Goal: Book appointment/travel/reservation

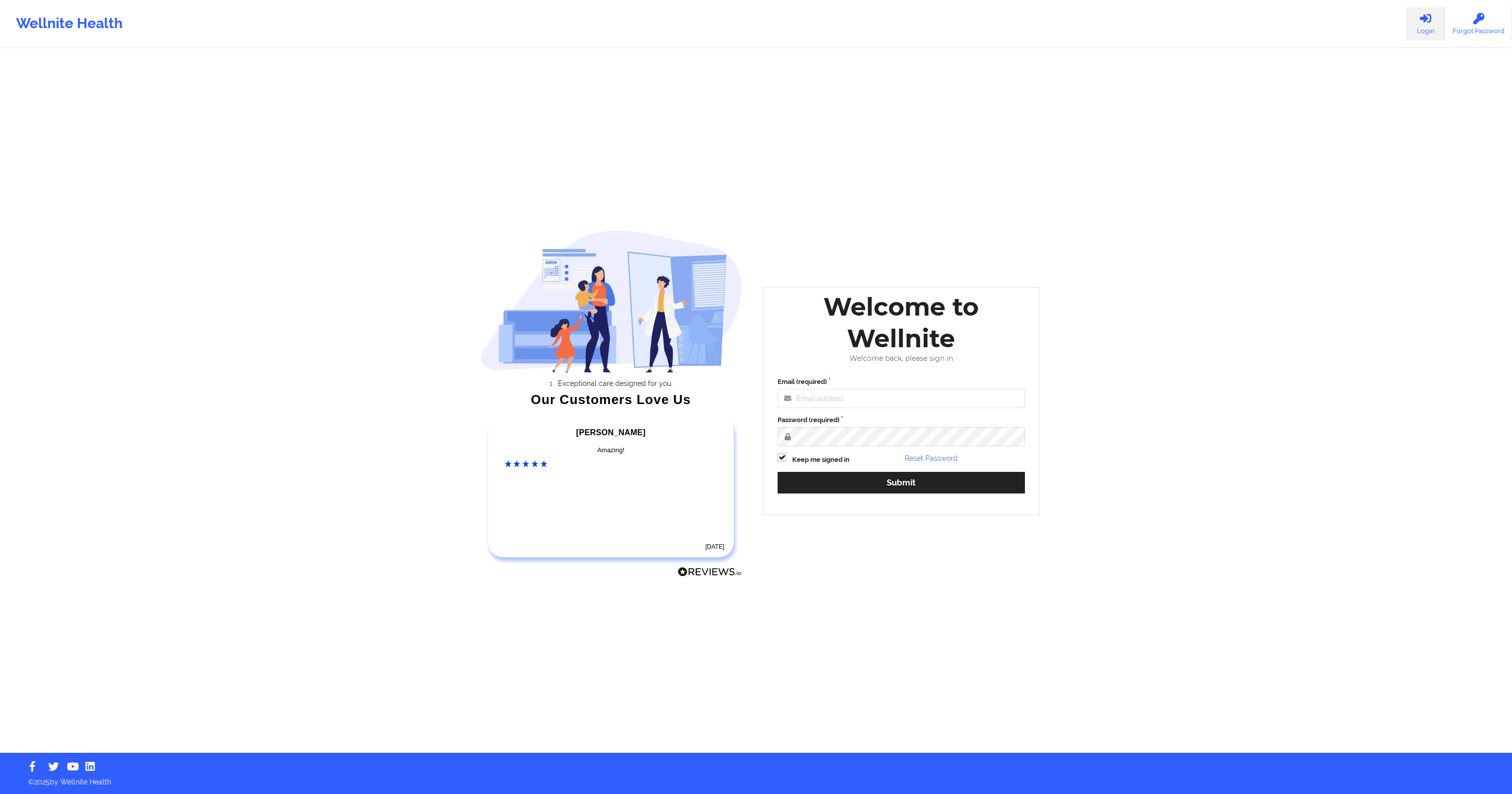
click at [931, 381] on label "Email (required)" at bounding box center [901, 382] width 248 height 10
click at [931, 389] on input "Email (required)" at bounding box center [901, 398] width 248 height 20
click at [921, 391] on input "Email (required)" at bounding box center [901, 398] width 248 height 20
type input "[EMAIL_ADDRESS][DOMAIN_NAME]"
click at [891, 478] on button "Submit" at bounding box center [901, 482] width 248 height 21
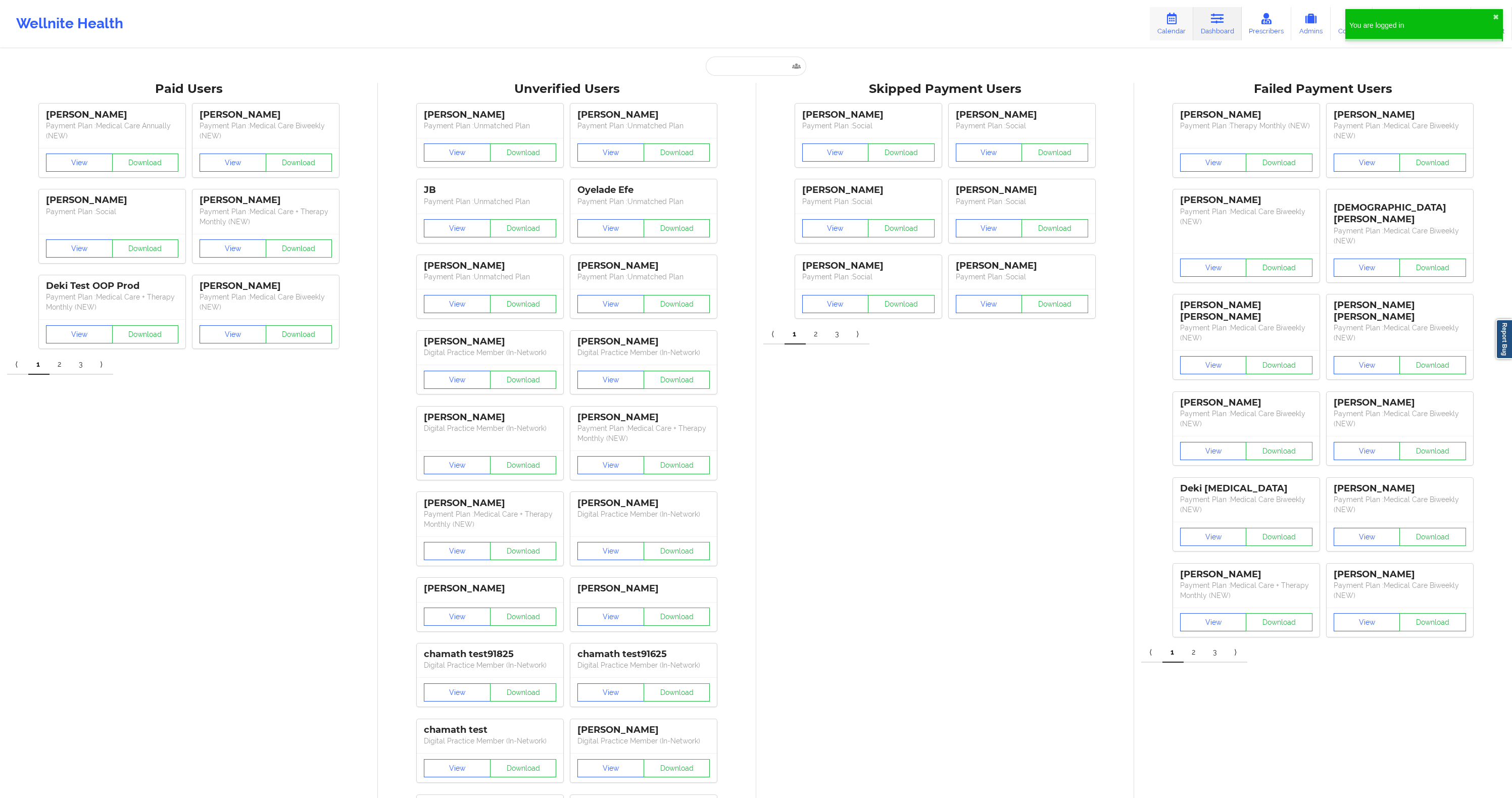
click at [1178, 19] on icon at bounding box center [1171, 19] width 13 height 11
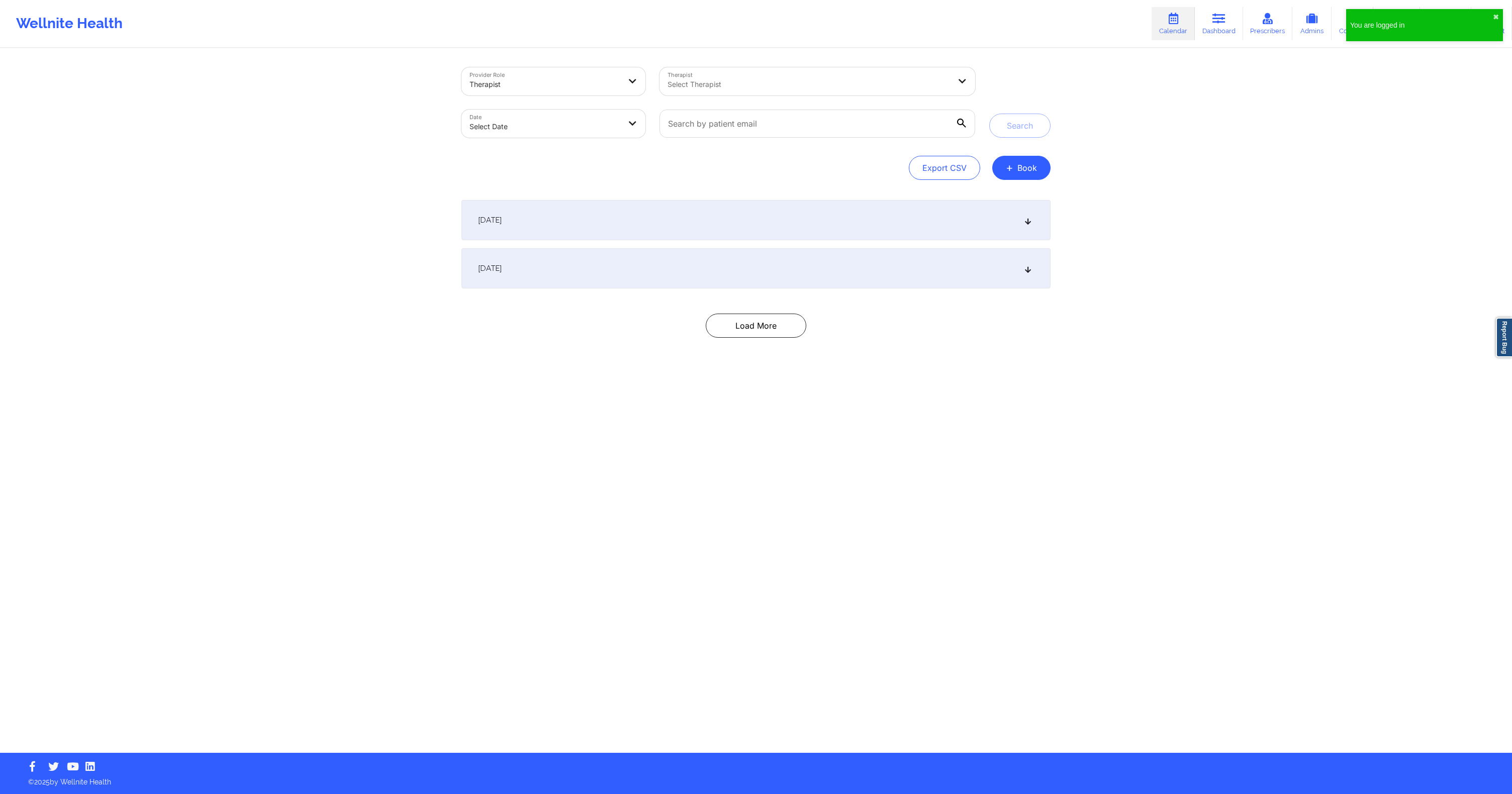
click at [715, 84] on div at bounding box center [809, 84] width 283 height 12
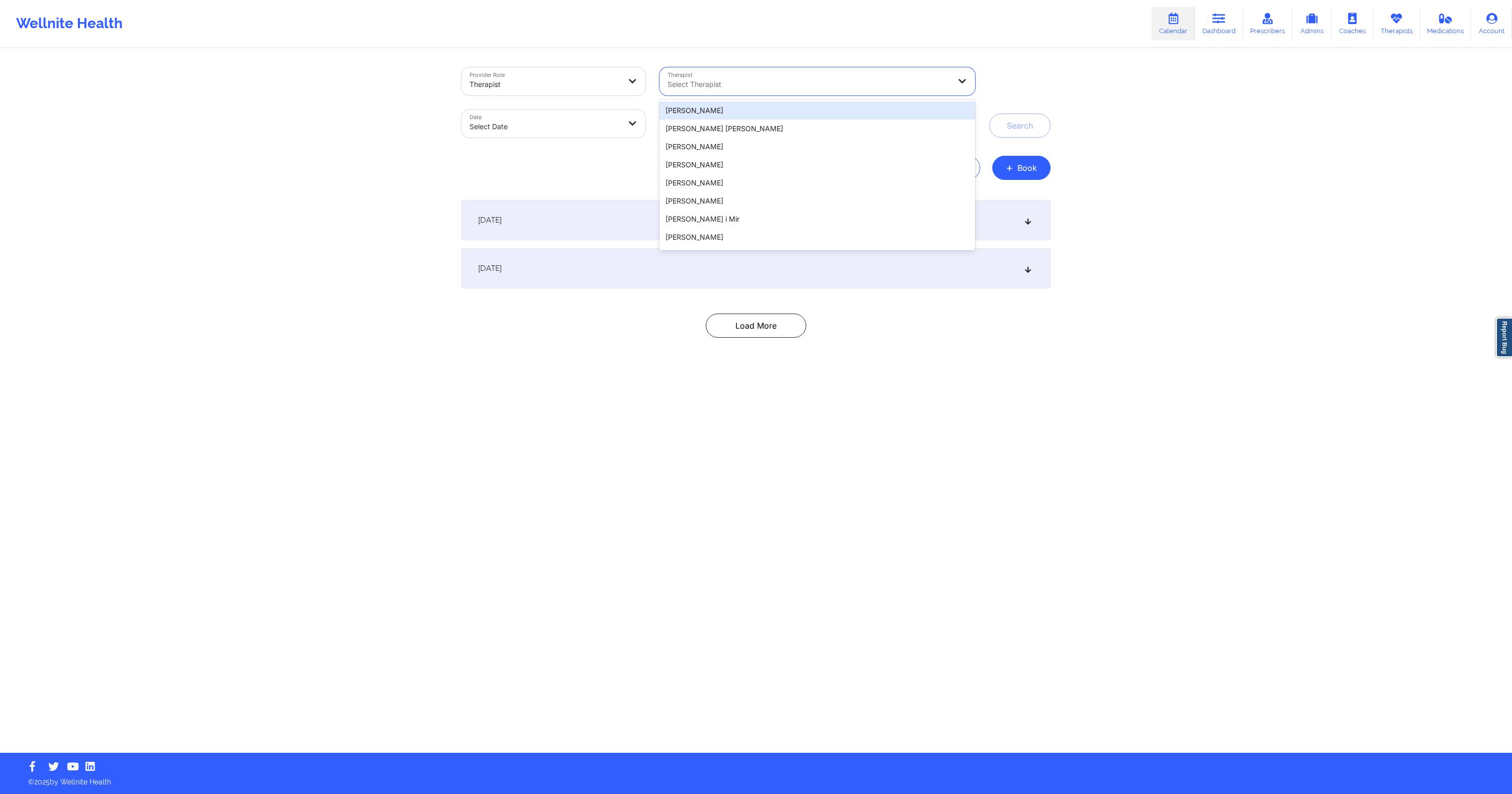
paste input "stage"
type input "stage"
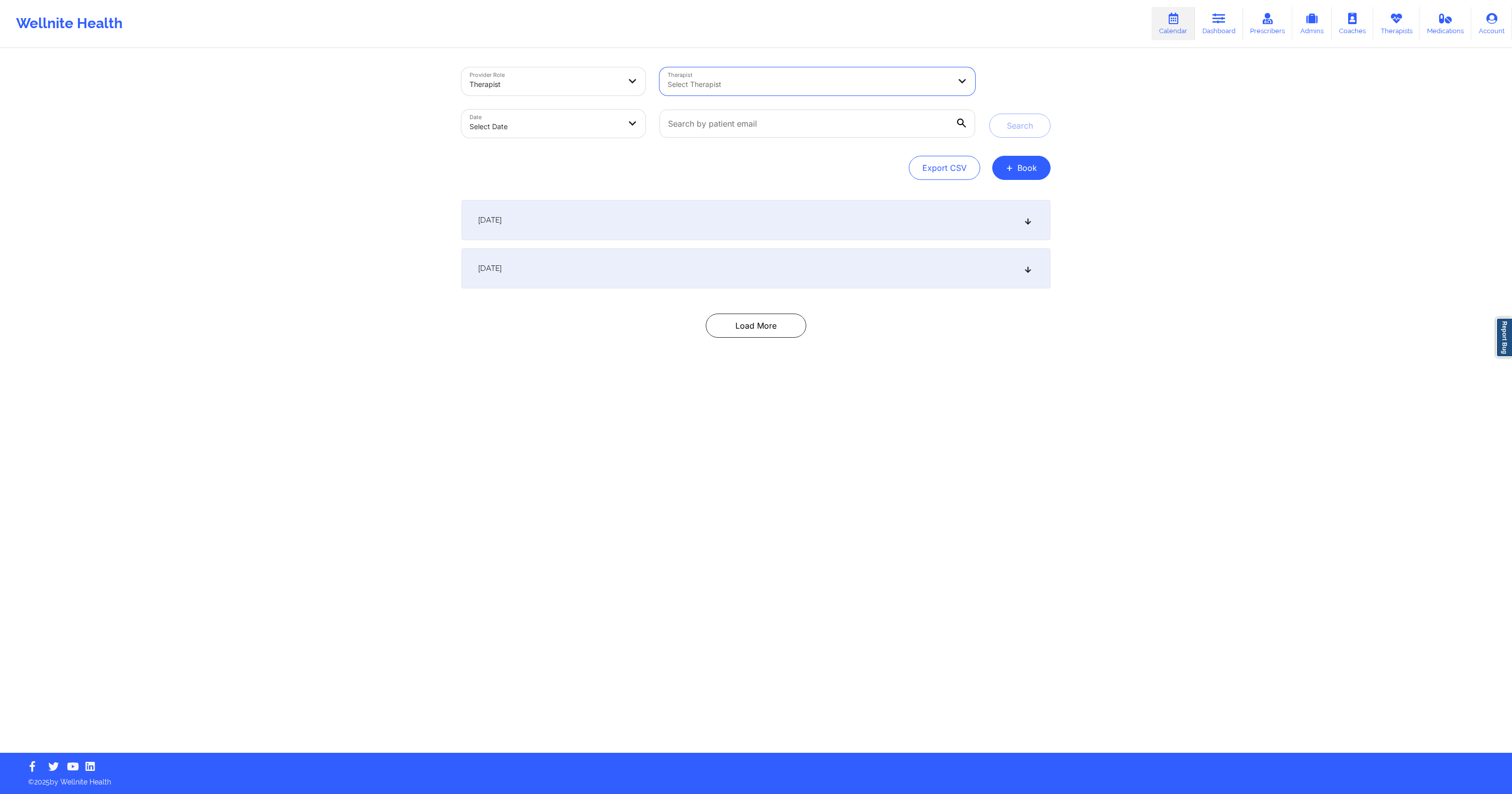
paste input "Nicole Thweatt"
type input "Nicole Thweatt"
click at [743, 113] on div "Nicole Thweatt" at bounding box center [817, 110] width 316 height 18
click at [993, 128] on button "Search" at bounding box center [1020, 126] width 61 height 24
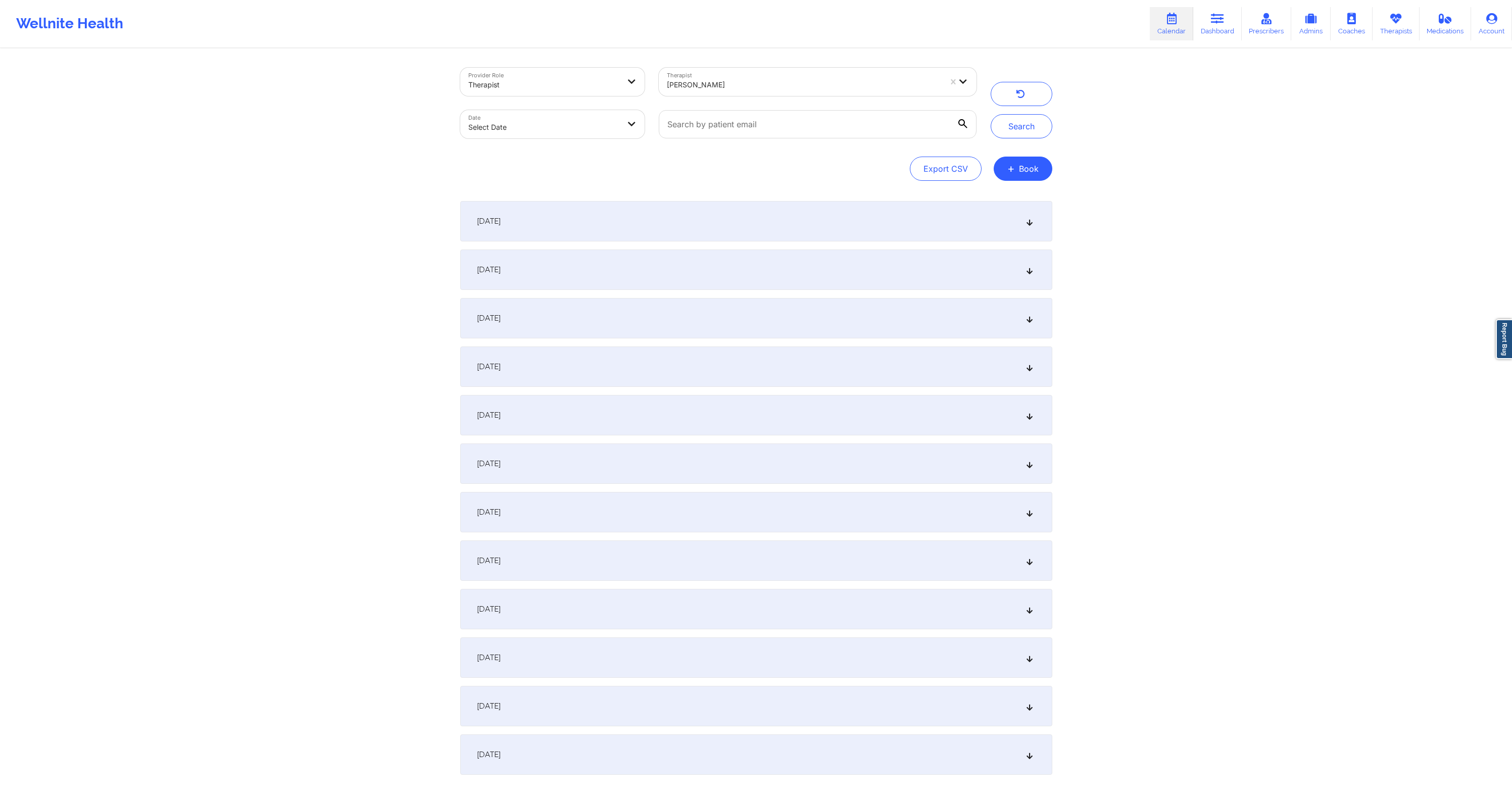
scroll to position [93, 0]
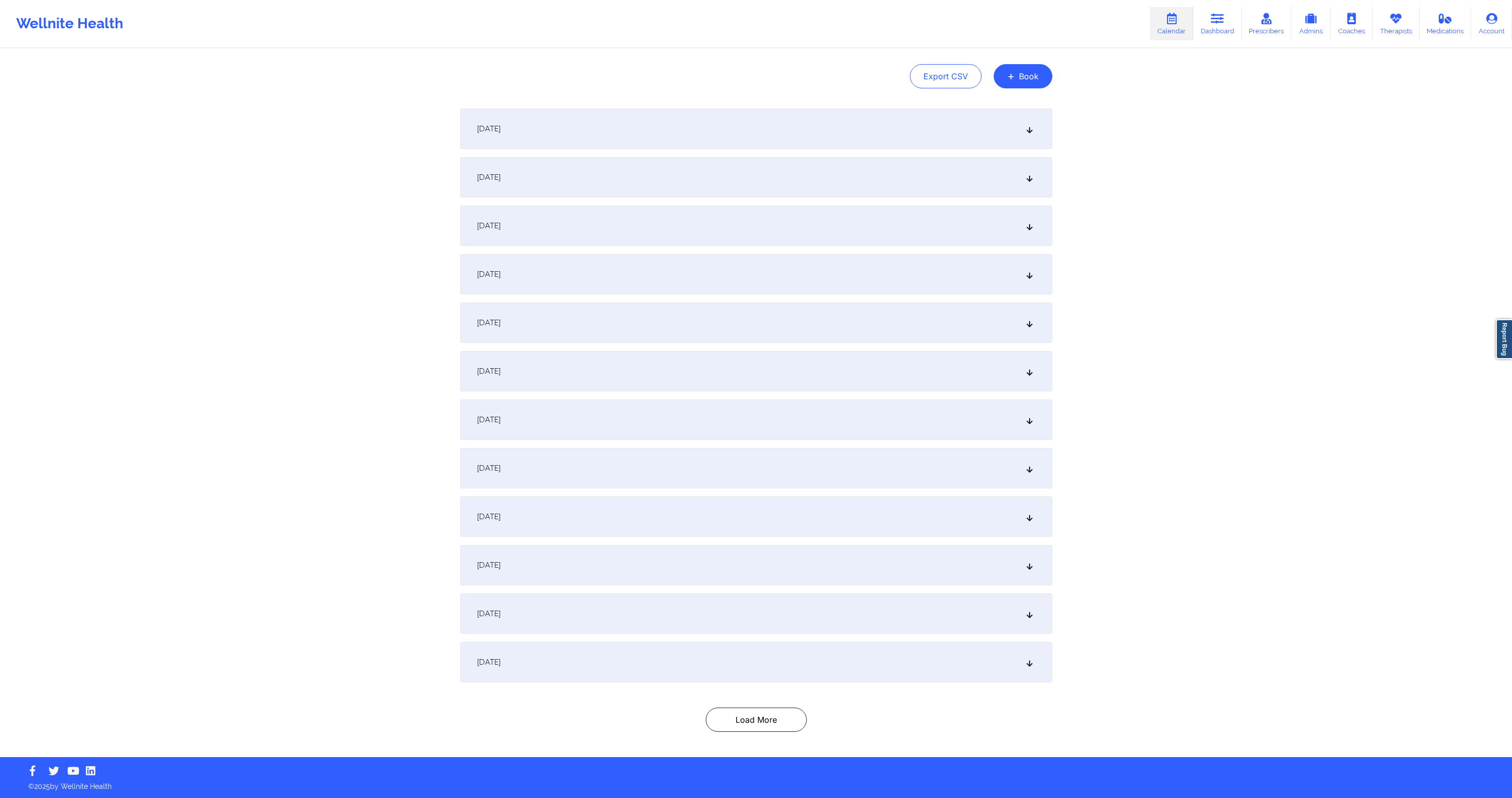
click at [552, 663] on div "October 15, 2025" at bounding box center [756, 661] width 592 height 40
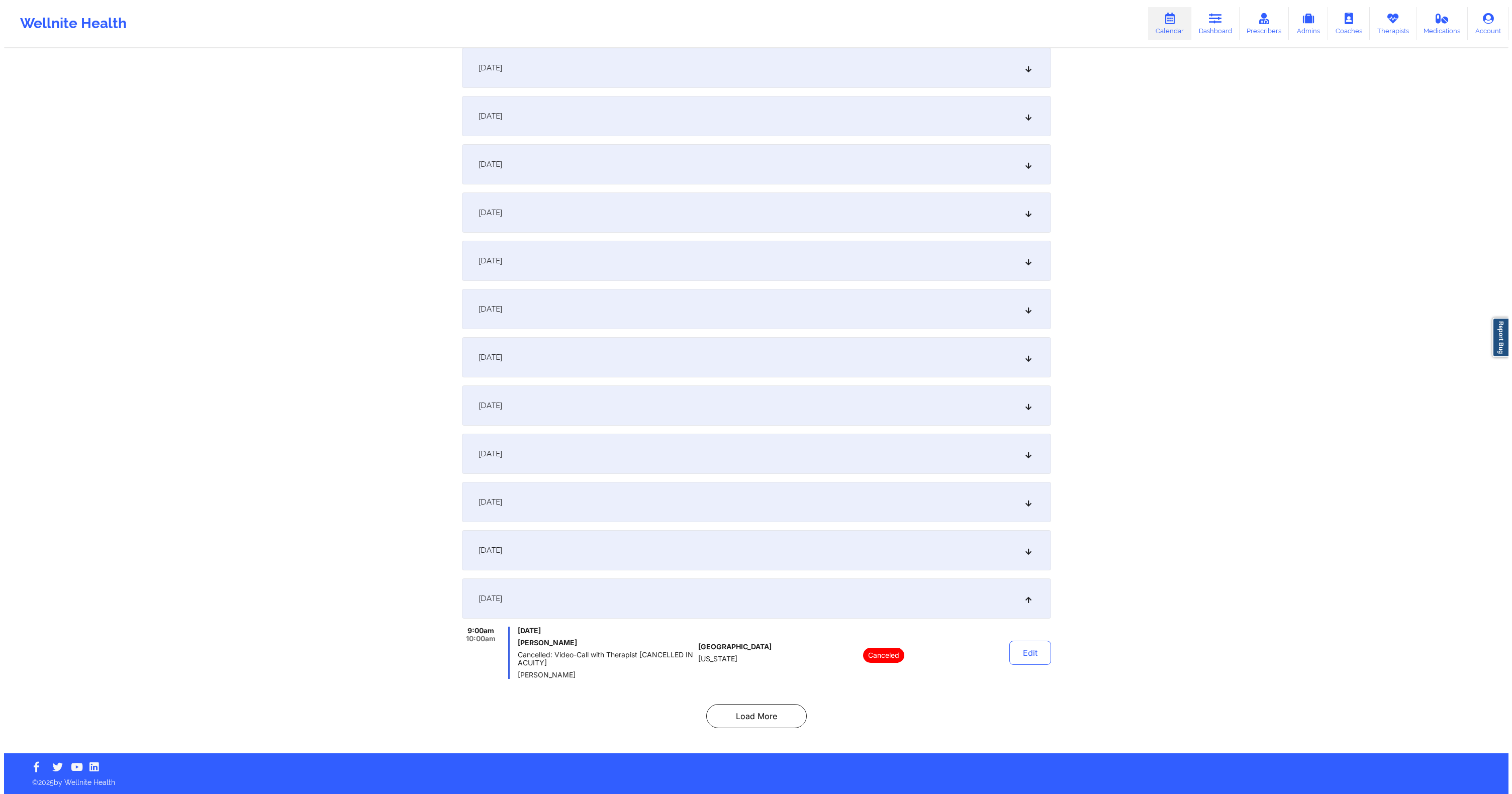
scroll to position [0, 0]
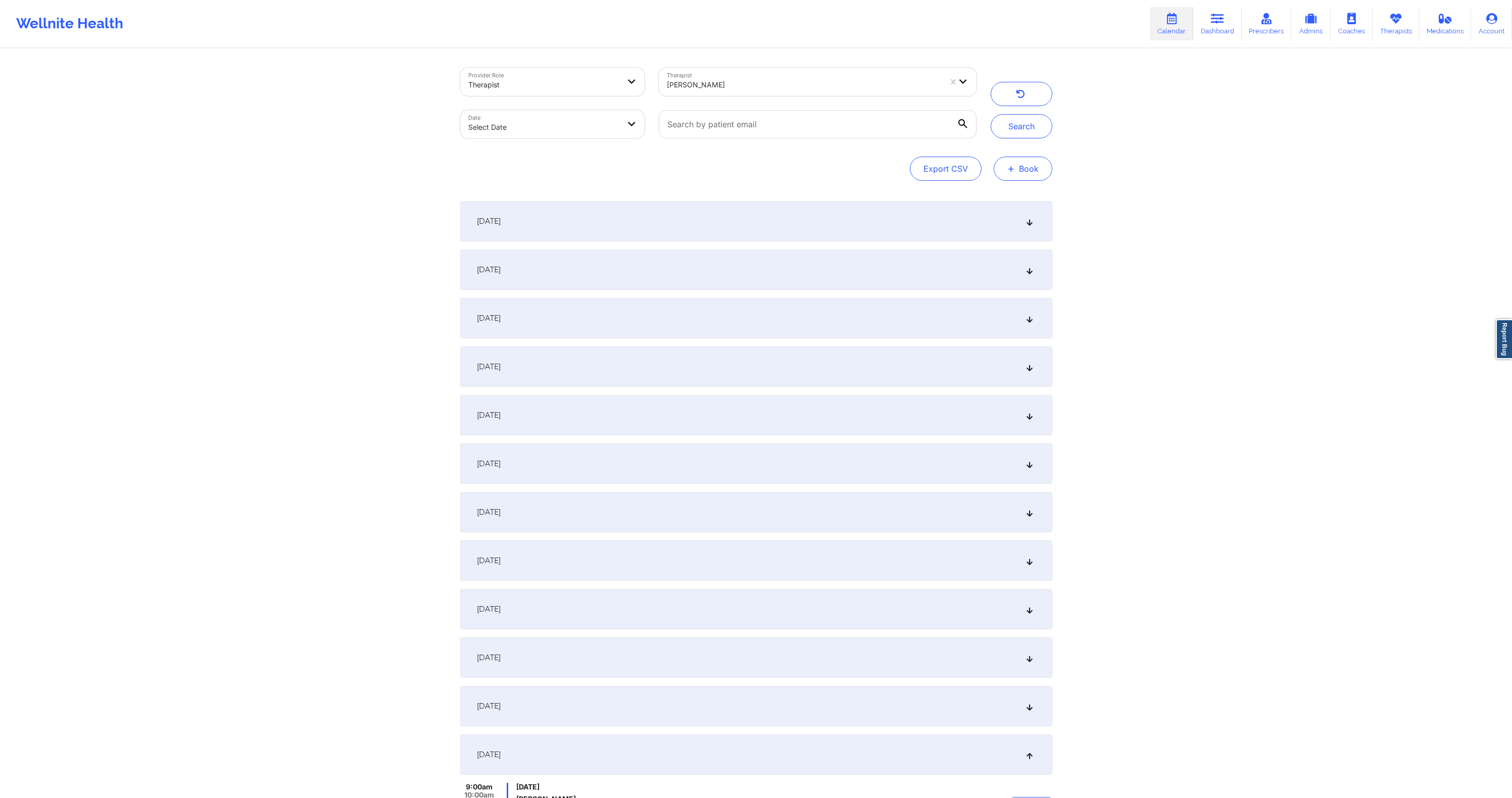
click at [1022, 171] on button "+ Book" at bounding box center [1023, 168] width 59 height 24
click at [999, 198] on button "Therapy Session" at bounding box center [1006, 201] width 78 height 17
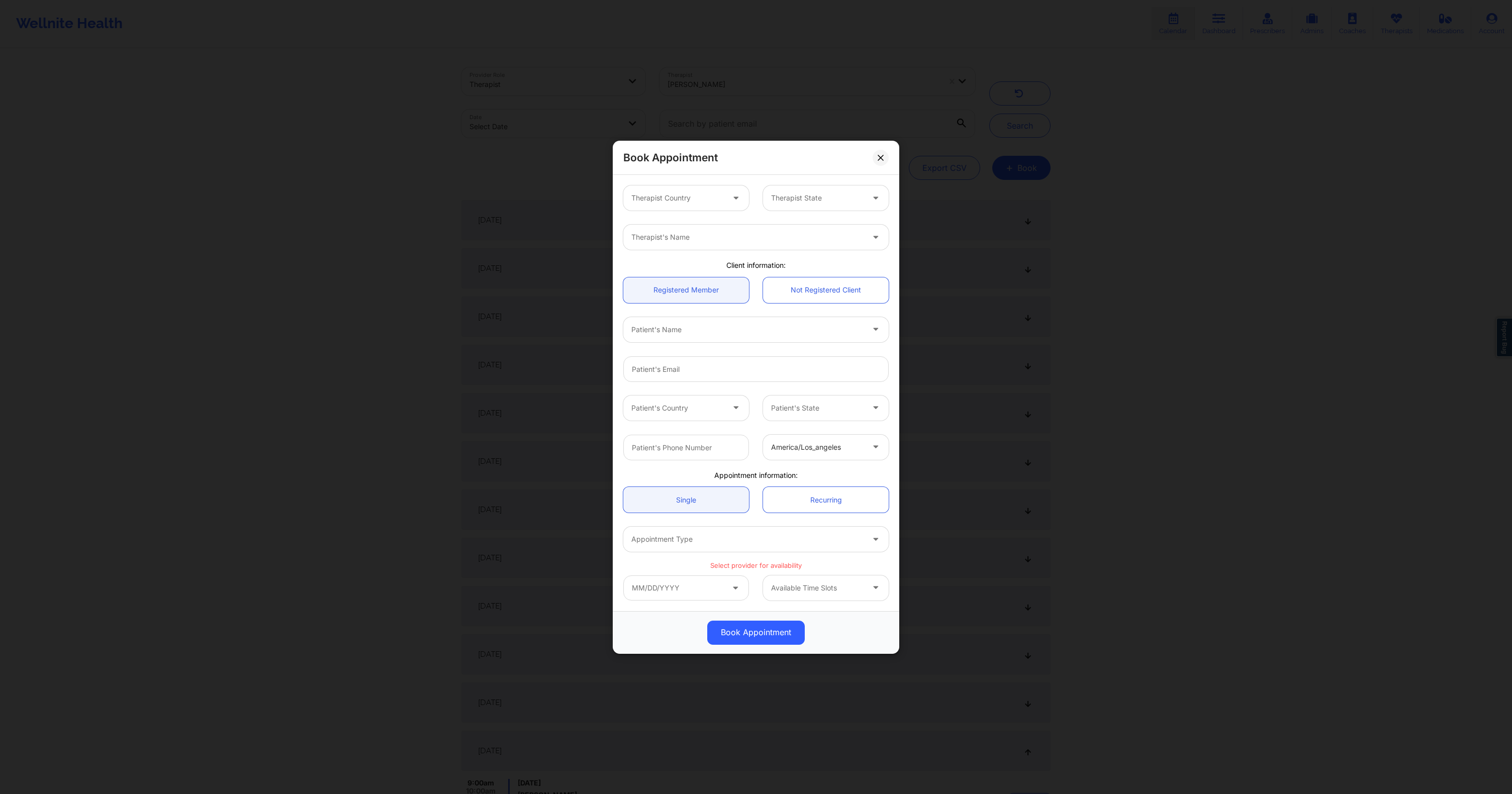
click at [697, 200] on div at bounding box center [677, 197] width 92 height 12
click at [684, 230] on div "[GEOGRAPHIC_DATA]" at bounding box center [685, 225] width 126 height 18
click at [837, 189] on div "Therapist State" at bounding box center [814, 197] width 101 height 25
click at [803, 222] on div "[US_STATE]" at bounding box center [826, 225] width 126 height 18
click at [726, 232] on div at bounding box center [747, 236] width 232 height 12
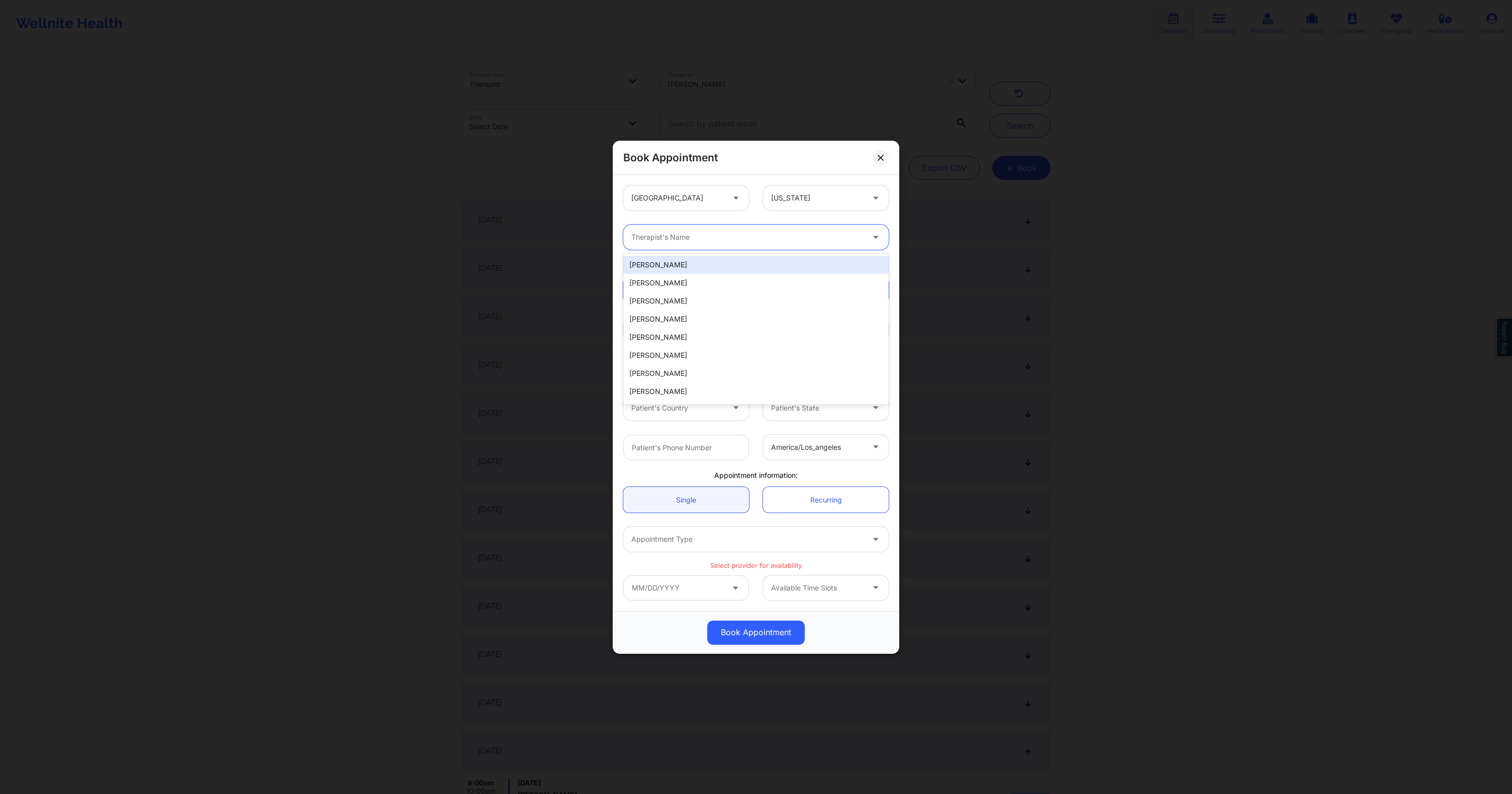
paste input "Nicole Thweatt"
type input "Nicole Thweatt"
click at [697, 257] on div "Nicole Thweatt" at bounding box center [755, 264] width 265 height 18
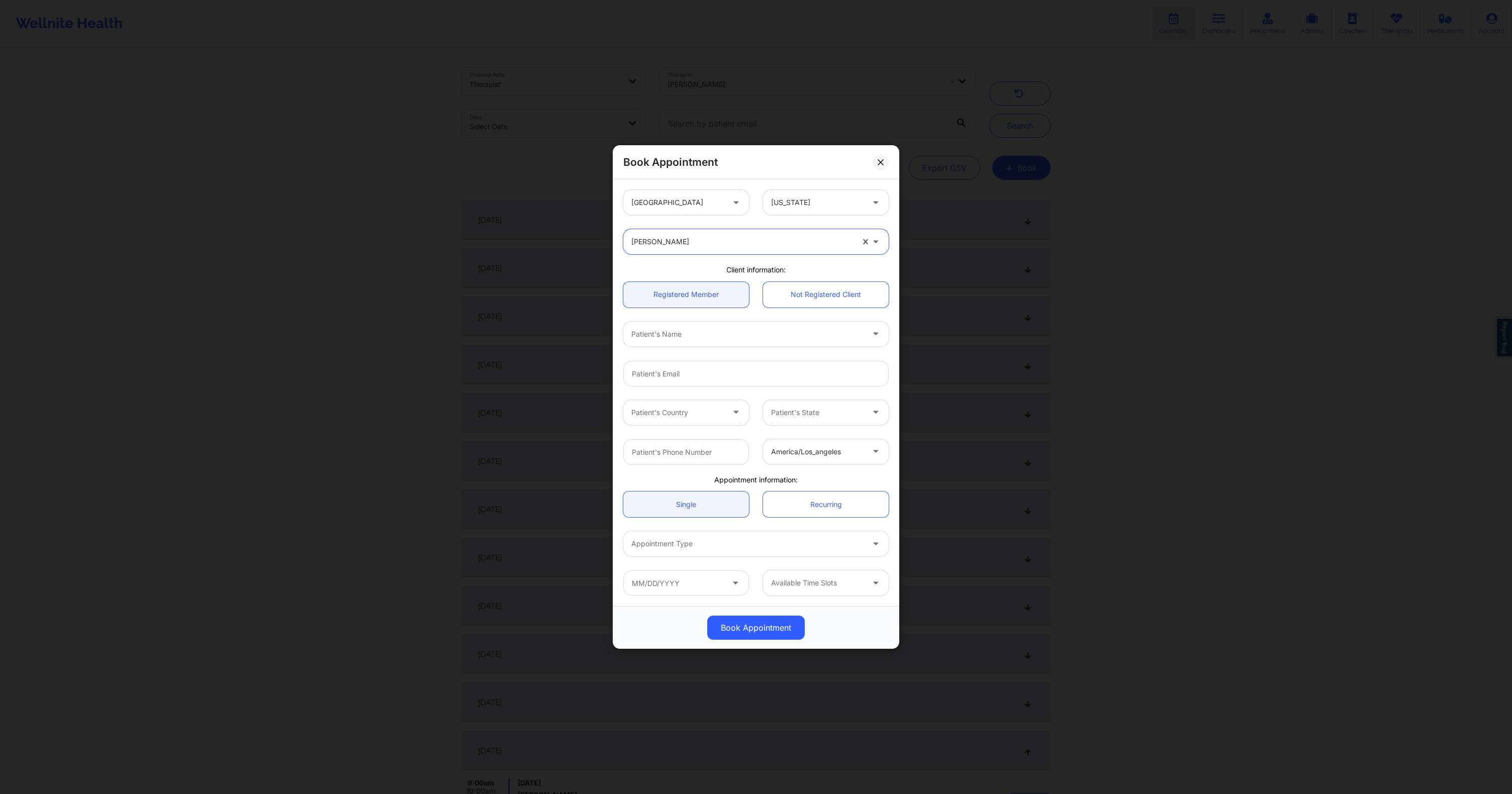
click at [709, 330] on div at bounding box center [747, 334] width 232 height 12
click at [677, 363] on div "Warren Lignan" at bounding box center [755, 361] width 265 height 18
type input "warren-lignan@protonmail.com"
type input "8182967875"
click at [729, 545] on div at bounding box center [747, 544] width 232 height 12
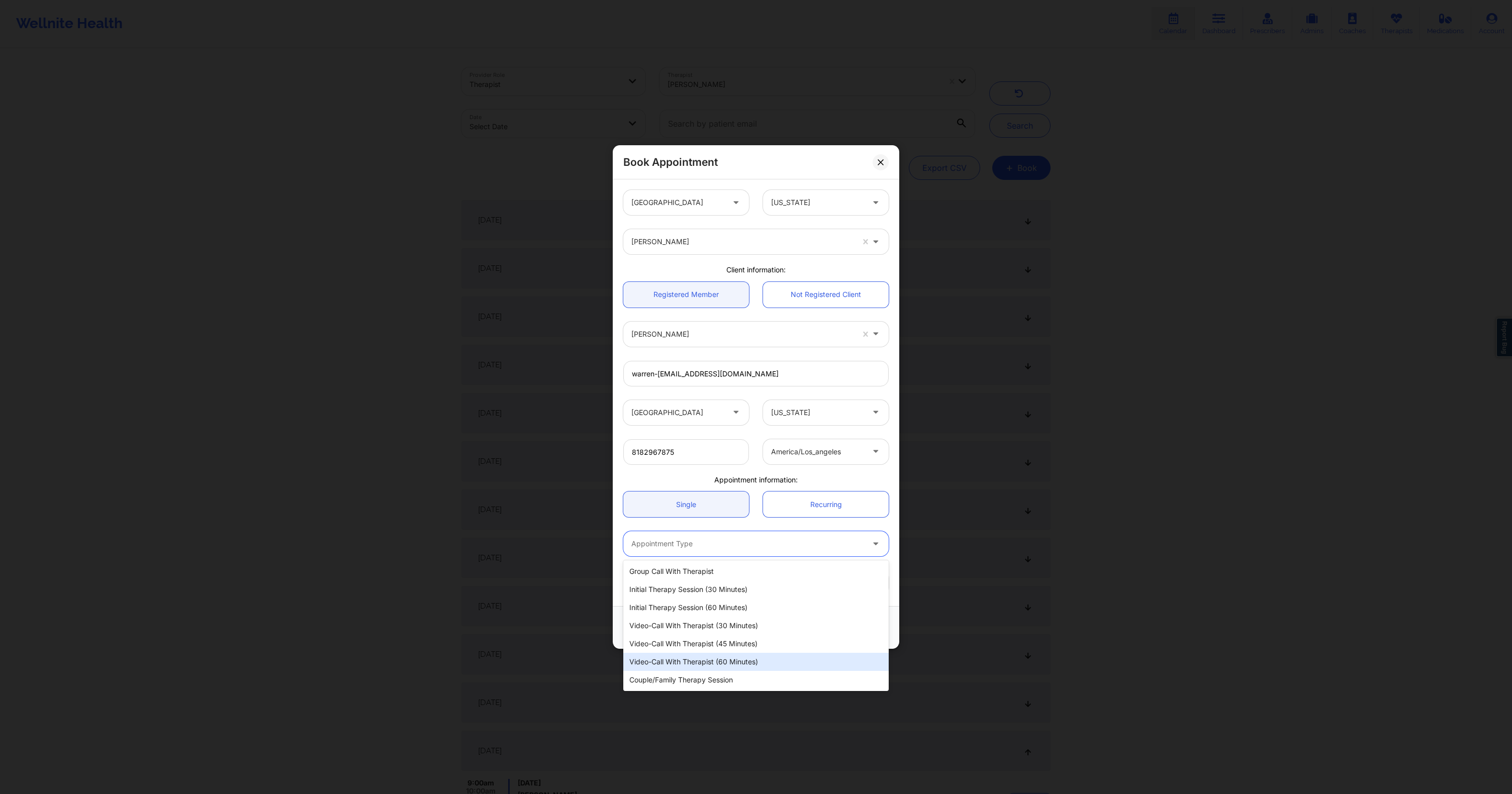
click at [709, 659] on div "Video-Call with Therapist (60 minutes)" at bounding box center [755, 661] width 265 height 18
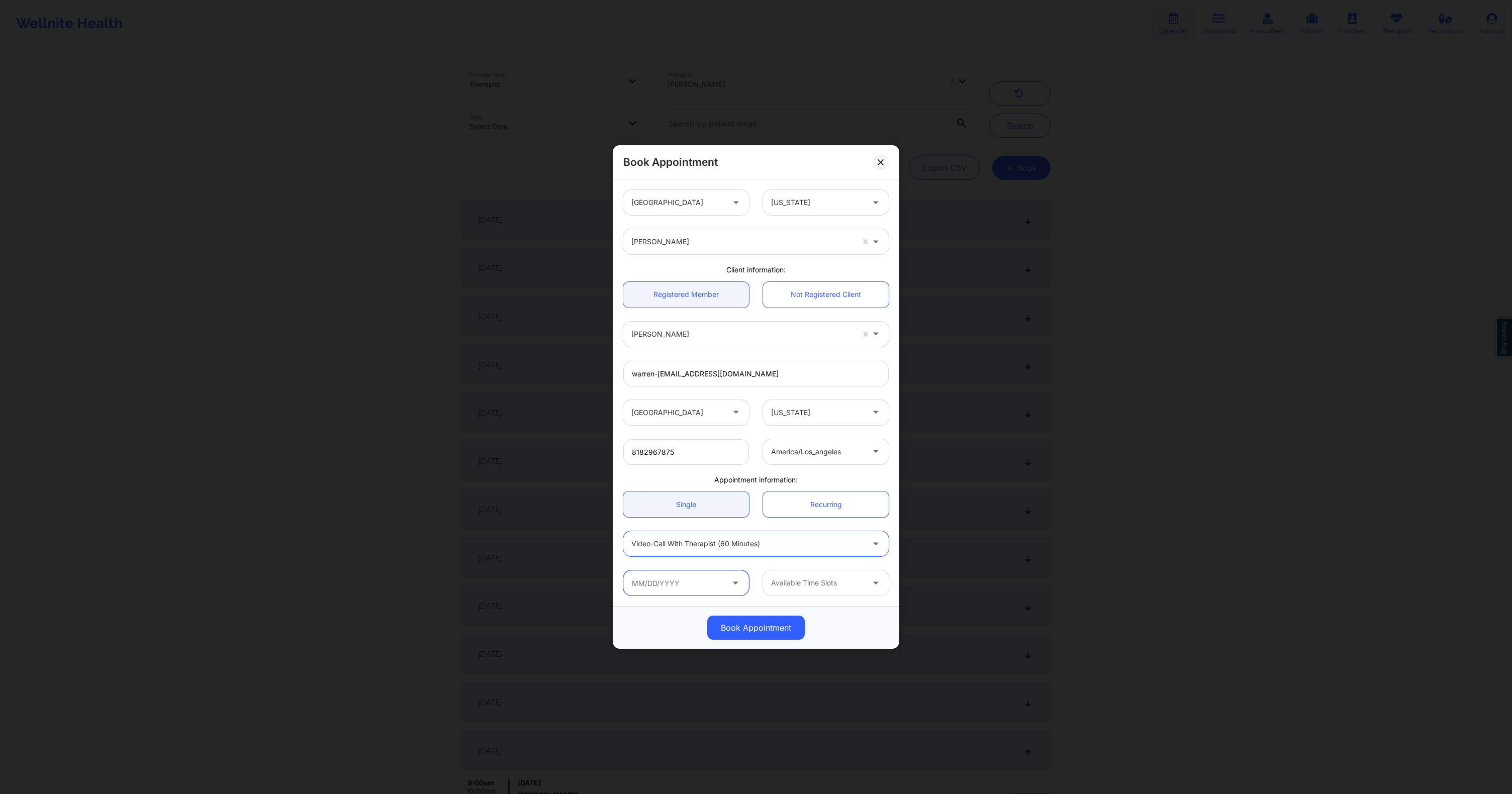
click at [725, 587] on input "text" at bounding box center [685, 583] width 126 height 25
click at [830, 360] on div at bounding box center [731, 366] width 217 height 15
click at [828, 363] on button at bounding box center [822, 366] width 10 height 8
click at [735, 483] on div "15" at bounding box center [732, 478] width 25 height 28
type input "10/15/2025"
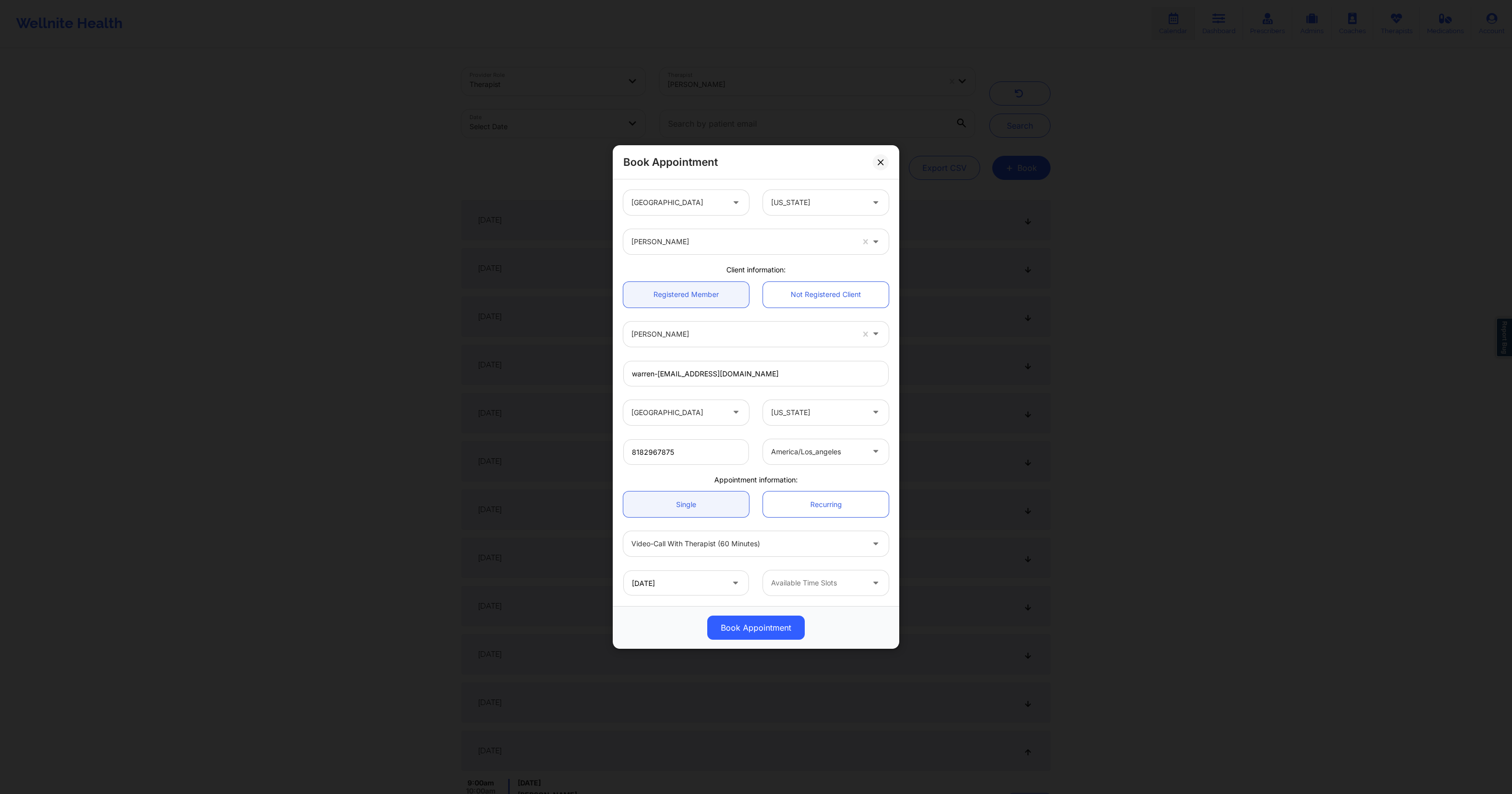
click at [828, 576] on div "Available Time Slots" at bounding box center [814, 583] width 101 height 25
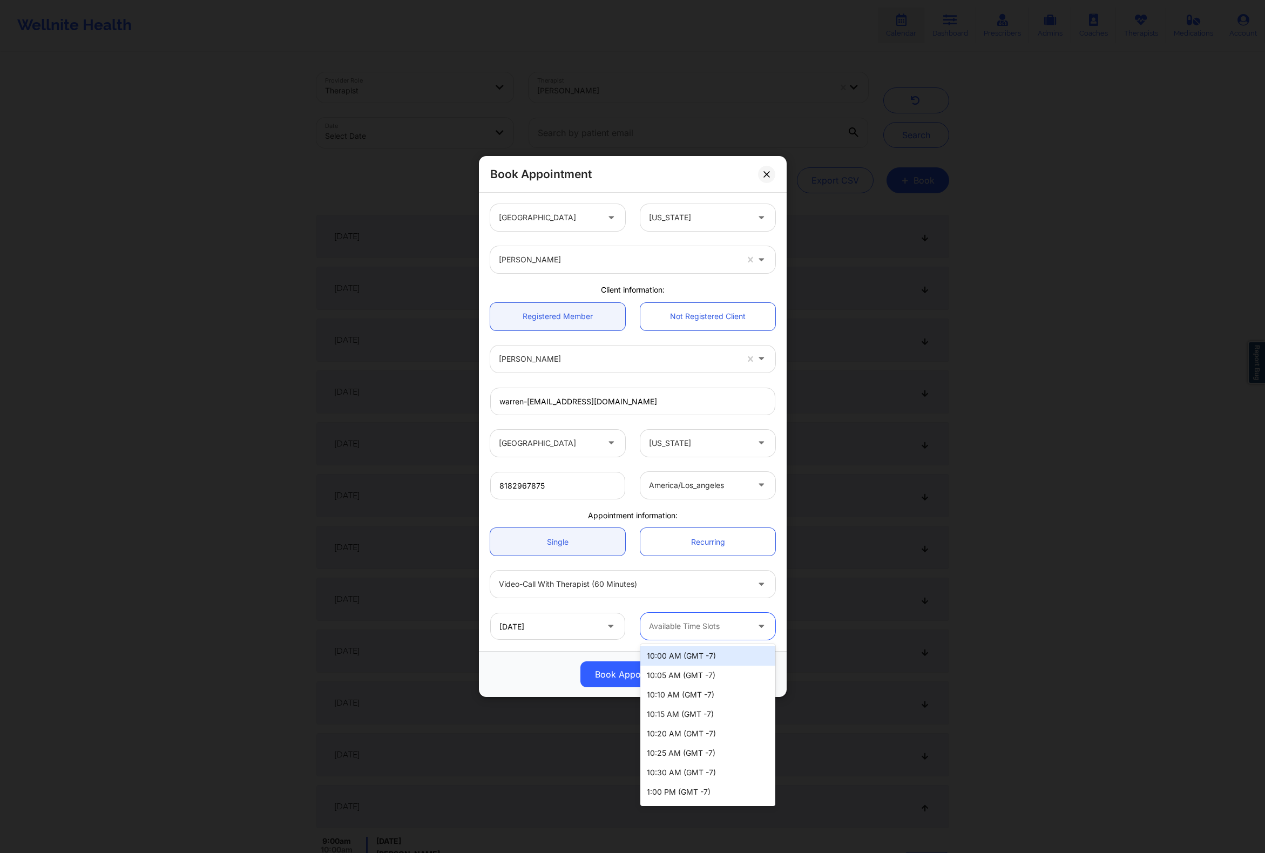
click at [701, 632] on div at bounding box center [698, 626] width 99 height 13
click at [590, 627] on input "10/15/2025" at bounding box center [557, 626] width 135 height 27
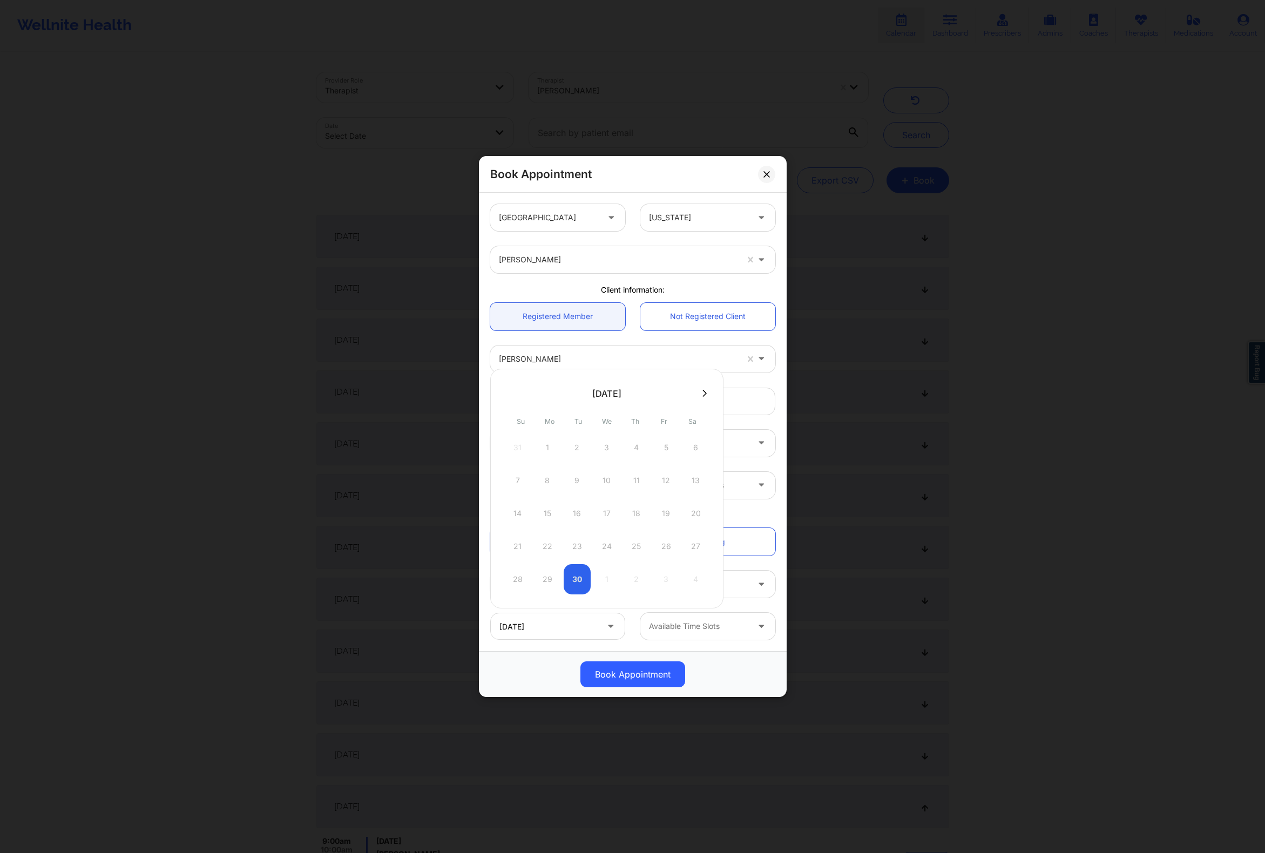
click at [712, 395] on div at bounding box center [606, 393] width 233 height 16
click at [705, 389] on icon at bounding box center [704, 393] width 4 height 8
click at [605, 514] on div "15" at bounding box center [606, 513] width 27 height 30
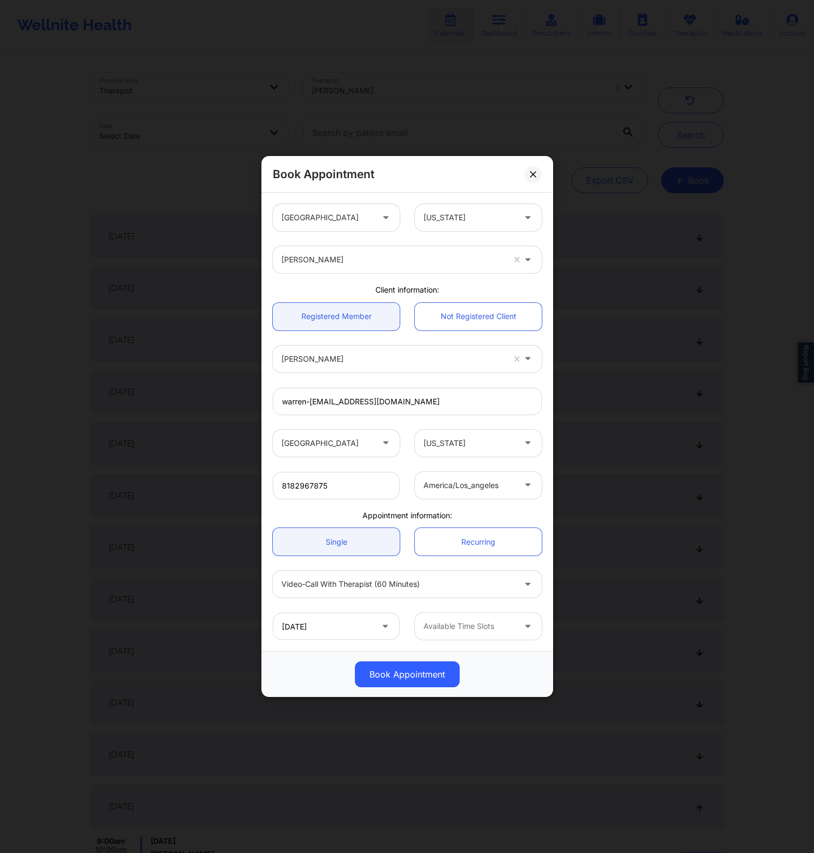
click at [380, 589] on div at bounding box center [397, 584] width 233 height 13
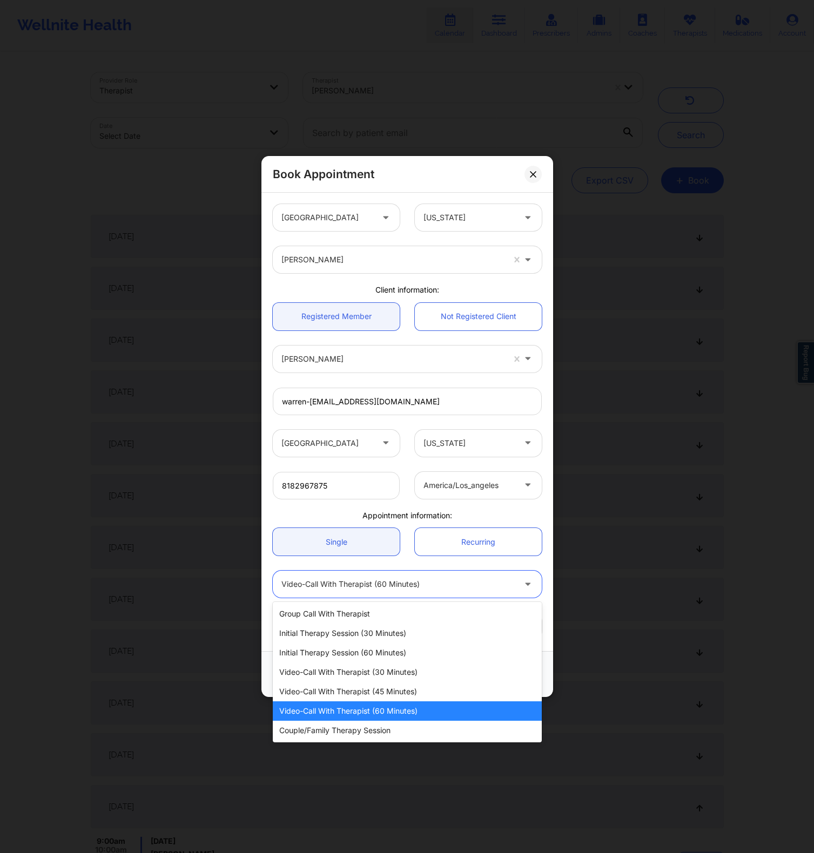
click at [384, 715] on div "Video-Call with Therapist (60 minutes)" at bounding box center [407, 710] width 269 height 19
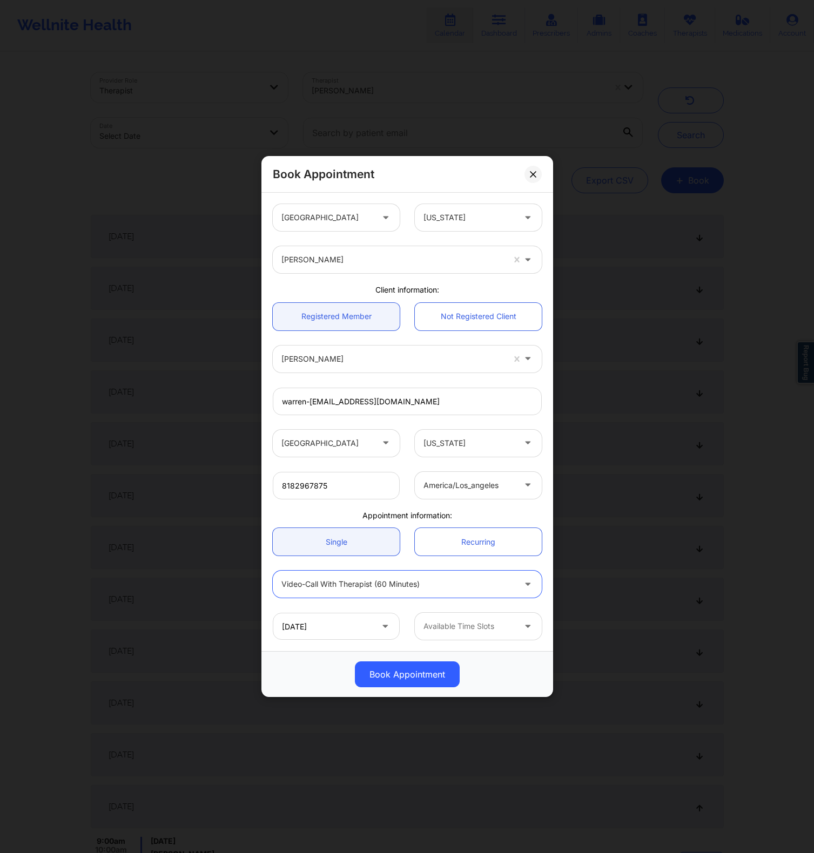
click at [400, 608] on div "10/15/2025 Available Time Slots" at bounding box center [407, 626] width 284 height 42
click at [469, 486] on div at bounding box center [468, 485] width 91 height 13
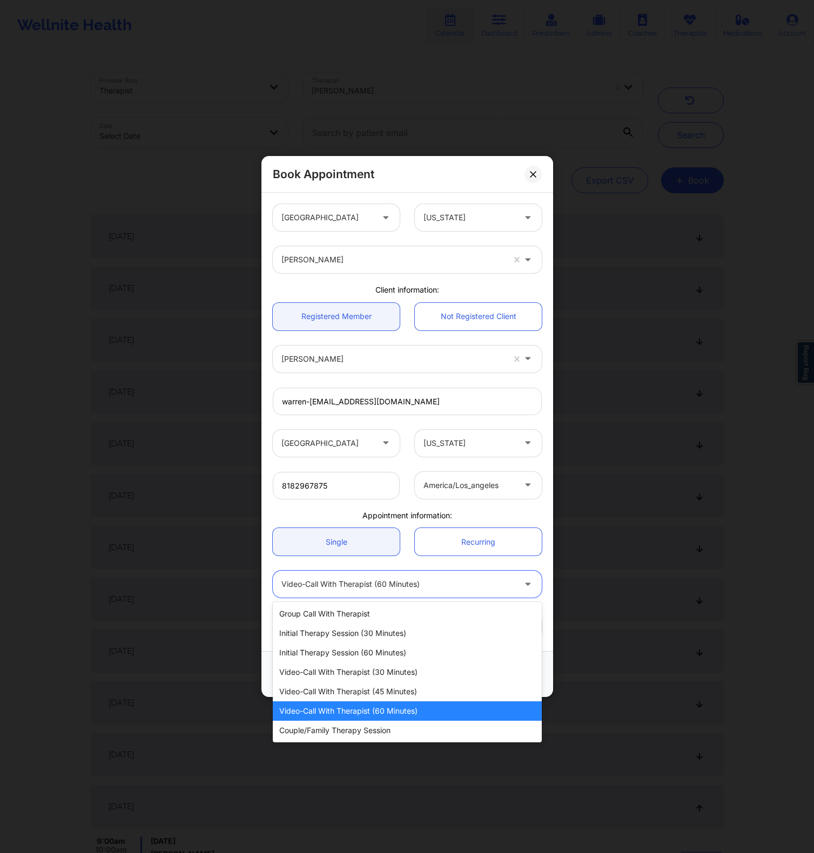
click at [456, 584] on div at bounding box center [397, 584] width 233 height 13
click at [389, 688] on div "Video-Call with Therapist (45 minutes)" at bounding box center [407, 691] width 269 height 19
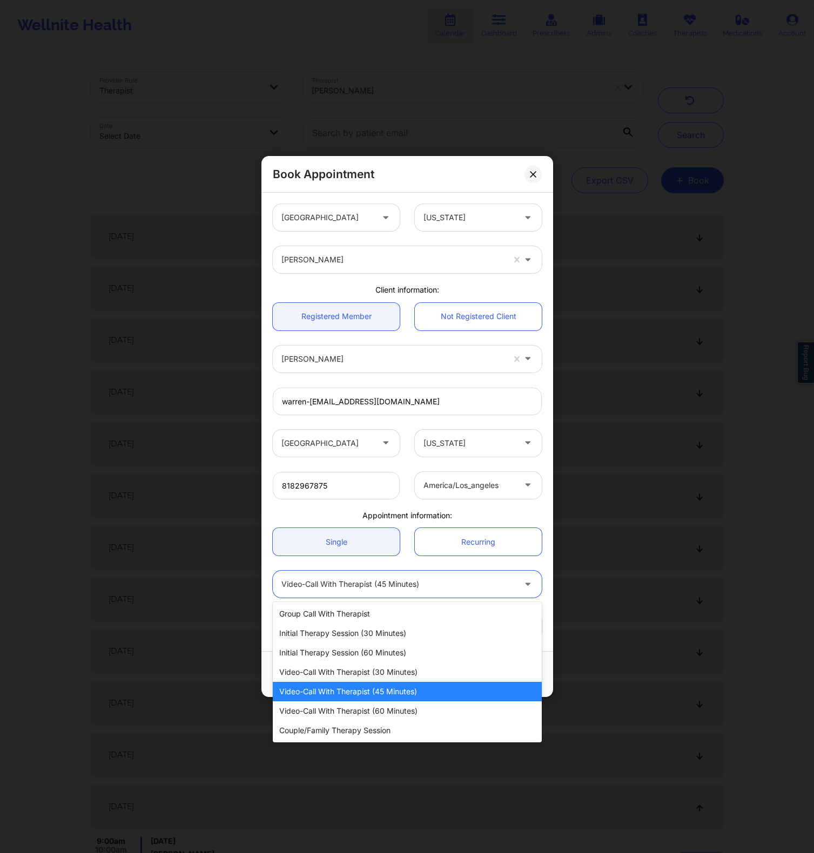
click at [434, 591] on div "Video-Call with Therapist (45 minutes)" at bounding box center [397, 584] width 233 height 27
click at [383, 712] on div "Video-Call with Therapist (60 minutes)" at bounding box center [407, 710] width 269 height 19
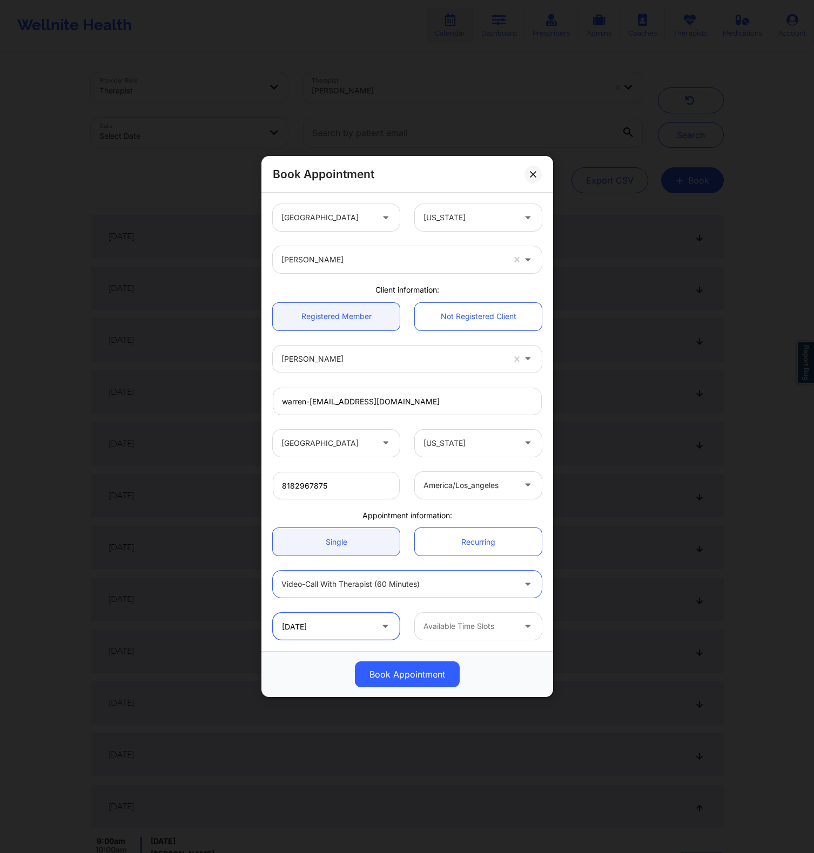
click at [344, 629] on input "10/15/2025" at bounding box center [336, 626] width 127 height 27
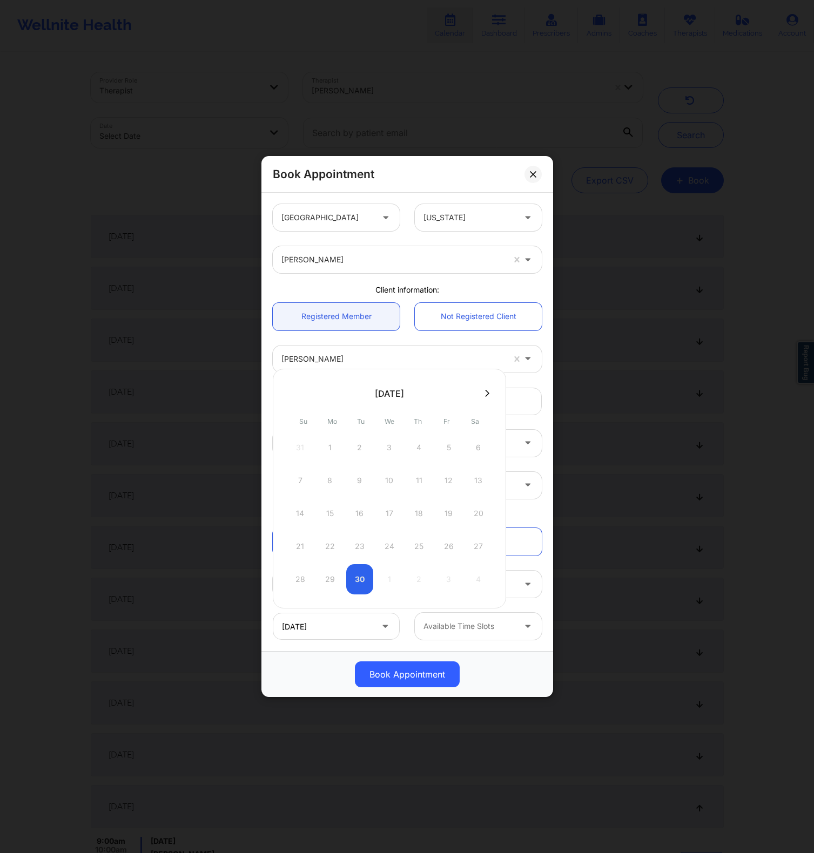
click at [488, 399] on div at bounding box center [389, 393] width 233 height 16
click at [488, 398] on div at bounding box center [389, 393] width 233 height 16
click at [489, 393] on icon at bounding box center [487, 393] width 4 height 8
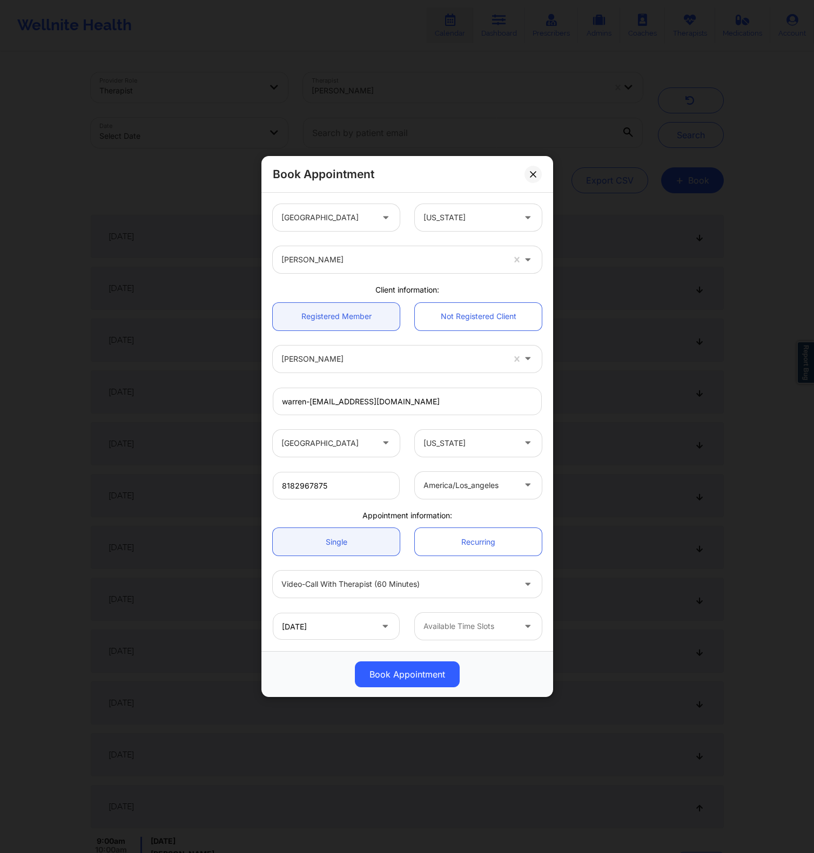
click at [540, 559] on div "Single Recurring" at bounding box center [407, 541] width 284 height 43
click at [497, 477] on div "america/los_angeles" at bounding box center [468, 485] width 91 height 27
click at [486, 466] on div "8182967875 america/los_angeles selected, 9 of 29. 29 results available. Use Up …" at bounding box center [407, 485] width 284 height 42
click at [449, 580] on div at bounding box center [397, 584] width 233 height 13
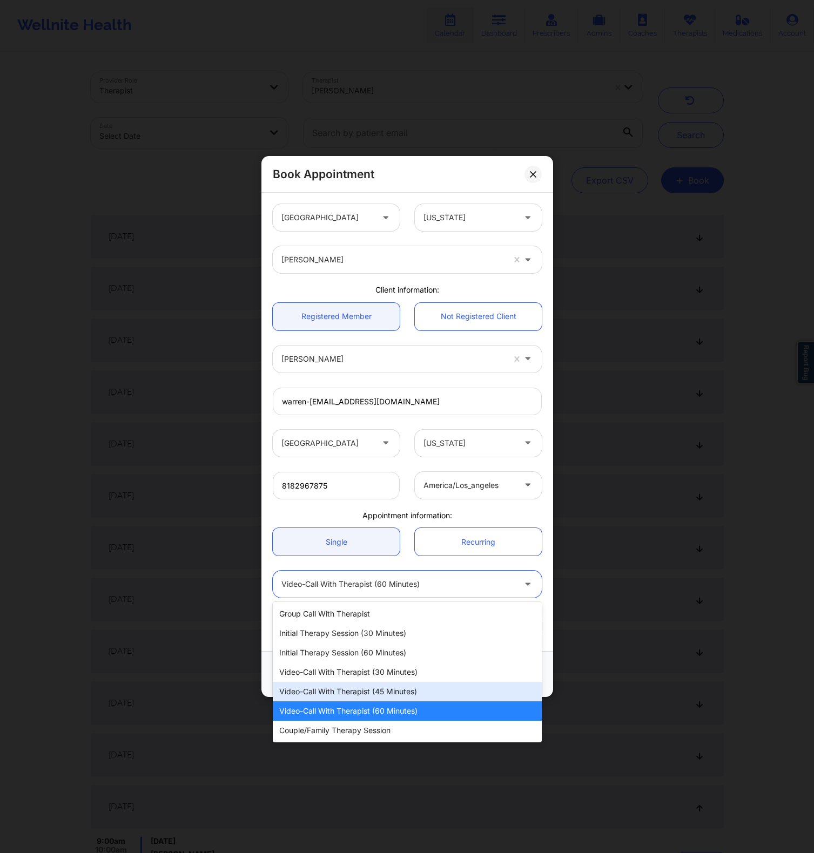
click at [397, 688] on div "Video-Call with Therapist (45 minutes)" at bounding box center [407, 691] width 269 height 19
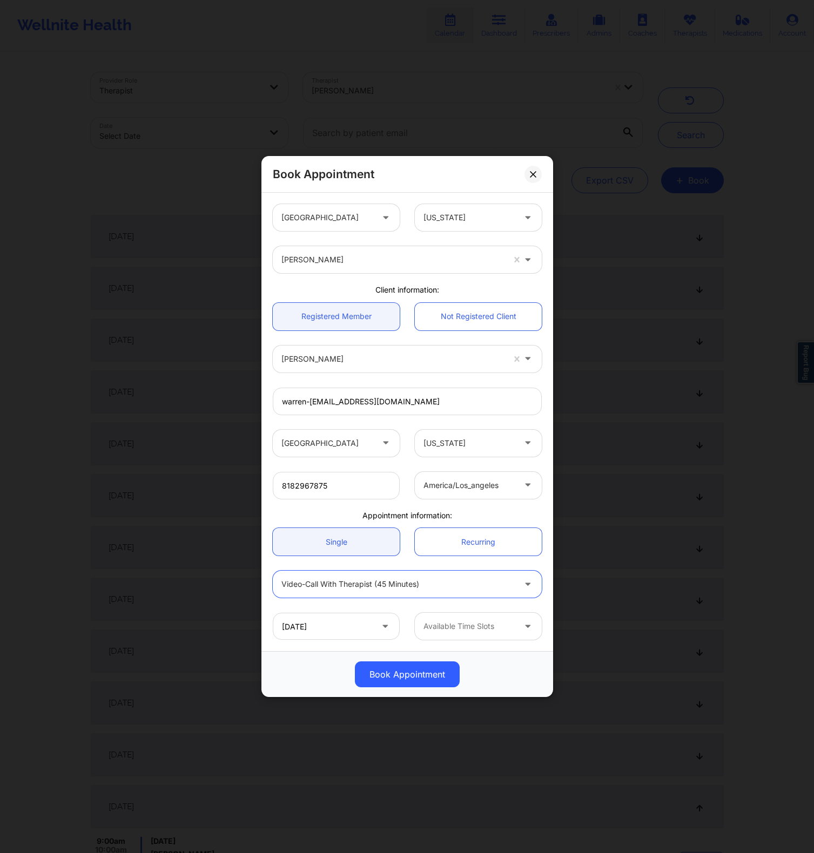
click at [473, 571] on div "Video-Call with Therapist (45 minutes)" at bounding box center [397, 584] width 233 height 27
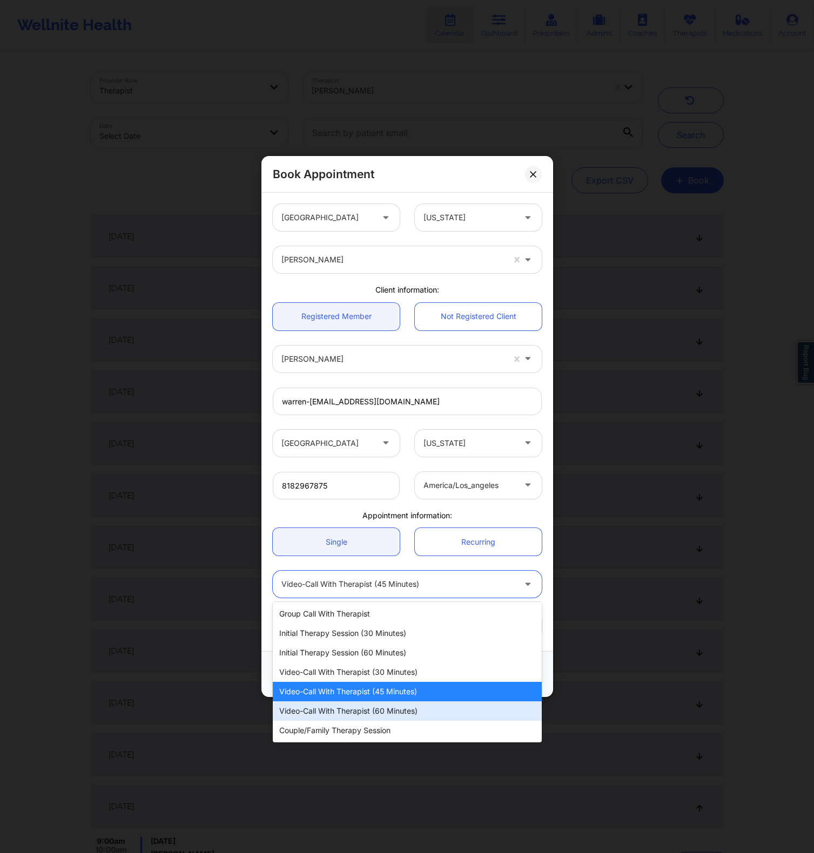
click at [377, 715] on div "Video-Call with Therapist (60 minutes)" at bounding box center [407, 710] width 269 height 19
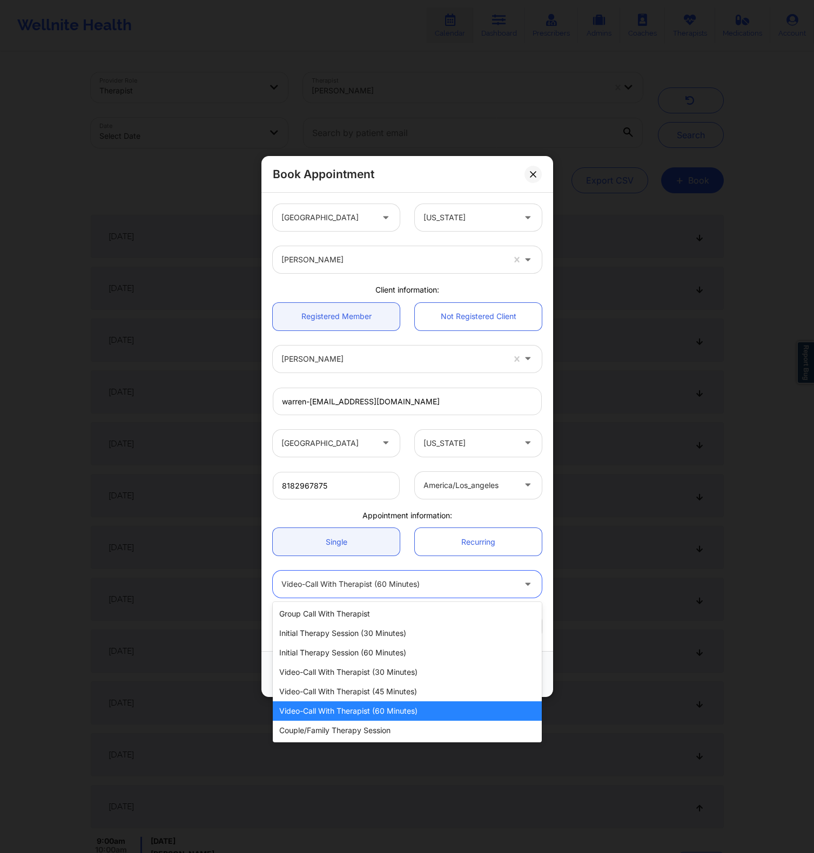
click at [432, 587] on div at bounding box center [397, 584] width 233 height 13
click at [443, 566] on div "Initial Therapy Session (30 minutes), 2 of 7. 7 results available. Use Up and D…" at bounding box center [407, 584] width 284 height 42
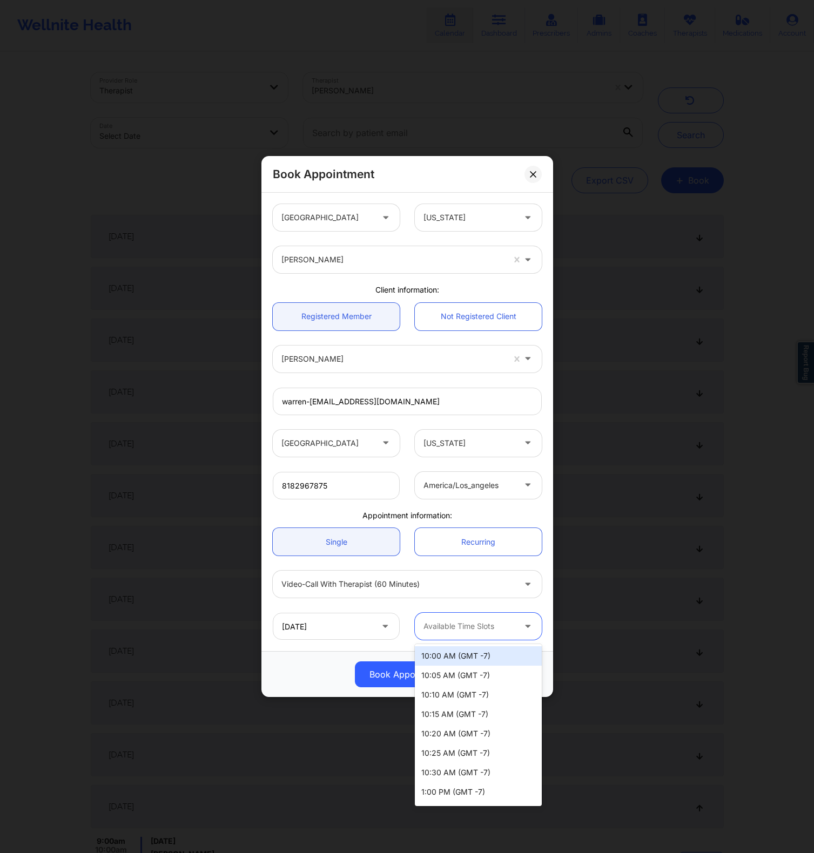
click at [432, 635] on div "Available Time Slots" at bounding box center [465, 626] width 101 height 27
click at [434, 610] on div "10/15/2025 10:00 AM (GMT -7), 1 of 14. 14 results available. Use Up and Down to…" at bounding box center [407, 626] width 284 height 42
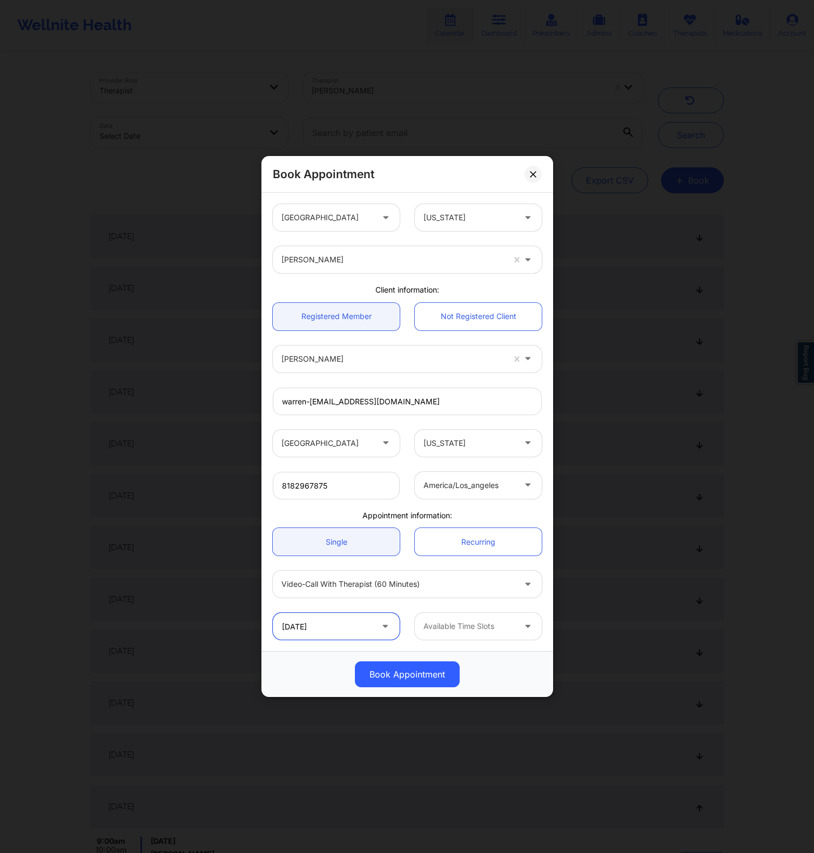
click at [362, 621] on input "10/15/2025" at bounding box center [336, 626] width 127 height 27
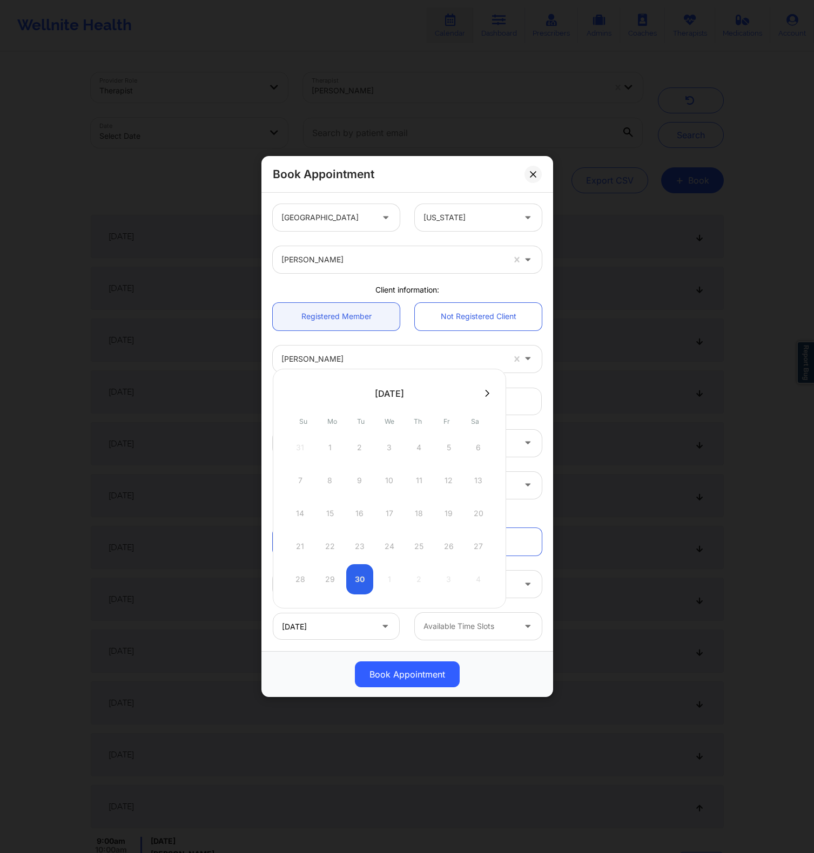
click at [488, 395] on icon at bounding box center [487, 393] width 4 height 7
click at [388, 340] on div "Warren Lignan" at bounding box center [407, 359] width 284 height 42
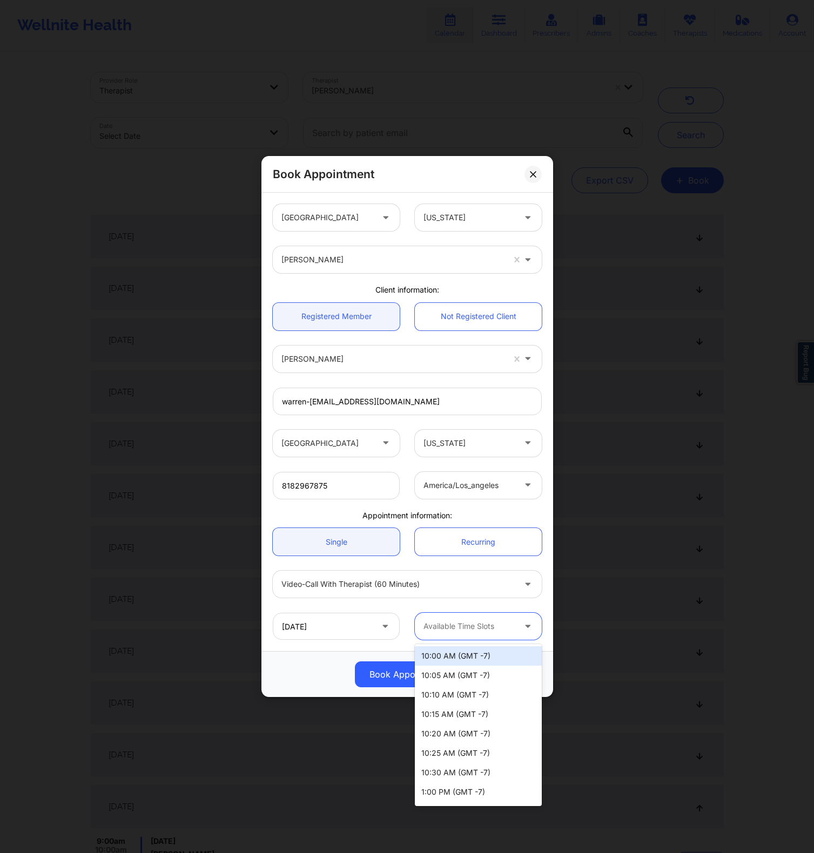
click at [530, 637] on div at bounding box center [529, 626] width 26 height 27
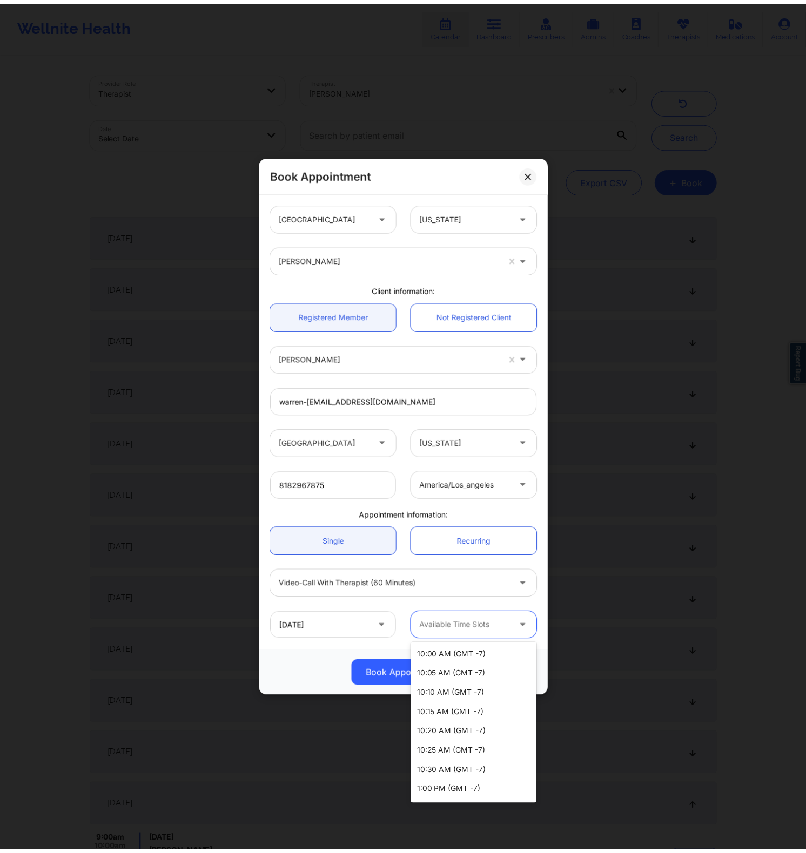
scroll to position [114, 0]
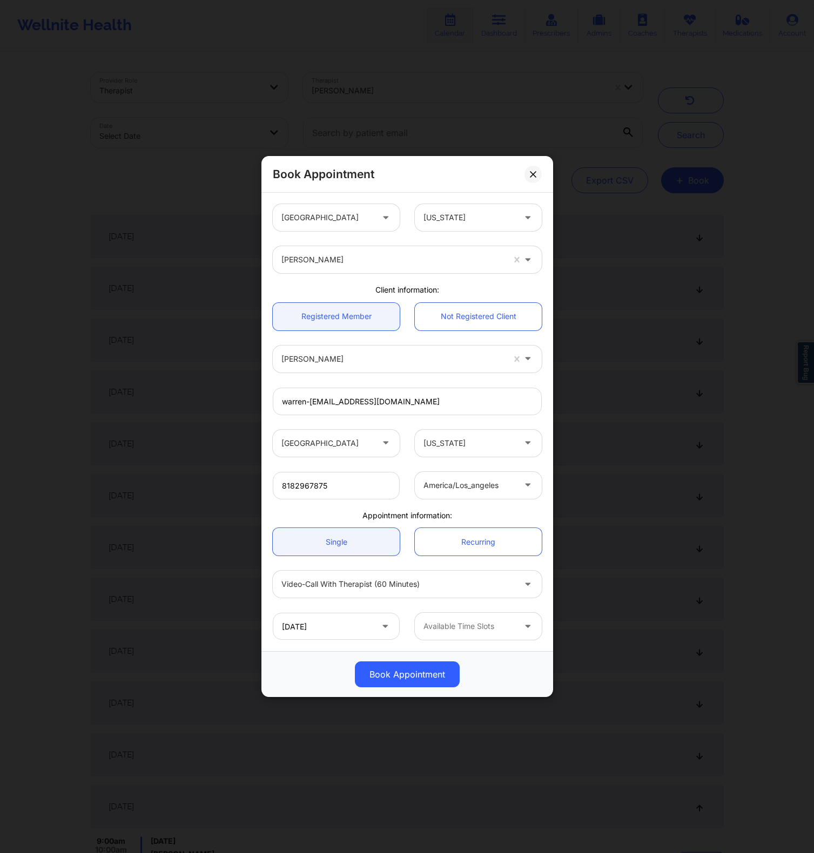
click at [412, 103] on div "Book Appointment United States Alabama Nicole Thweatt Client information: Regis…" at bounding box center [407, 426] width 814 height 853
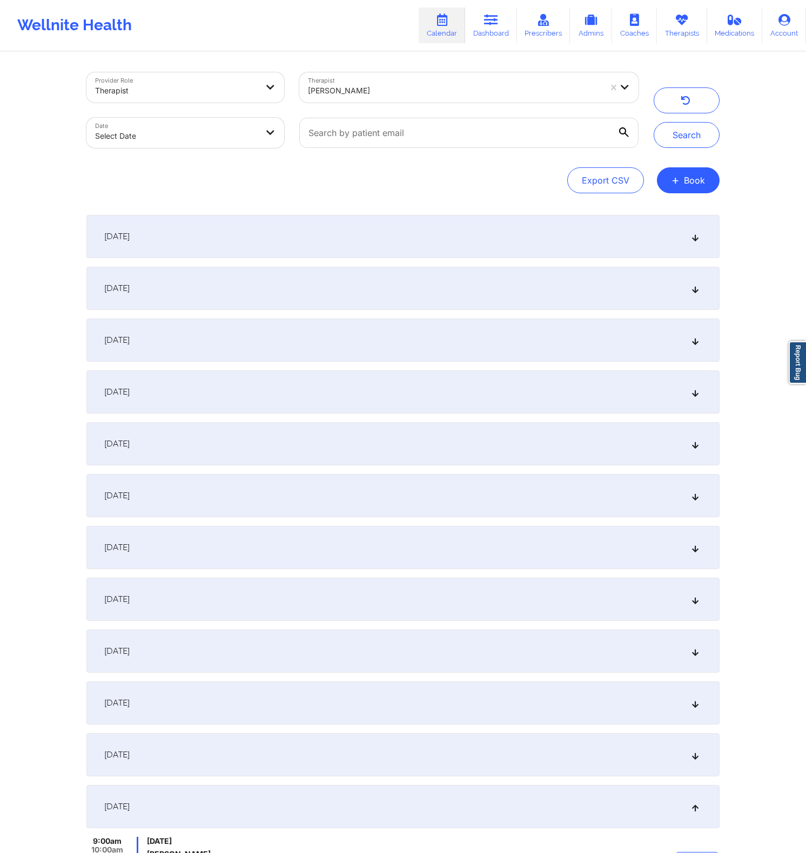
click at [390, 195] on div "Provider Role Therapist Therapist Nicole Thweatt Date Select Date Search Export…" at bounding box center [403, 513] width 648 height 920
click at [190, 96] on div at bounding box center [176, 90] width 162 height 13
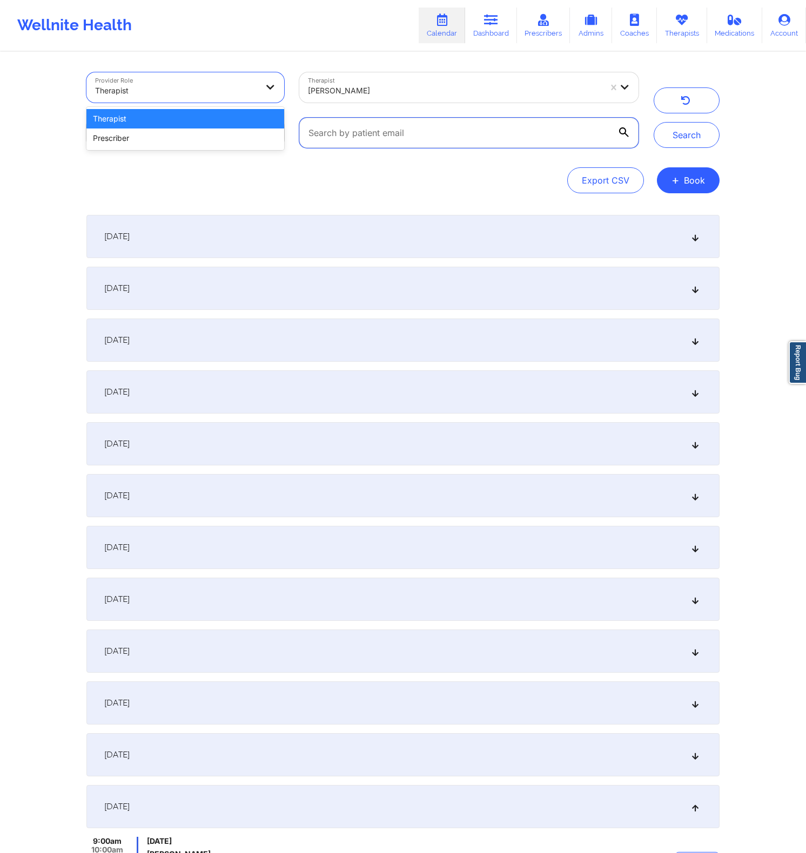
click at [322, 127] on input "text" at bounding box center [468, 133] width 339 height 30
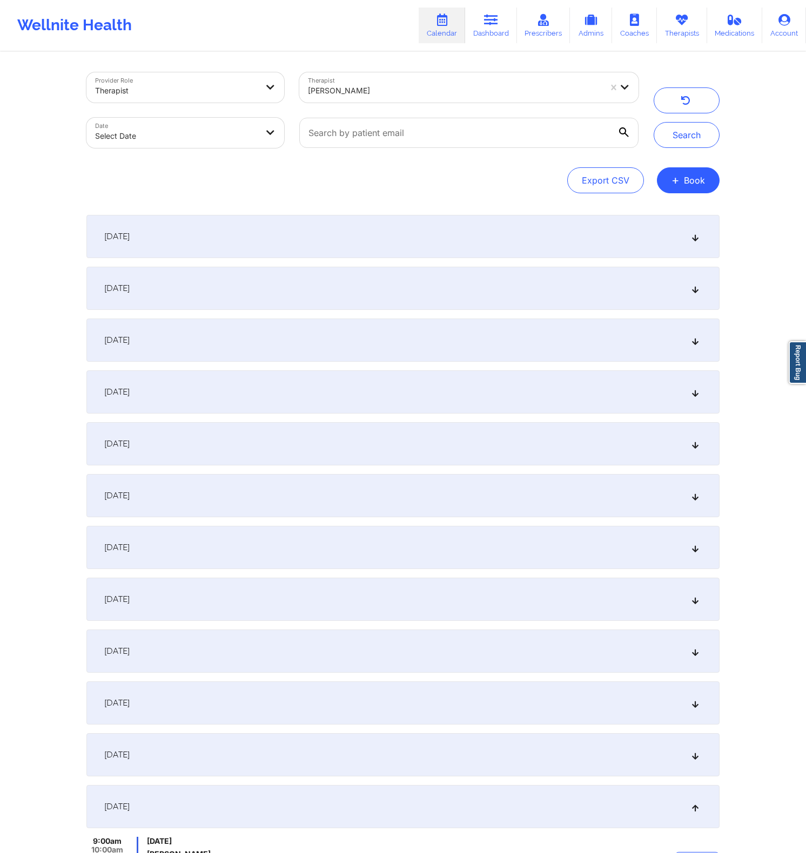
click at [337, 111] on div at bounding box center [469, 132] width 354 height 45
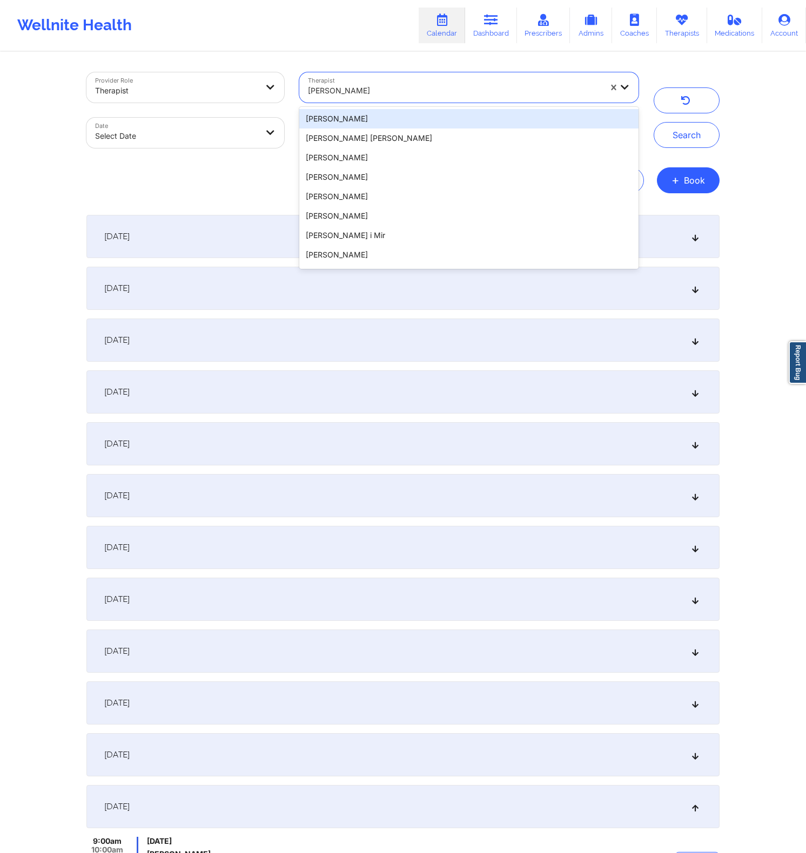
click at [347, 94] on div at bounding box center [454, 90] width 293 height 13
click at [350, 56] on div "Provider Role Therapist Therapist Daniel Cárdenas López , 1 of 20. 20 results a…" at bounding box center [403, 513] width 648 height 920
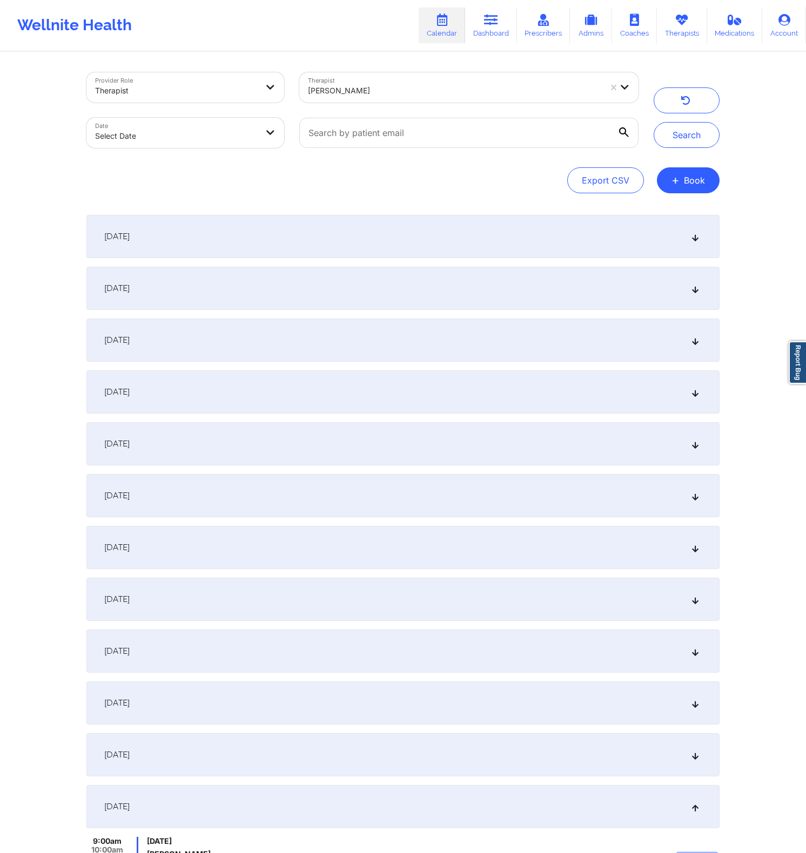
click at [385, 177] on div "Export CSV + Book" at bounding box center [402, 180] width 633 height 26
click at [310, 187] on div "Export CSV + Book" at bounding box center [402, 180] width 633 height 26
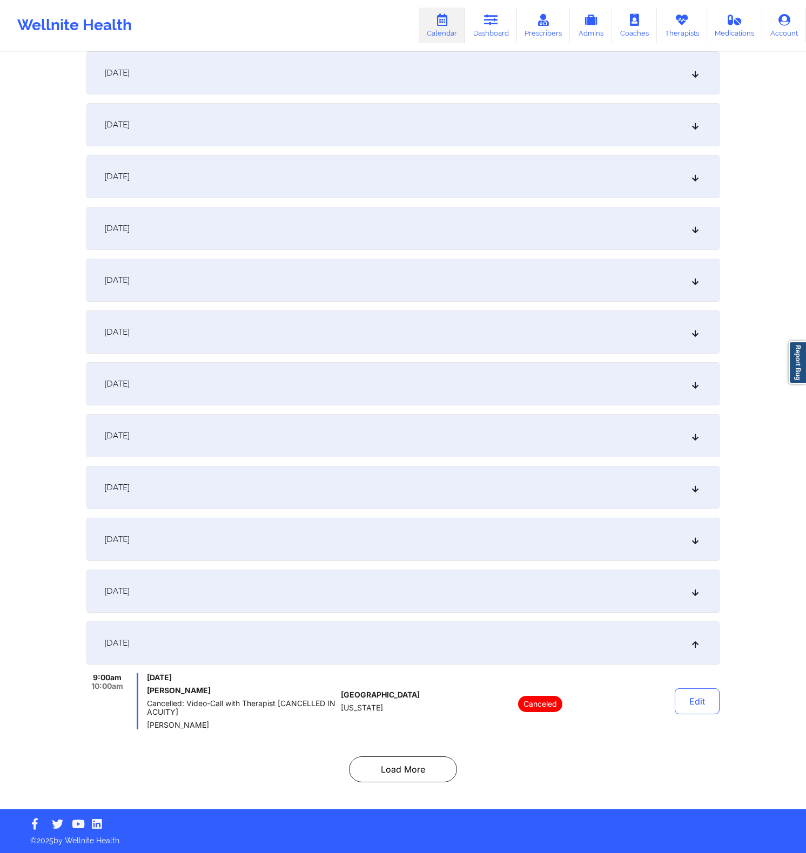
click at [378, 634] on div "October 15, 2025" at bounding box center [402, 642] width 633 height 43
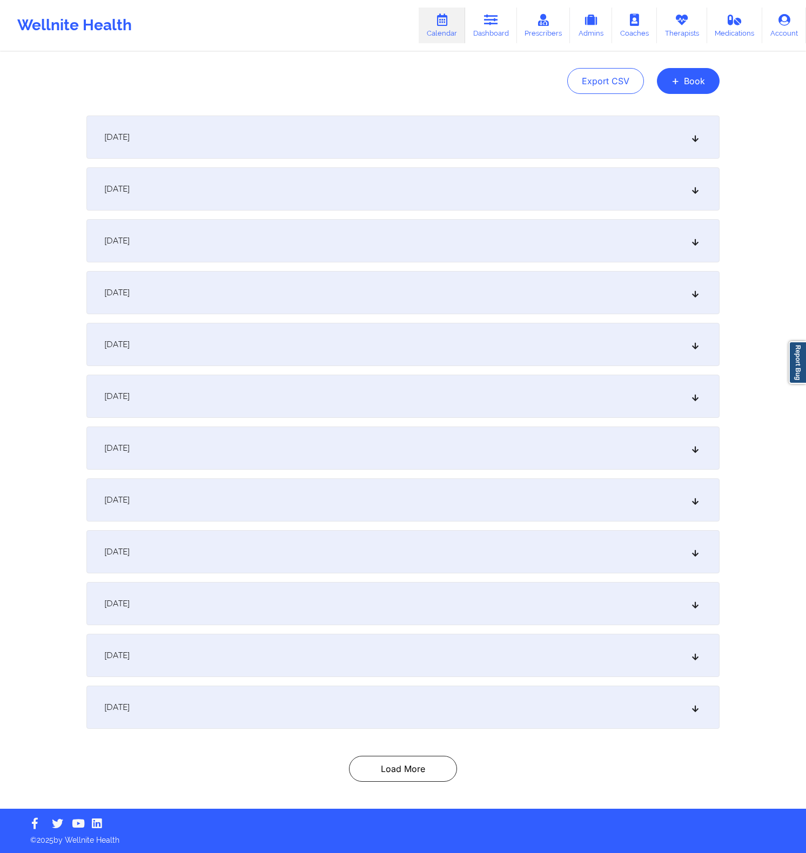
scroll to position [99, 0]
click at [327, 710] on div "October 15, 2025" at bounding box center [402, 707] width 633 height 43
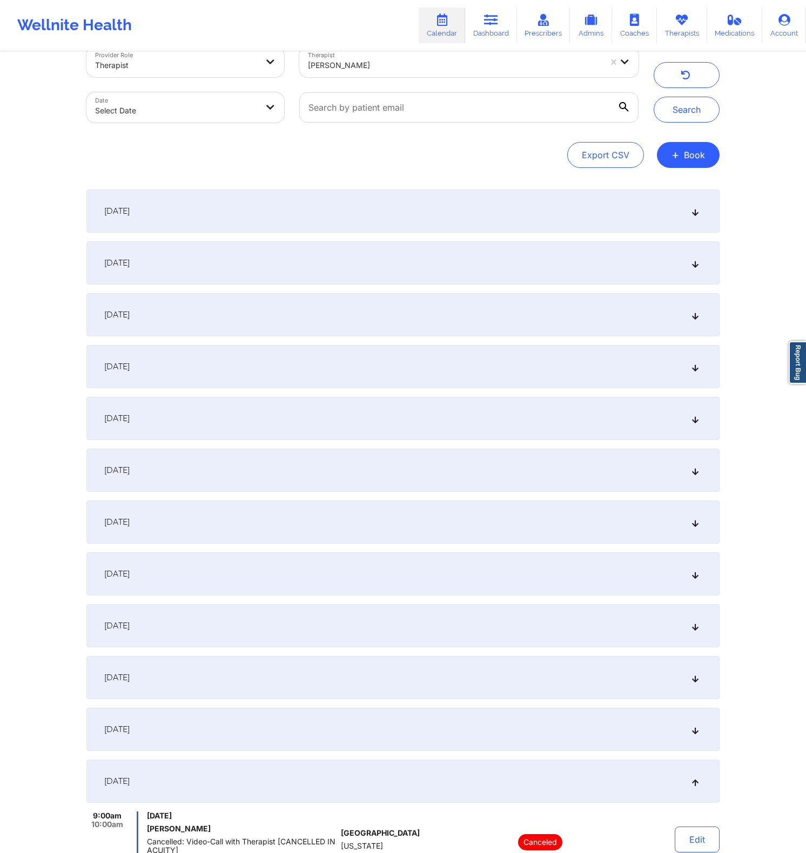
scroll to position [164, 0]
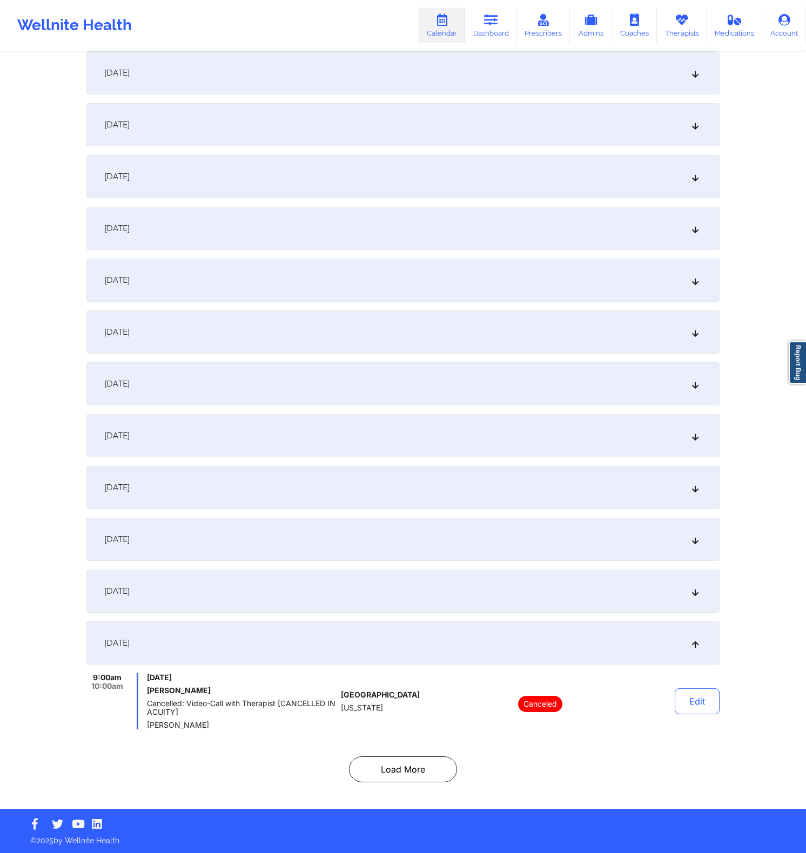
click at [766, 642] on div "Provider Role Therapist Therapist Nicole Thweatt Date Select Date Search Export…" at bounding box center [403, 322] width 806 height 973
click at [396, 770] on button "Load More" at bounding box center [403, 769] width 108 height 26
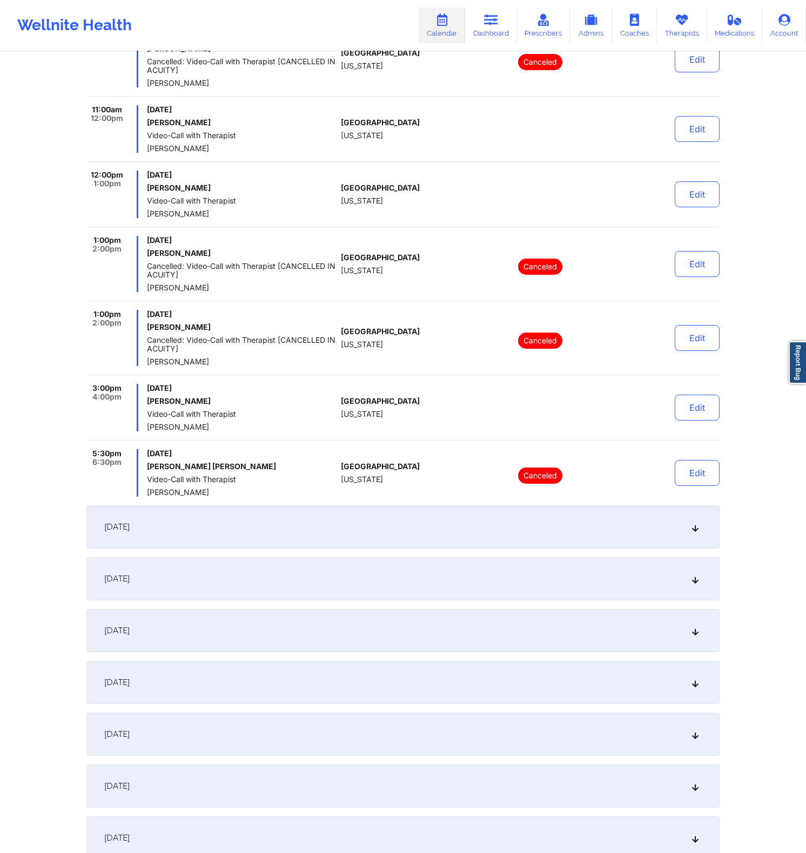
scroll to position [684, 0]
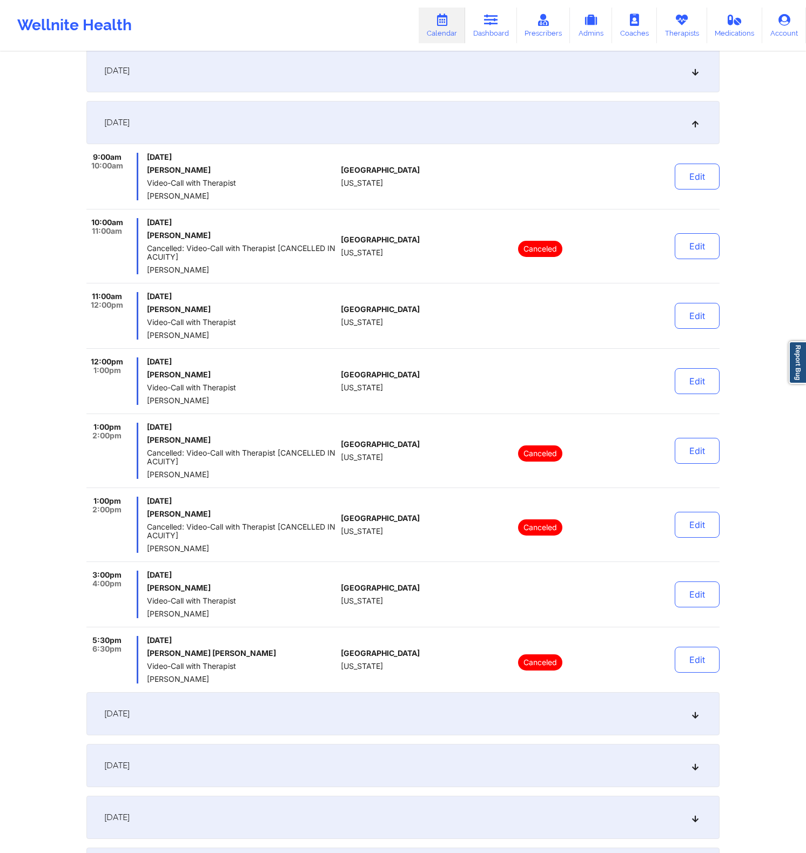
click at [36, 438] on div "Provider Role Therapist Therapist Nicole Thweatt Date Select Date Search Export…" at bounding box center [403, 350] width 806 height 2069
click at [735, 106] on div "Provider Role Therapist Therapist Nicole Thweatt Date Select Date Search Export…" at bounding box center [403, 350] width 806 height 2069
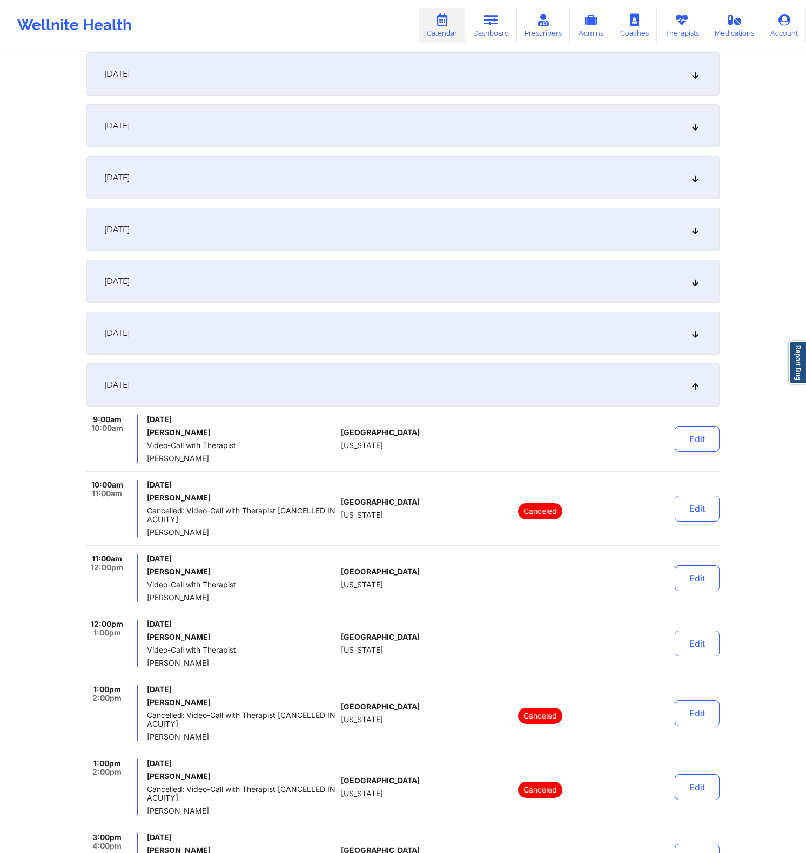
scroll to position [62, 0]
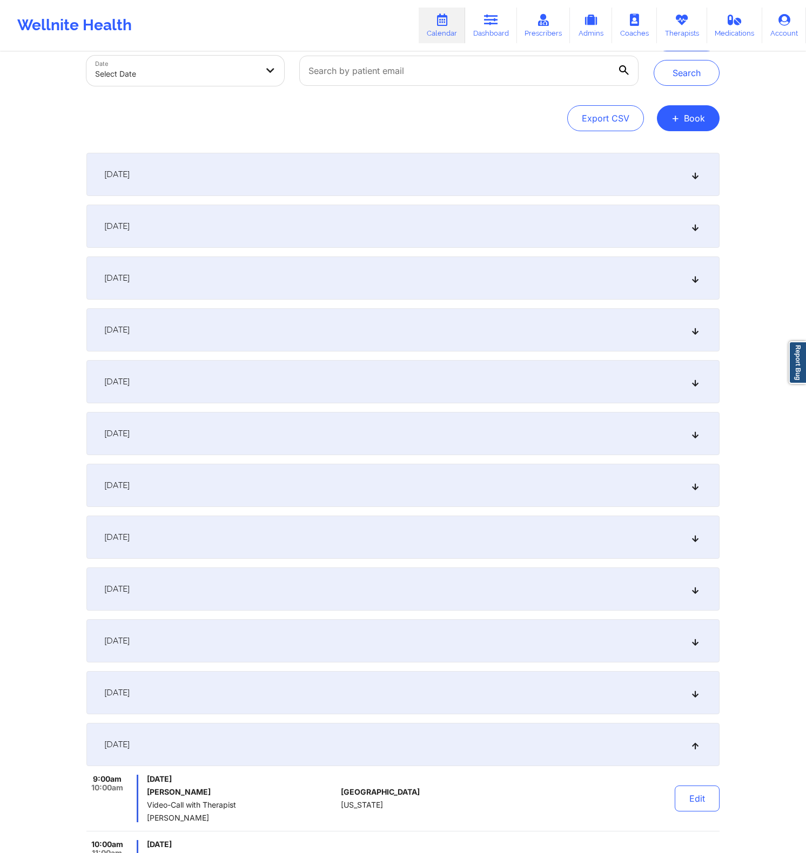
click at [700, 121] on button "+ Book" at bounding box center [688, 118] width 63 height 26
click at [651, 150] on button "Therapy Session" at bounding box center [669, 153] width 83 height 18
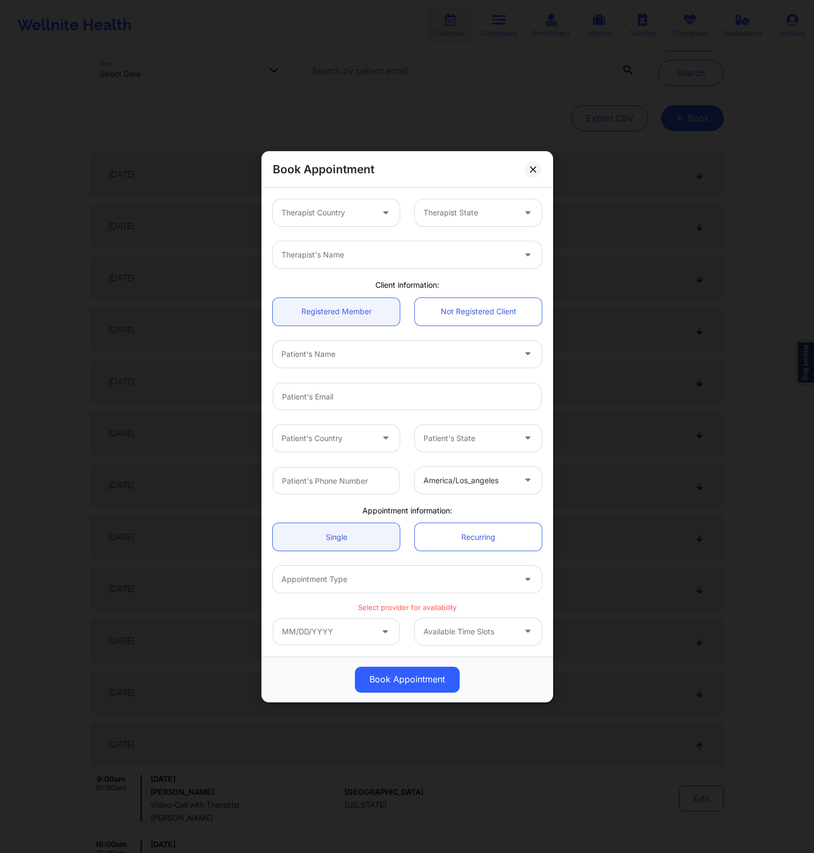
click at [367, 209] on div at bounding box center [326, 212] width 91 height 13
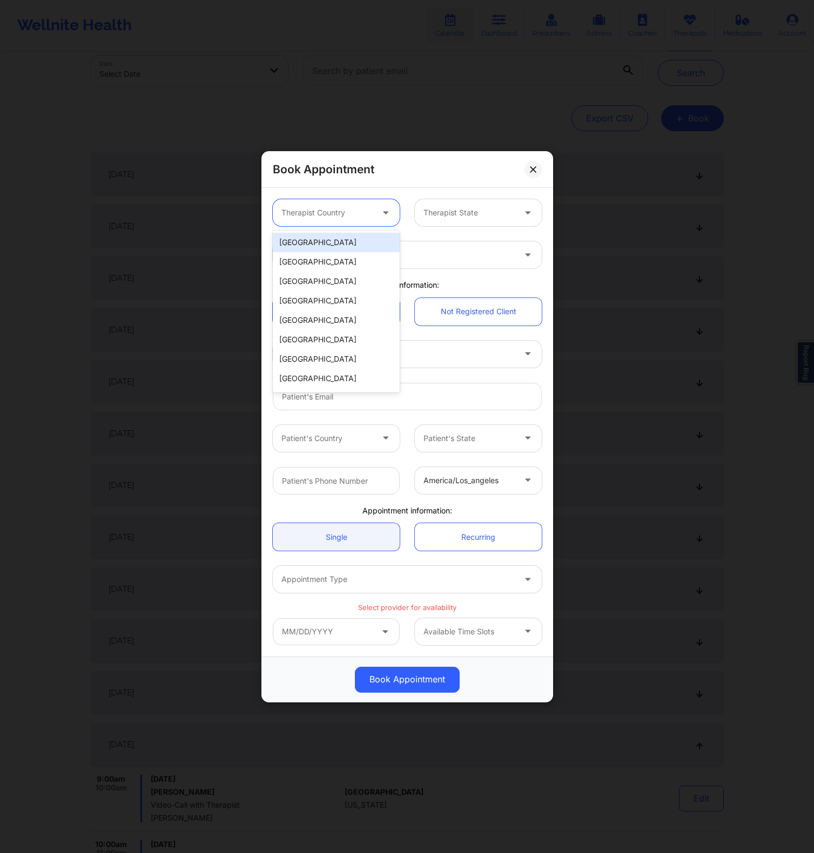
click at [350, 245] on div "[GEOGRAPHIC_DATA]" at bounding box center [336, 242] width 127 height 19
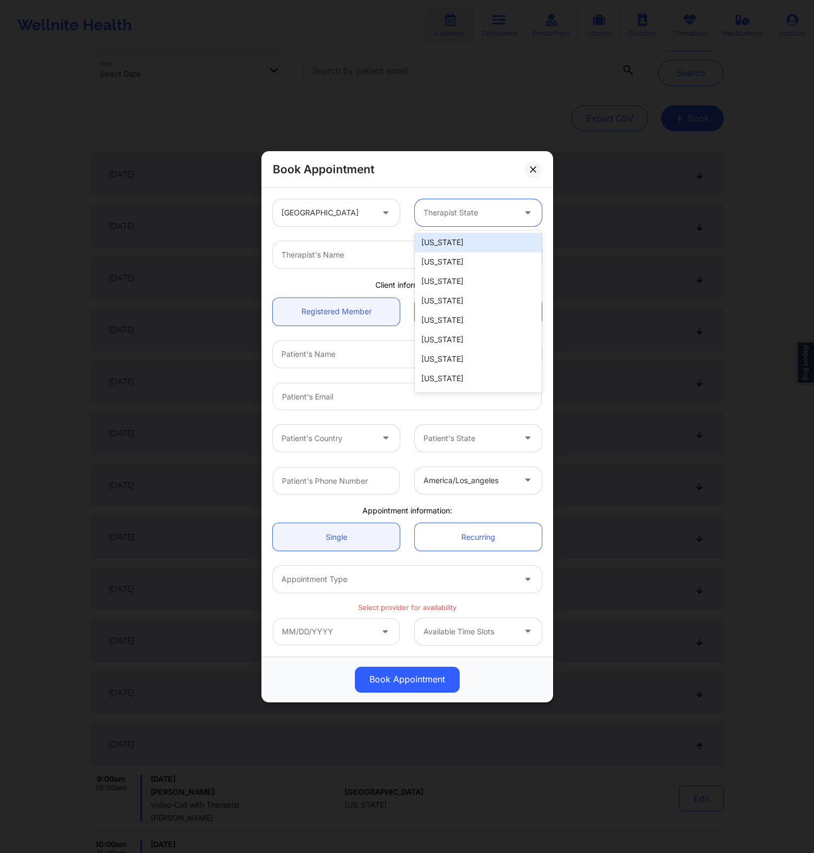
click at [455, 209] on div at bounding box center [468, 212] width 91 height 13
click at [441, 263] on div "[US_STATE]" at bounding box center [478, 261] width 127 height 19
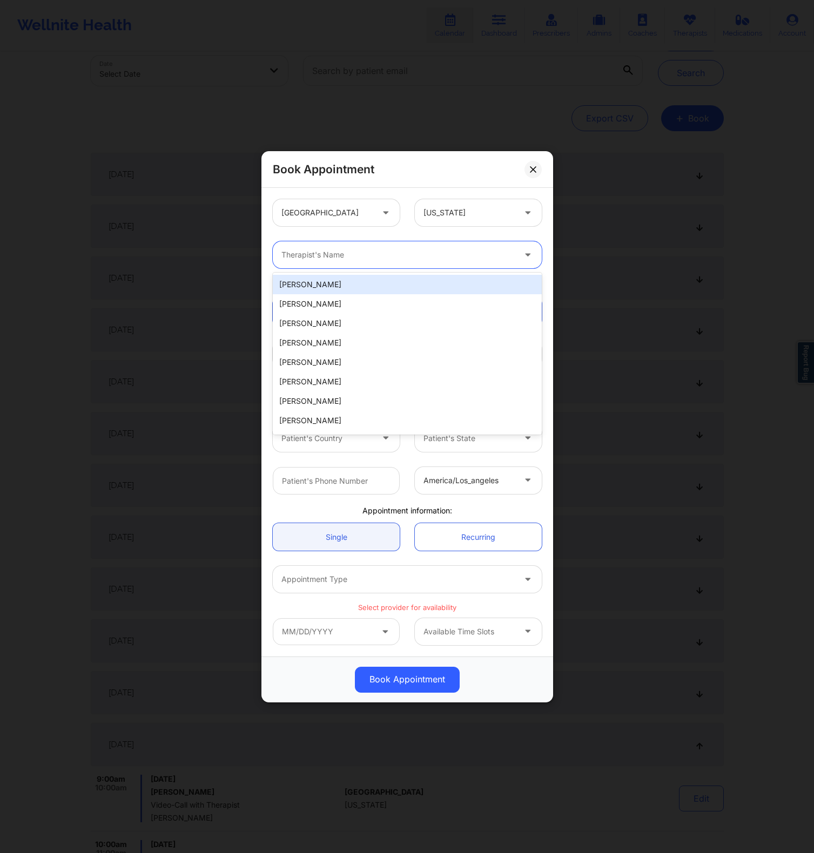
click at [381, 253] on div at bounding box center [397, 254] width 233 height 13
paste input "video_call_with_therapist"
type input "video_call_with_therapist"
paste input "Nicole Thweatt"
type input "Nicole Thweatt"
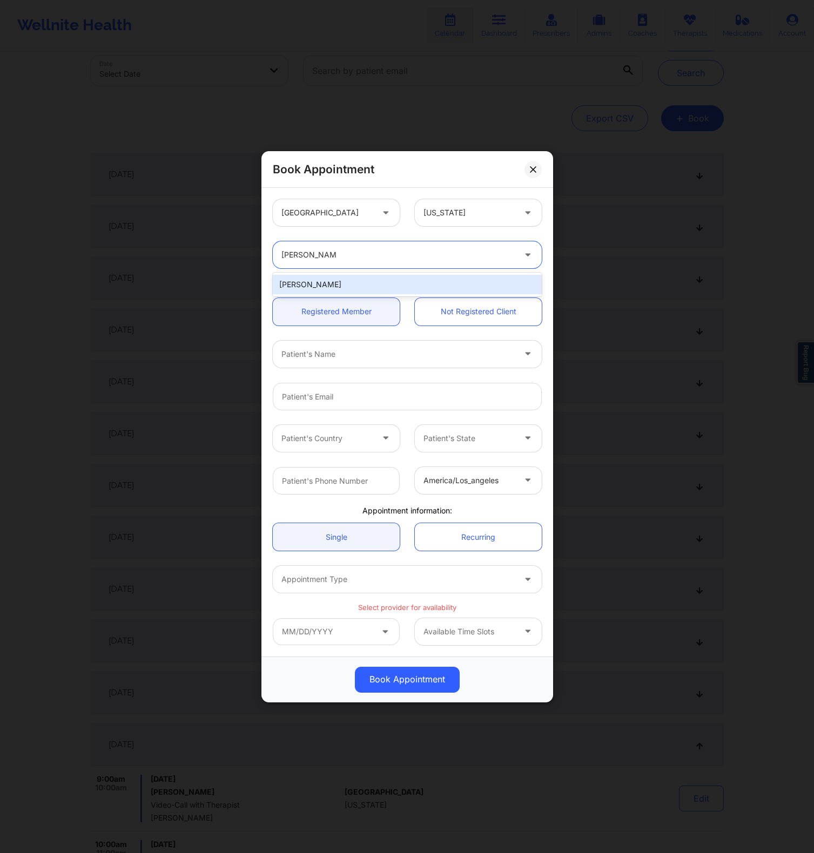
click at [384, 280] on div "Nicole Thweatt" at bounding box center [407, 284] width 269 height 19
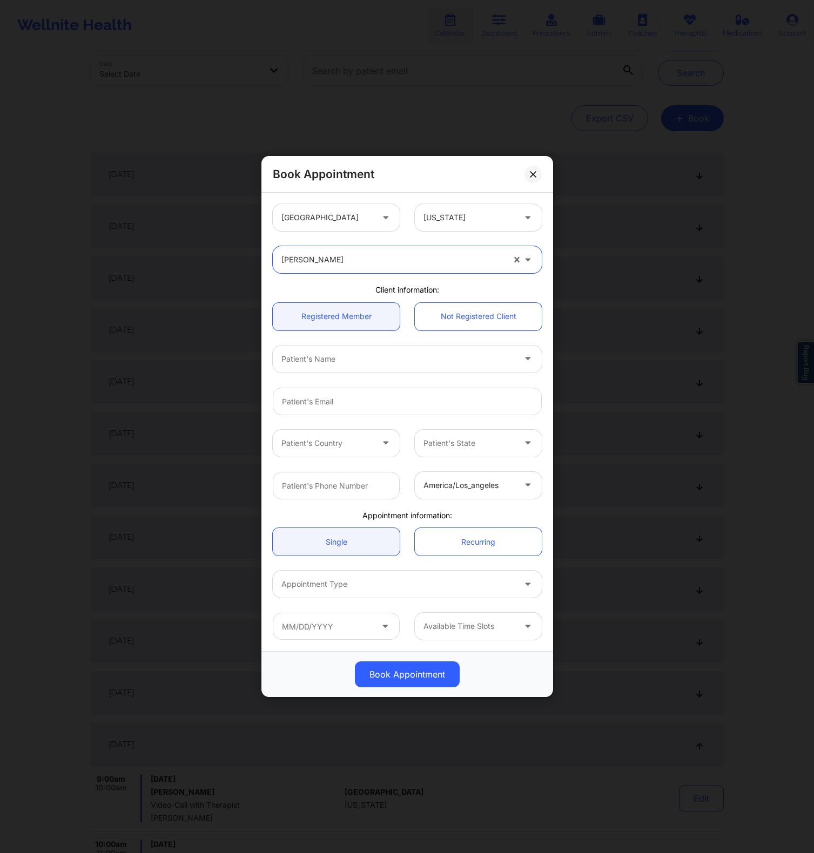
click at [323, 362] on div at bounding box center [397, 359] width 233 height 13
click at [357, 353] on div at bounding box center [397, 359] width 233 height 13
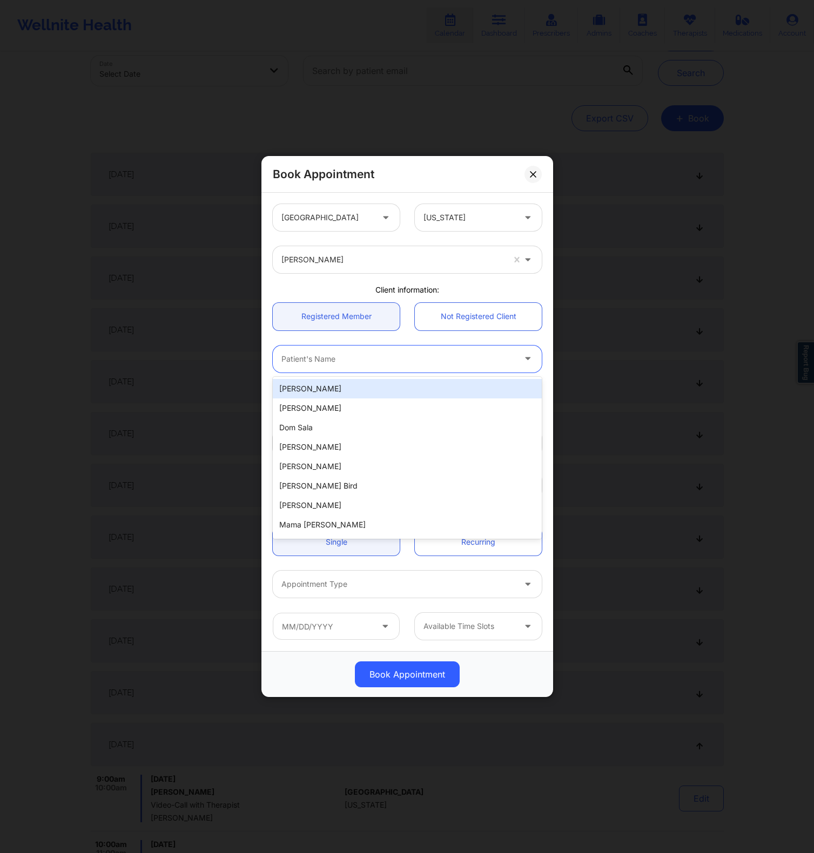
click at [348, 382] on div "Warren Lignan" at bounding box center [407, 388] width 269 height 19
type input "warren-lignan@protonmail.com"
type input "8182967875"
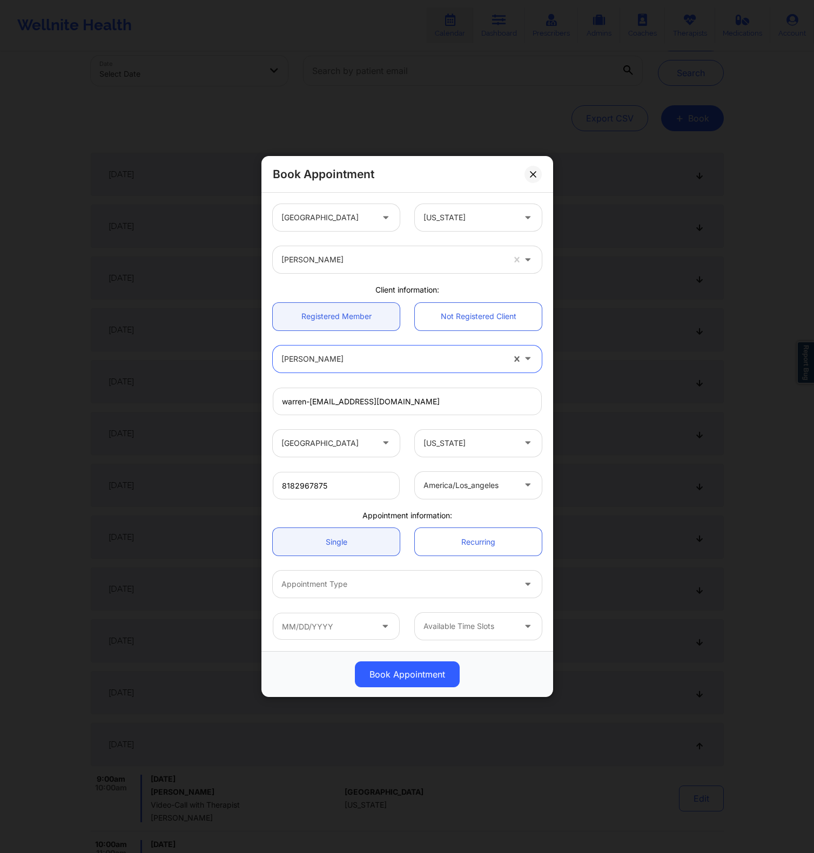
click at [364, 583] on div at bounding box center [397, 584] width 233 height 13
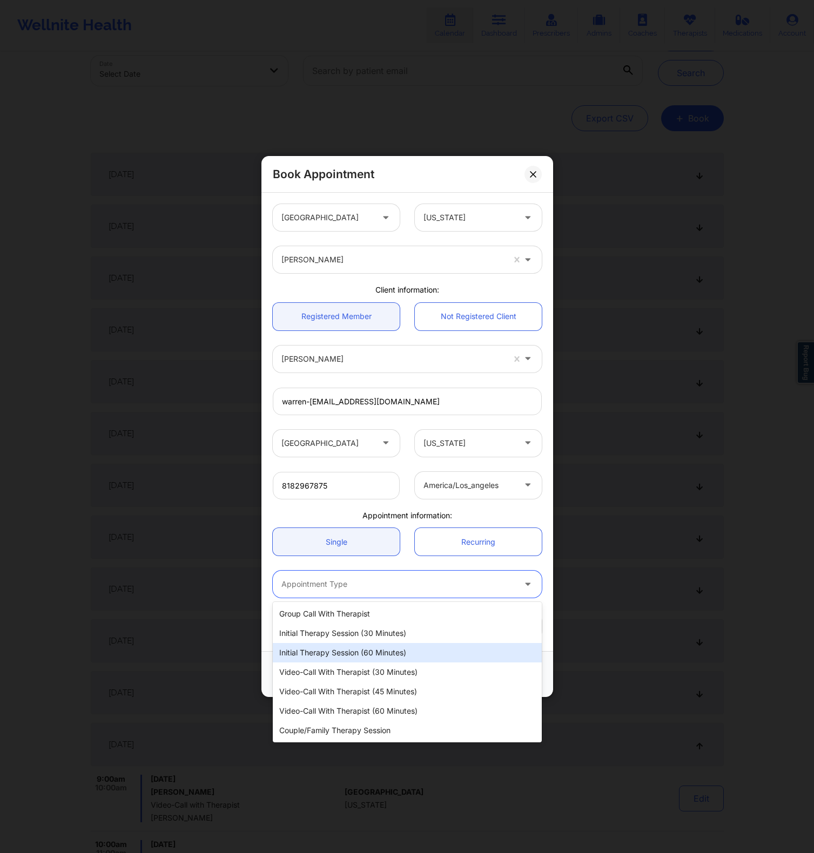
click at [350, 650] on div "Initial Therapy Session (60 minutes)" at bounding box center [407, 652] width 269 height 19
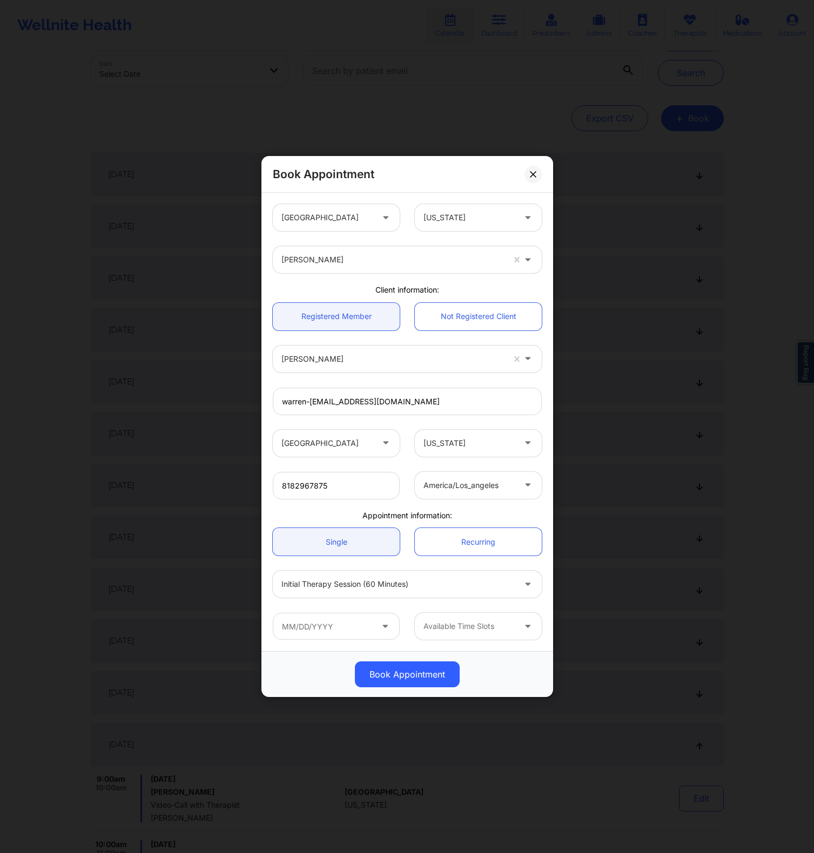
click at [330, 651] on div "Book Appointment" at bounding box center [407, 674] width 292 height 46
click at [327, 631] on input "text" at bounding box center [336, 626] width 127 height 27
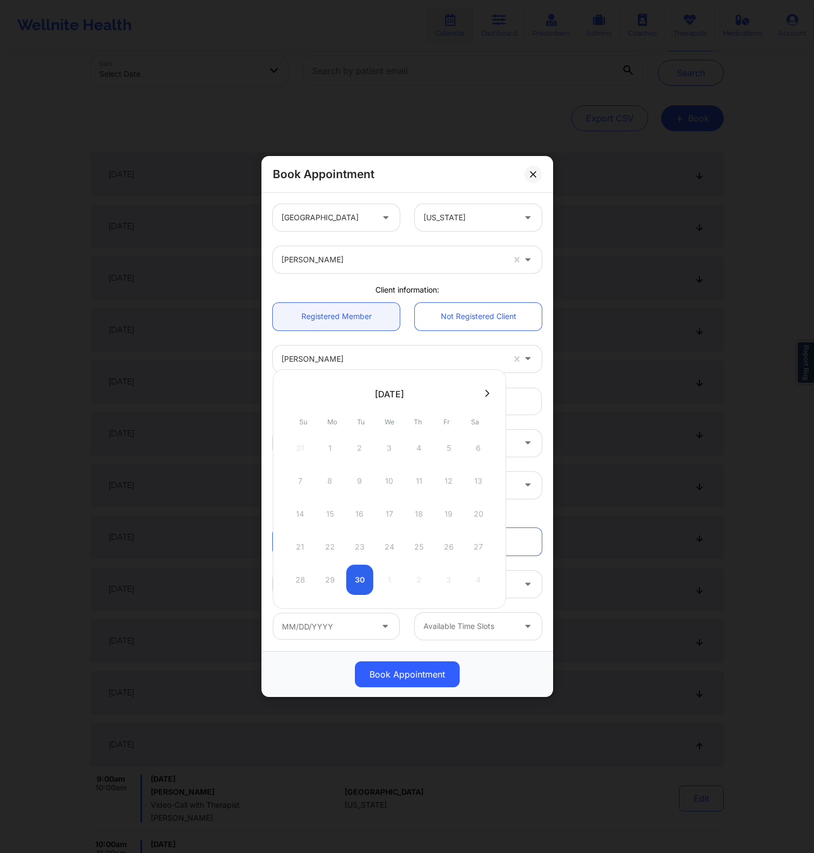
click at [484, 390] on button at bounding box center [487, 393] width 11 height 9
click at [402, 338] on div "Warren Lignan" at bounding box center [407, 359] width 284 height 42
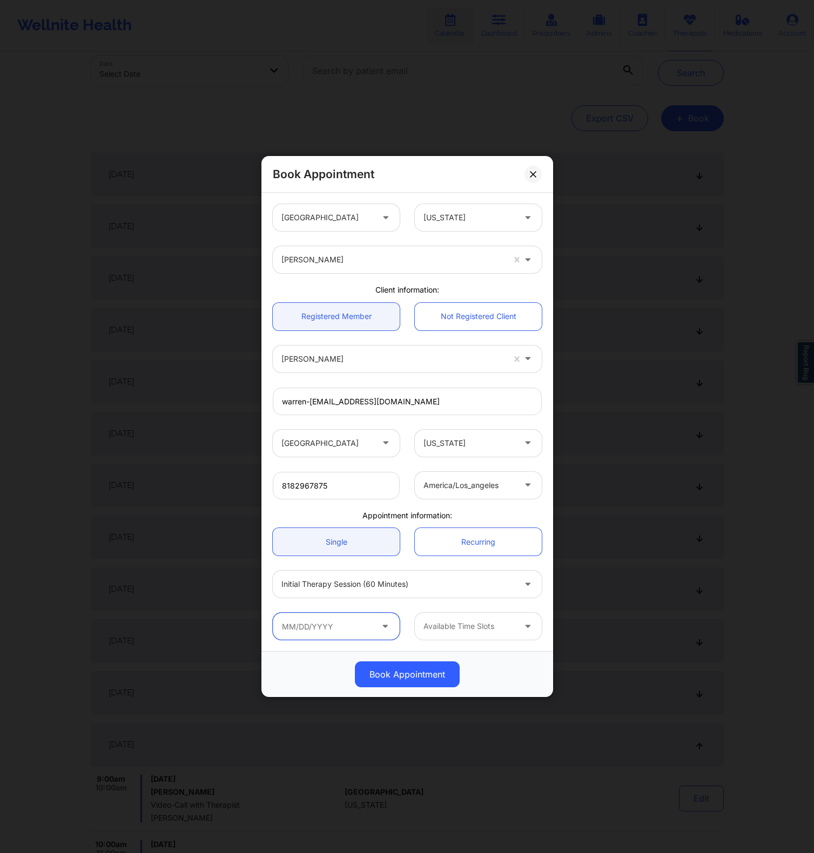
click at [361, 632] on input "text" at bounding box center [336, 626] width 127 height 27
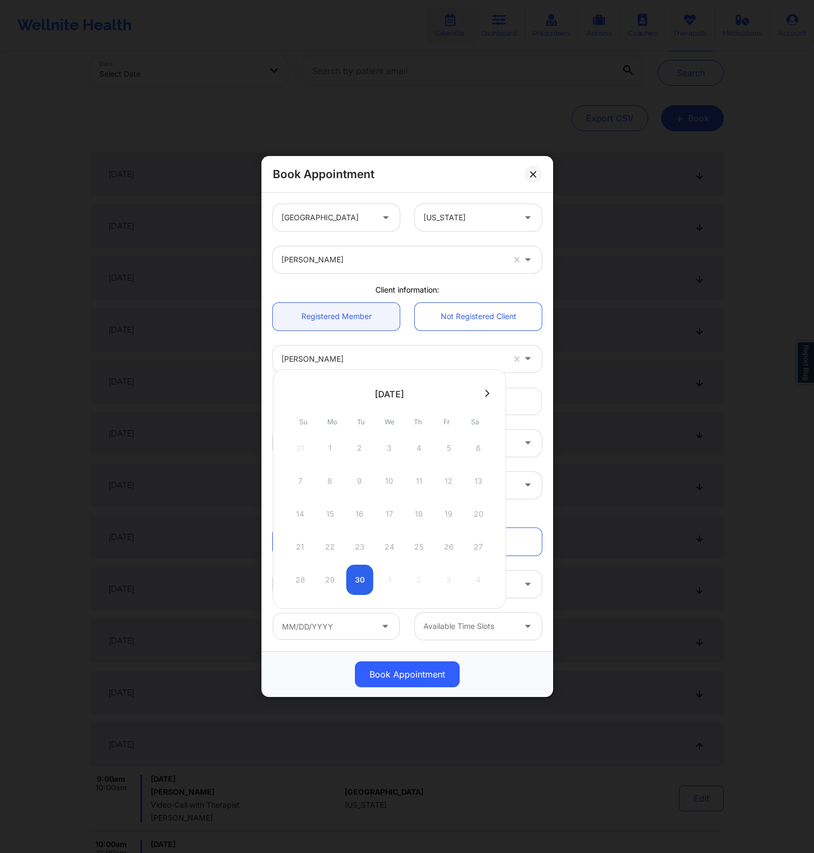
click at [483, 396] on button at bounding box center [487, 393] width 11 height 9
click at [383, 515] on div "15" at bounding box center [389, 514] width 27 height 30
type input "10/15/2025"
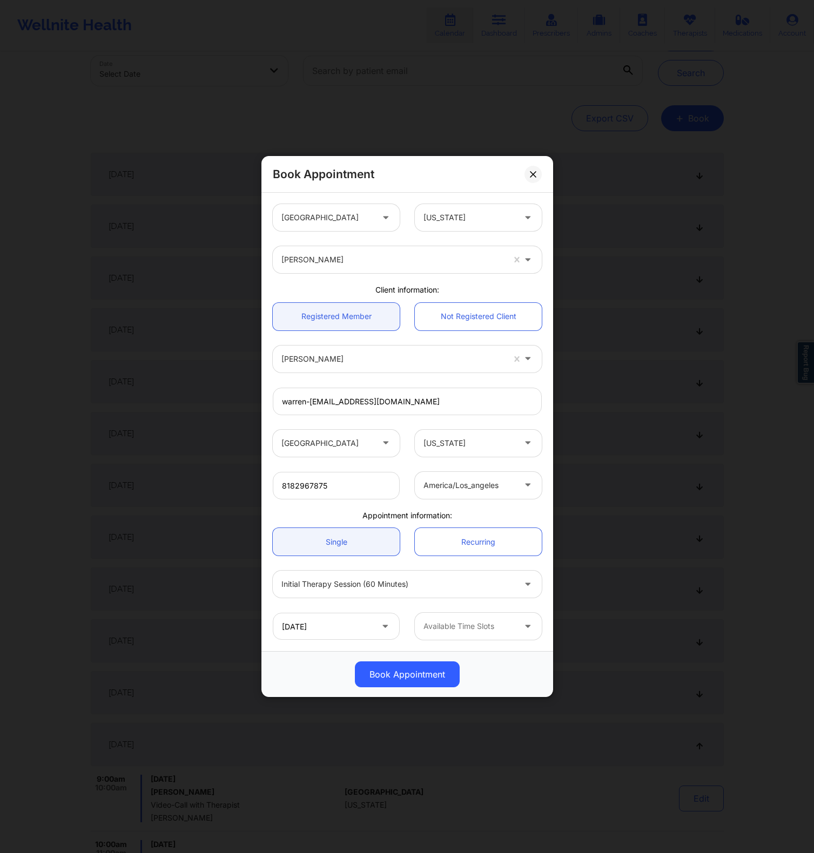
click at [730, 227] on div "Book Appointment United States Alaska Nicole Thweatt Client information: Regist…" at bounding box center [407, 426] width 814 height 853
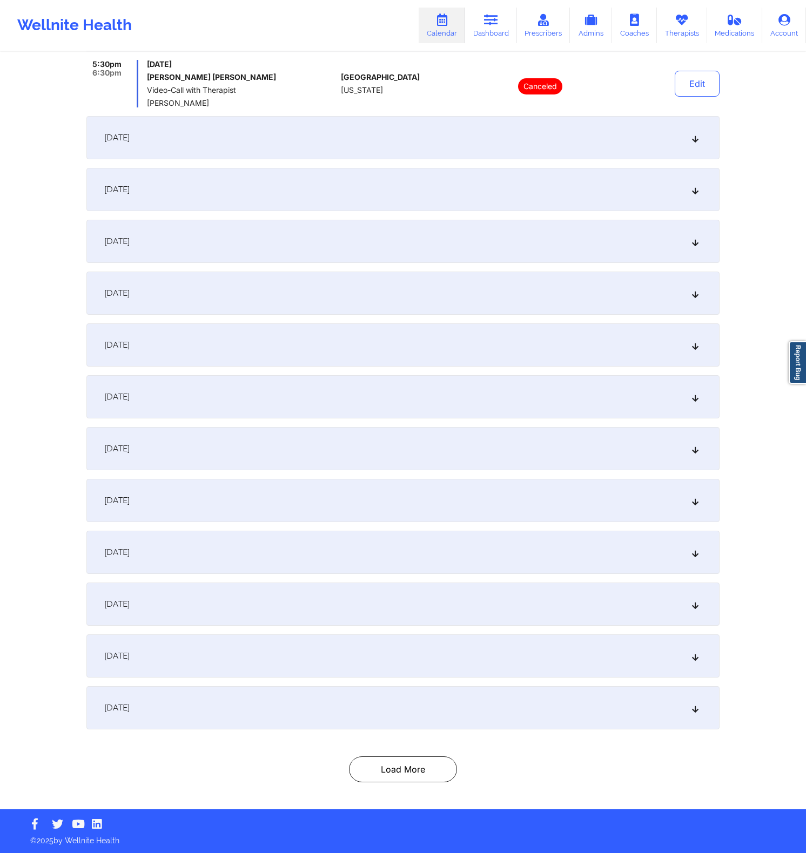
scroll to position [718, 0]
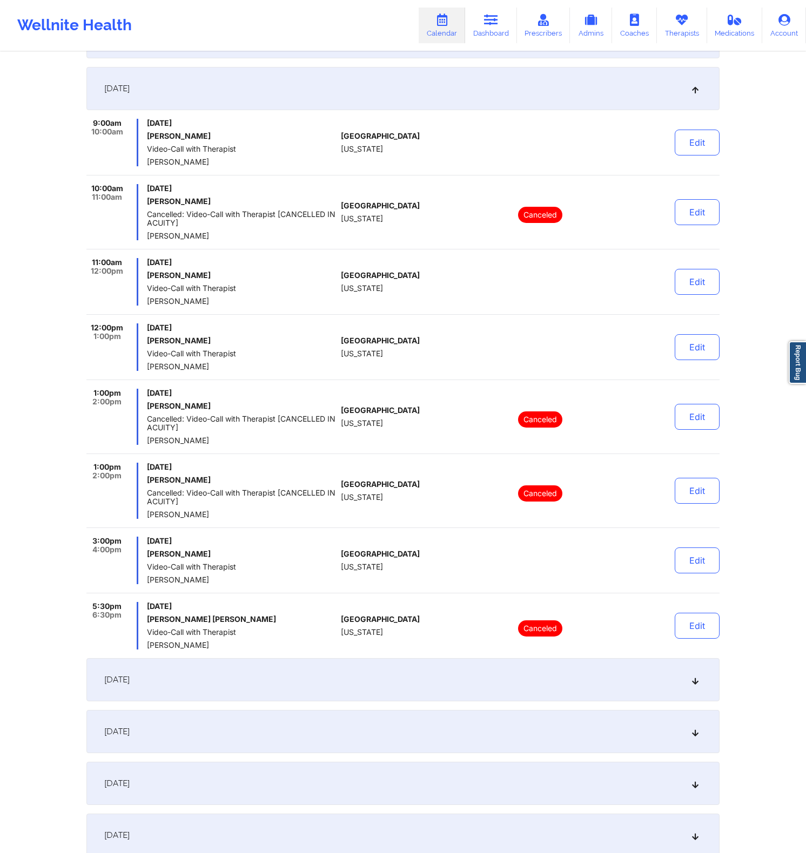
click at [221, 19] on div "Wellnite Health Calendar Dashboard Prescribers Admins Coaches Therapists Medica…" at bounding box center [403, 25] width 806 height 43
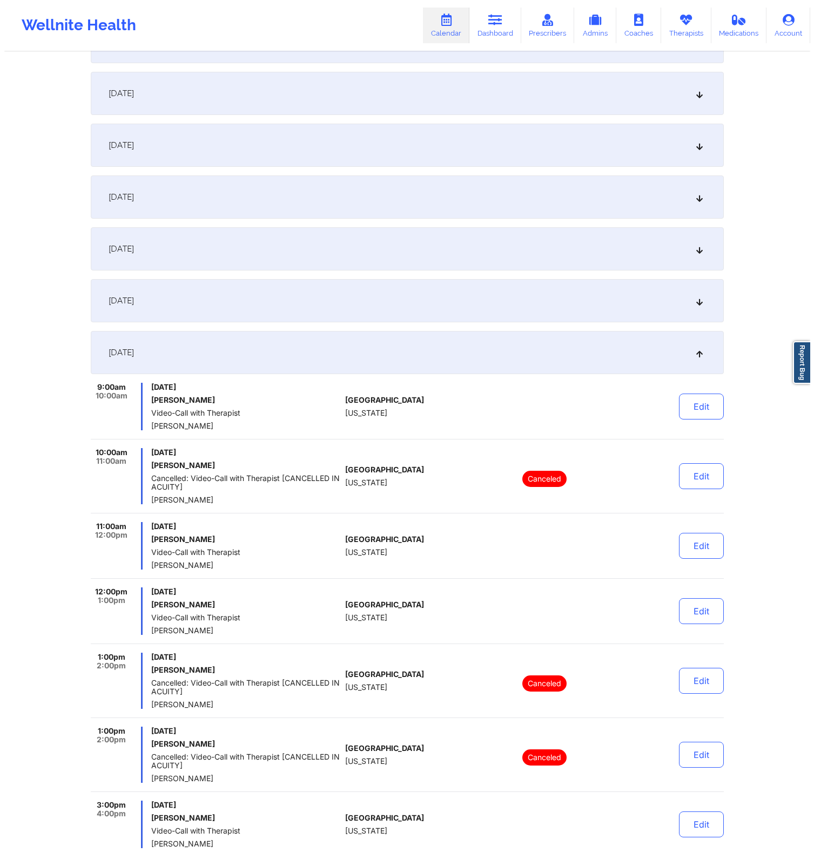
scroll to position [0, 0]
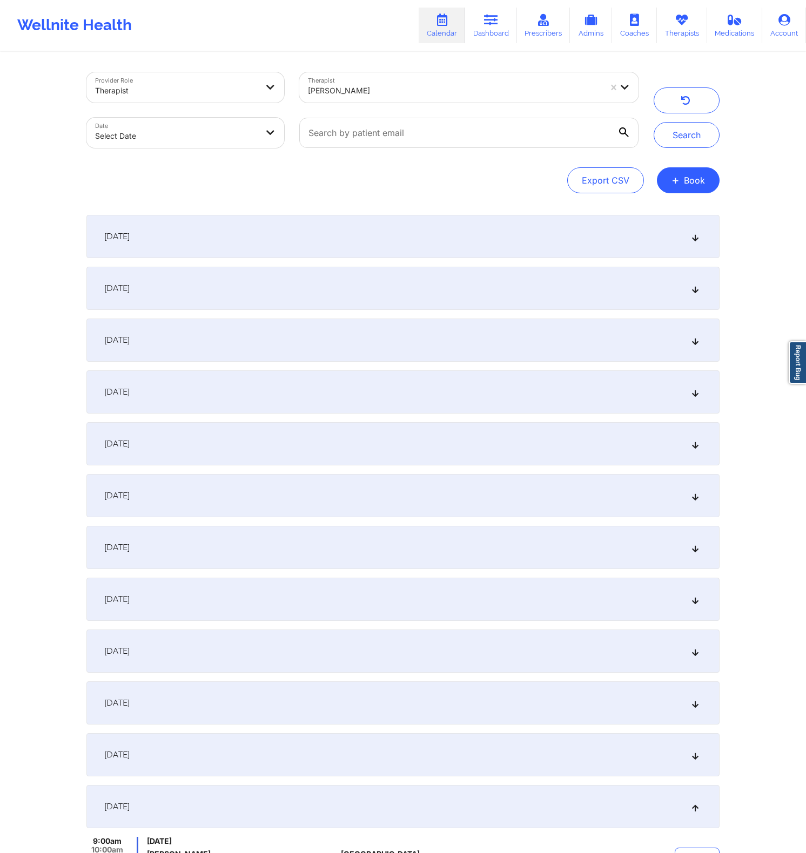
click at [694, 185] on button "+ Book" at bounding box center [688, 180] width 63 height 26
click at [667, 212] on button "Therapy Session" at bounding box center [669, 215] width 83 height 18
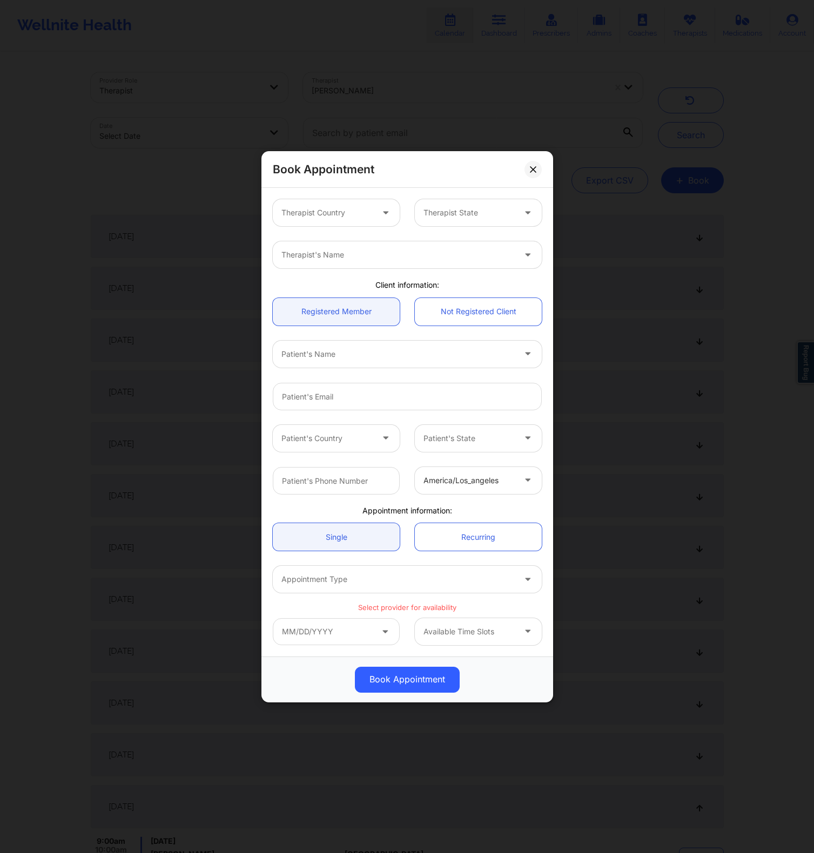
click at [347, 208] on div at bounding box center [326, 212] width 91 height 13
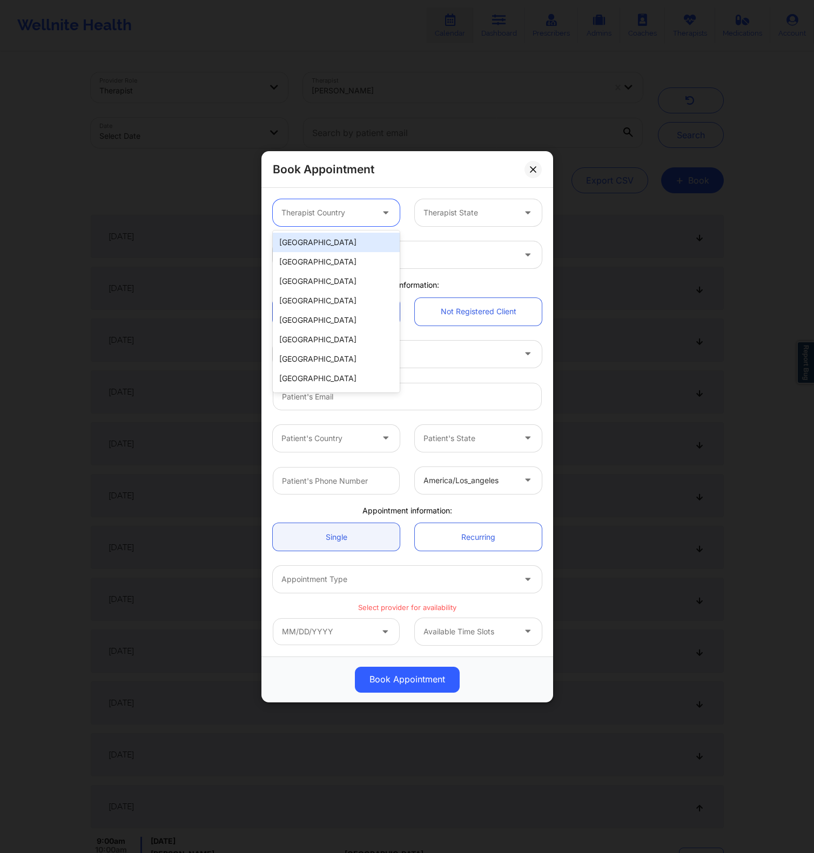
click at [324, 247] on div "[GEOGRAPHIC_DATA]" at bounding box center [336, 242] width 127 height 19
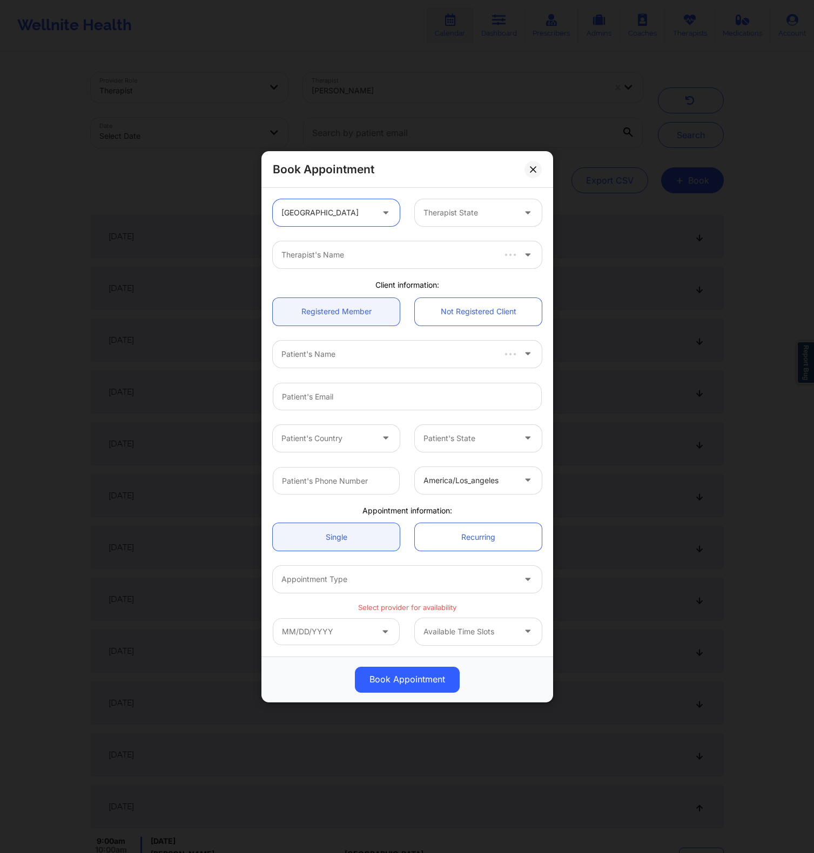
click at [490, 208] on div at bounding box center [468, 212] width 91 height 13
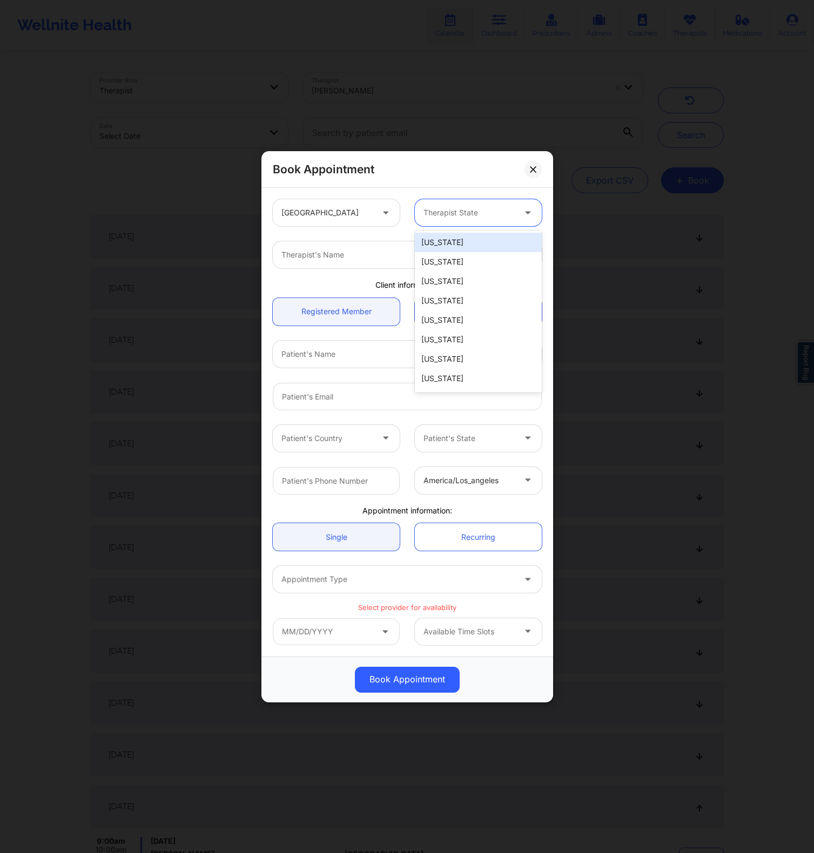
click at [446, 247] on div "[US_STATE]" at bounding box center [478, 242] width 127 height 19
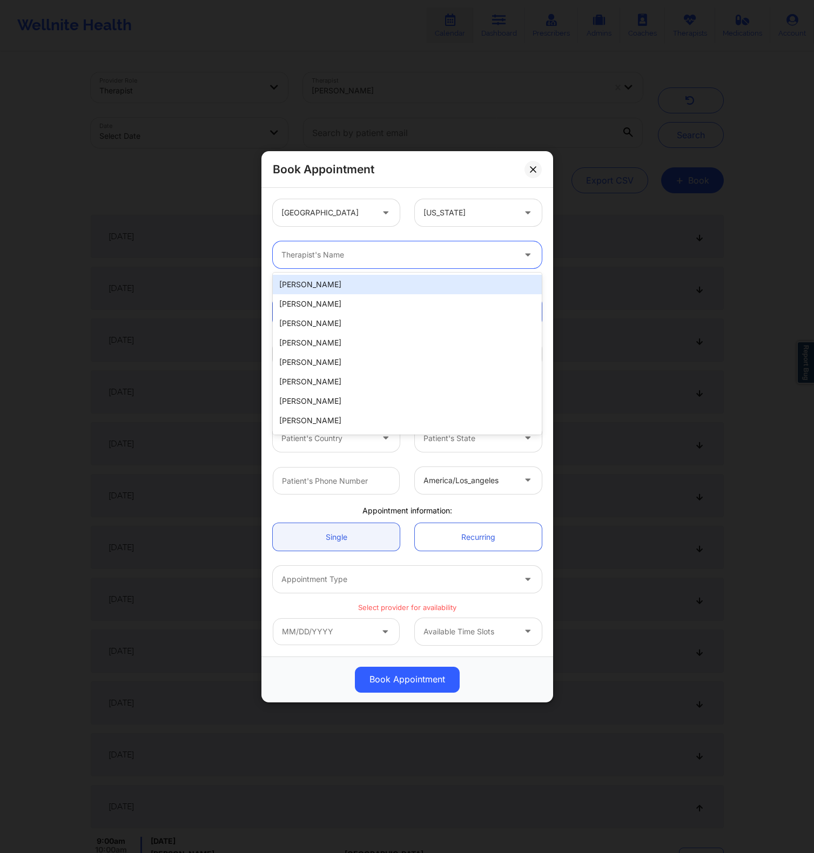
click at [446, 247] on div "Therapist's Name" at bounding box center [394, 254] width 243 height 27
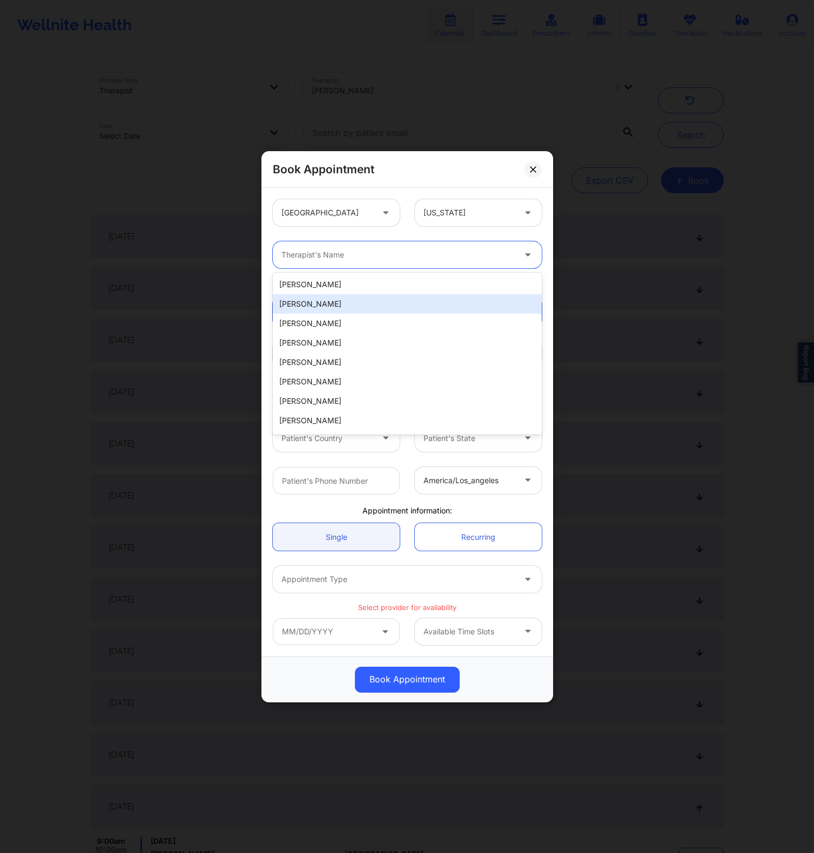
paste input "26081"
type input "26081"
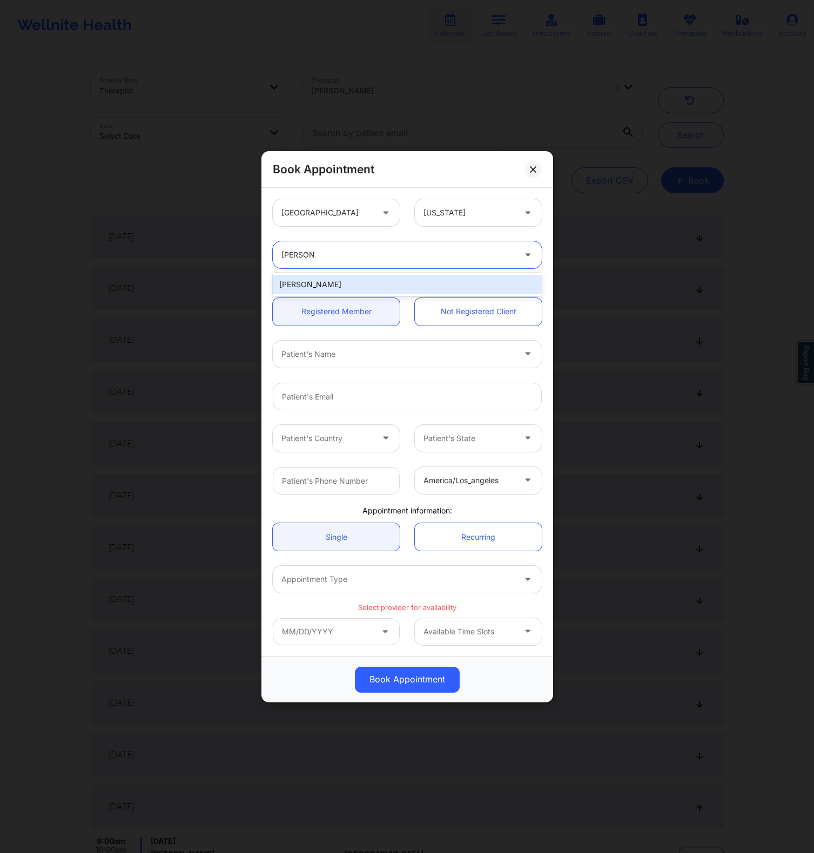
type input "nicole Thw"
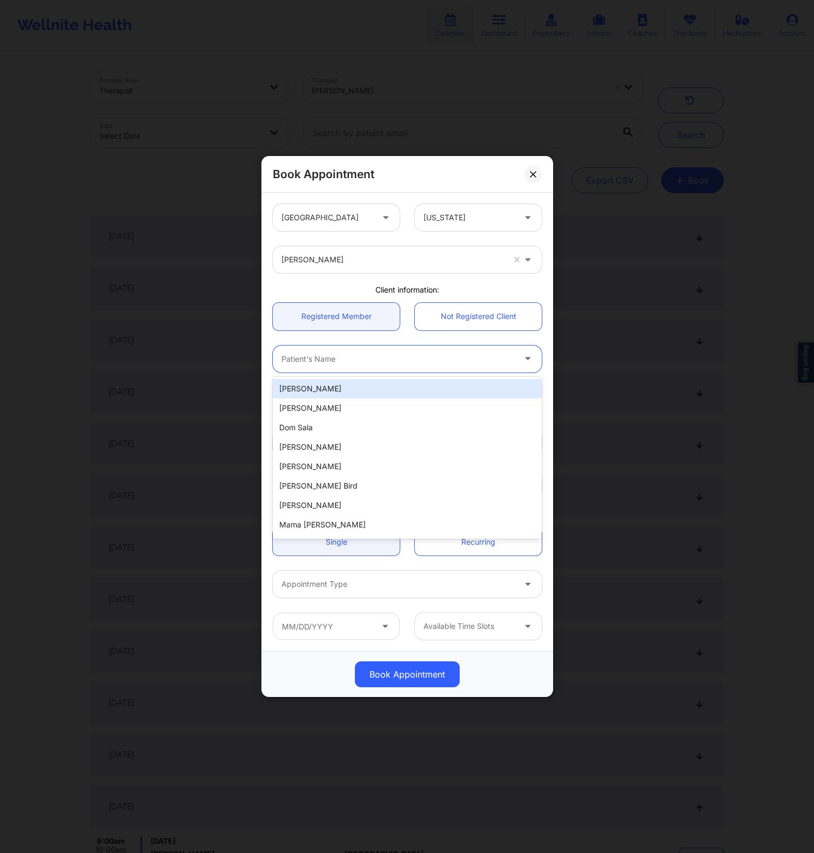
click at [368, 353] on div at bounding box center [397, 359] width 233 height 13
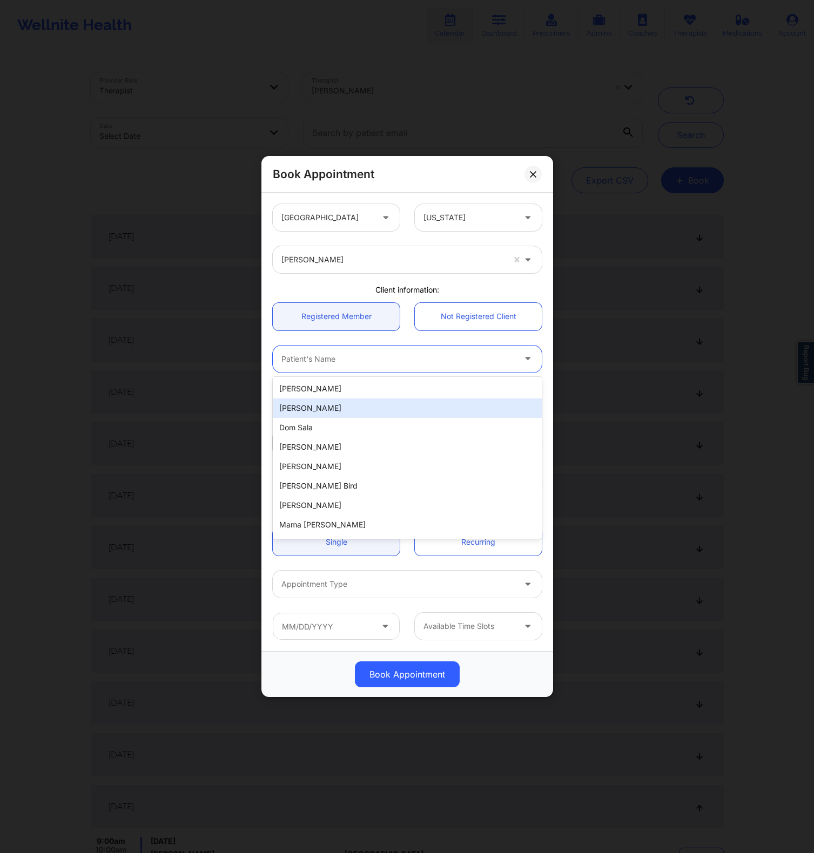
click at [326, 402] on div "Marc Halili" at bounding box center [407, 407] width 269 height 19
type input "marchalili1025@gmail.com"
type input "3104808773"
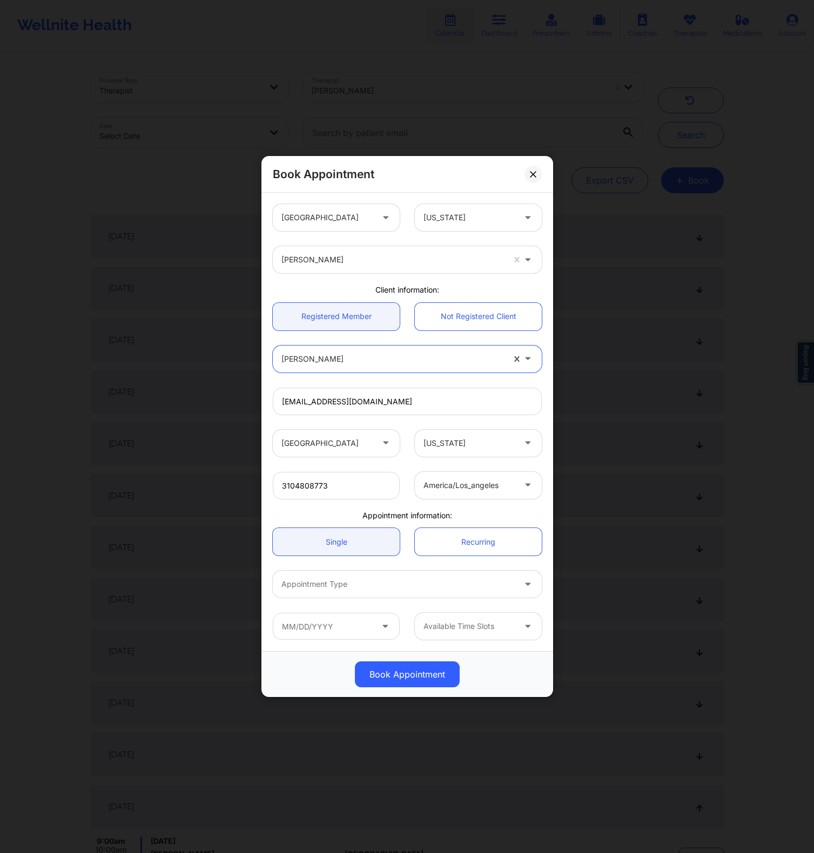
click at [471, 578] on div at bounding box center [397, 584] width 233 height 13
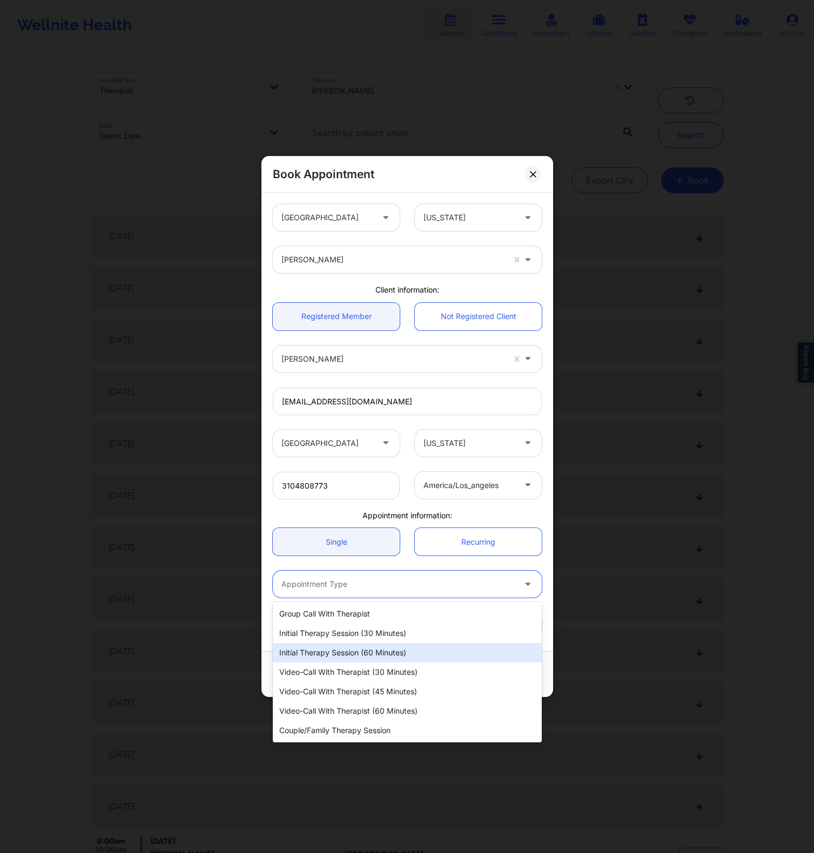
click at [369, 651] on div "Initial Therapy Session (60 minutes)" at bounding box center [407, 652] width 269 height 19
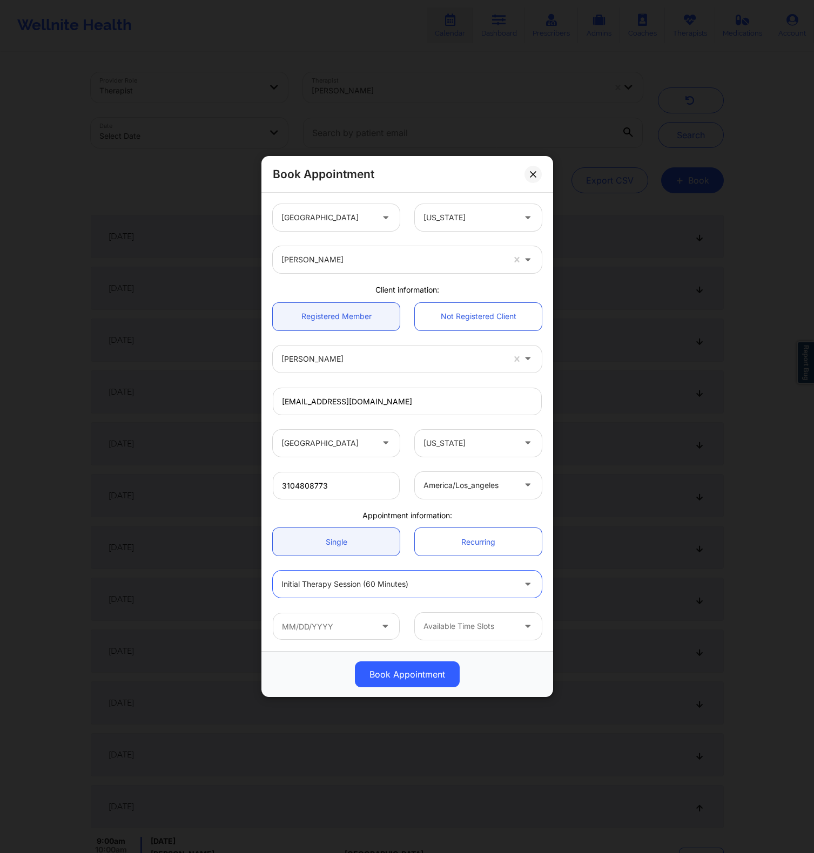
click at [449, 628] on div at bounding box center [468, 626] width 91 height 13
click at [380, 625] on icon at bounding box center [385, 624] width 11 height 9
click at [326, 633] on input "text" at bounding box center [336, 626] width 127 height 27
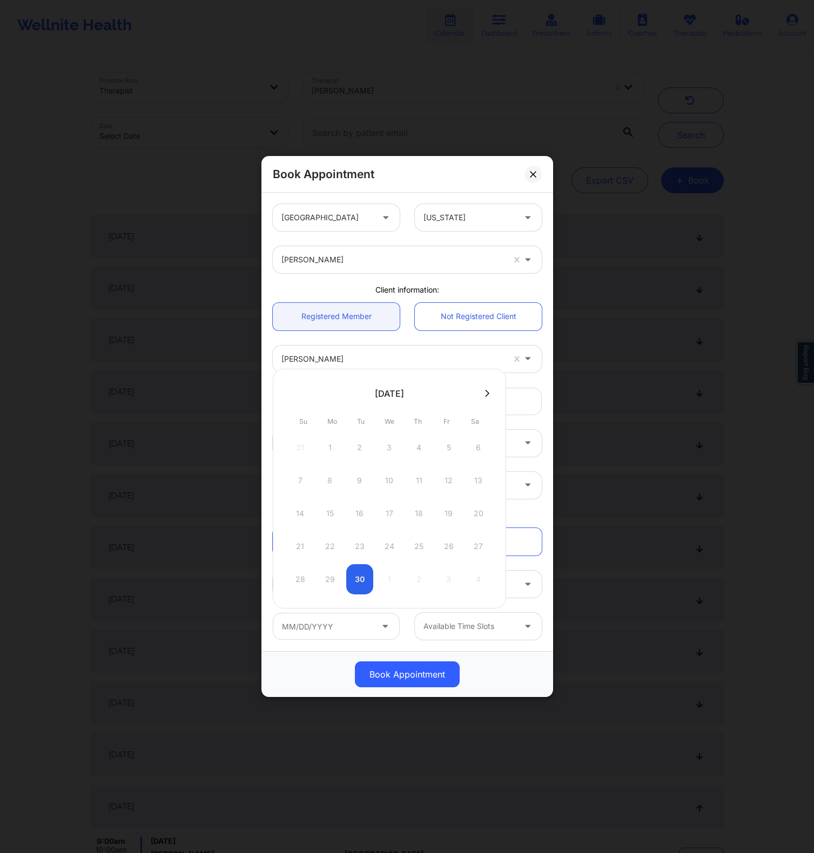
click at [486, 394] on button at bounding box center [487, 393] width 11 height 9
click at [391, 513] on div "15" at bounding box center [389, 513] width 27 height 30
type input "10/15/2025"
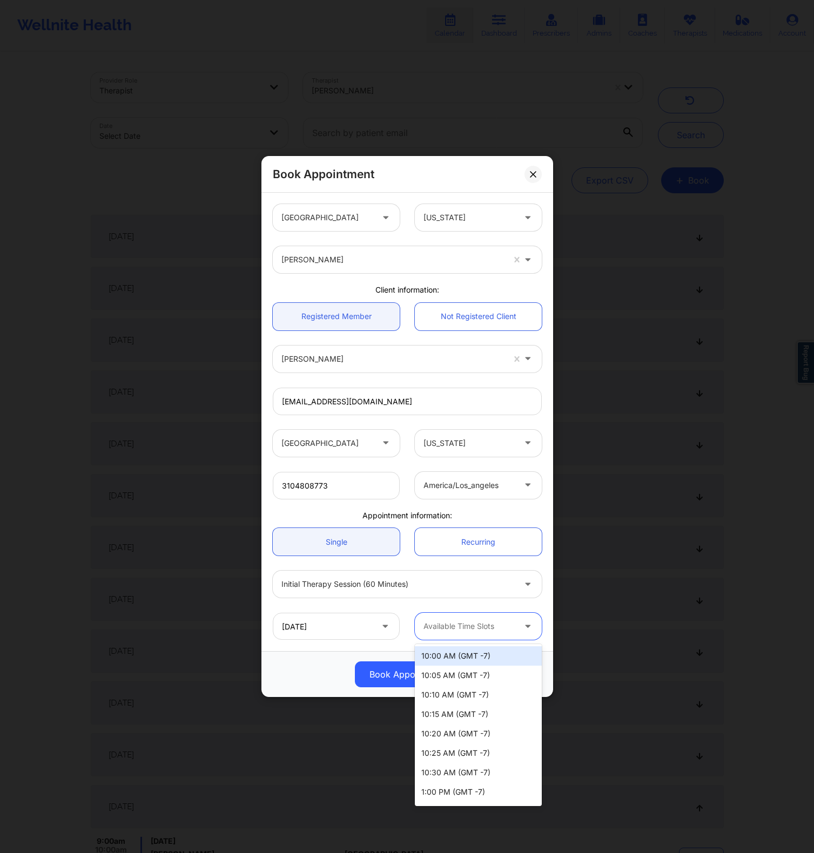
click at [477, 627] on div at bounding box center [468, 626] width 91 height 13
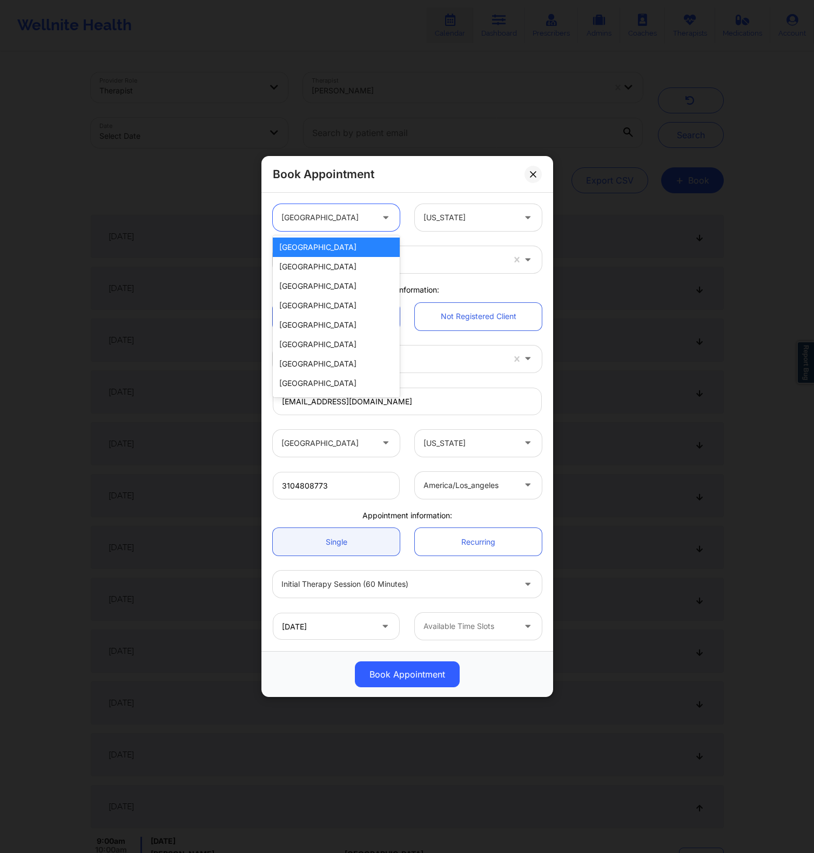
click at [336, 221] on div at bounding box center [326, 217] width 91 height 13
click at [392, 249] on div "[GEOGRAPHIC_DATA]" at bounding box center [336, 247] width 127 height 19
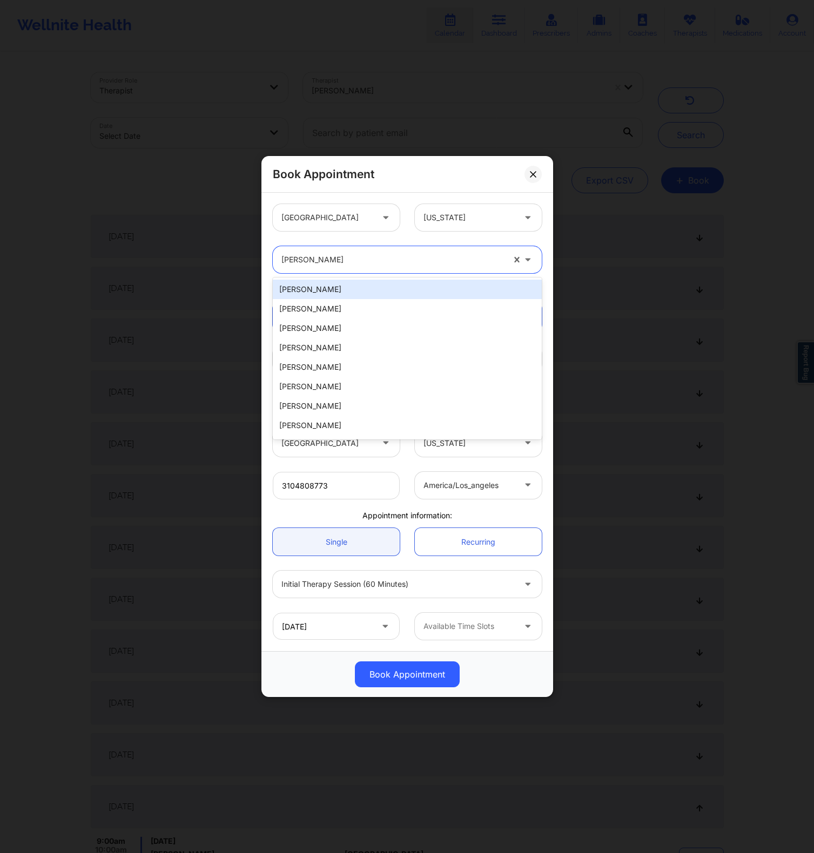
click at [408, 254] on div at bounding box center [392, 259] width 222 height 13
paste input "[PERSON_NAME]"
type input "[PERSON_NAME]"
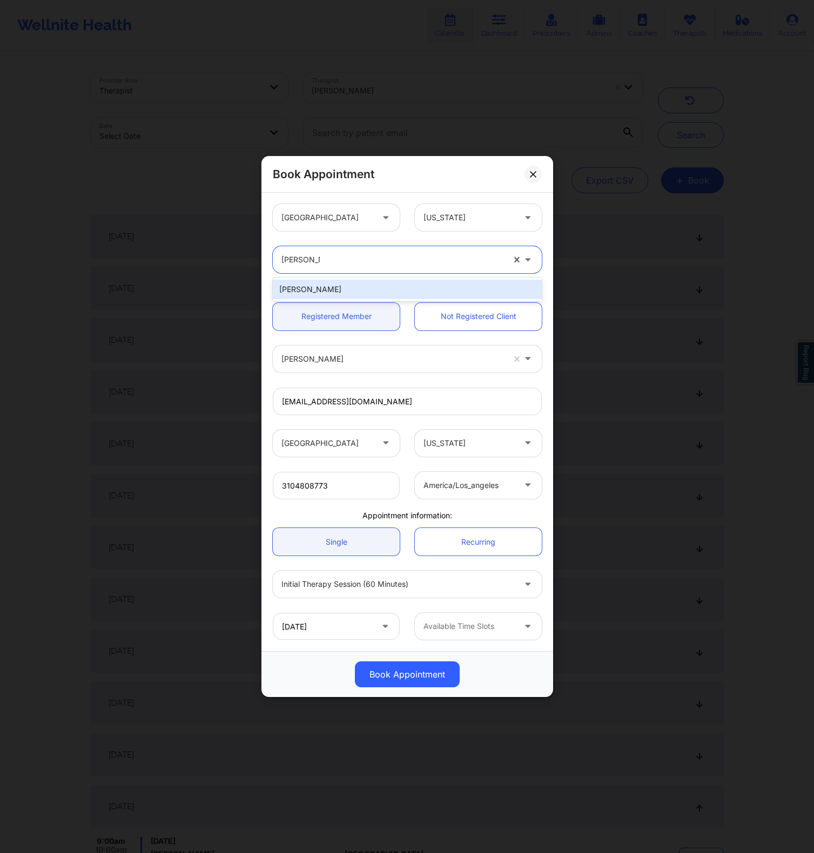
click at [349, 291] on div "[PERSON_NAME]" at bounding box center [407, 289] width 269 height 19
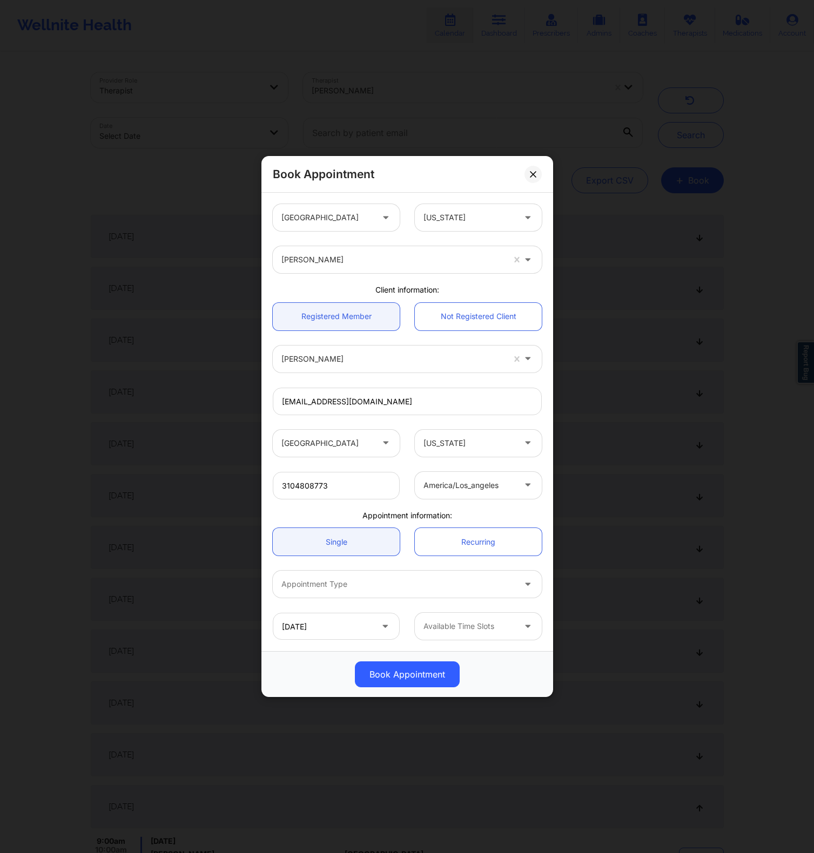
click at [375, 512] on div "Appointment information:" at bounding box center [407, 515] width 284 height 11
click at [355, 583] on div at bounding box center [397, 584] width 233 height 13
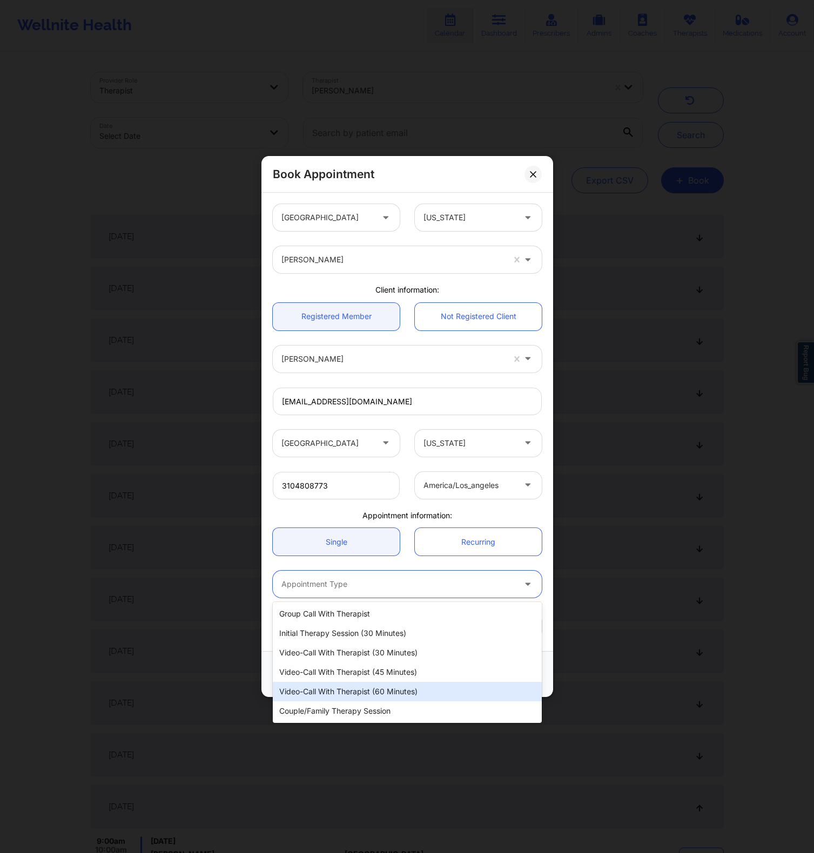
click at [366, 687] on div "Video-Call with Therapist (60 minutes)" at bounding box center [407, 691] width 269 height 19
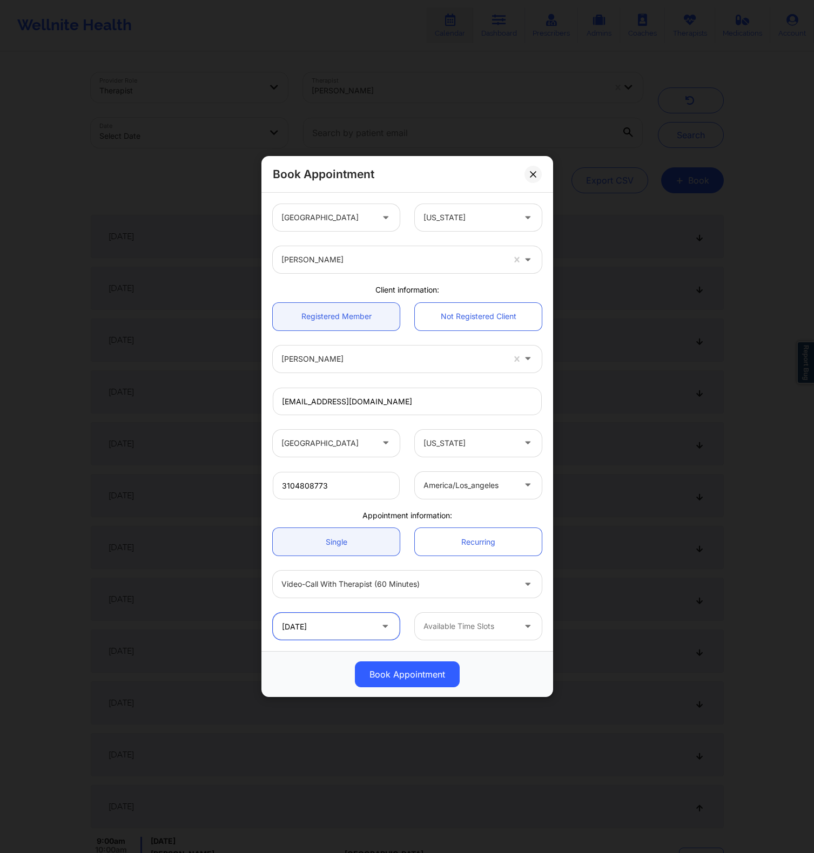
click at [320, 633] on input "10/15/2025" at bounding box center [336, 626] width 127 height 27
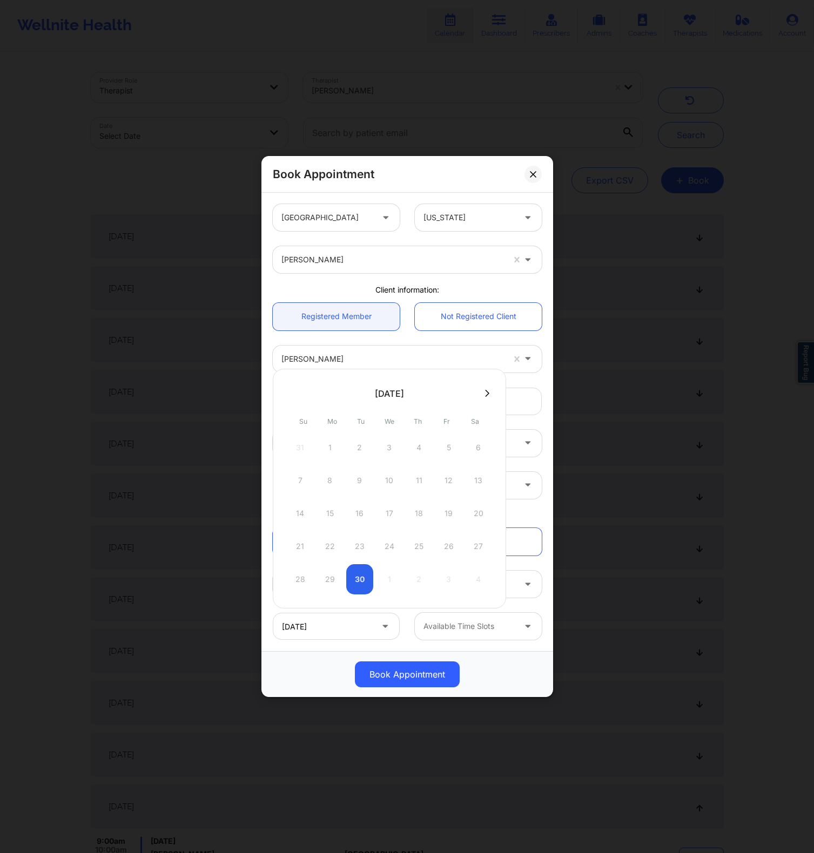
click at [485, 393] on button at bounding box center [487, 393] width 11 height 9
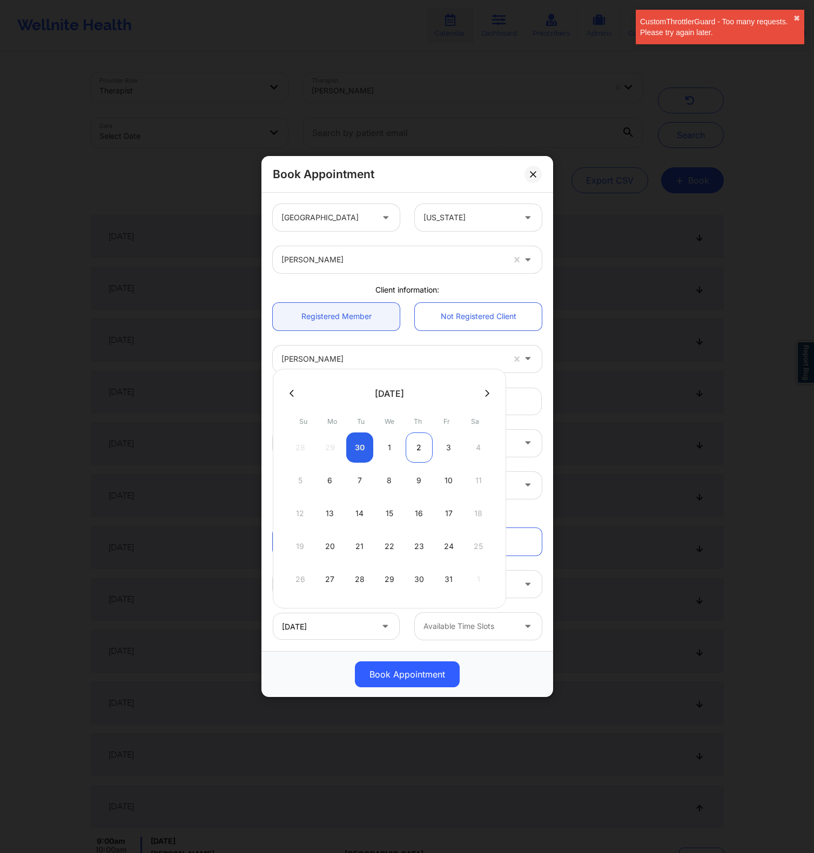
click at [429, 448] on div "2" at bounding box center [418, 447] width 27 height 30
type input "10/02/2025"
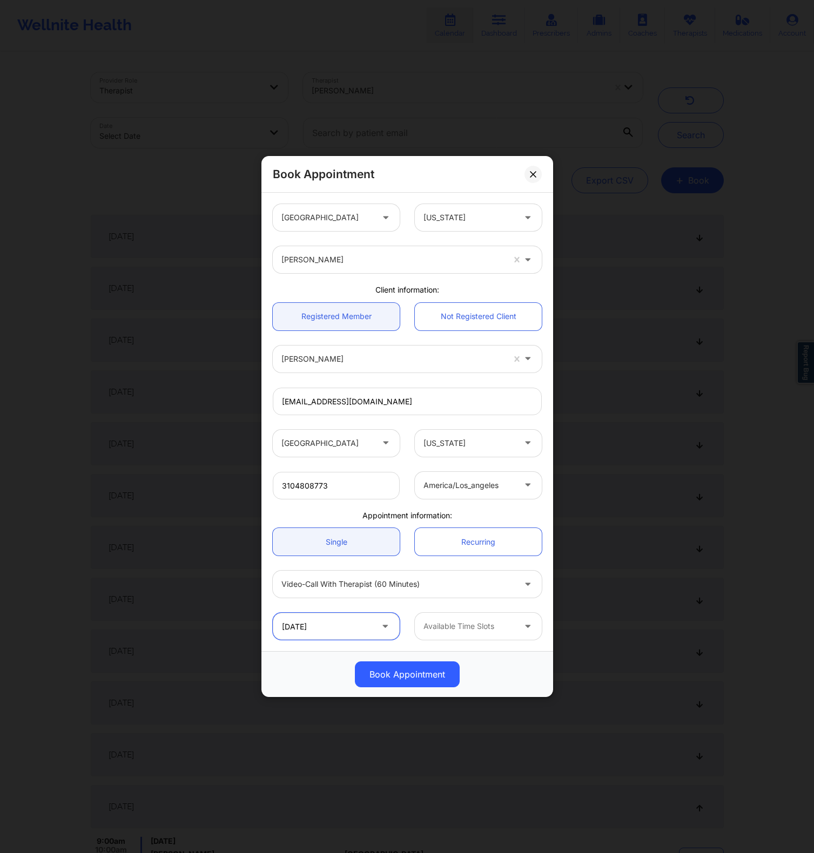
click at [362, 626] on input "10/02/2025" at bounding box center [336, 626] width 127 height 27
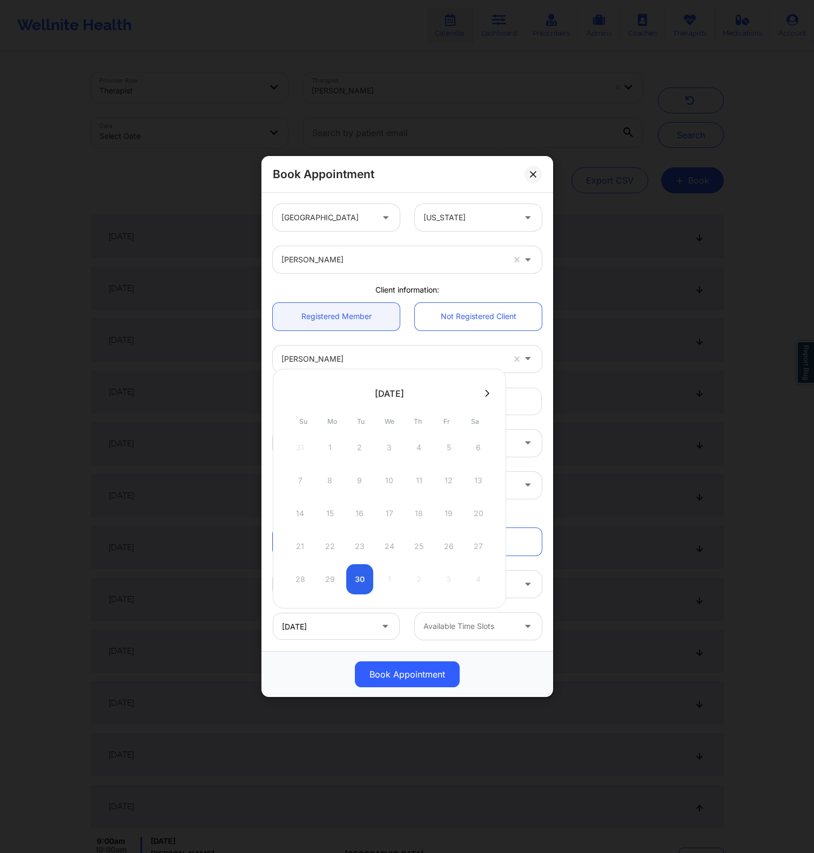
click at [488, 389] on icon at bounding box center [487, 393] width 4 height 8
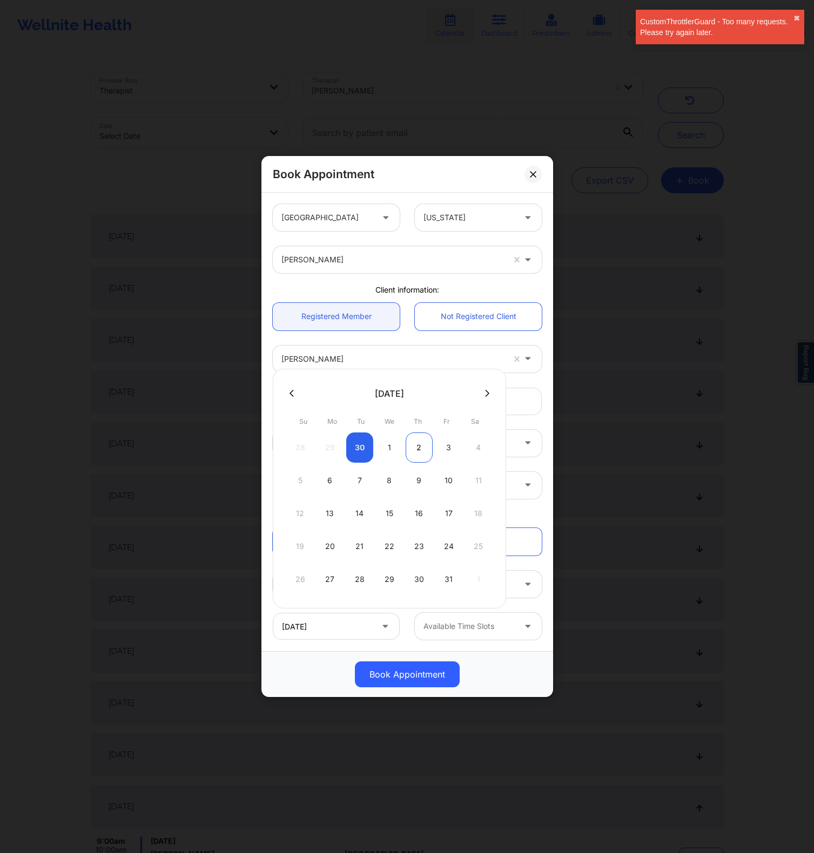
click at [429, 438] on div "2" at bounding box center [418, 447] width 27 height 30
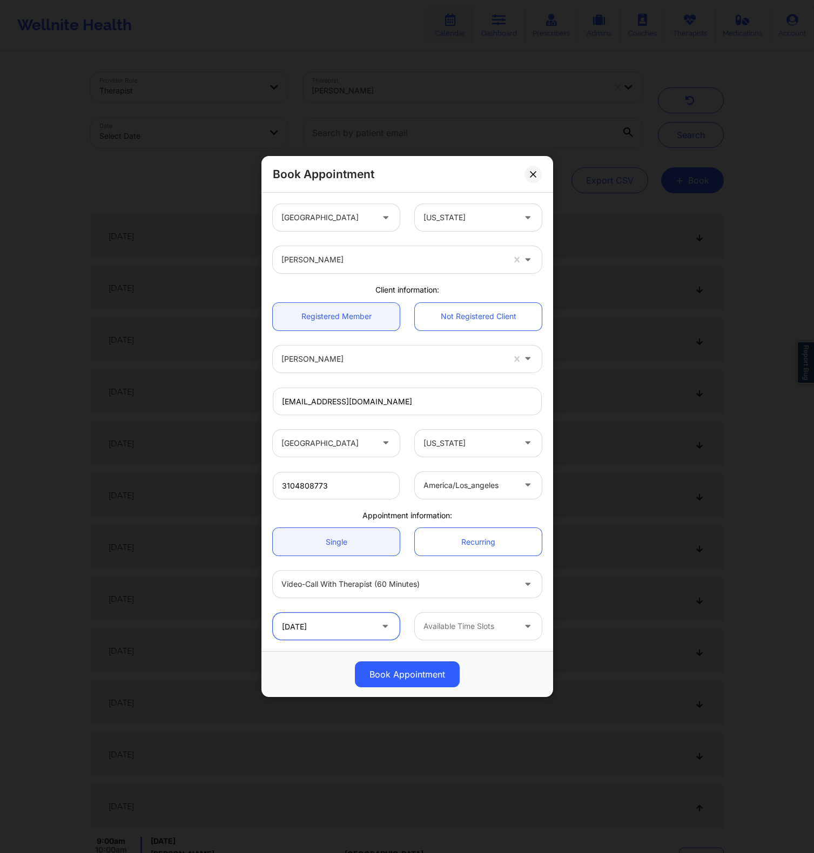
click at [367, 620] on input "10/02/2025" at bounding box center [336, 626] width 127 height 27
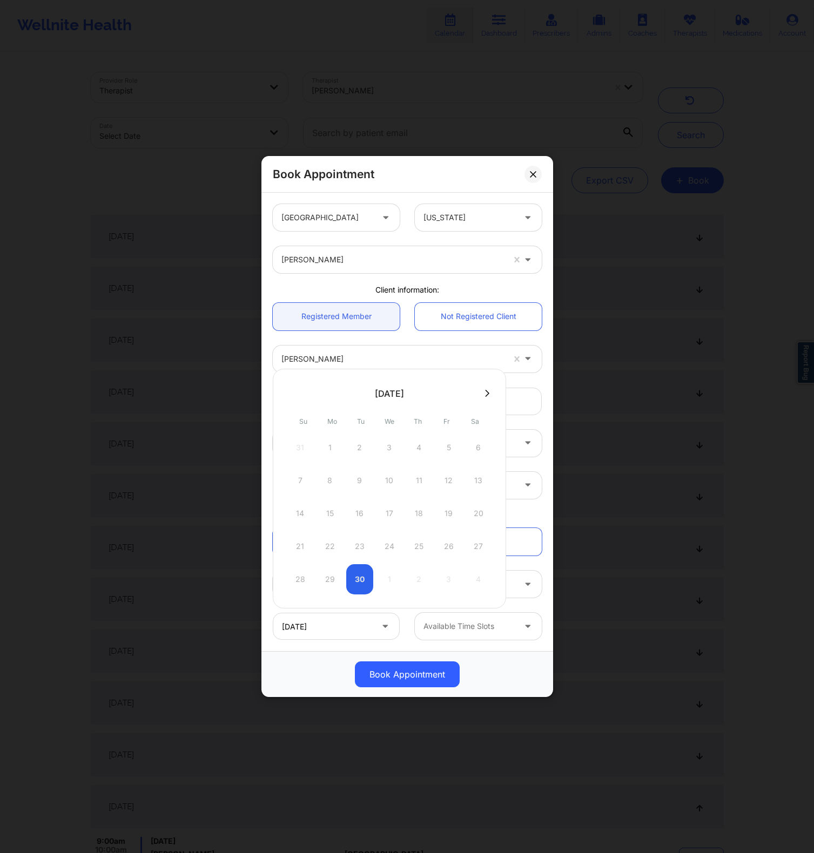
click at [489, 391] on icon at bounding box center [487, 393] width 4 height 8
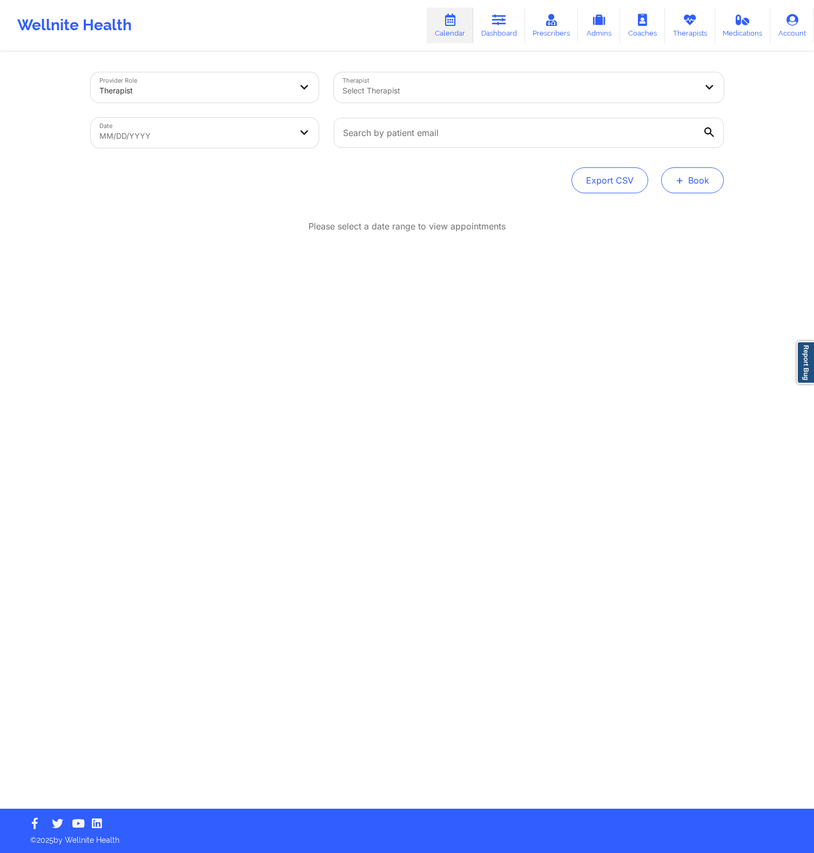
click at [698, 174] on button "+ Book" at bounding box center [692, 180] width 63 height 26
click at [372, 204] on div "Provider Role Therapist Therapist Select Therapist Date MM/DD/YYYY Export CSV +…" at bounding box center [407, 431] width 648 height 756
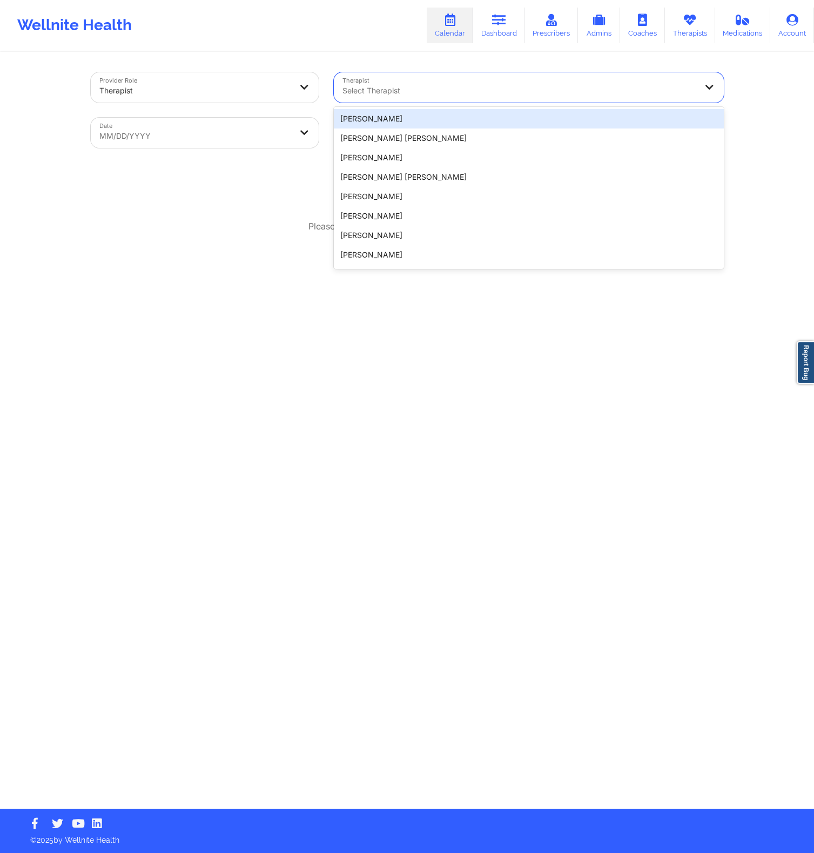
click at [369, 76] on div "Select Therapist" at bounding box center [516, 87] width 364 height 30
paste input "[PERSON_NAME]"
type input "[PERSON_NAME]"
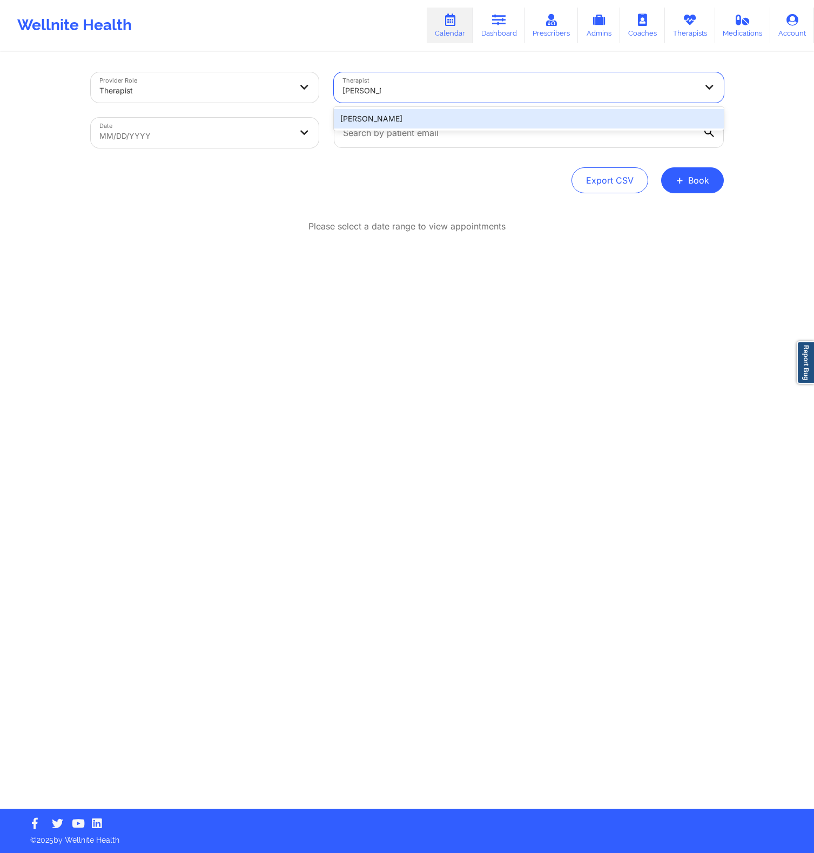
click at [377, 114] on div "[PERSON_NAME]" at bounding box center [529, 118] width 390 height 19
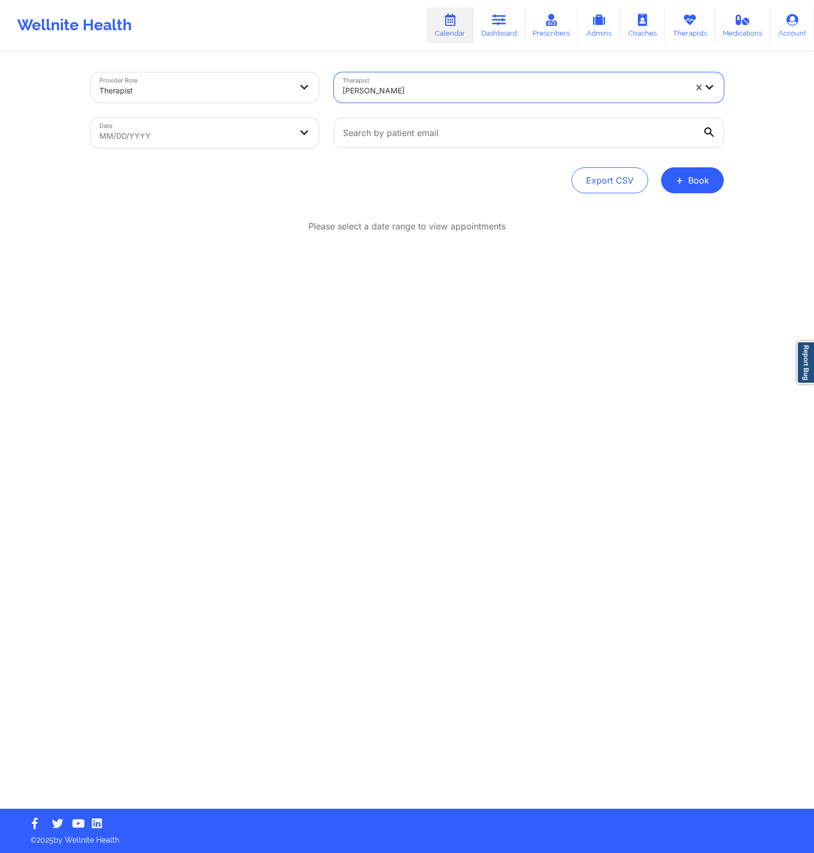
click at [372, 89] on div at bounding box center [513, 90] width 343 height 13
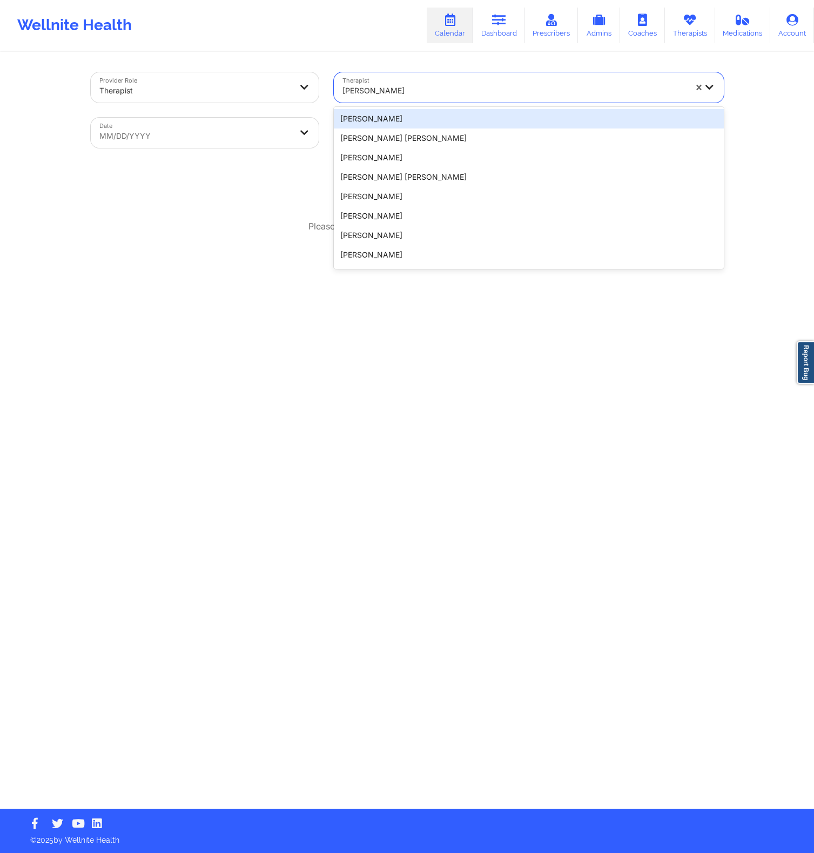
paste input "[PERSON_NAME]"
type input "[PERSON_NAME]"
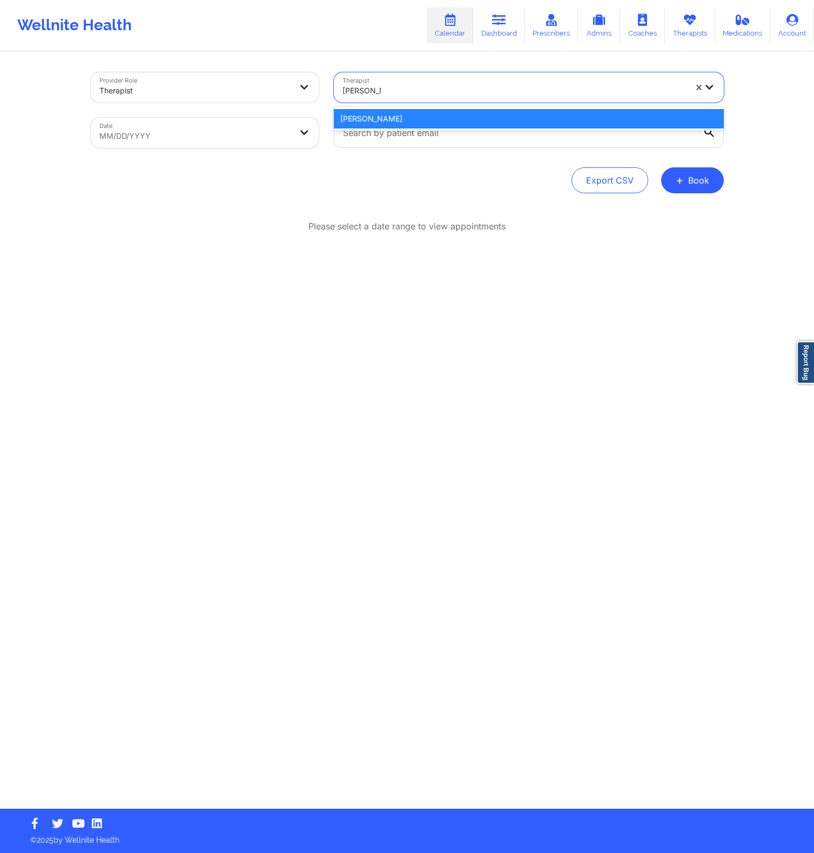
paste input "text"
click at [397, 113] on div "[PERSON_NAME]" at bounding box center [529, 118] width 390 height 19
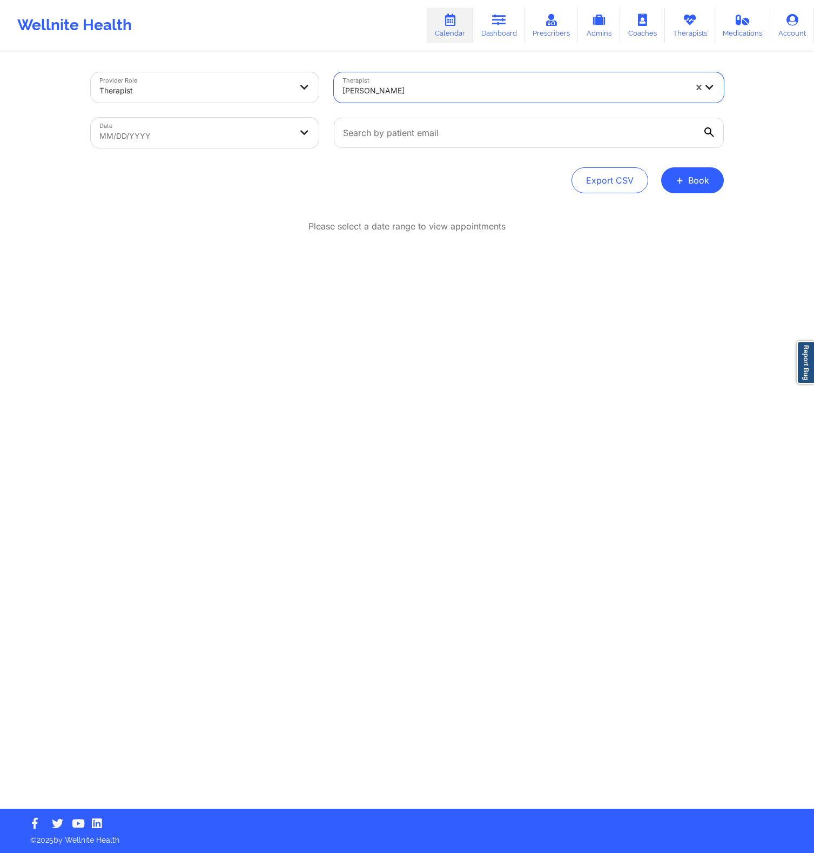
click at [238, 128] on body "Wellnite Health Calendar Dashboard Prescribers Admins Coaches Therapists Medica…" at bounding box center [407, 426] width 814 height 853
select select "2025-7"
select select "2025-8"
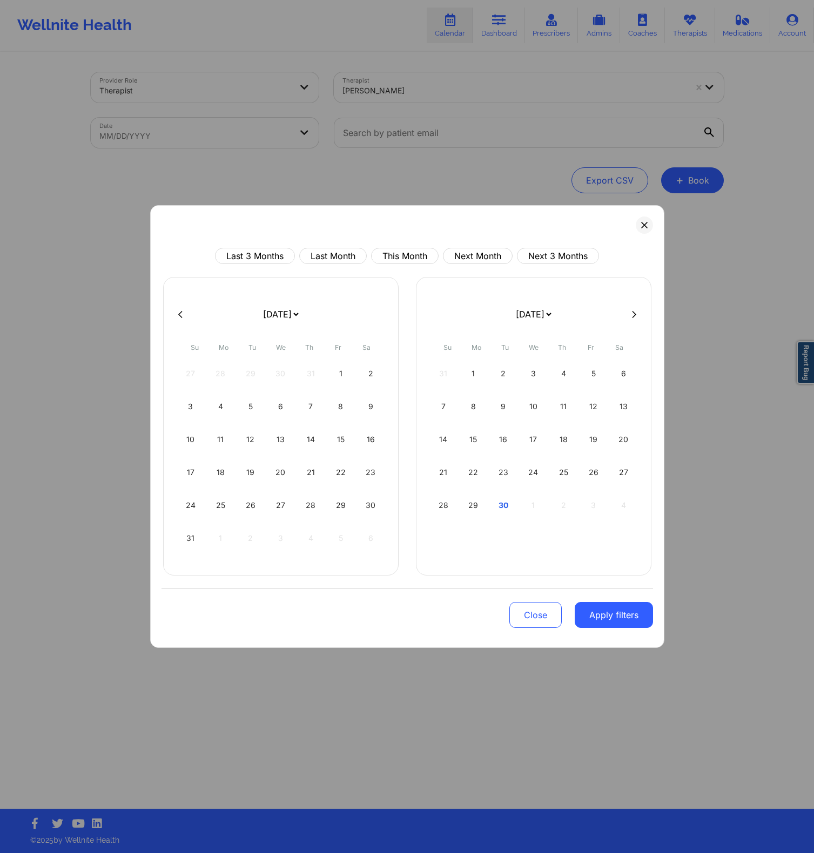
click at [633, 315] on icon at bounding box center [634, 313] width 4 height 7
select select "2025-8"
select select "2025-9"
click at [565, 369] on div "2" at bounding box center [564, 373] width 28 height 30
select select "2025-9"
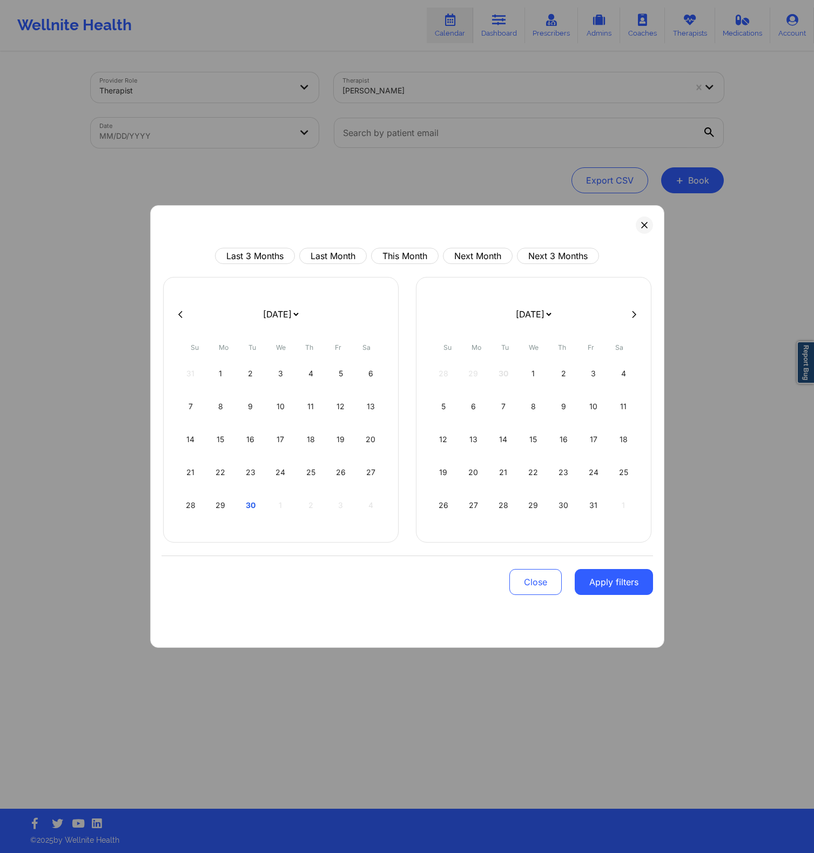
select select "2025-10"
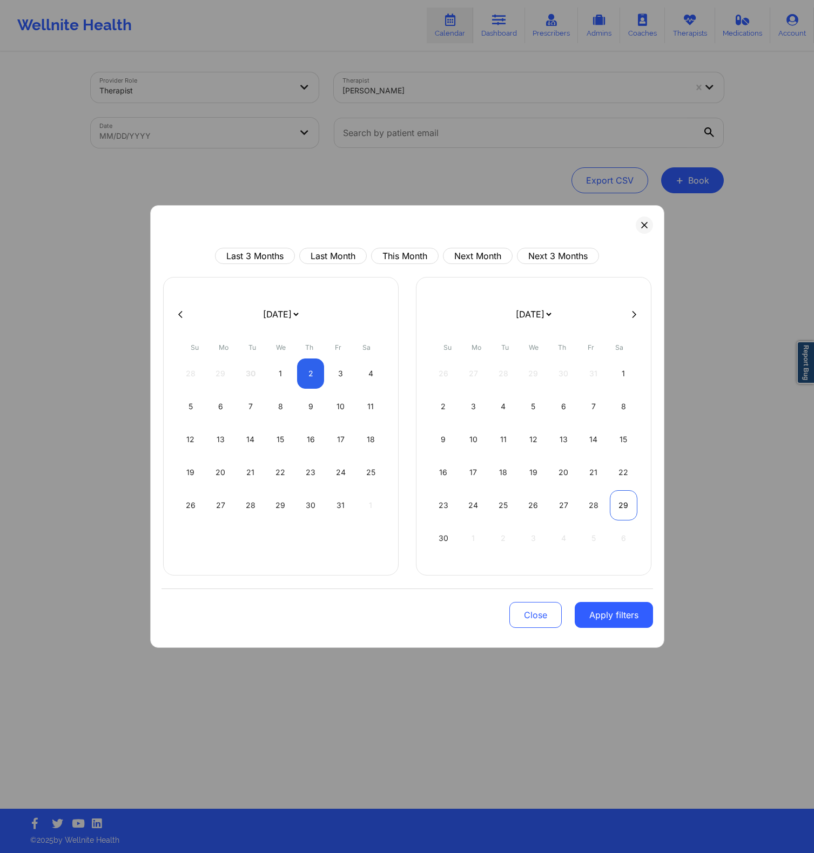
select select "2025-9"
select select "2025-10"
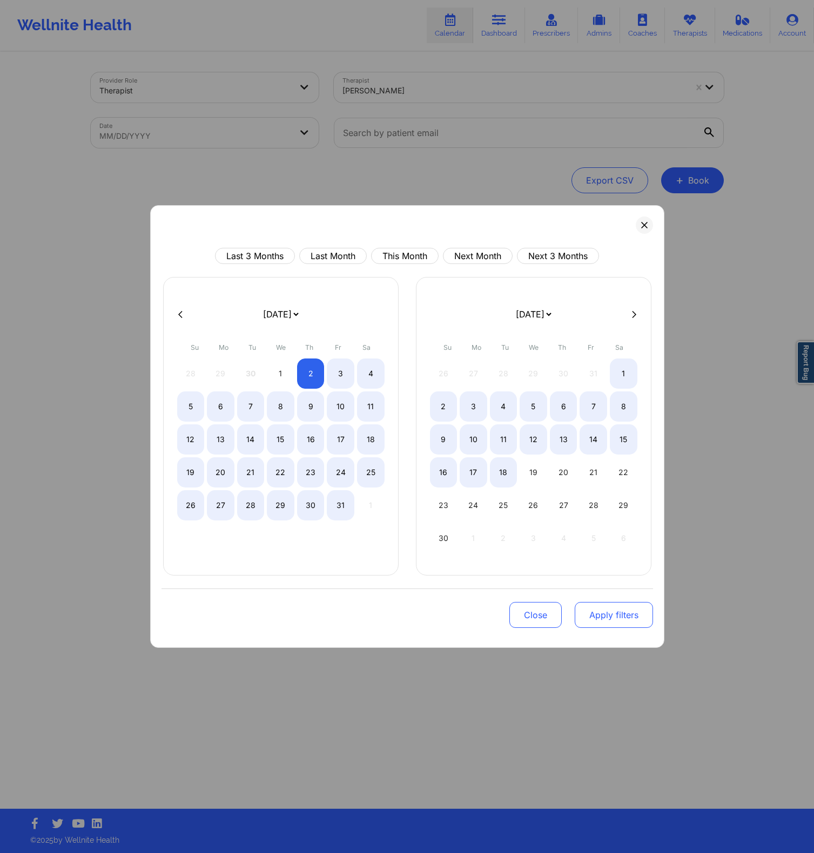
select select "2025-9"
select select "2025-10"
click at [606, 608] on button "Apply filters" at bounding box center [613, 615] width 78 height 26
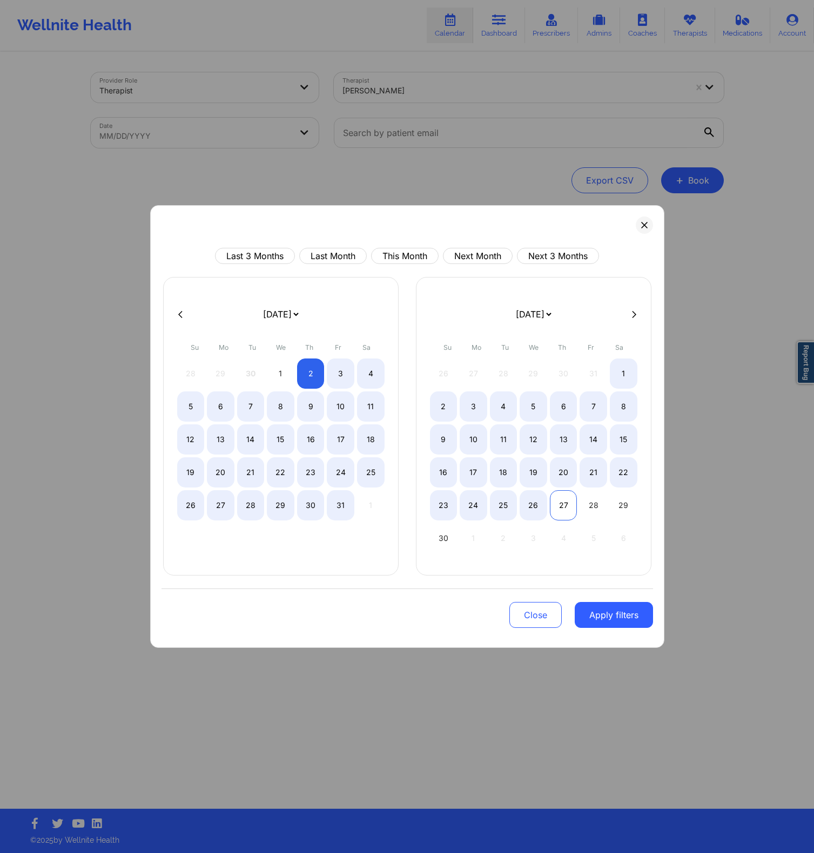
select select "2025-9"
select select "2025-10"
select select "2025-9"
select select "2025-10"
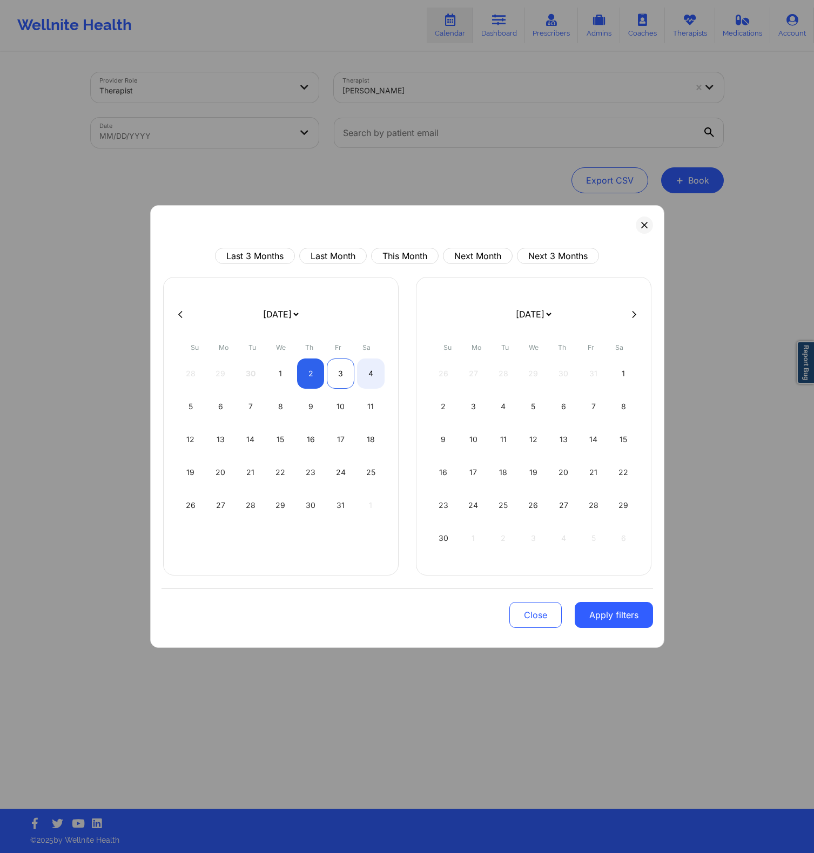
select select "2025-9"
select select "2025-10"
click at [337, 374] on div "3" at bounding box center [341, 373] width 28 height 30
select select "2025-9"
select select "2025-10"
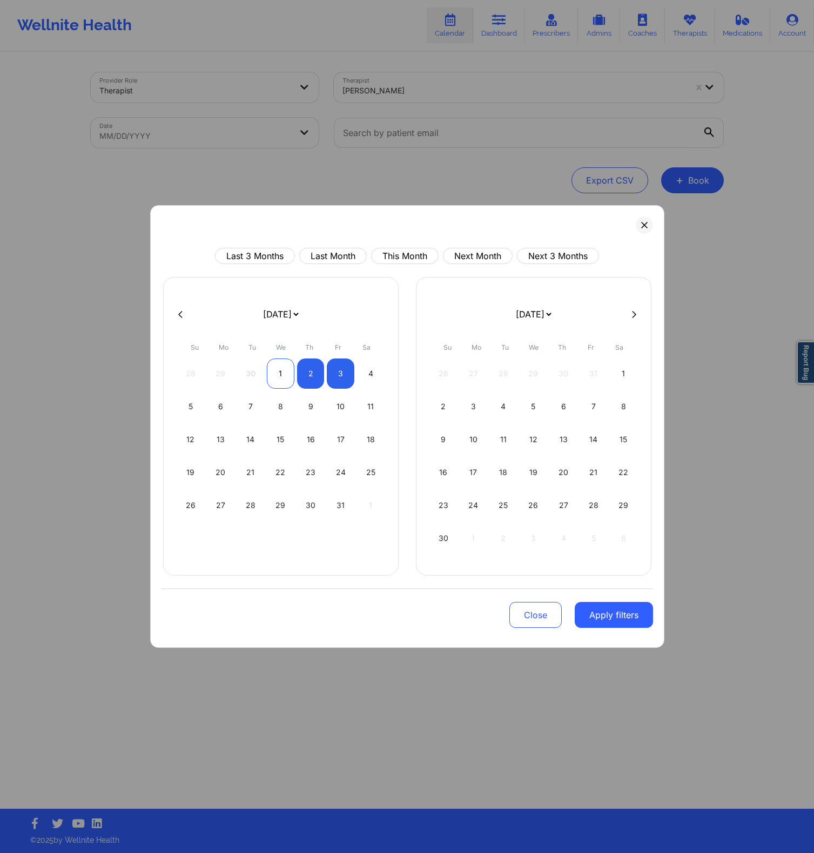
click at [273, 374] on div "1" at bounding box center [281, 373] width 28 height 30
select select "2025-9"
select select "2025-10"
select select "2025-9"
select select "2025-10"
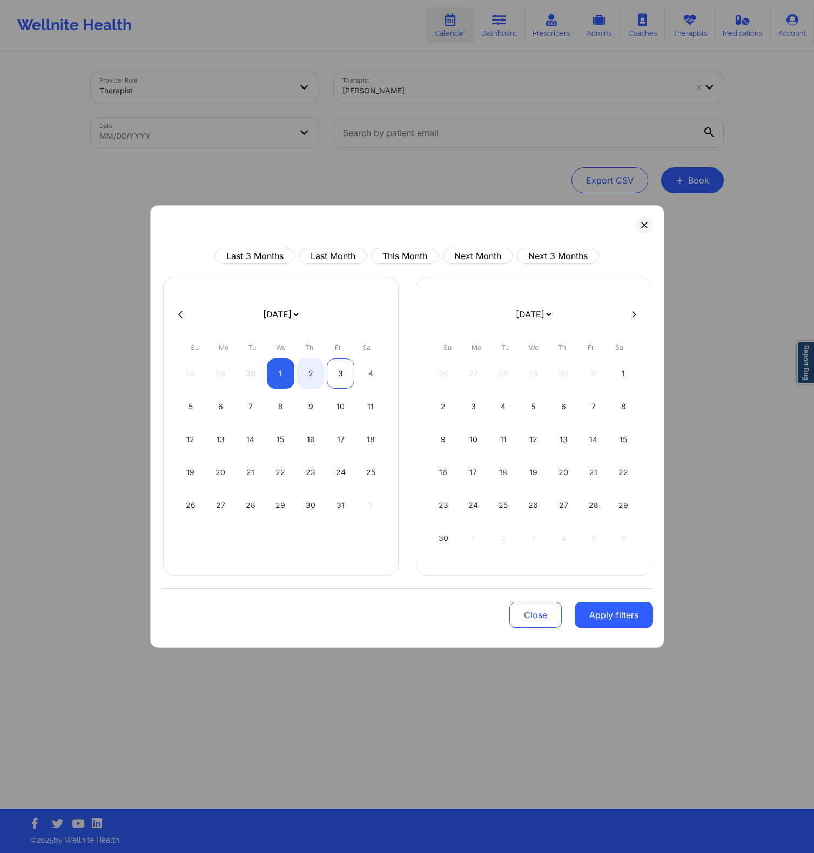
select select "2025-9"
select select "2025-10"
select select "2025-9"
select select "2025-10"
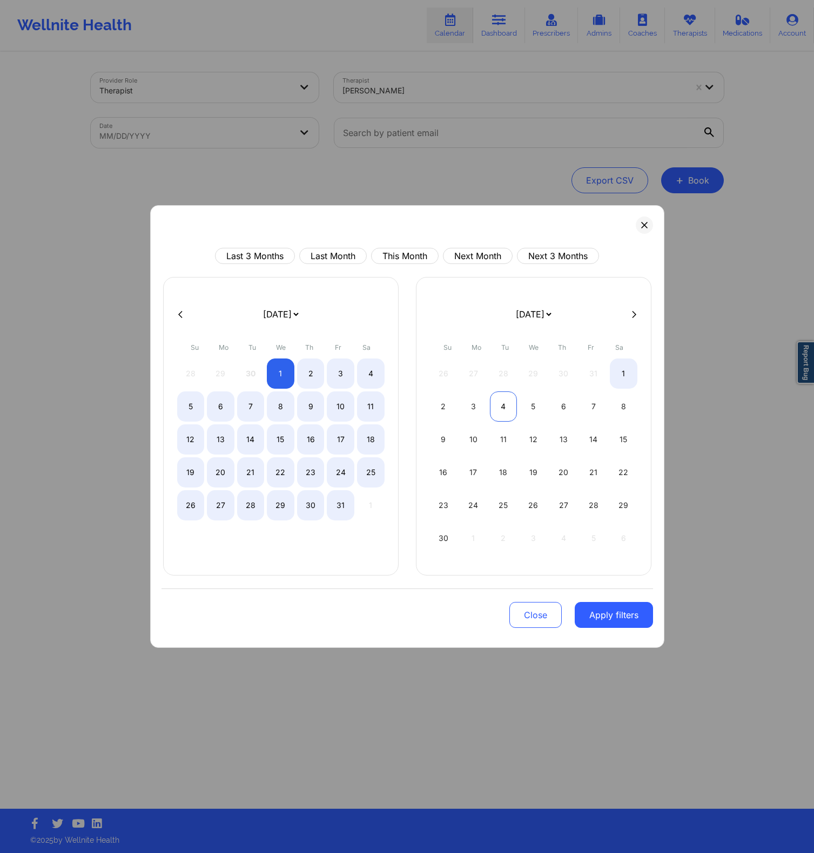
select select "2025-9"
select select "2025-10"
select select "2025-9"
select select "2025-10"
select select "2025-9"
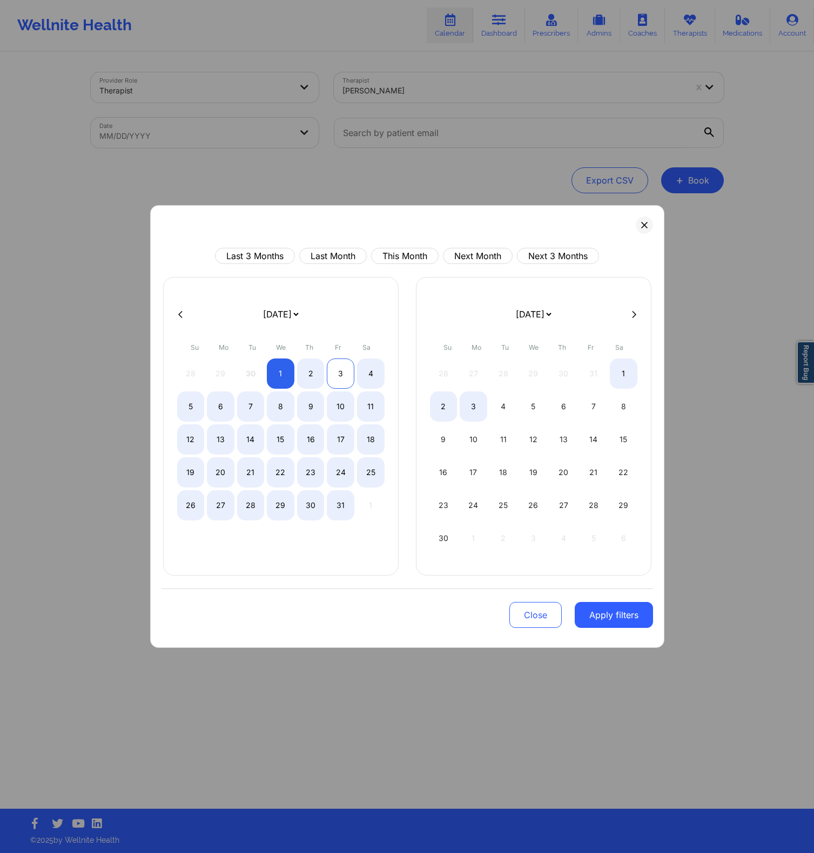
select select "2025-10"
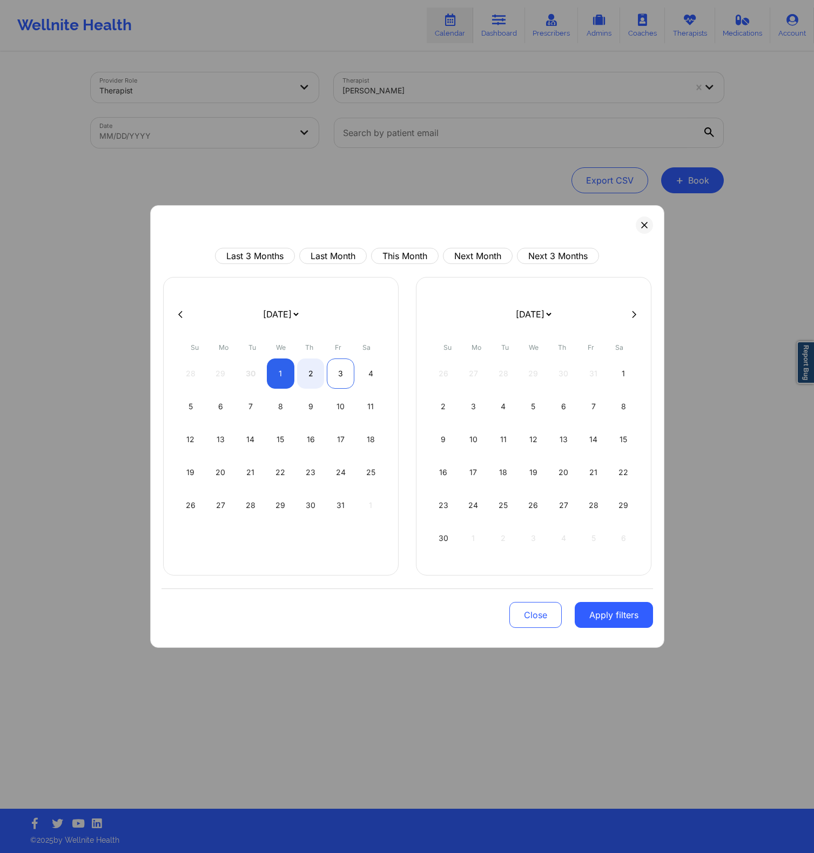
click at [337, 373] on div "3" at bounding box center [341, 373] width 28 height 30
select select "2025-9"
select select "2025-10"
click at [608, 614] on button "Apply filters" at bounding box center [613, 615] width 78 height 26
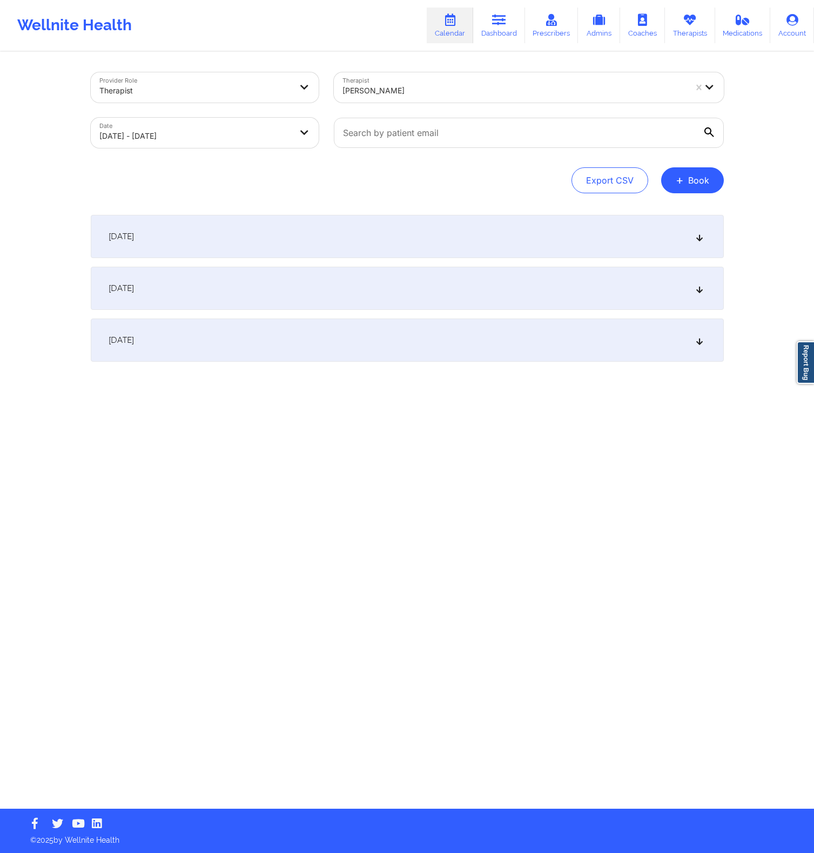
click at [236, 293] on div "[DATE]" at bounding box center [407, 288] width 633 height 43
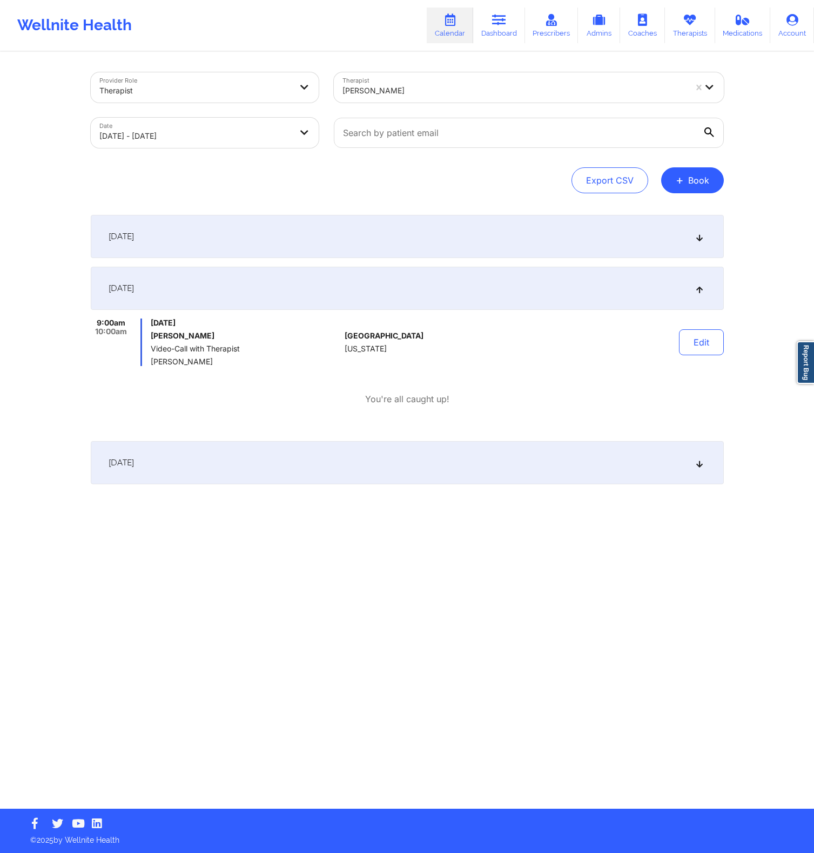
click at [414, 400] on p "You're all caught up!" at bounding box center [407, 399] width 84 height 12
click at [558, 93] on div at bounding box center [513, 90] width 343 height 13
click at [711, 180] on button "+ Book" at bounding box center [692, 180] width 63 height 26
click at [655, 214] on button "Therapy Session" at bounding box center [674, 215] width 83 height 18
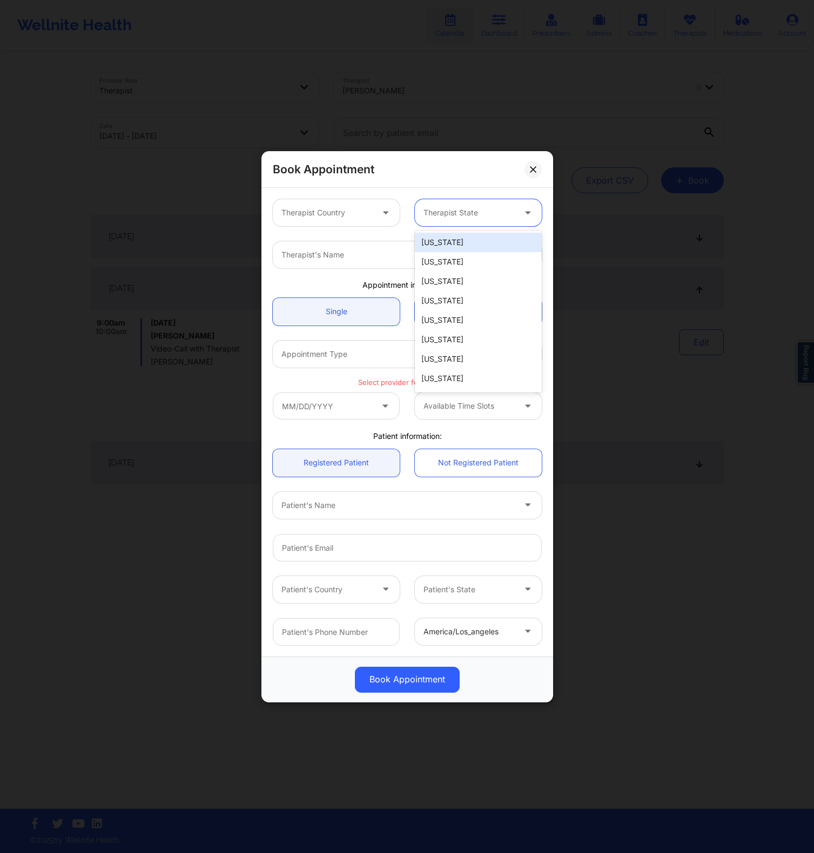
click at [431, 210] on div at bounding box center [468, 212] width 91 height 13
paste input "[PERSON_NAME]"
type input "[PERSON_NAME]"
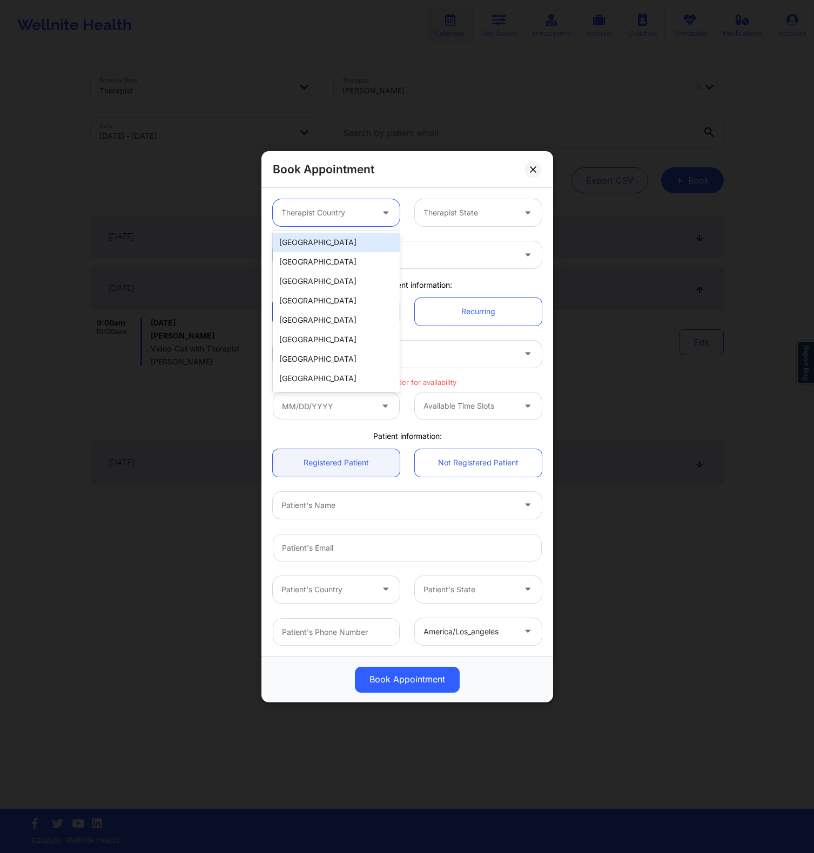
click at [354, 205] on div "Therapist Country" at bounding box center [323, 212] width 101 height 27
click at [350, 241] on div "[GEOGRAPHIC_DATA]" at bounding box center [336, 242] width 127 height 19
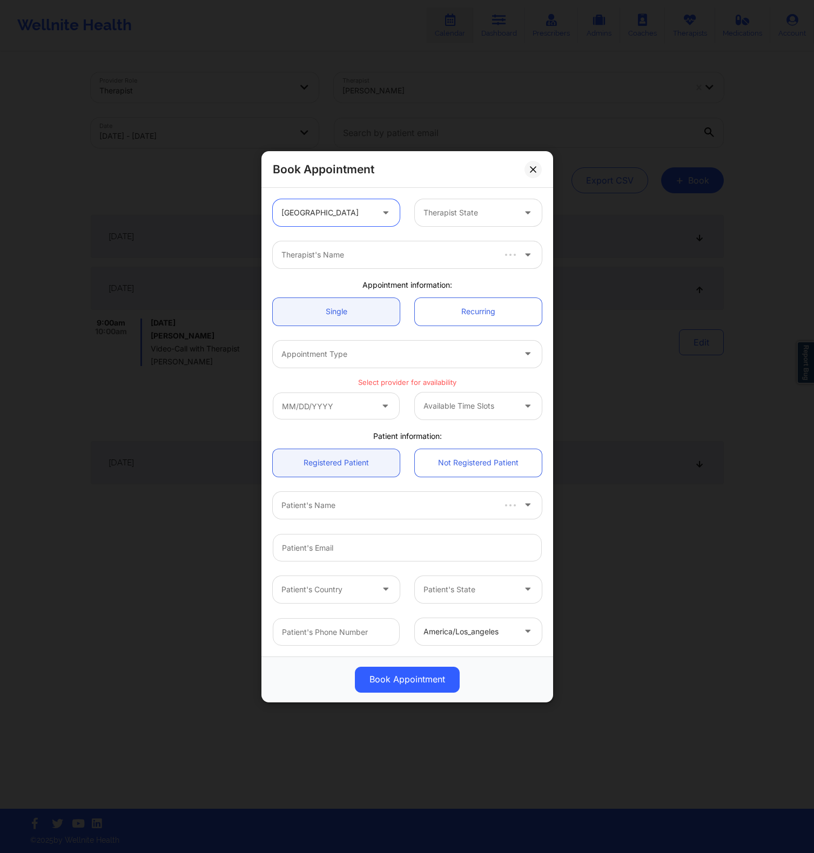
click at [436, 214] on div at bounding box center [468, 212] width 91 height 13
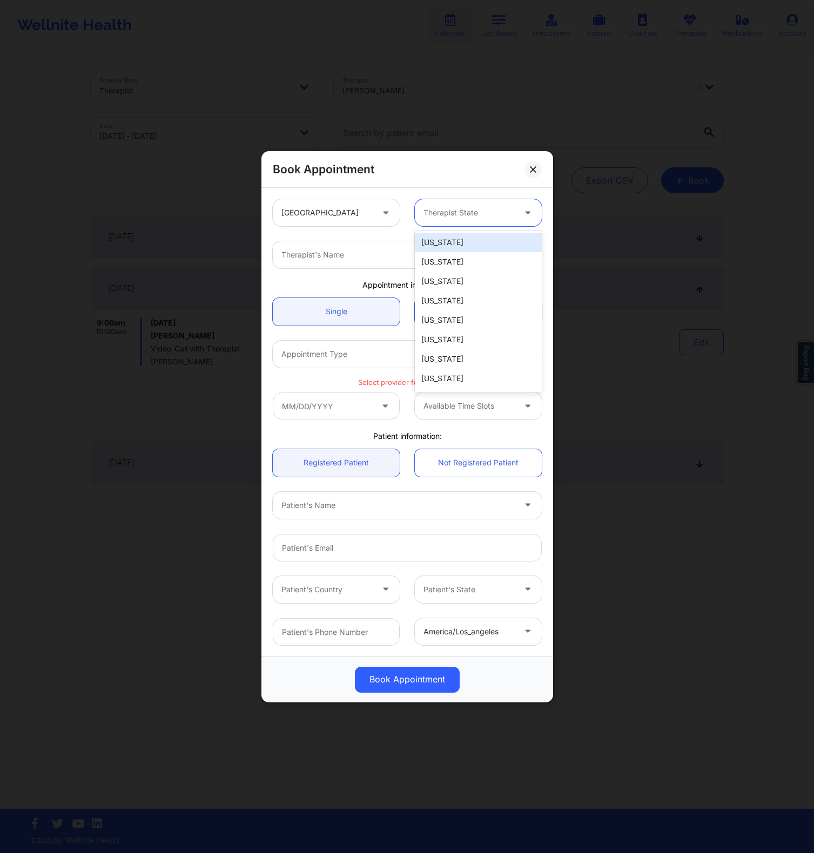
paste input "[PERSON_NAME]"
type input "[PERSON_NAME]"
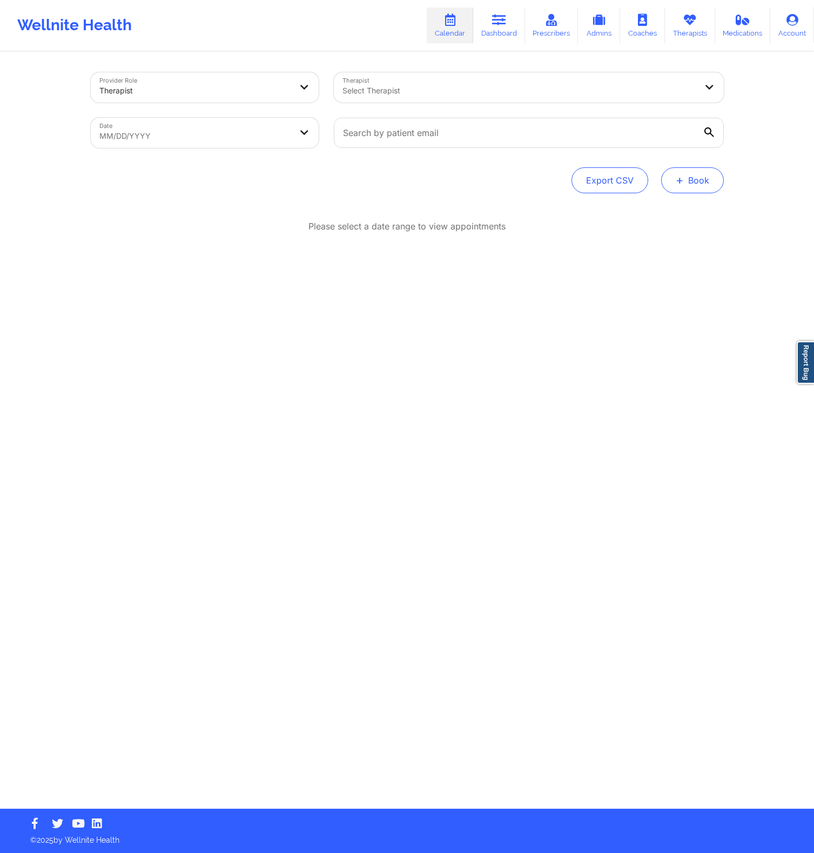
click at [685, 173] on button "+ Book" at bounding box center [692, 180] width 63 height 26
click at [672, 212] on button "Therapy Session" at bounding box center [674, 215] width 83 height 18
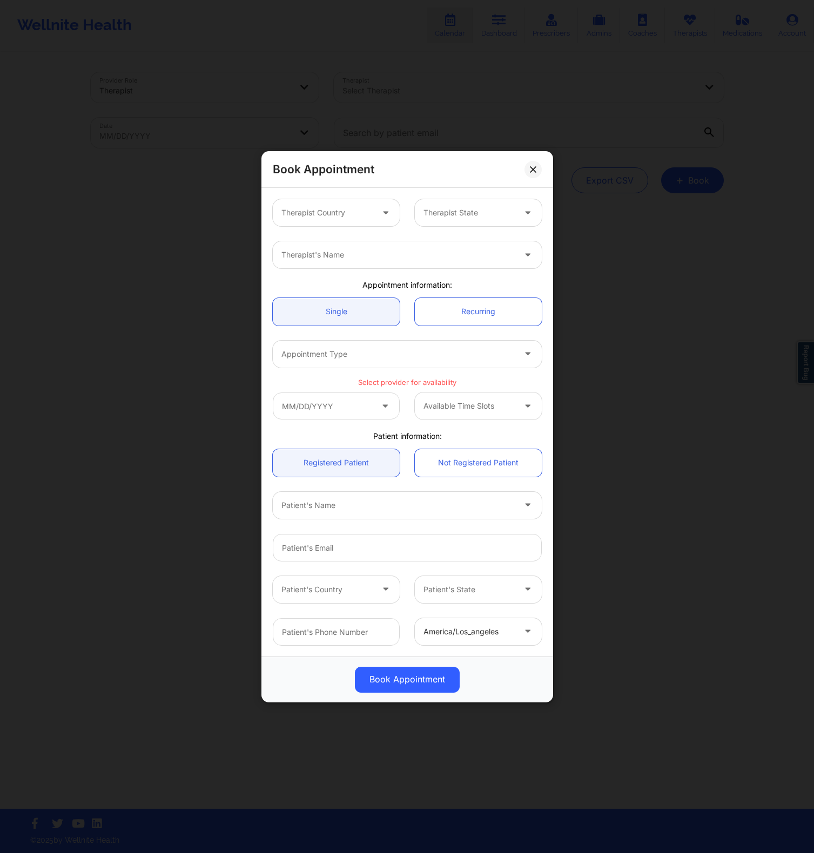
click at [496, 207] on div at bounding box center [468, 212] width 91 height 13
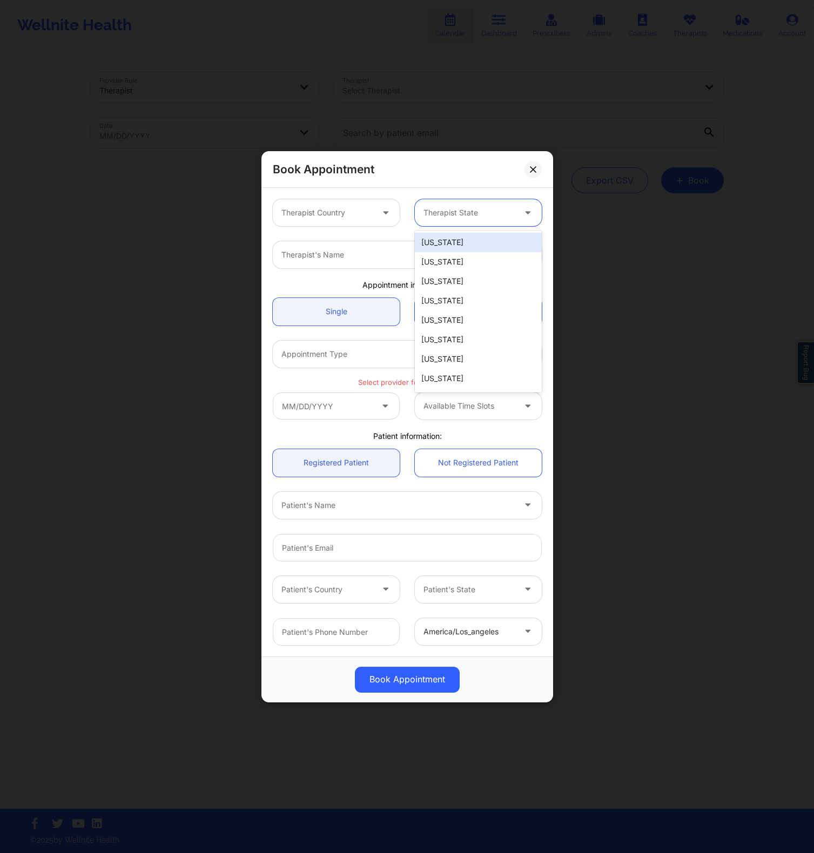
click at [446, 242] on div "[US_STATE]" at bounding box center [478, 242] width 127 height 19
click at [362, 201] on div "Therapist Country" at bounding box center [323, 212] width 101 height 27
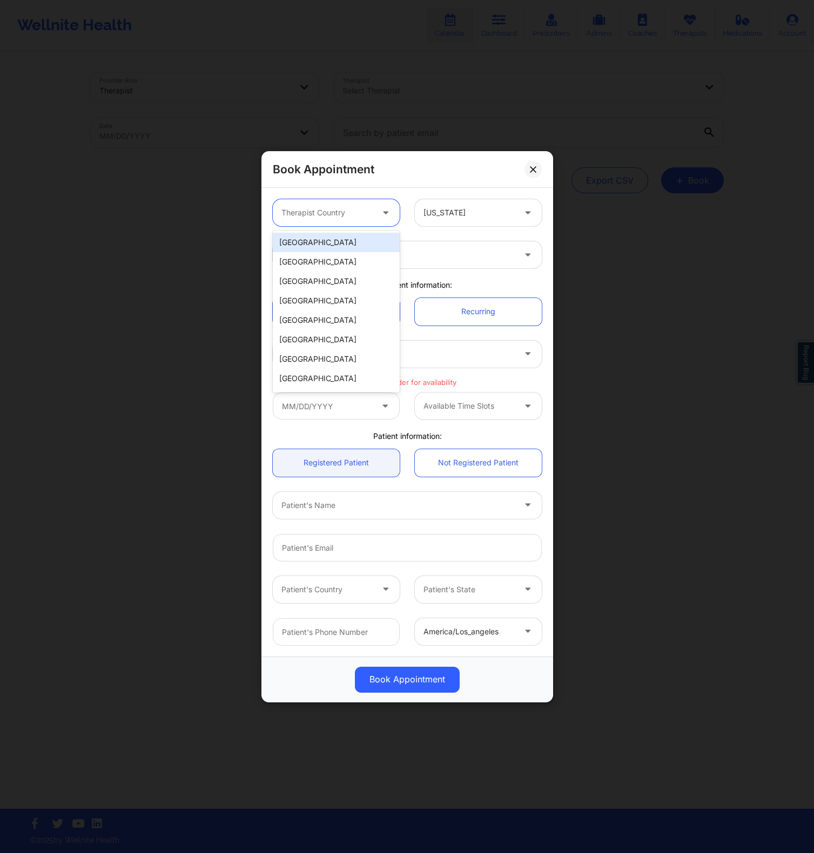
click at [357, 234] on div "[GEOGRAPHIC_DATA]" at bounding box center [336, 242] width 127 height 19
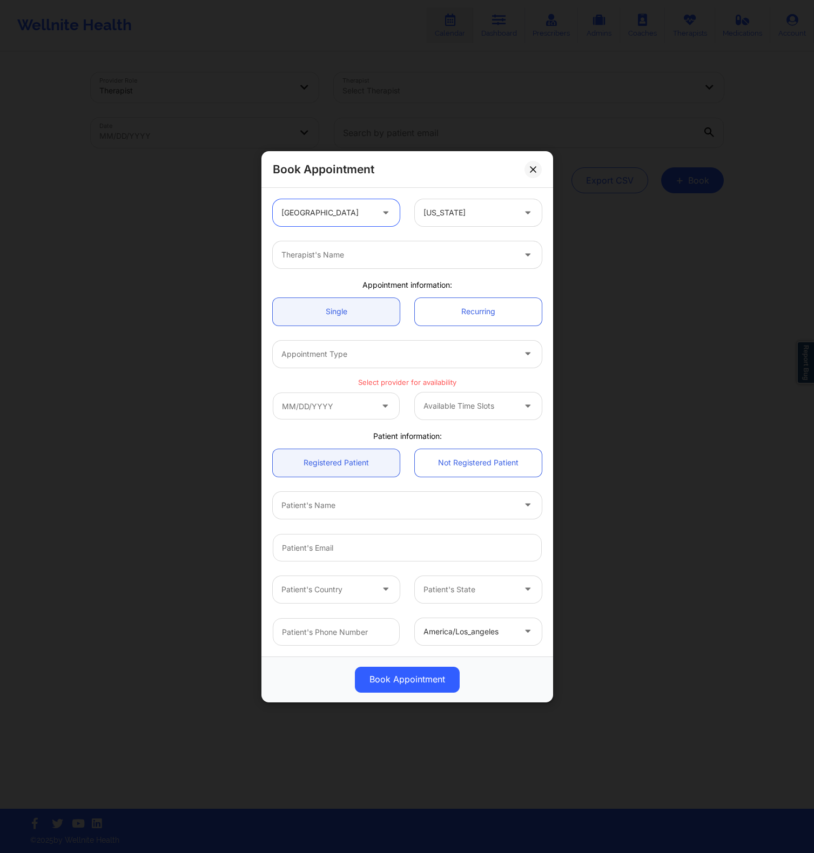
click at [425, 248] on div at bounding box center [397, 254] width 233 height 13
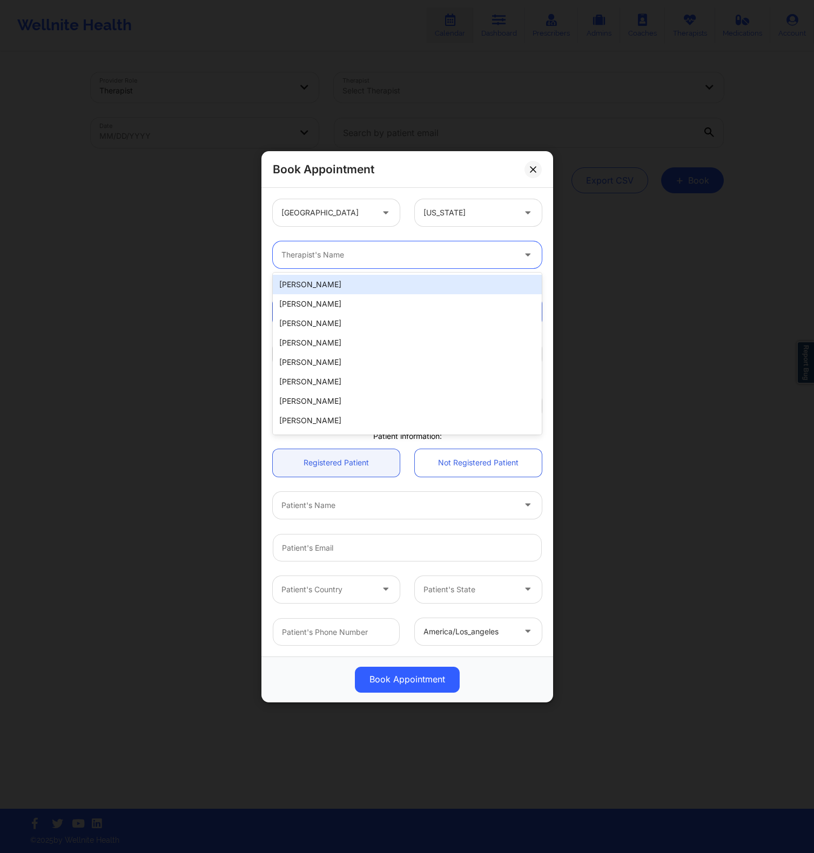
paste input "[PERSON_NAME]"
type input "[PERSON_NAME]"
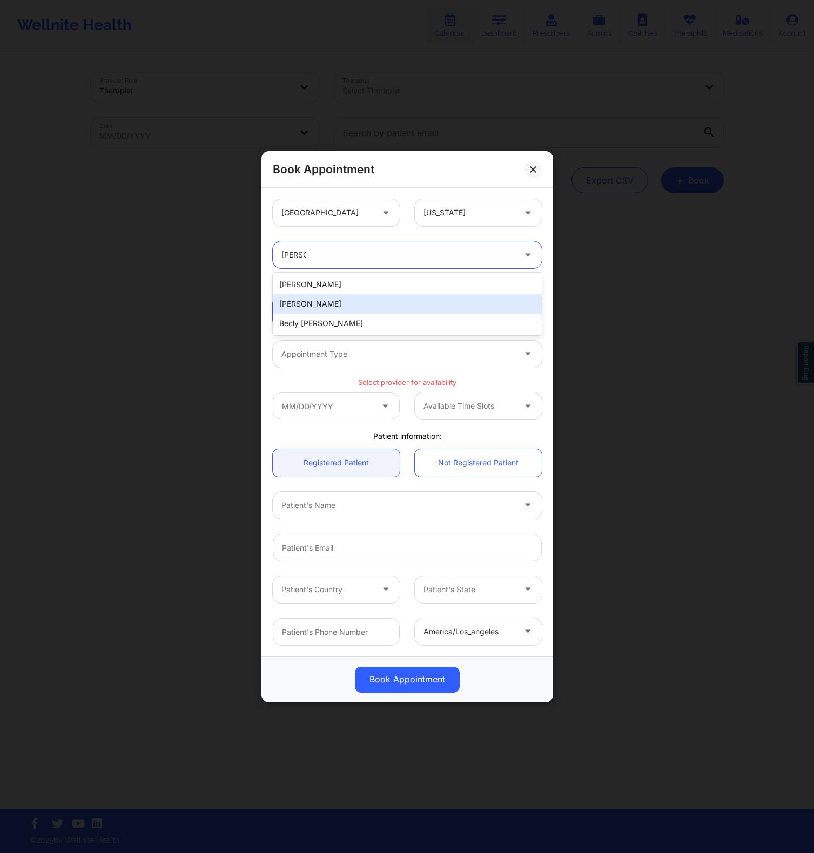
click at [380, 301] on div "[PERSON_NAME]" at bounding box center [407, 303] width 269 height 19
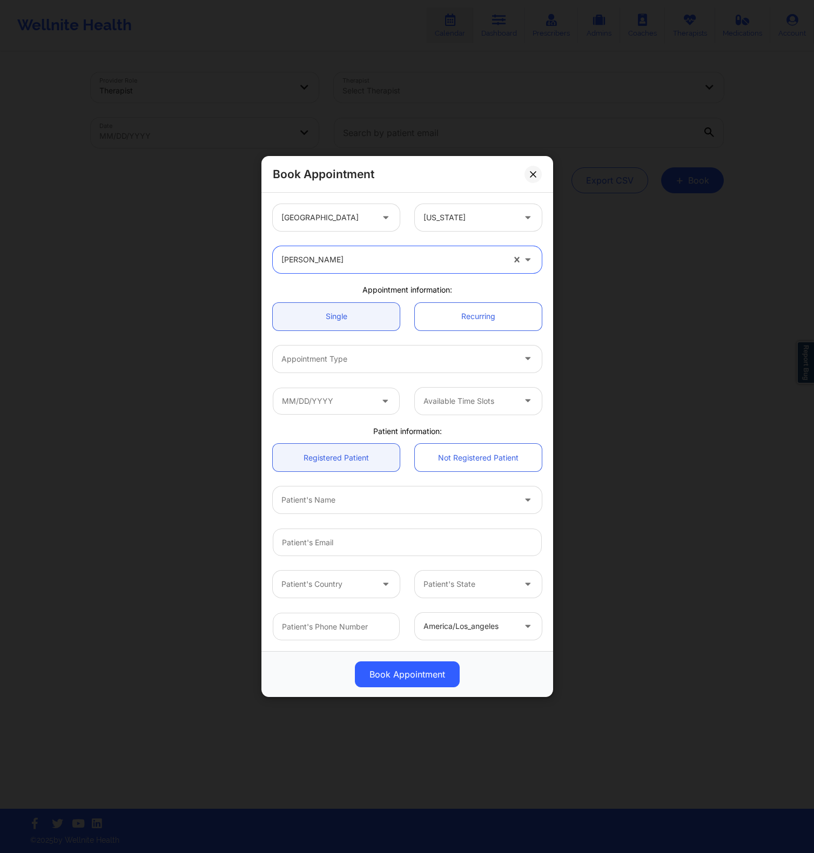
click at [344, 360] on div at bounding box center [397, 359] width 233 height 13
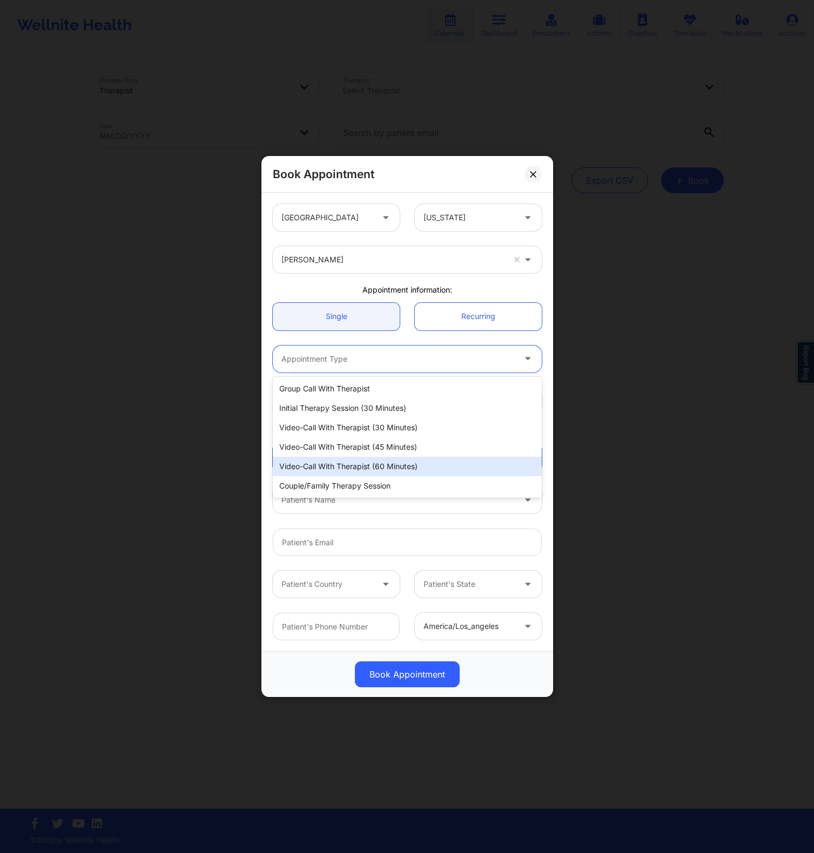
click at [320, 462] on div "Video-Call with Therapist (60 minutes)" at bounding box center [407, 466] width 269 height 19
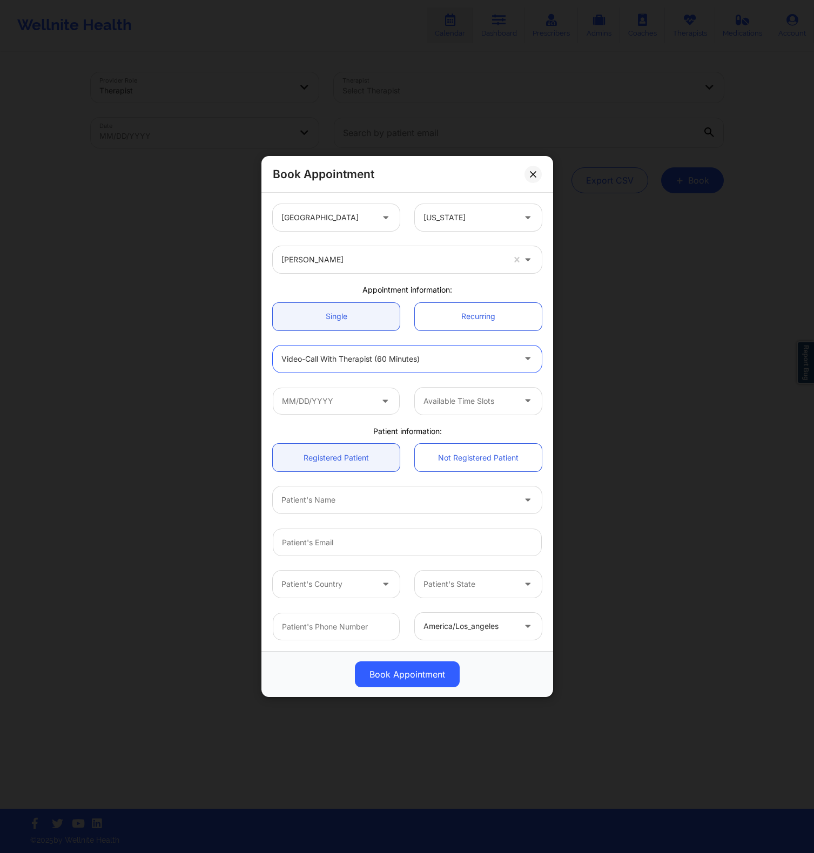
click at [352, 416] on div "Available Time Slots" at bounding box center [407, 401] width 284 height 42
click at [349, 402] on input "text" at bounding box center [336, 401] width 127 height 27
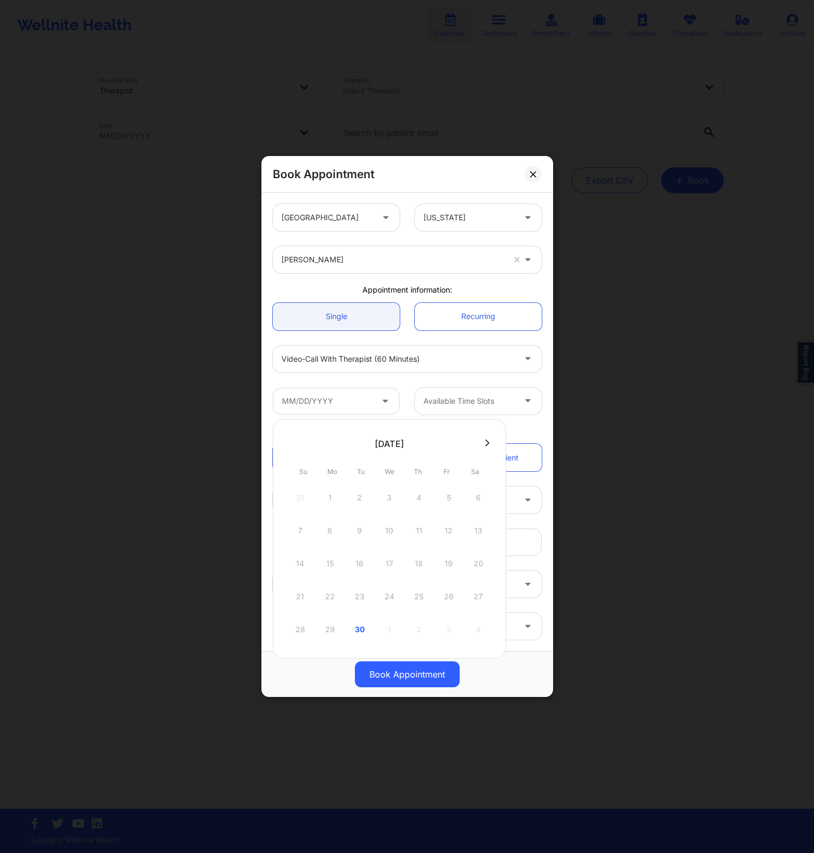
click at [484, 442] on button at bounding box center [487, 442] width 11 height 9
click at [416, 498] on div "2" at bounding box center [418, 498] width 27 height 30
type input "10/02/2025"
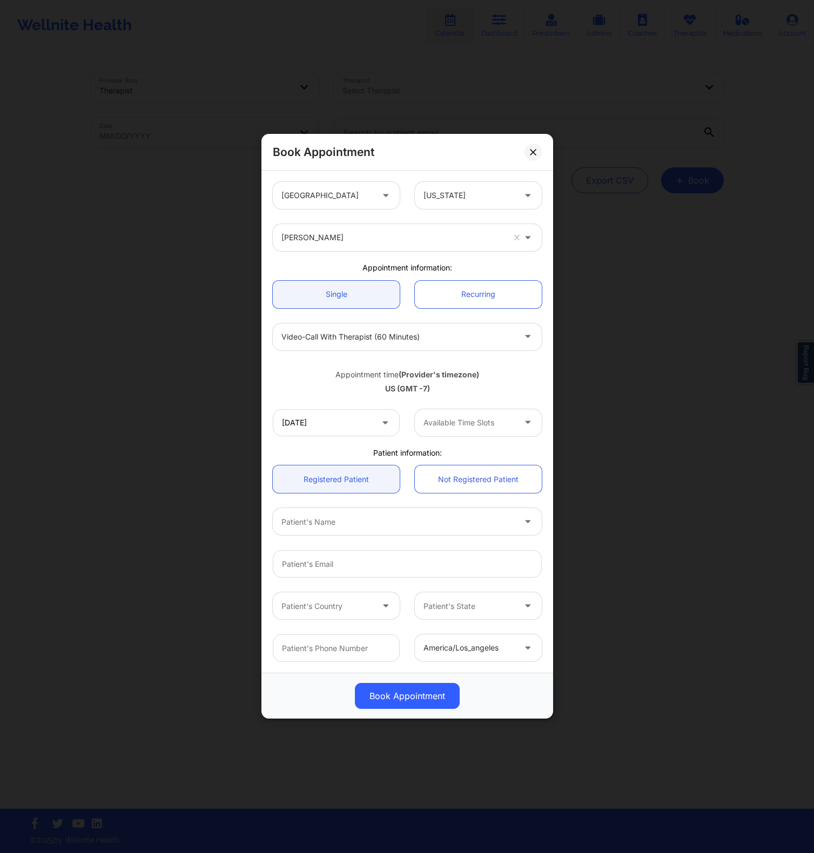
click at [473, 438] on div "10/02/2025 Available Time Slots" at bounding box center [407, 423] width 284 height 42
click at [473, 415] on div "Available Time Slots" at bounding box center [465, 422] width 101 height 27
click at [389, 451] on div "Patient information:" at bounding box center [407, 453] width 284 height 11
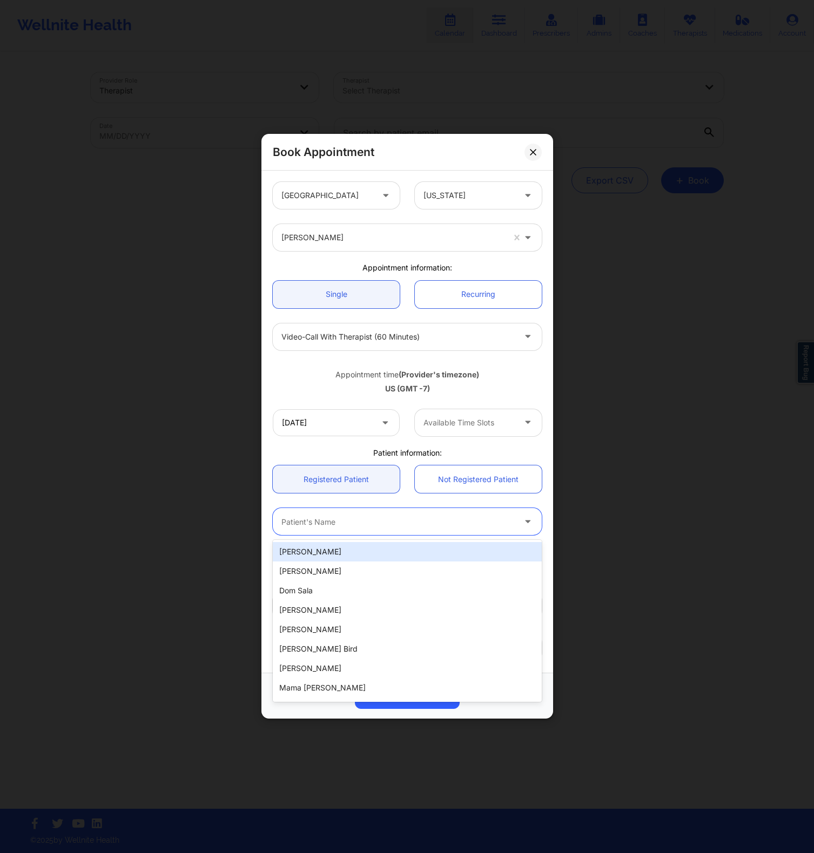
click at [399, 526] on div at bounding box center [397, 522] width 233 height 13
click at [366, 551] on div "Warren Lignan" at bounding box center [407, 551] width 269 height 19
type input "warren-lignan@protonmail.com"
type input "8182967875"
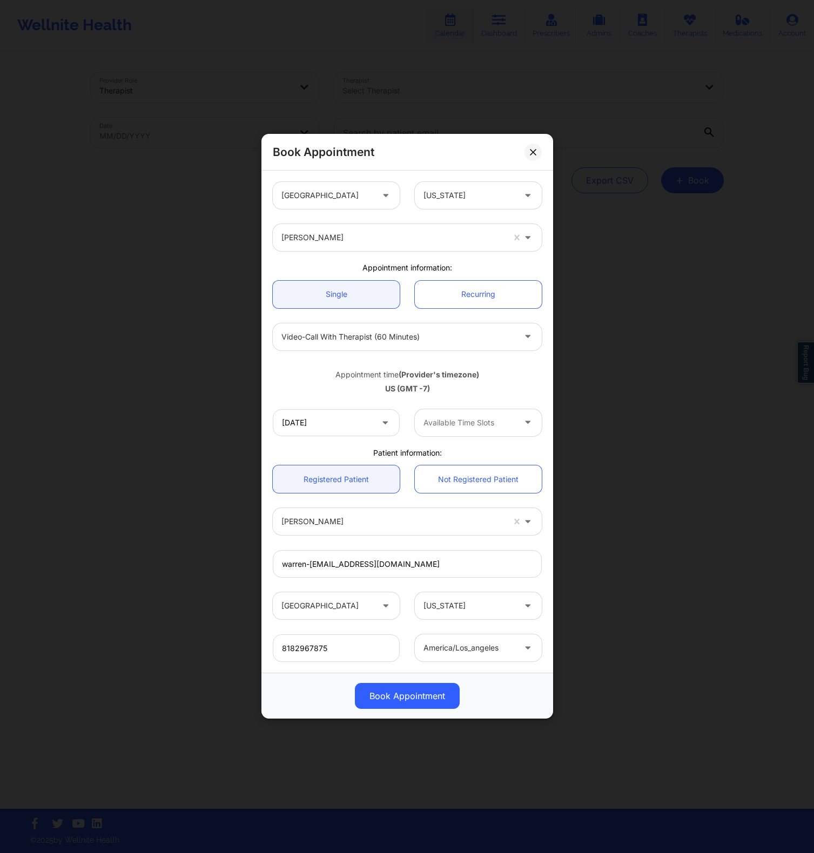
click at [455, 382] on div "Appointment time (Provider's timezone) US (GMT -7)" at bounding box center [407, 380] width 284 height 29
click at [412, 447] on div "United States Alabama Ellen Case Appointment information: Single Recurring Vide…" at bounding box center [407, 421] width 284 height 495
click at [434, 424] on div at bounding box center [468, 422] width 91 height 13
click at [463, 391] on div "US (GMT -7)" at bounding box center [407, 389] width 269 height 11
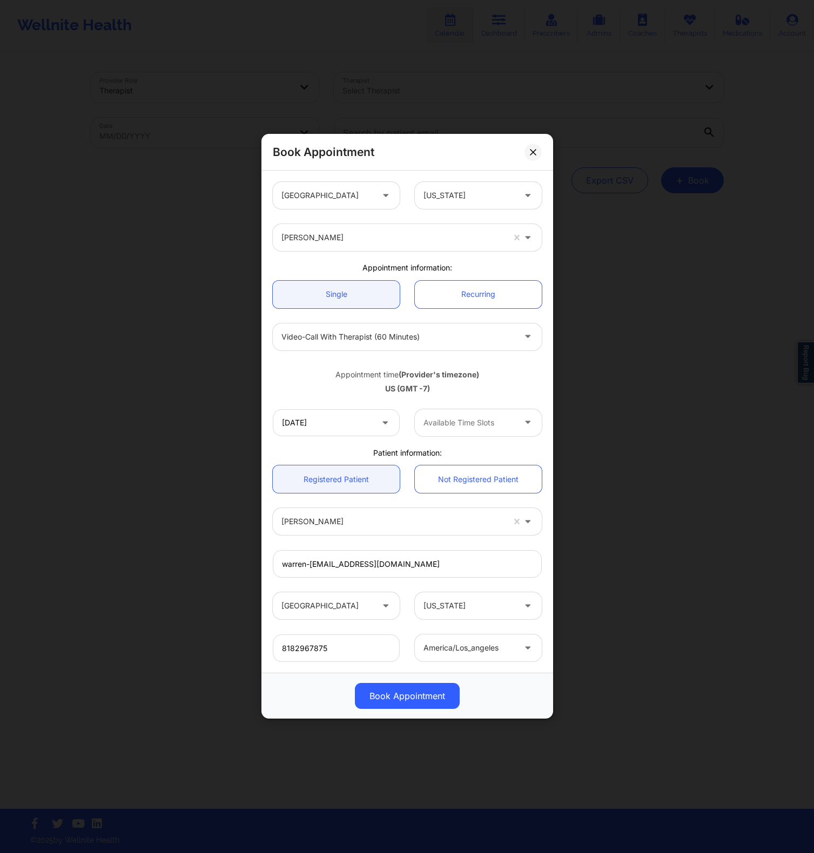
click at [457, 181] on div "United States Alabama" at bounding box center [407, 195] width 284 height 42
click at [455, 190] on div at bounding box center [468, 196] width 91 height 13
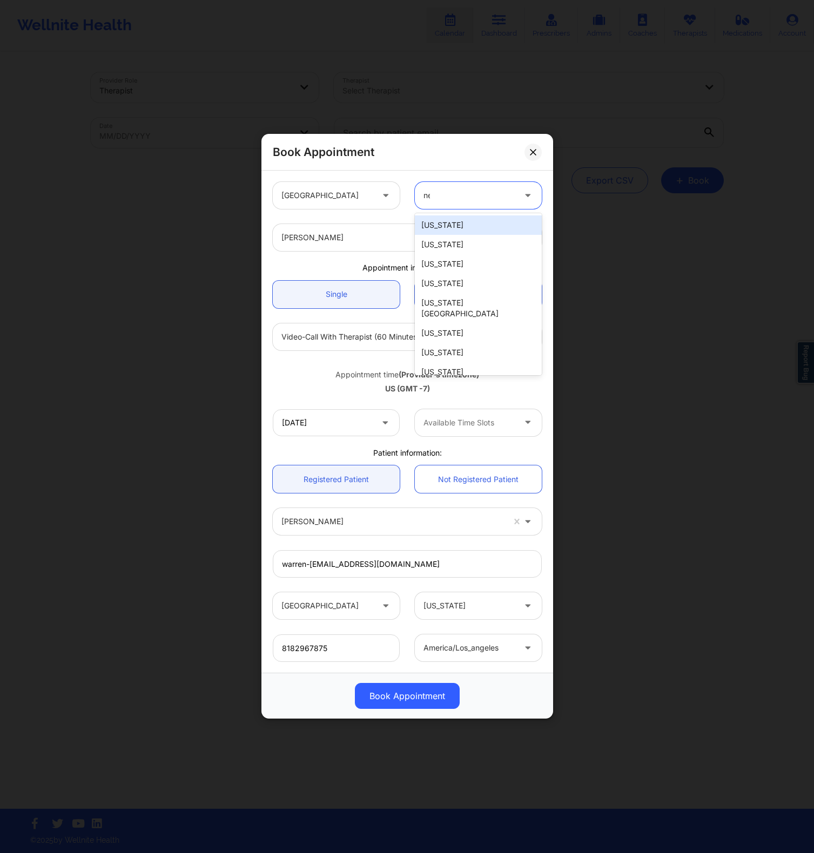
type input "new"
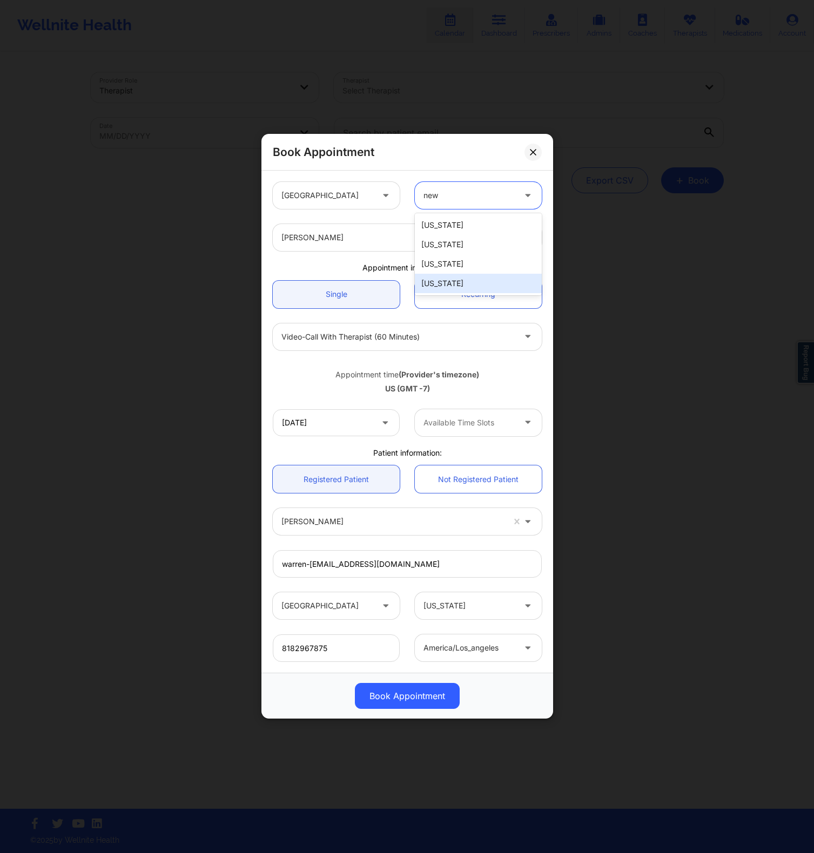
click at [446, 276] on div "[US_STATE]" at bounding box center [478, 283] width 127 height 19
click at [462, 270] on div "Appointment information:" at bounding box center [407, 267] width 284 height 11
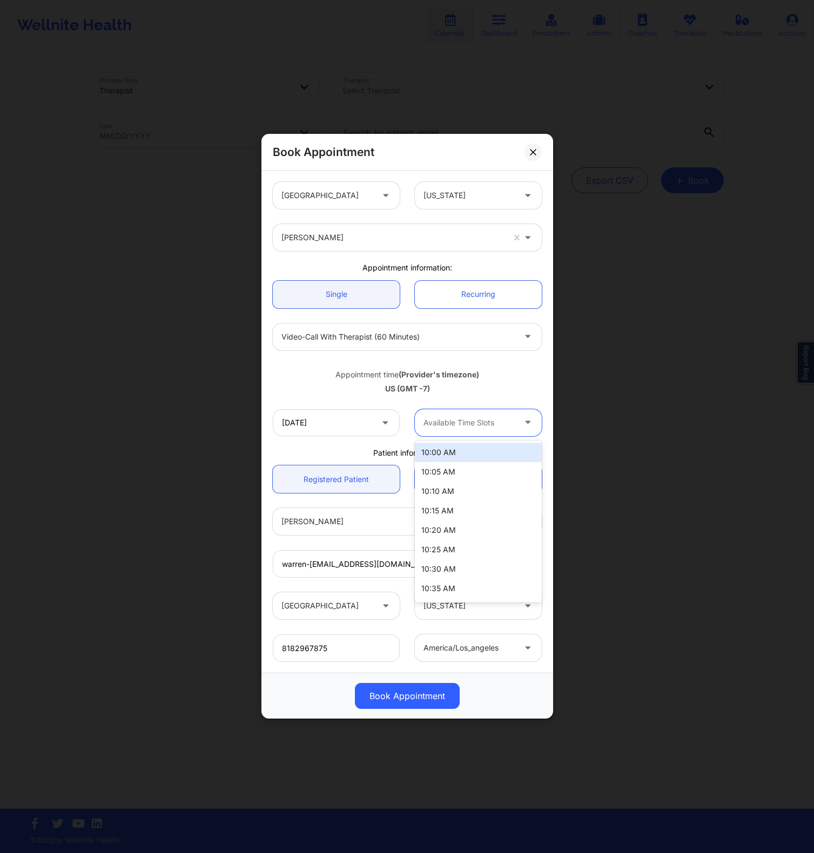
click at [453, 420] on div at bounding box center [468, 422] width 91 height 13
click at [438, 419] on div at bounding box center [468, 422] width 91 height 13
click at [345, 410] on input "10/02/2025" at bounding box center [336, 422] width 127 height 27
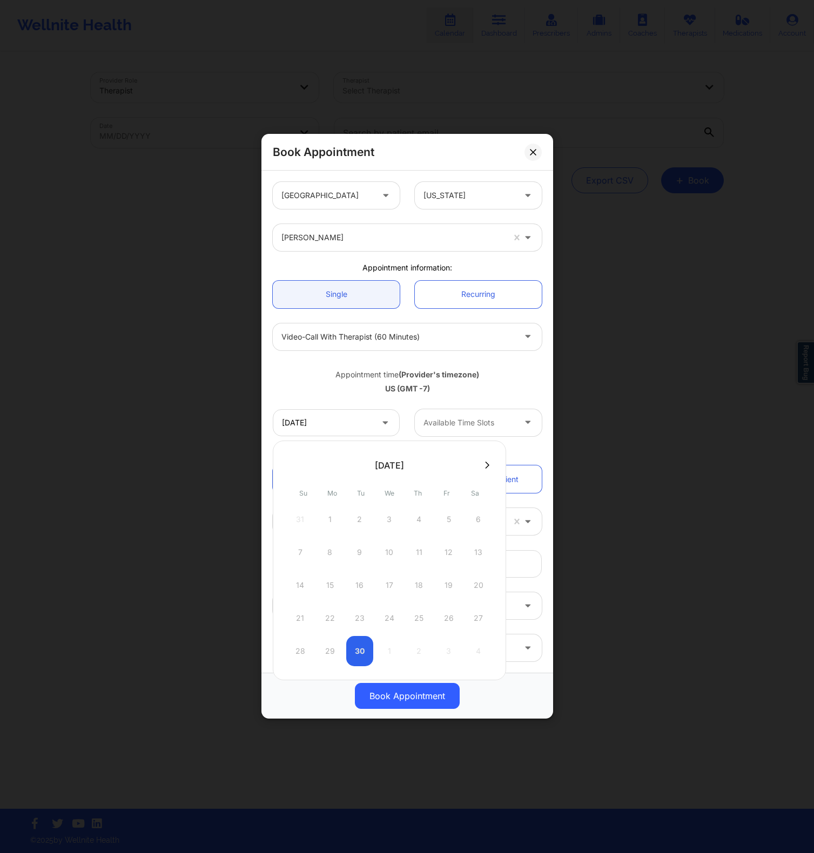
click at [489, 461] on icon at bounding box center [487, 465] width 4 height 8
click at [416, 519] on div "2" at bounding box center [418, 519] width 27 height 30
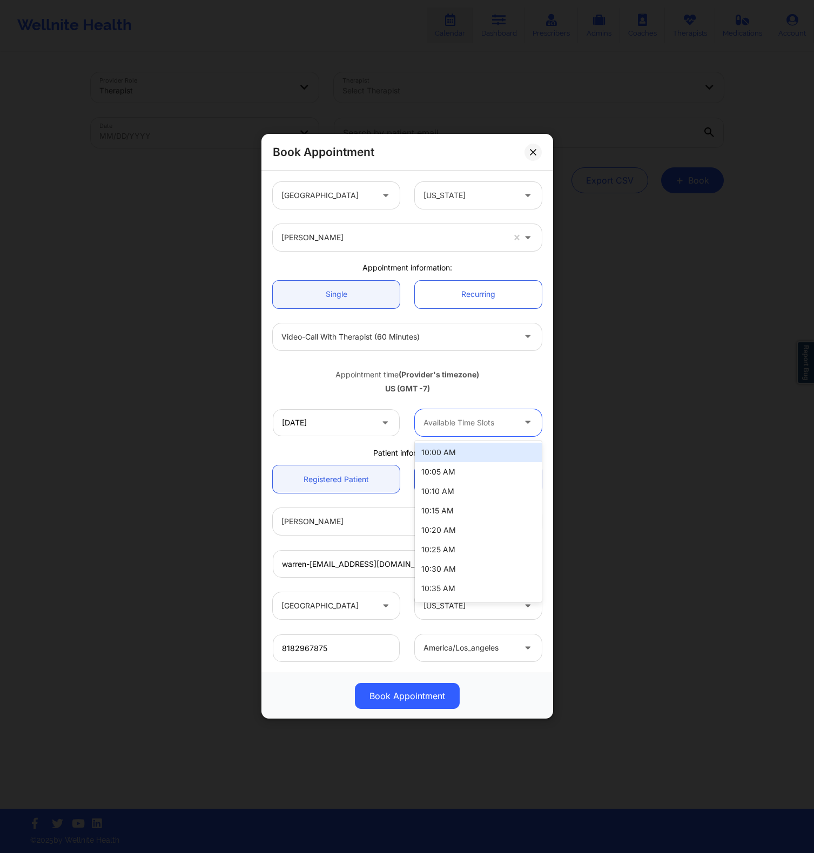
click at [455, 432] on div "Available Time Slots" at bounding box center [465, 422] width 101 height 27
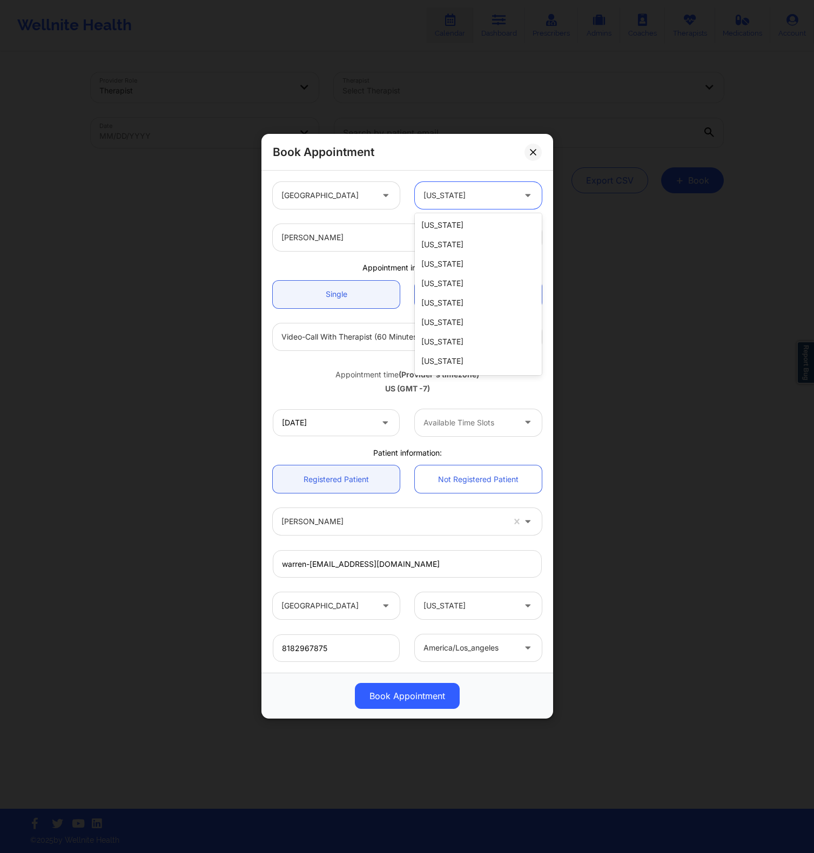
click at [466, 205] on div "[US_STATE]" at bounding box center [468, 195] width 91 height 27
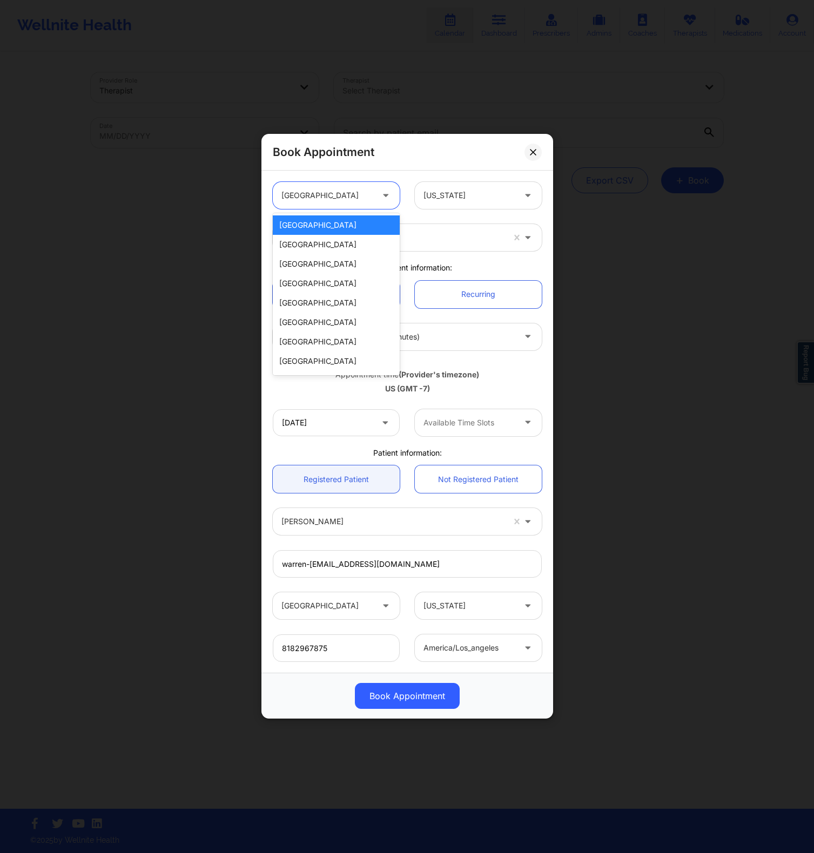
click at [346, 193] on div at bounding box center [326, 196] width 91 height 13
click at [427, 216] on div "[PERSON_NAME]" at bounding box center [407, 237] width 284 height 42
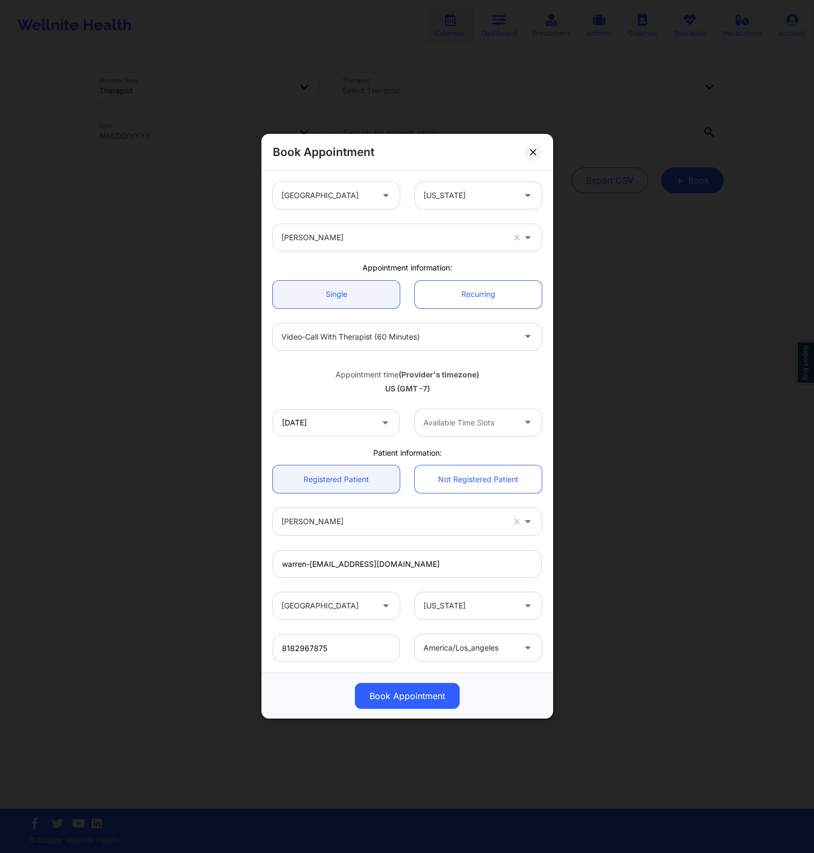
click at [417, 247] on div "[PERSON_NAME]" at bounding box center [392, 237] width 222 height 27
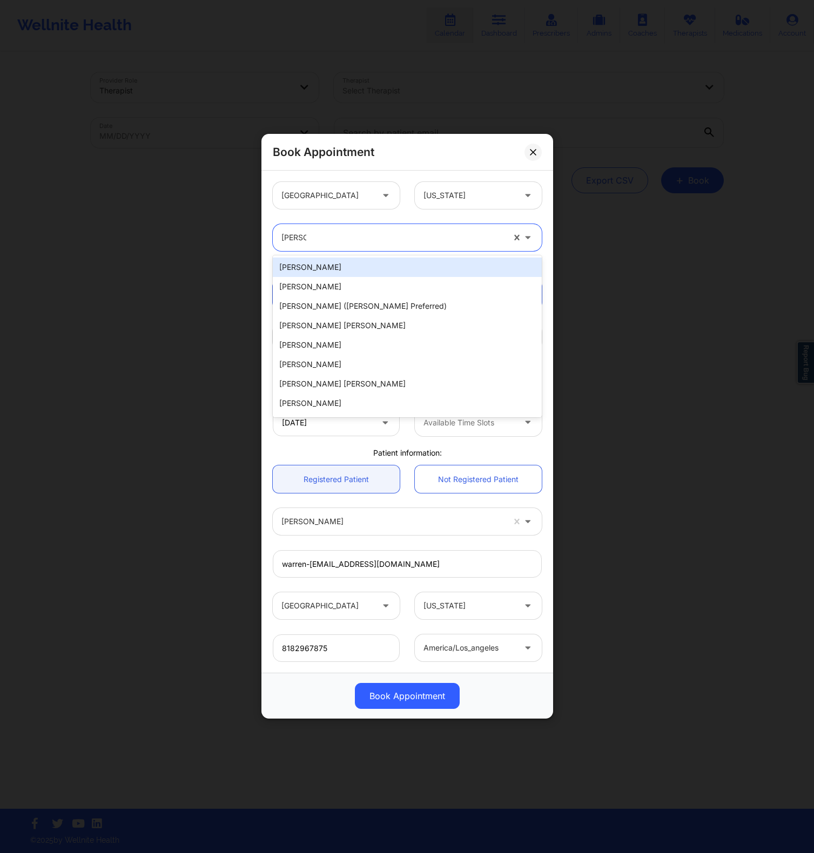
type input "nicole"
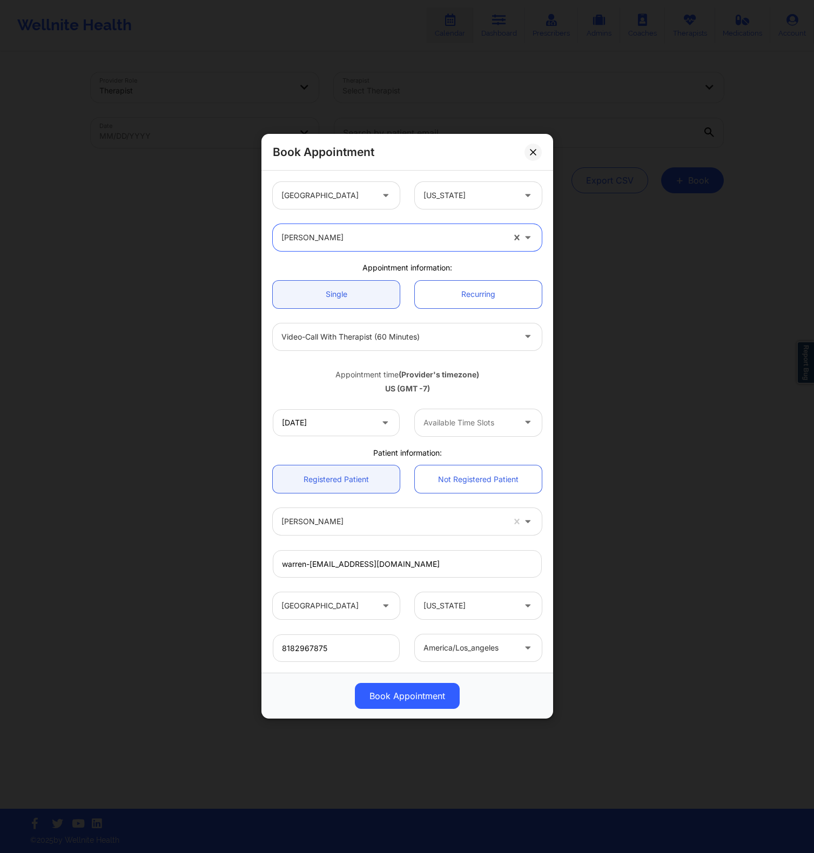
click at [320, 241] on div at bounding box center [392, 238] width 222 height 13
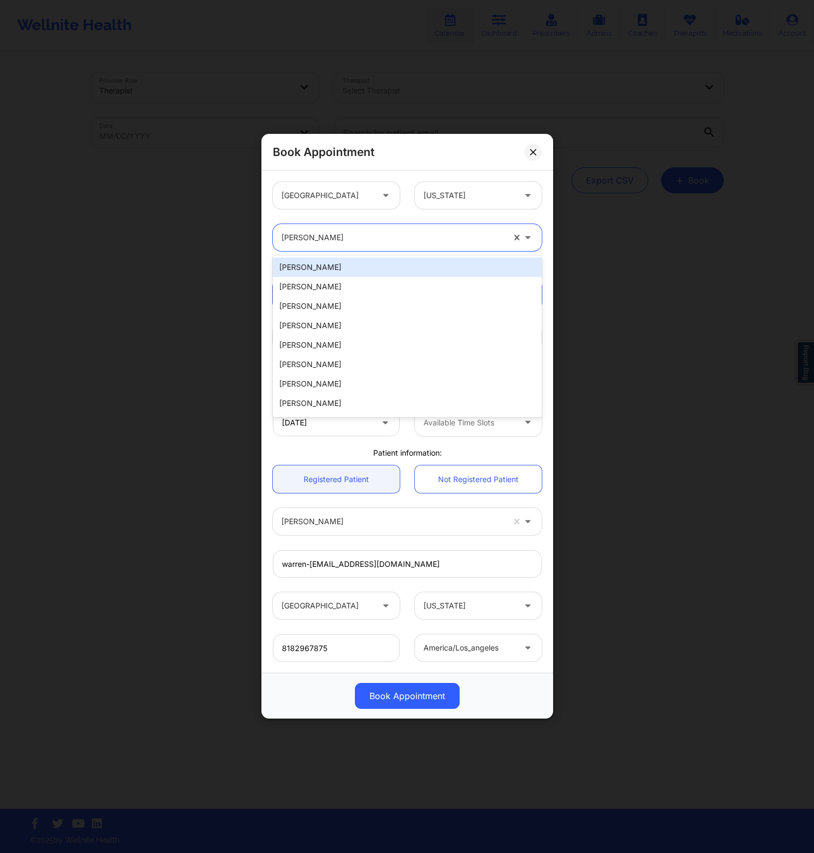
click at [320, 241] on div at bounding box center [392, 238] width 222 height 13
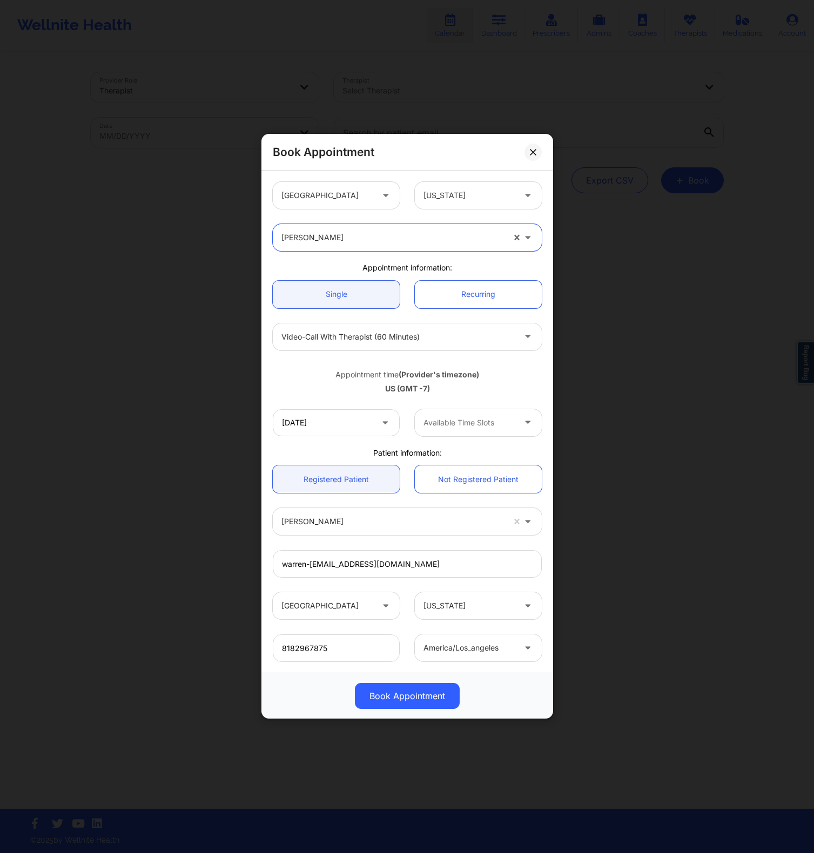
click at [320, 241] on div at bounding box center [392, 238] width 222 height 13
type input "nicole th"
click at [322, 269] on div "Nicole Thweatt" at bounding box center [407, 267] width 269 height 19
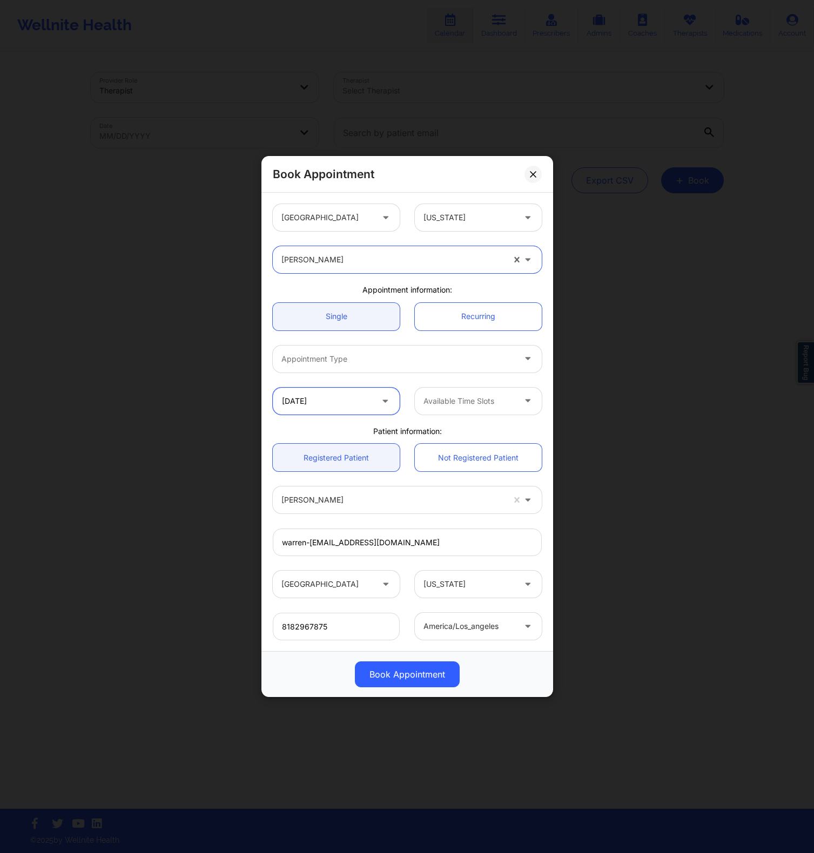
click at [359, 395] on input "10/02/2025" at bounding box center [336, 401] width 127 height 27
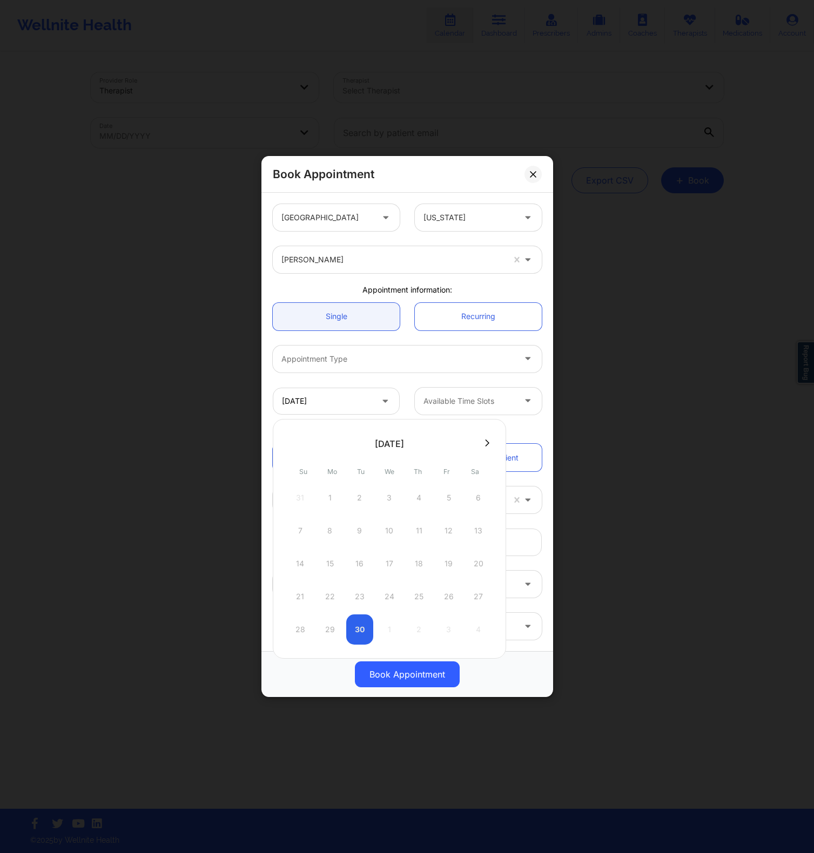
click at [471, 360] on div at bounding box center [397, 359] width 233 height 13
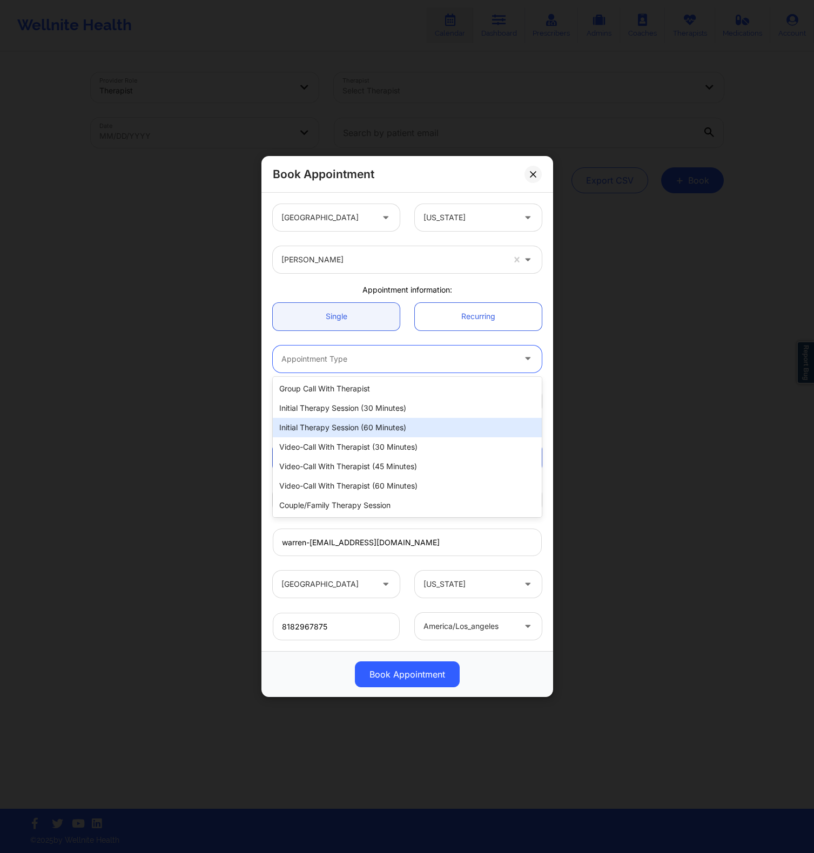
click at [404, 434] on div "Initial Therapy Session (60 minutes)" at bounding box center [407, 427] width 269 height 19
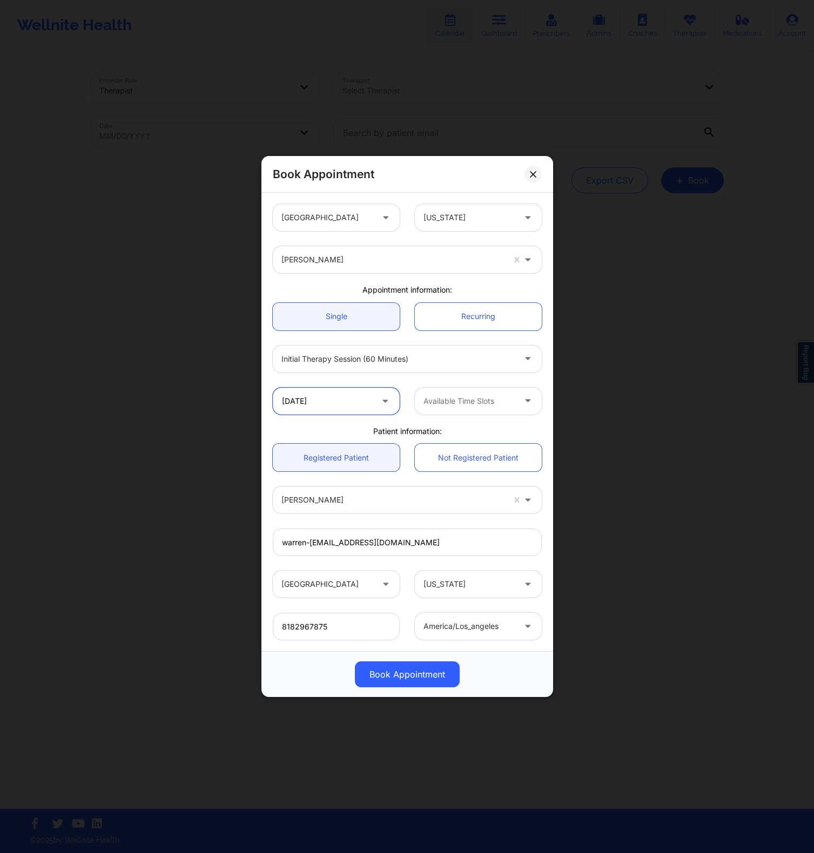
click at [369, 403] on input "10/02/2025" at bounding box center [336, 401] width 127 height 27
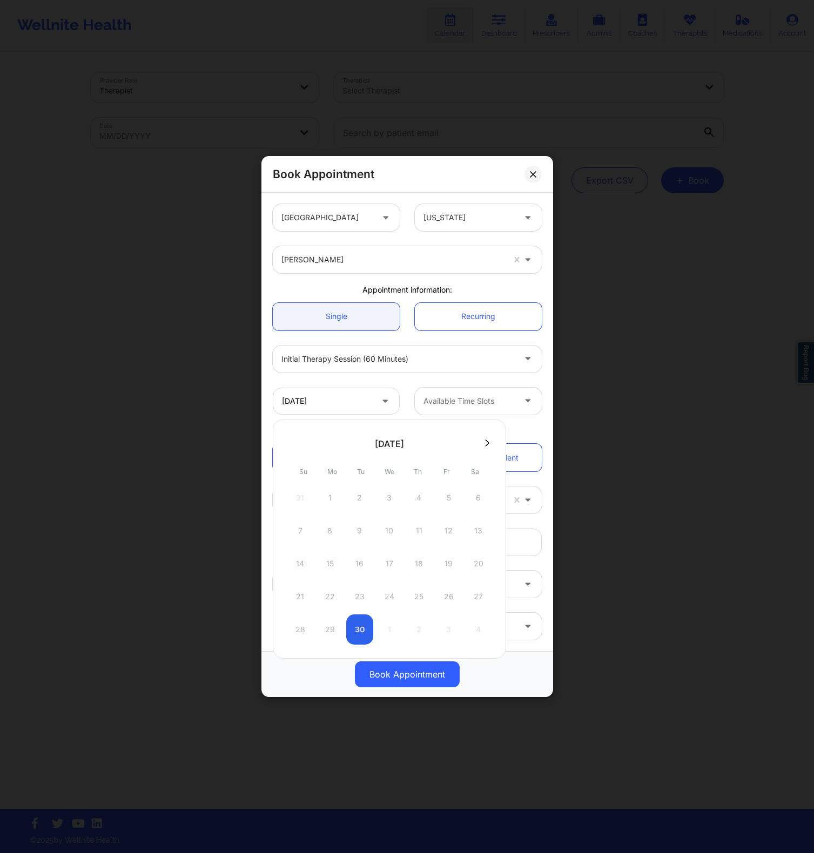
click at [491, 446] on button at bounding box center [487, 442] width 11 height 9
click at [391, 566] on div "15" at bounding box center [389, 564] width 27 height 30
type input "10/15/2025"
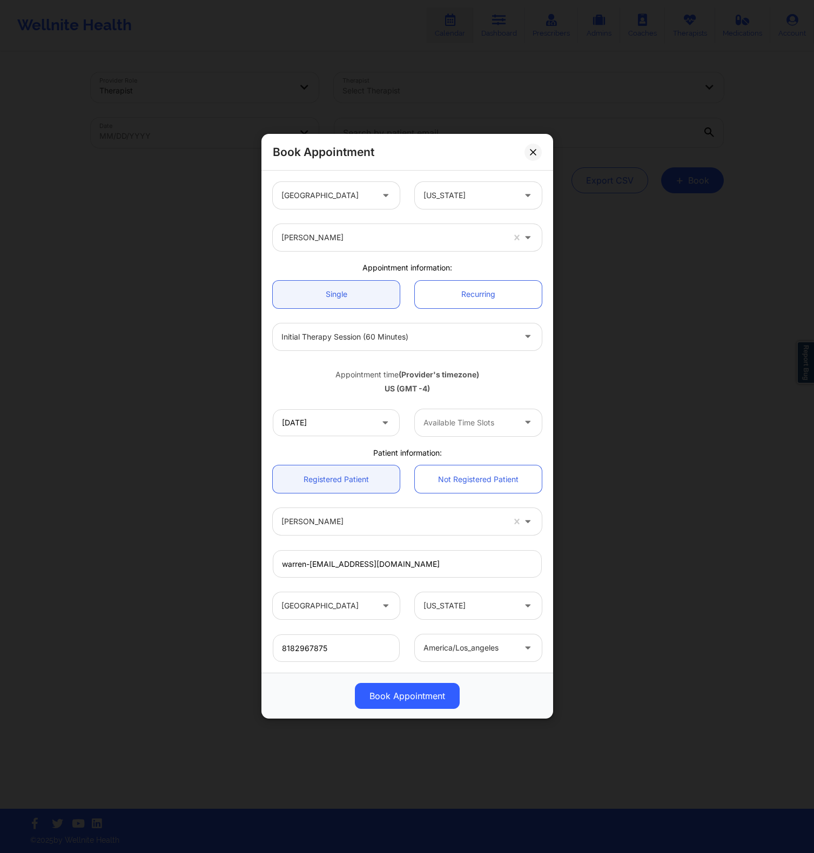
click at [436, 422] on div at bounding box center [468, 422] width 91 height 13
click at [469, 403] on div "10/15/2025 Available Time Slots" at bounding box center [407, 423] width 284 height 42
click at [412, 205] on div "[US_STATE]" at bounding box center [478, 195] width 142 height 27
click at [367, 216] on div "Nicole Thweatt" at bounding box center [407, 237] width 284 height 42
click at [355, 227] on div "Nicole Thweatt" at bounding box center [392, 237] width 222 height 27
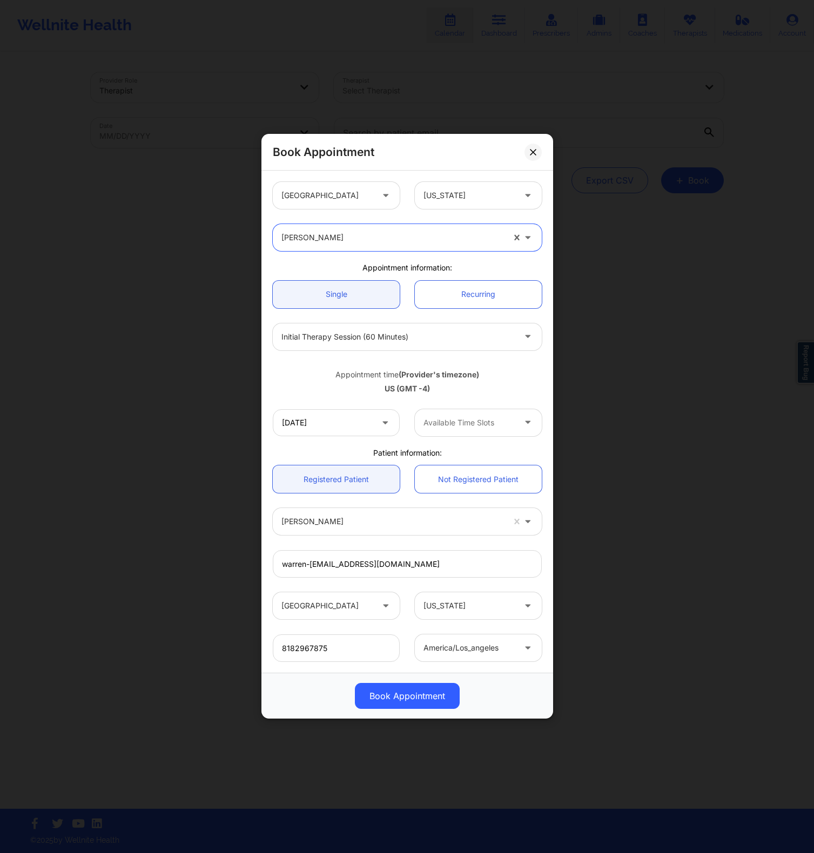
click at [305, 235] on div at bounding box center [392, 238] width 222 height 13
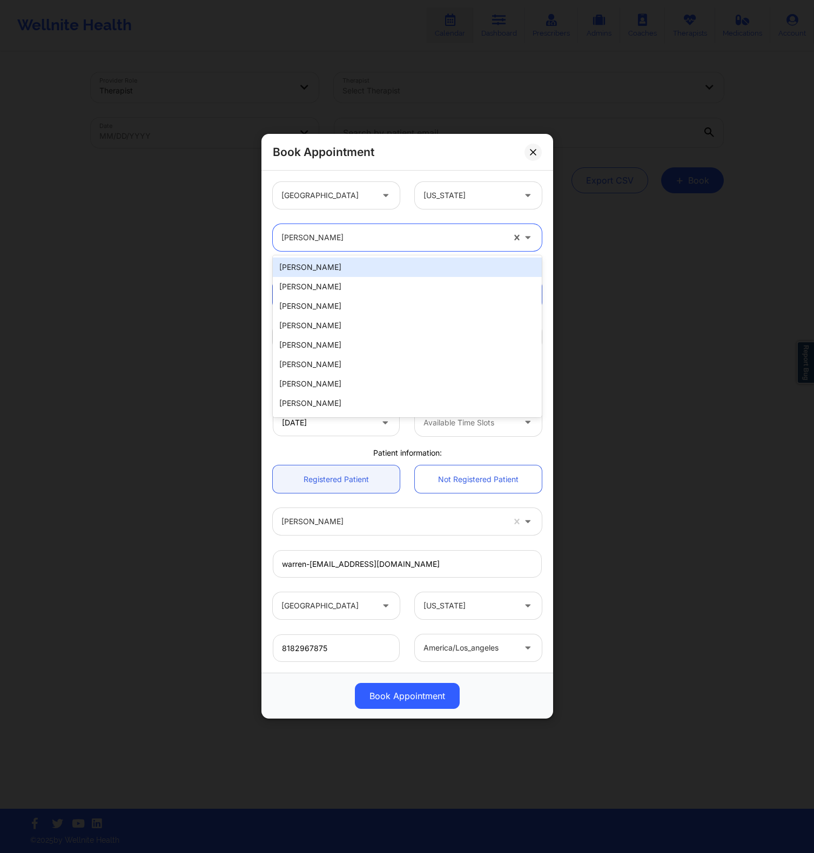
paste input "[PERSON_NAME]"
type input "[PERSON_NAME]"
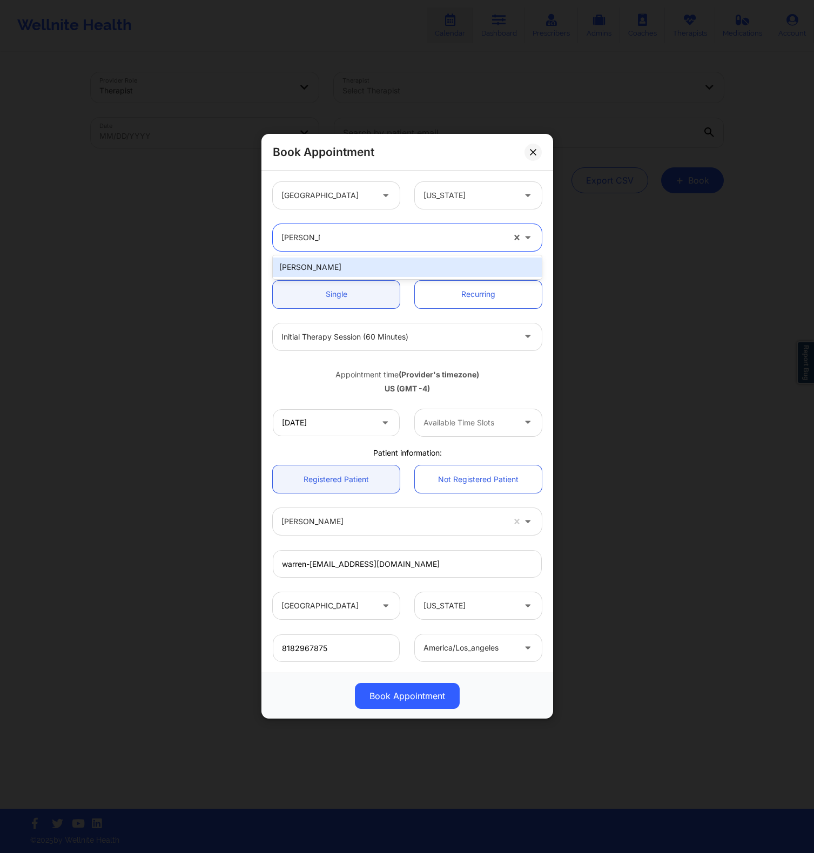
click at [348, 266] on div "[PERSON_NAME]" at bounding box center [407, 267] width 269 height 19
click at [308, 374] on div "Appointment time (Provider's timezone)" at bounding box center [407, 374] width 269 height 11
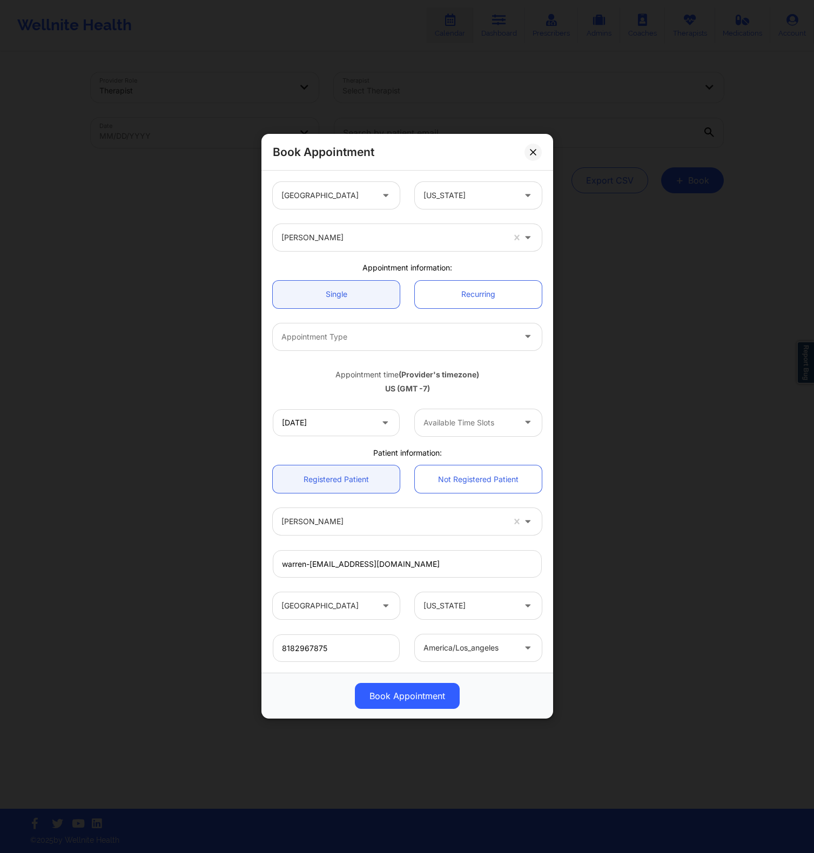
click at [388, 227] on div "[PERSON_NAME]" at bounding box center [392, 237] width 222 height 27
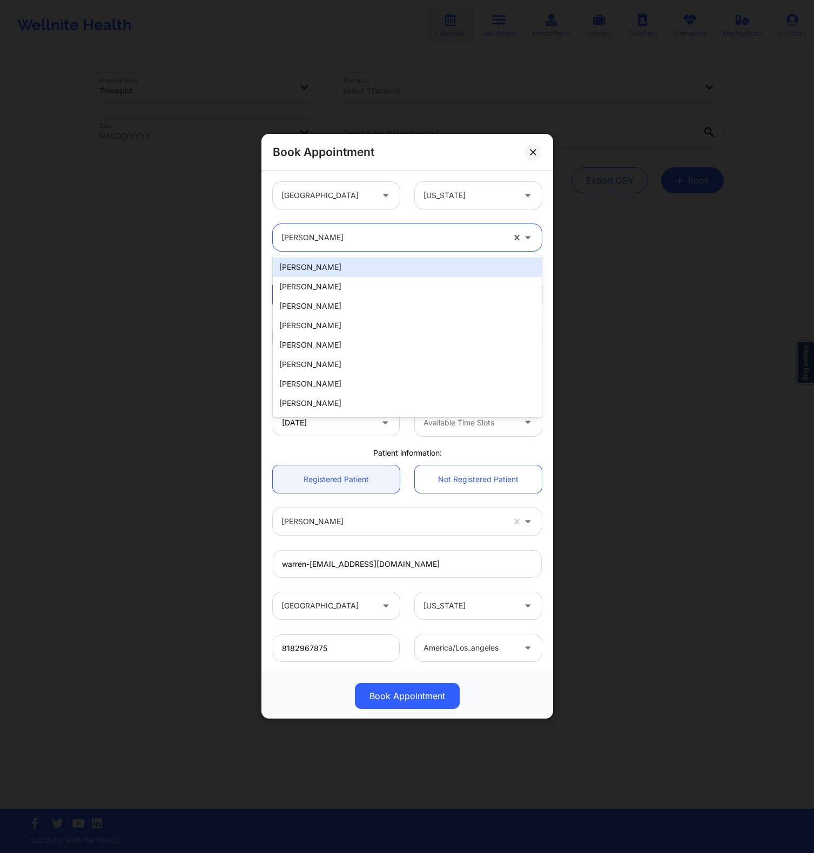
paste input "Judith Finkelstein"
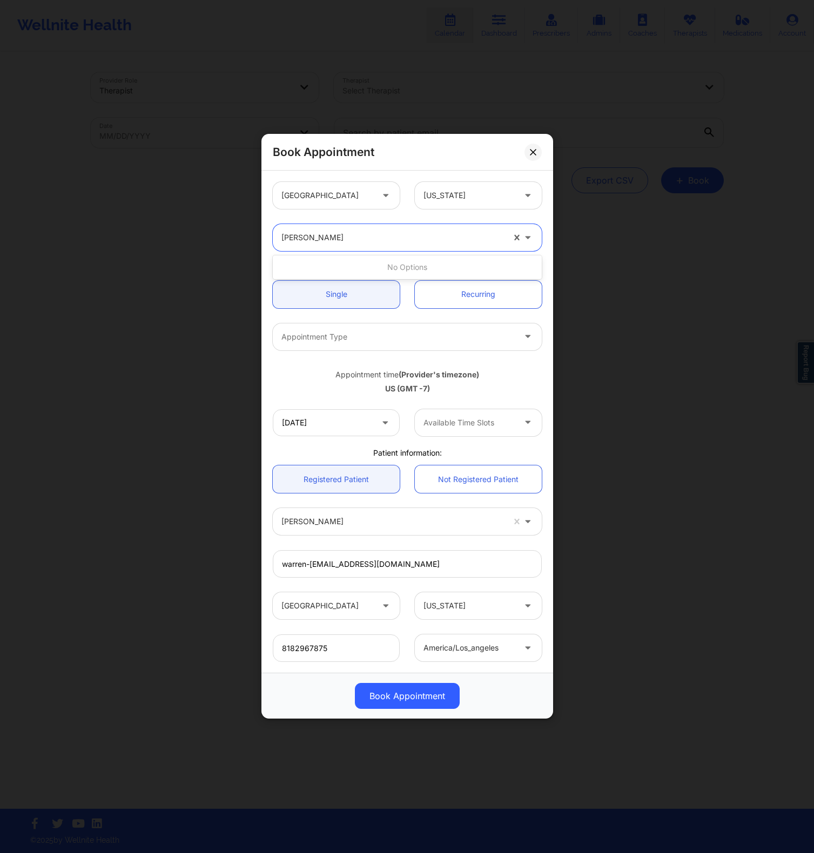
type input "Judith Finkelstein"
paste input "Brianna Mclaughlin"
type input "Brianna Mclaughlin"
click at [383, 267] on div "Brianna Mclaughlin" at bounding box center [407, 267] width 269 height 19
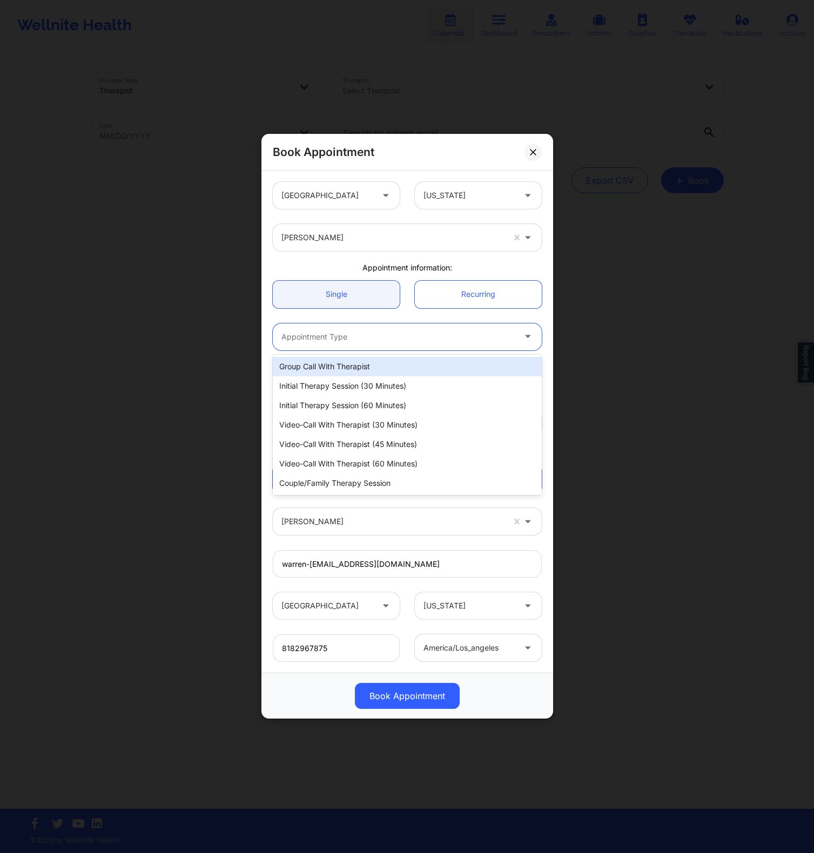
click at [394, 340] on div at bounding box center [397, 336] width 233 height 13
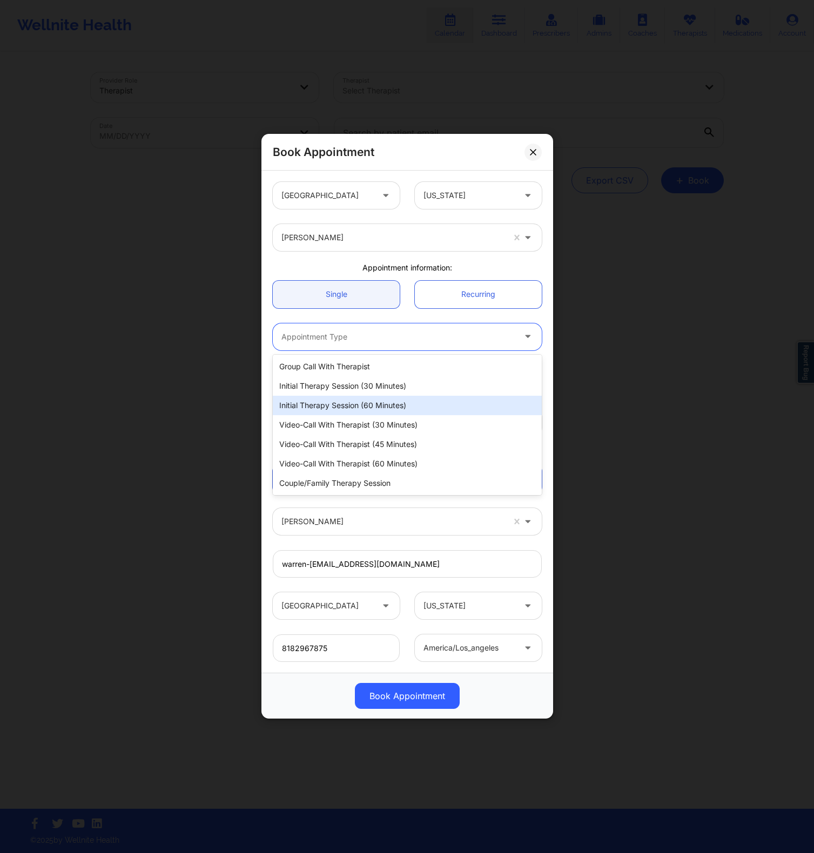
click at [373, 400] on div "Initial Therapy Session (60 minutes)" at bounding box center [407, 405] width 269 height 19
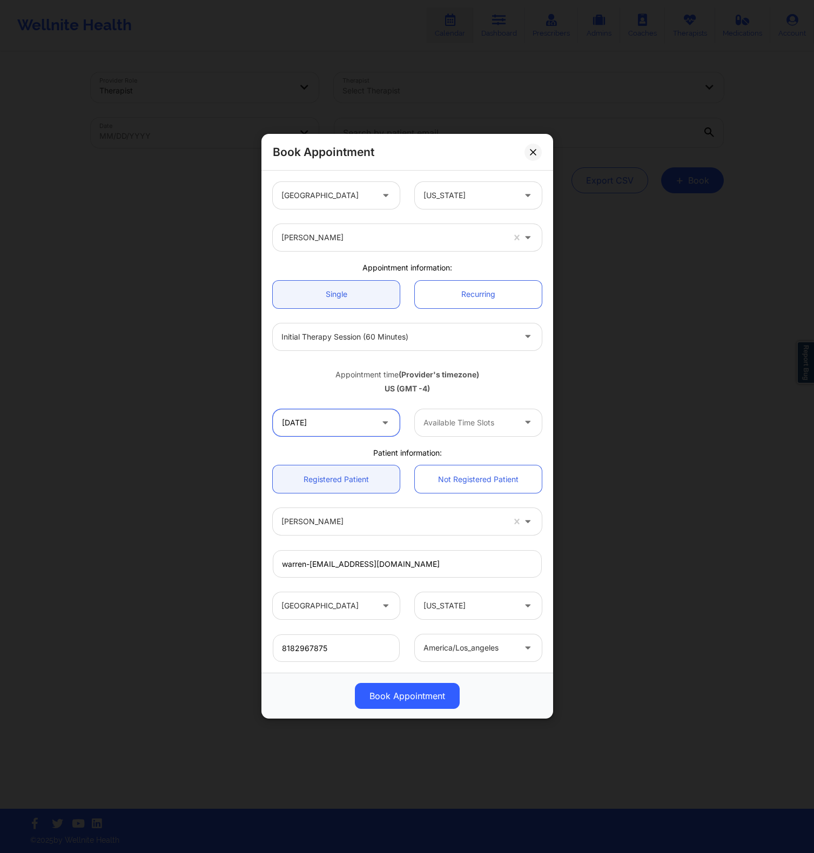
click at [345, 418] on input "10/15/2025" at bounding box center [336, 422] width 127 height 27
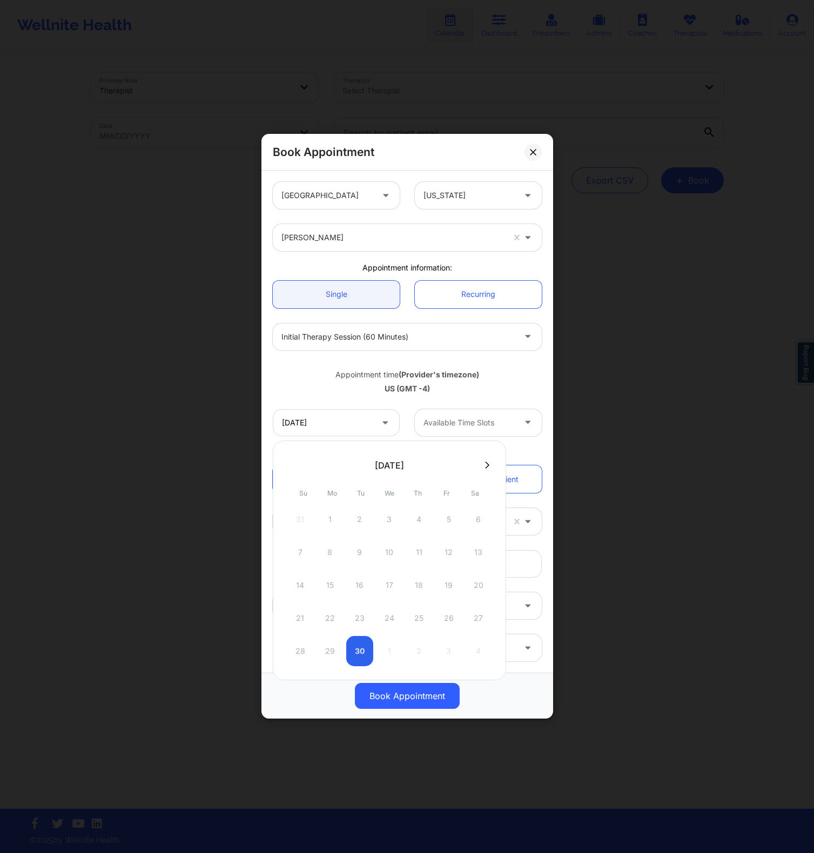
click at [486, 463] on button at bounding box center [487, 465] width 11 height 9
click at [389, 518] on div "1" at bounding box center [389, 519] width 27 height 30
type input "10/01/2025"
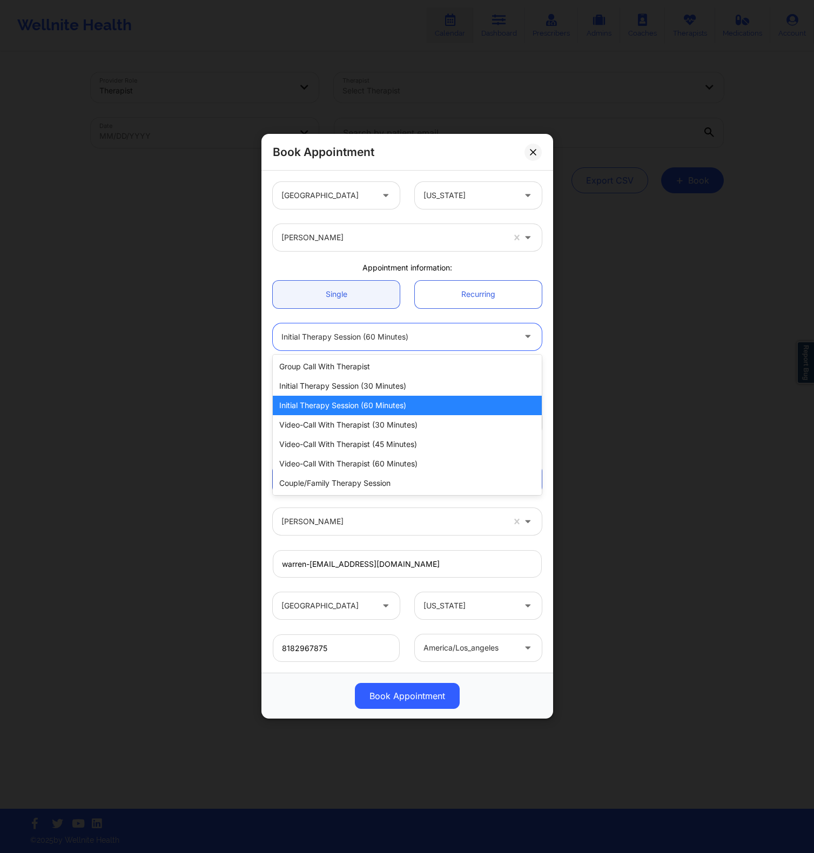
click at [427, 334] on div at bounding box center [397, 336] width 233 height 13
click at [400, 393] on div "Initial Therapy Session (30 minutes)" at bounding box center [407, 385] width 269 height 19
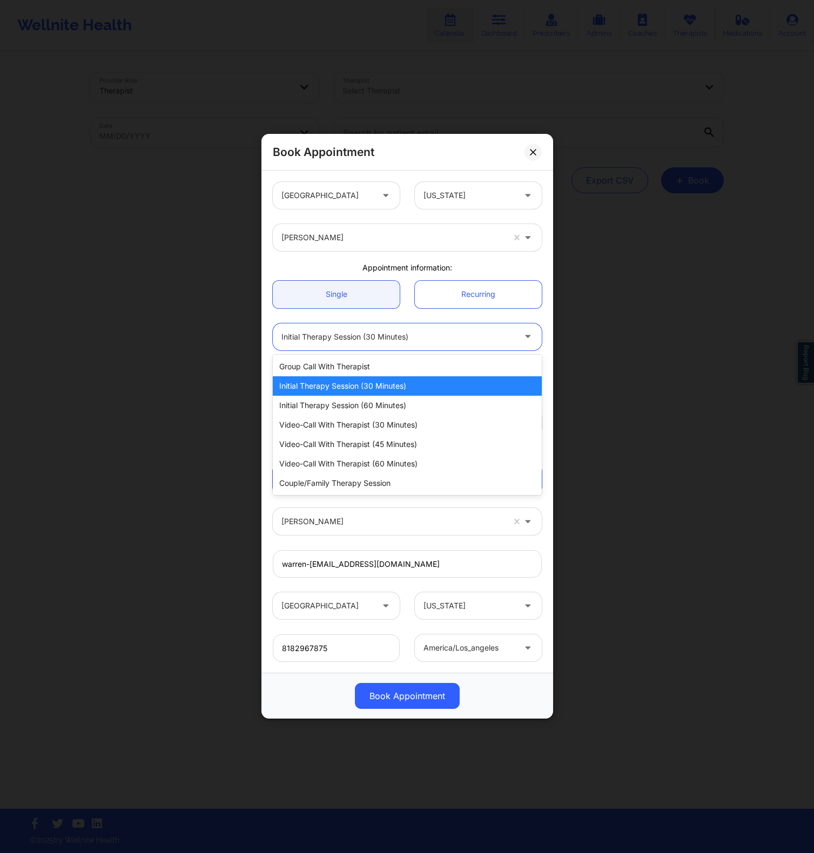
click at [409, 343] on div "Initial Therapy Session (30 minutes)" at bounding box center [397, 336] width 233 height 27
click at [375, 429] on div "Video-Call with Therapist (30 minutes)" at bounding box center [407, 424] width 269 height 19
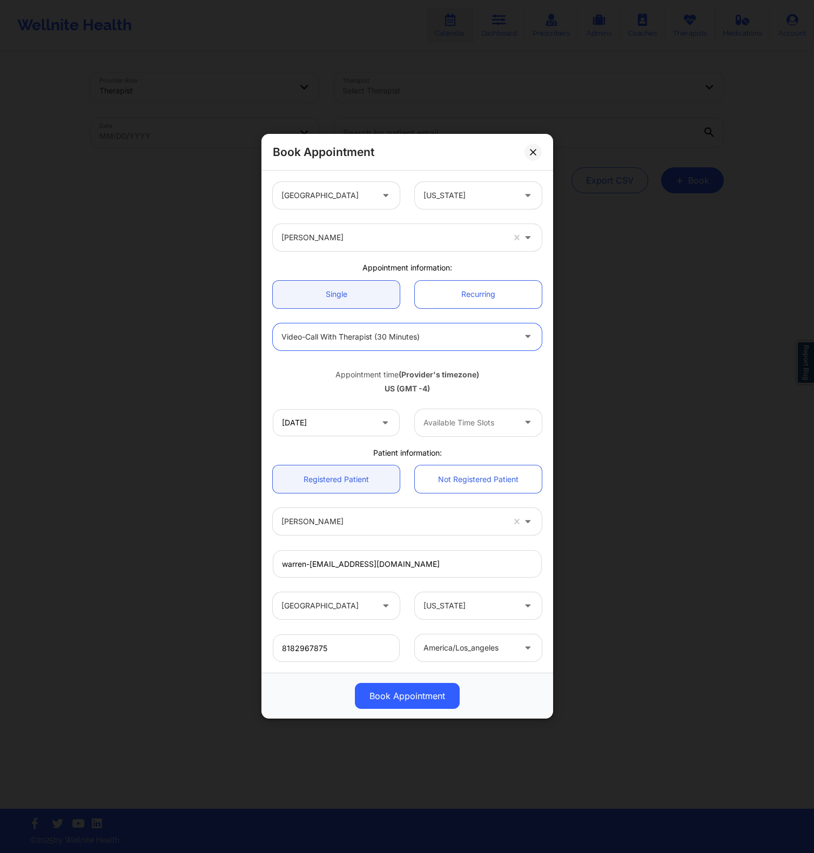
click at [455, 423] on div at bounding box center [468, 422] width 91 height 13
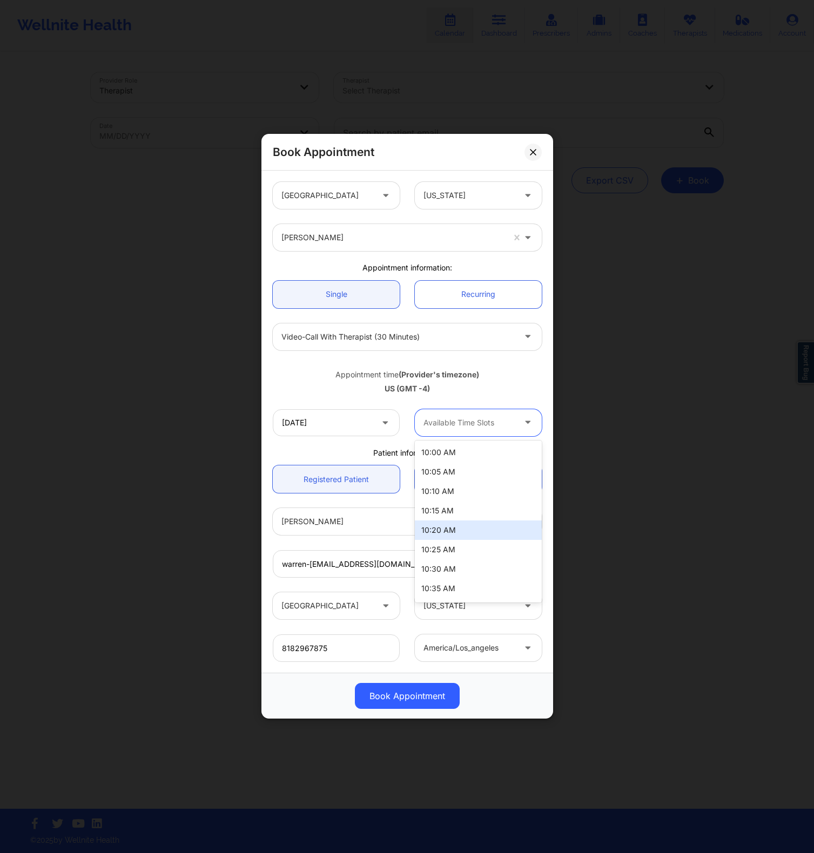
scroll to position [14, 0]
click at [455, 559] on div "10:30 AM" at bounding box center [478, 554] width 127 height 19
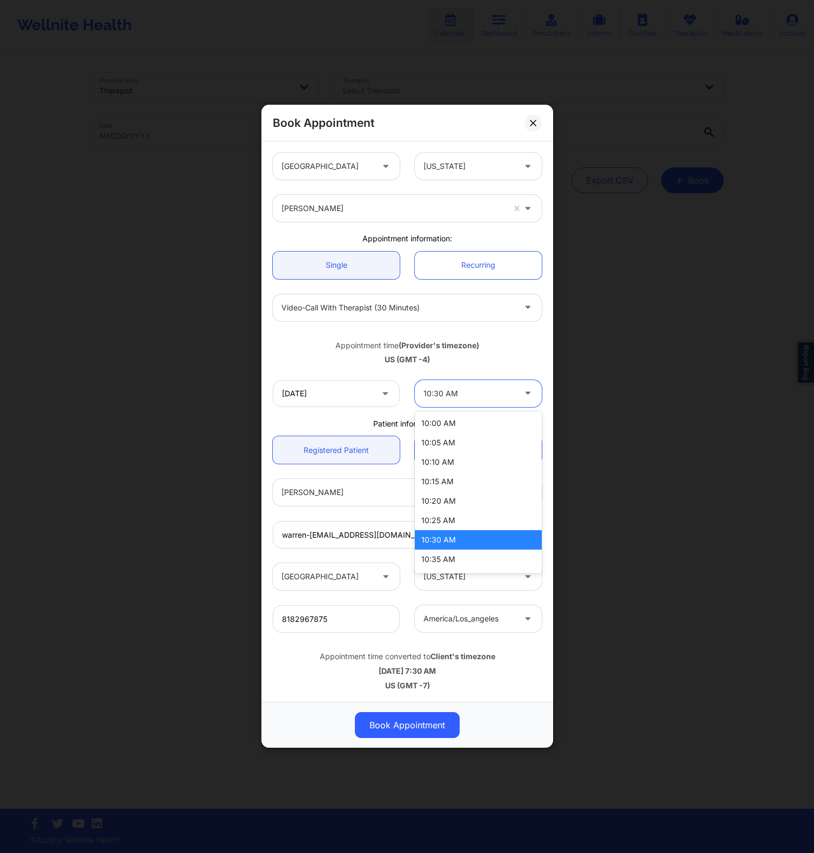
click at [488, 397] on div at bounding box center [468, 393] width 91 height 13
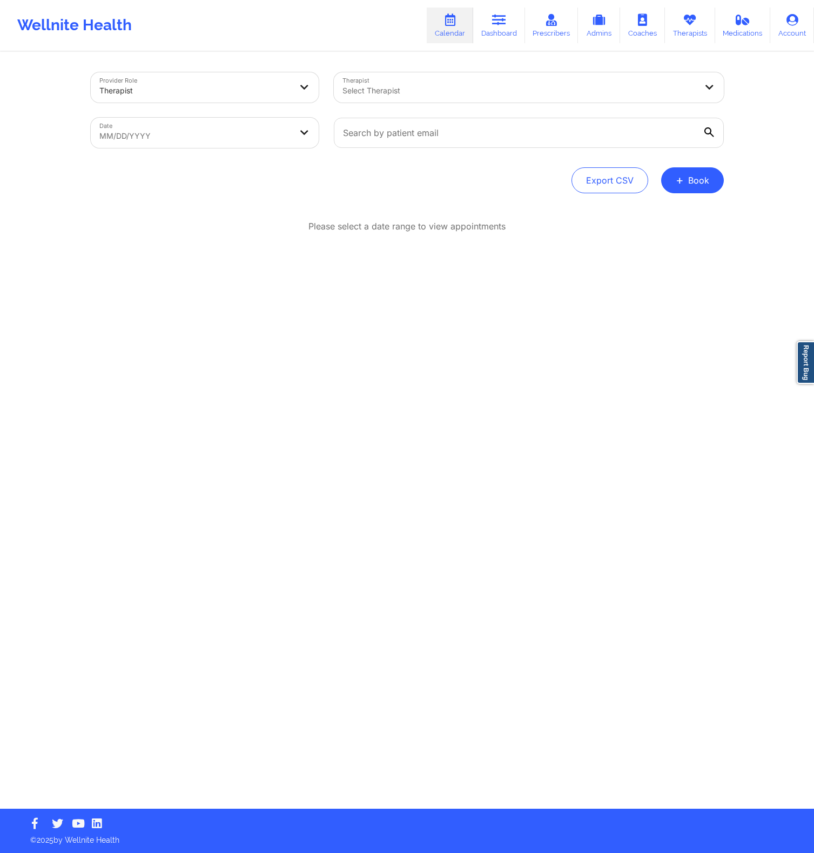
click at [438, 464] on div "Provider Role Therapist Therapist Select Therapist Date MM/DD/YYYY Export CSV +…" at bounding box center [407, 431] width 648 height 756
click at [409, 180] on div "Export CSV + Book" at bounding box center [407, 180] width 633 height 26
click at [401, 87] on div at bounding box center [519, 90] width 354 height 13
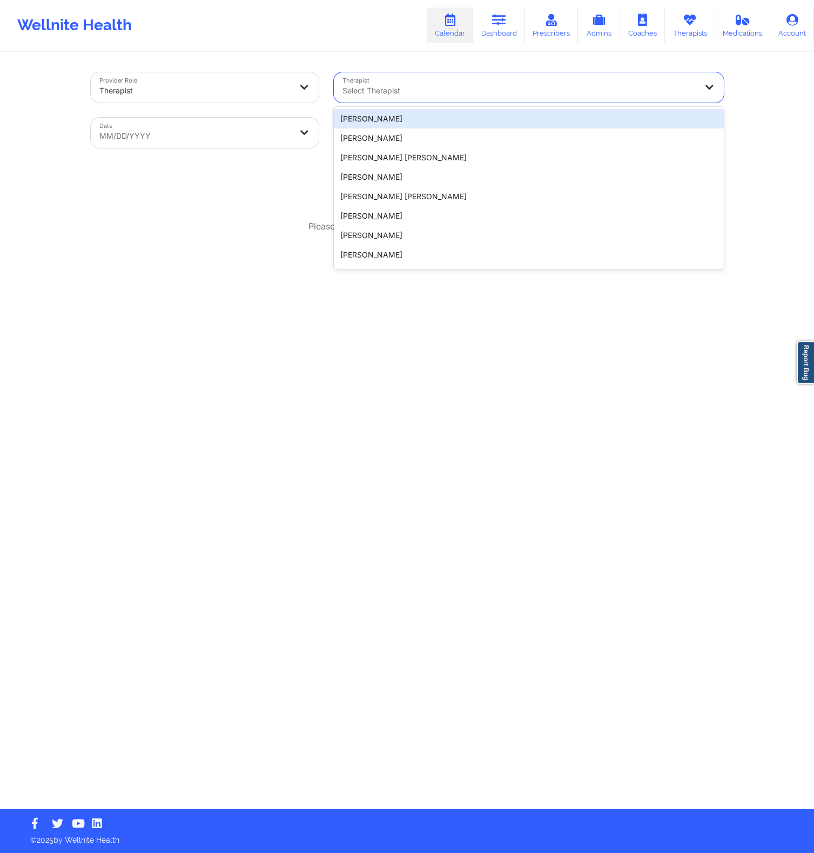
paste input "Fallon Coster"
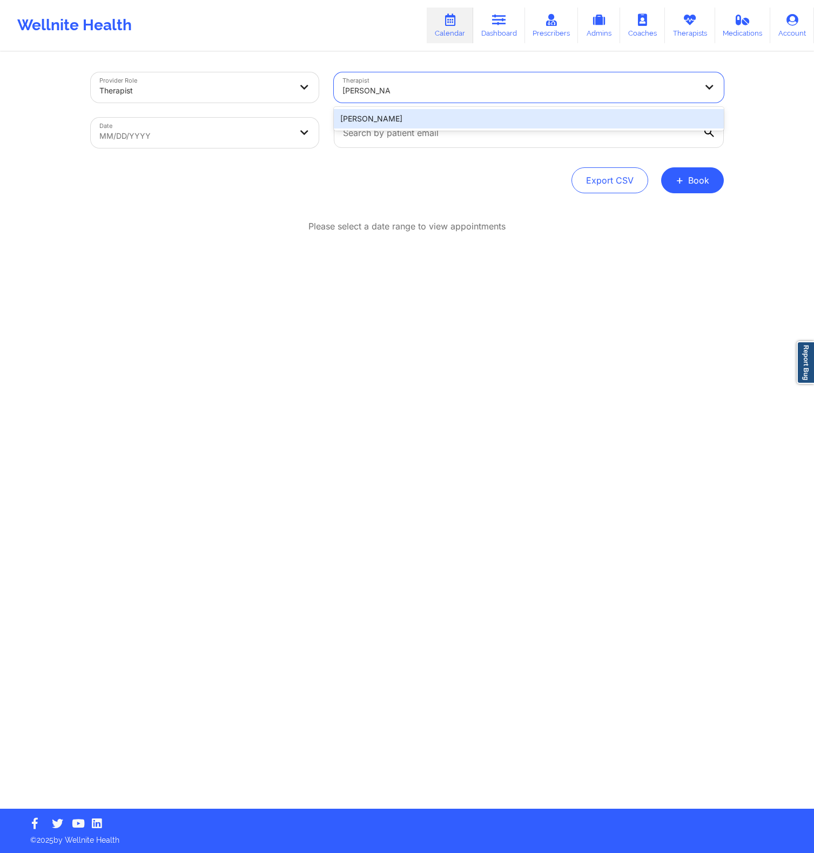
type input "Fallon Coster"
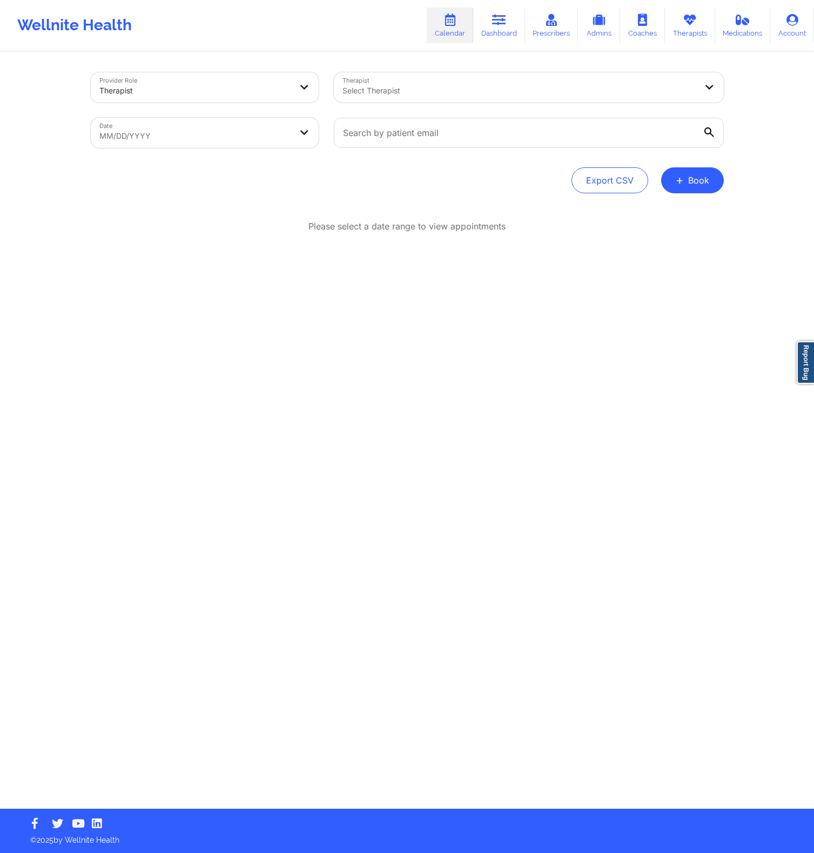
click at [592, 226] on div "Please select a date range to view appointments" at bounding box center [407, 226] width 633 height 12
click at [690, 189] on button "+ Book" at bounding box center [692, 180] width 63 height 26
click at [671, 212] on button "Therapy Session" at bounding box center [674, 215] width 83 height 18
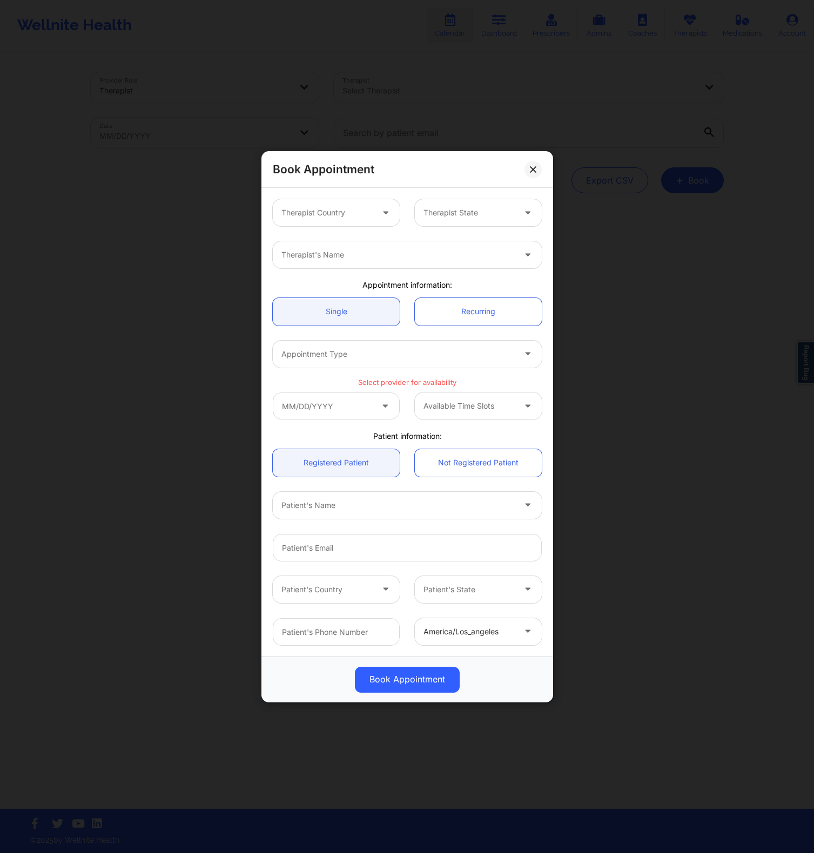
click at [281, 190] on div "Therapist Country Therapist State Therapist's Name Appointment information: Sin…" at bounding box center [407, 422] width 292 height 469
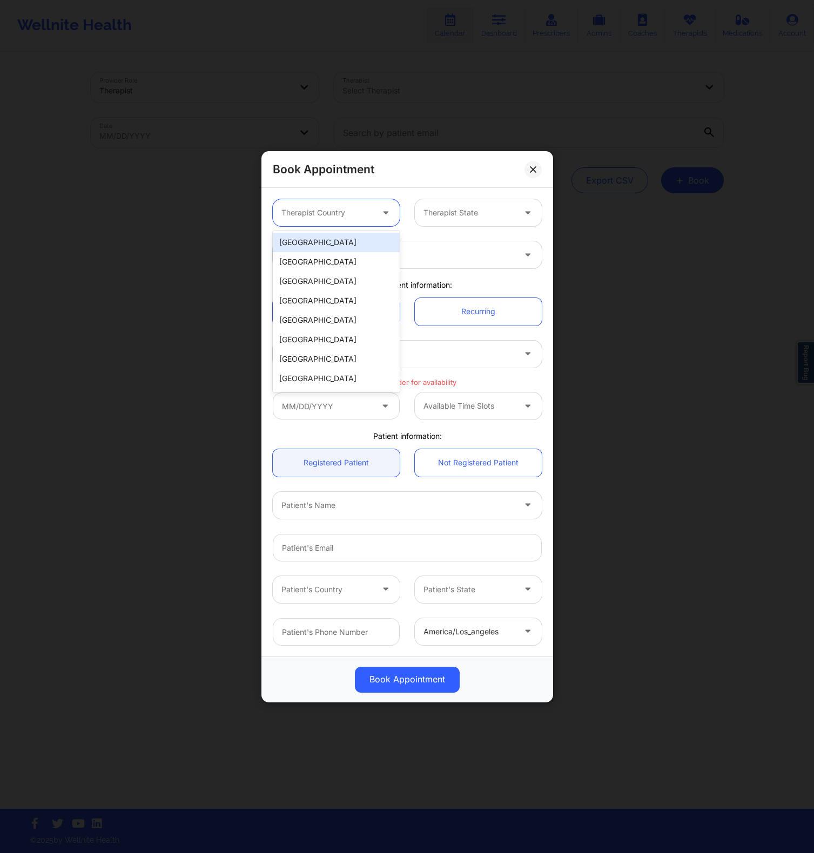
click at [307, 208] on div at bounding box center [326, 212] width 91 height 13
click at [322, 238] on div "[GEOGRAPHIC_DATA]" at bounding box center [336, 242] width 127 height 19
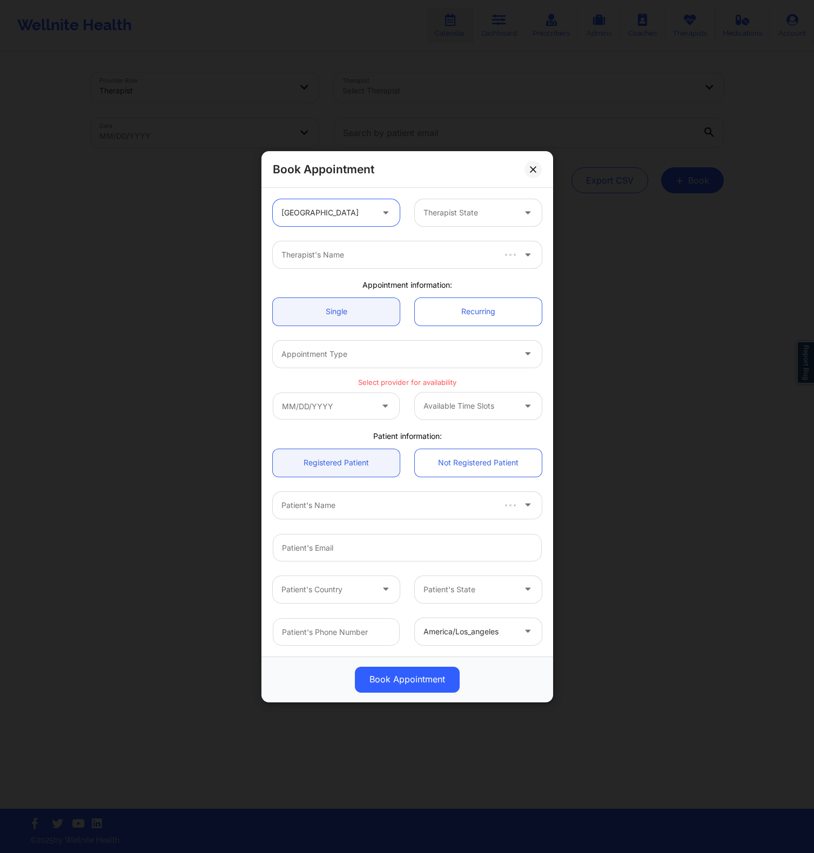
click at [486, 212] on div at bounding box center [468, 212] width 91 height 13
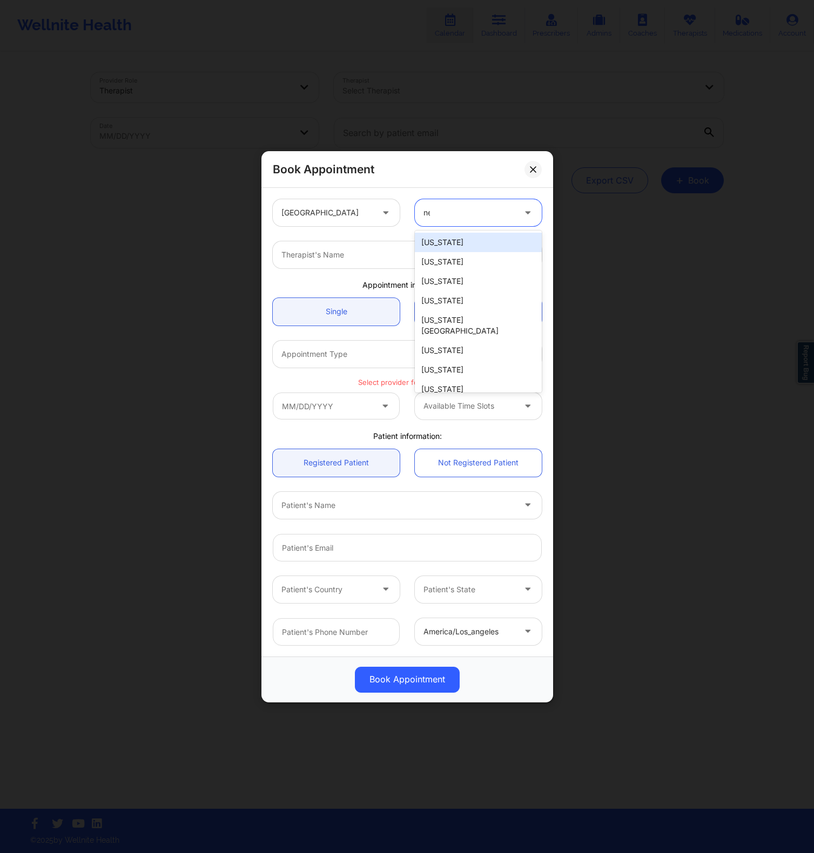
type input "new"
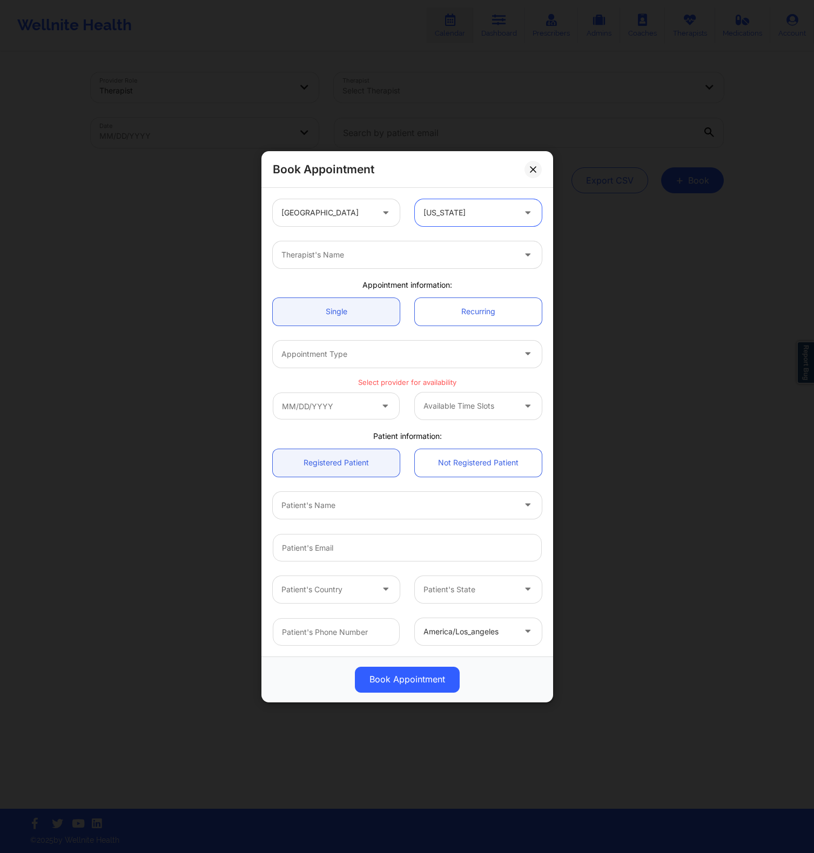
click at [370, 261] on div "Therapist's Name" at bounding box center [394, 254] width 243 height 27
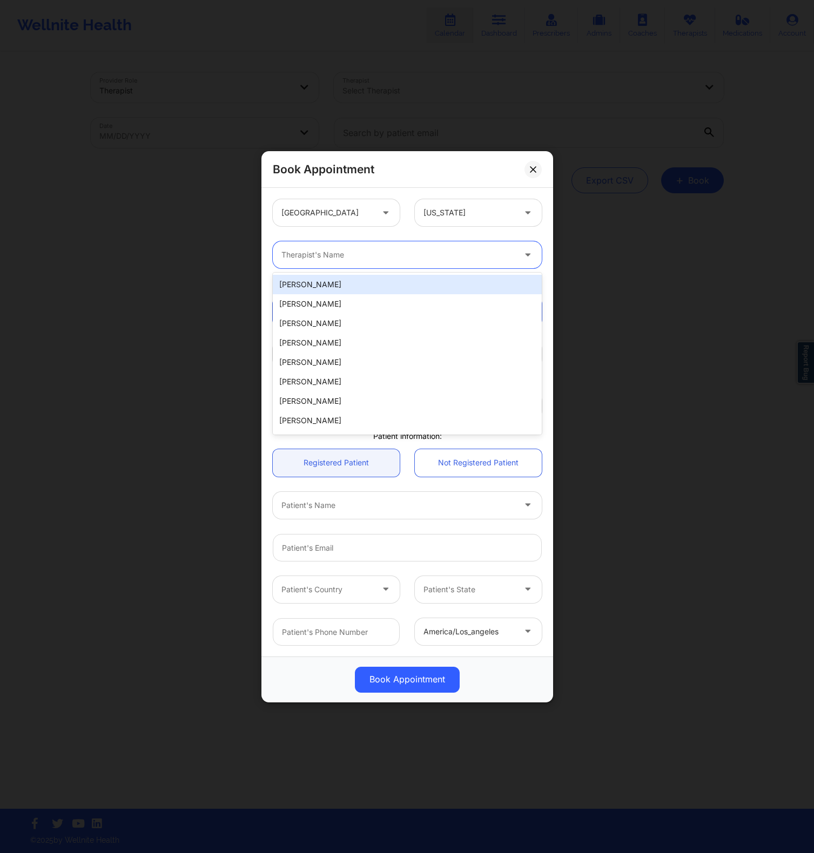
paste input "Fallon Coster"
type input "Fallon Coster"
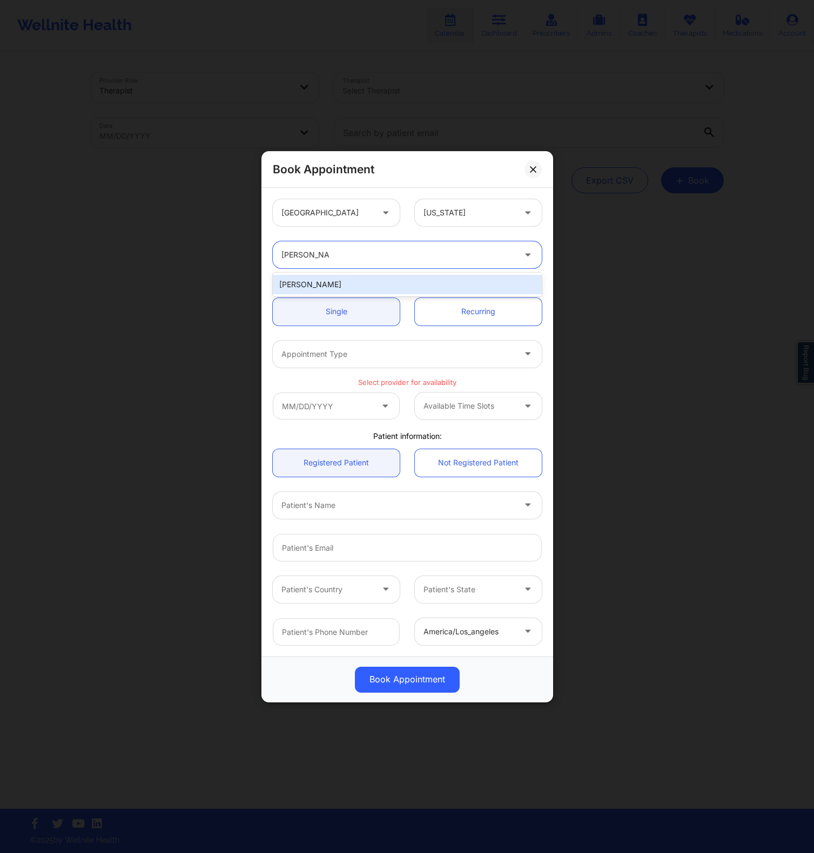
click at [347, 283] on div "Fallon Coster" at bounding box center [407, 284] width 269 height 19
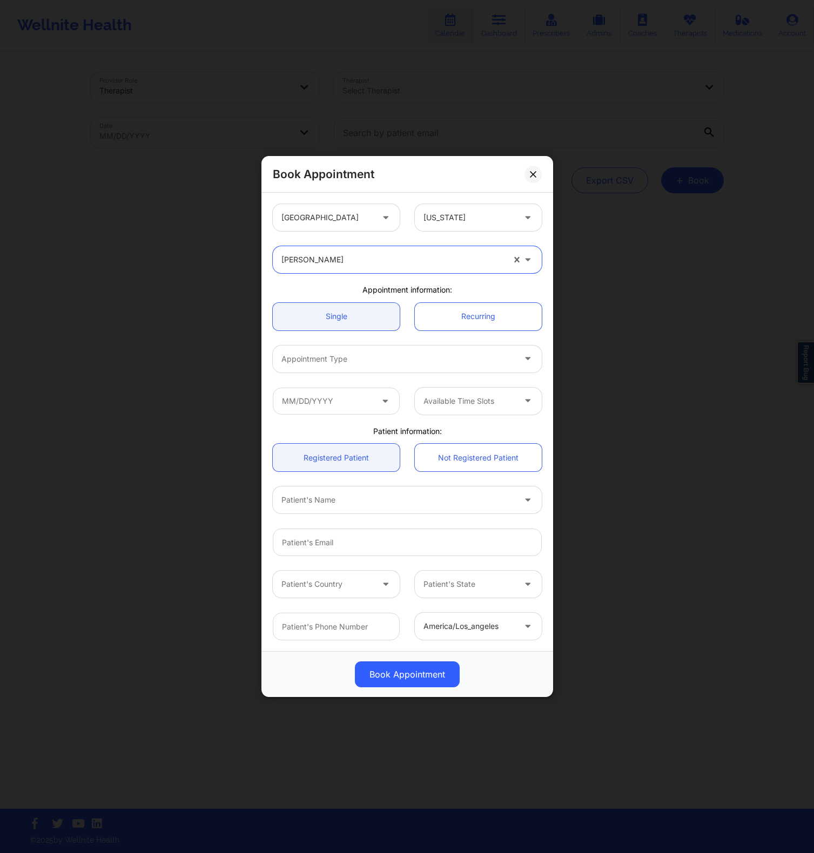
click at [345, 361] on div at bounding box center [397, 359] width 233 height 13
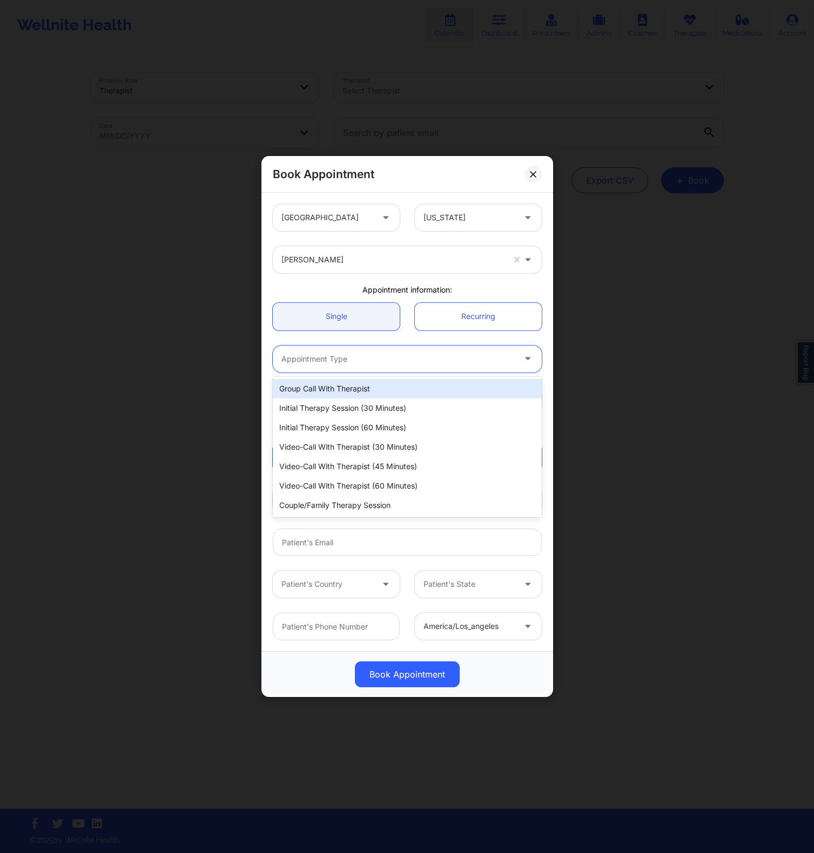
click at [460, 357] on div at bounding box center [397, 359] width 233 height 13
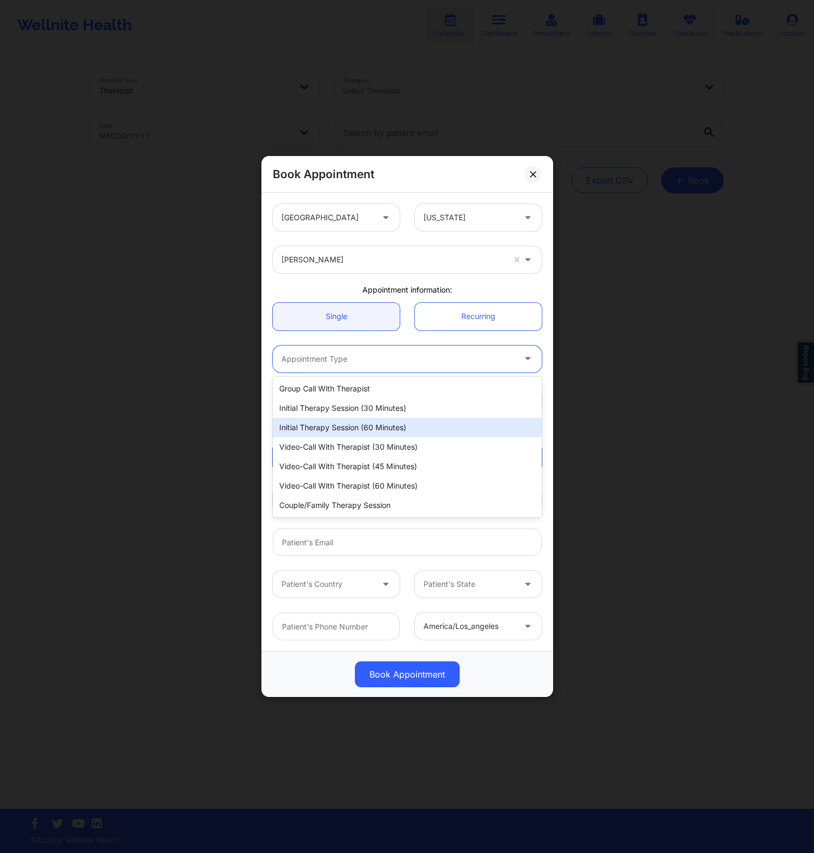
click at [403, 423] on div "Initial Therapy Session (60 minutes)" at bounding box center [407, 427] width 269 height 19
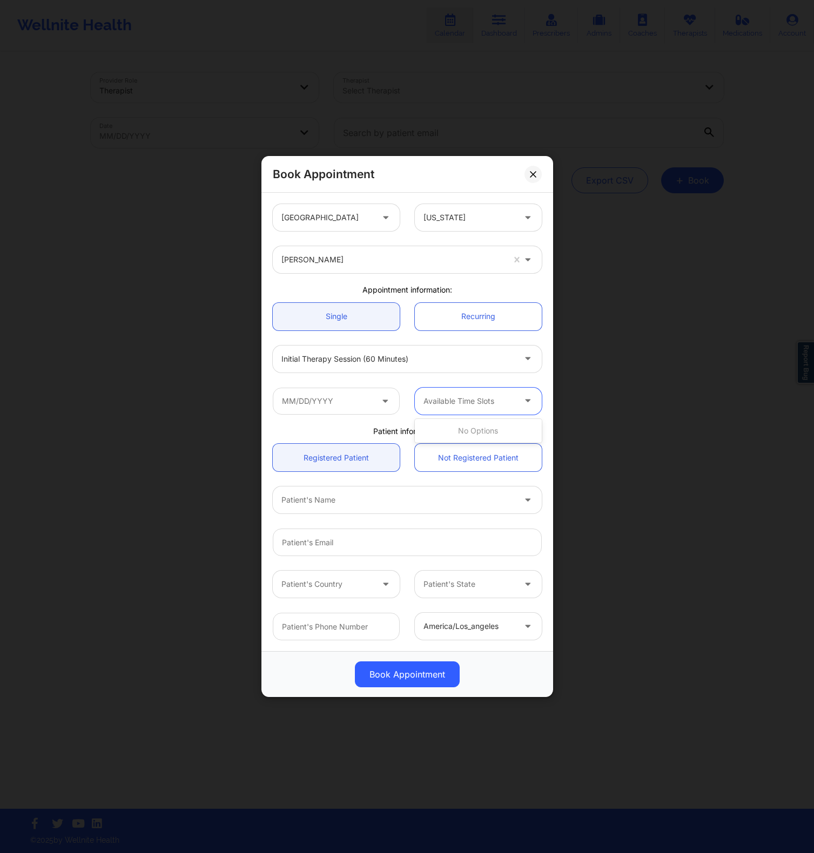
click at [502, 398] on div at bounding box center [468, 401] width 91 height 13
click at [312, 397] on input "text" at bounding box center [336, 401] width 127 height 27
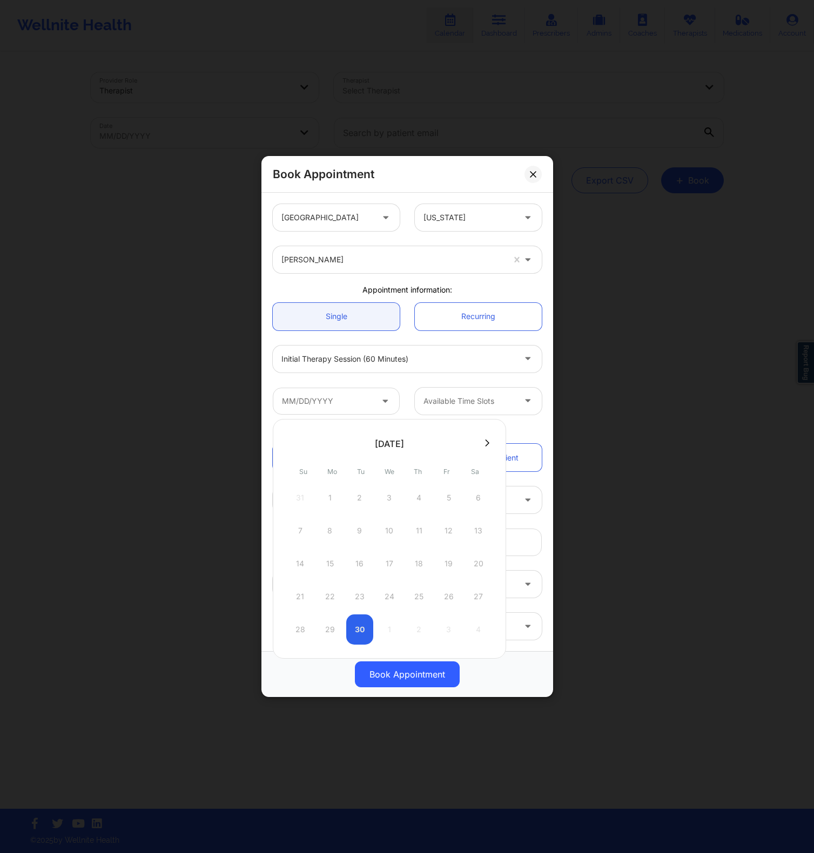
click at [482, 448] on div at bounding box center [389, 443] width 233 height 16
click at [484, 444] on button at bounding box center [487, 442] width 11 height 9
click at [420, 497] on div "28 29 30 1 2 3 4" at bounding box center [389, 498] width 205 height 30
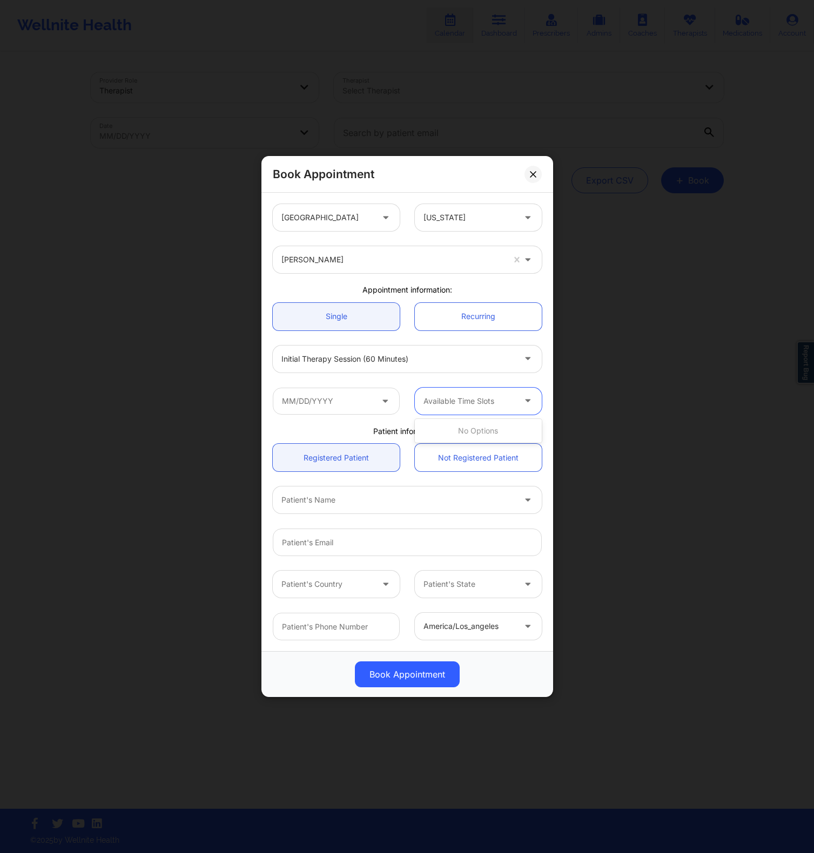
click at [470, 396] on div at bounding box center [468, 401] width 91 height 13
click at [463, 404] on div at bounding box center [468, 401] width 91 height 13
click at [463, 402] on div at bounding box center [468, 401] width 91 height 13
click at [369, 397] on input "text" at bounding box center [336, 401] width 127 height 27
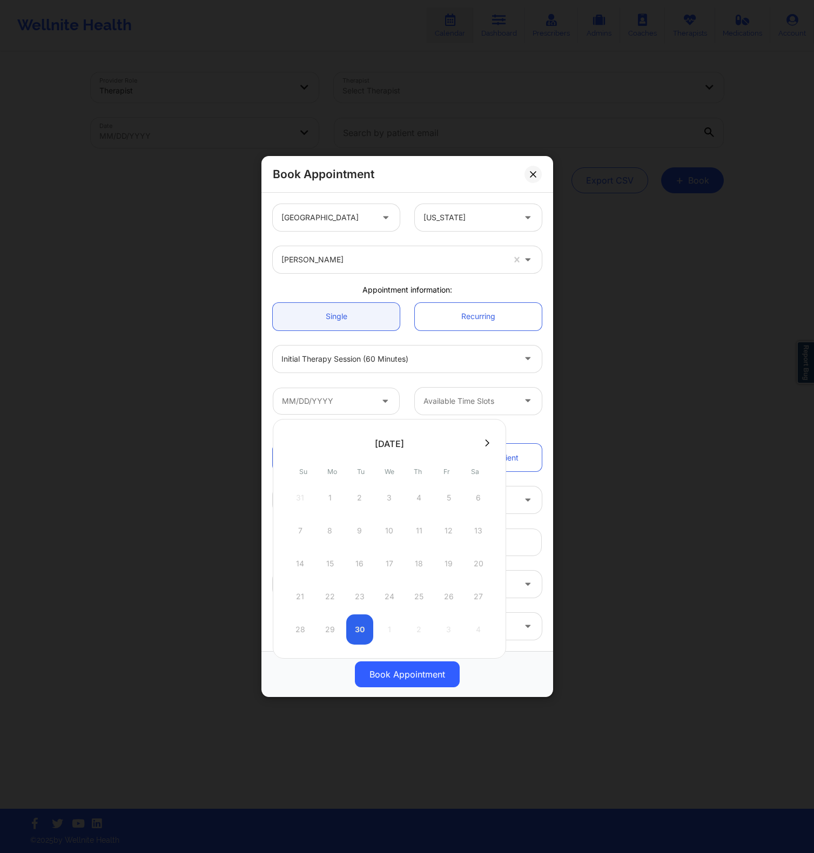
click at [488, 439] on icon at bounding box center [487, 443] width 4 height 8
click at [490, 441] on button at bounding box center [487, 442] width 11 height 9
click at [290, 435] on div at bounding box center [389, 443] width 233 height 16
click at [291, 437] on div at bounding box center [389, 443] width 233 height 16
click at [290, 440] on icon at bounding box center [291, 443] width 4 height 8
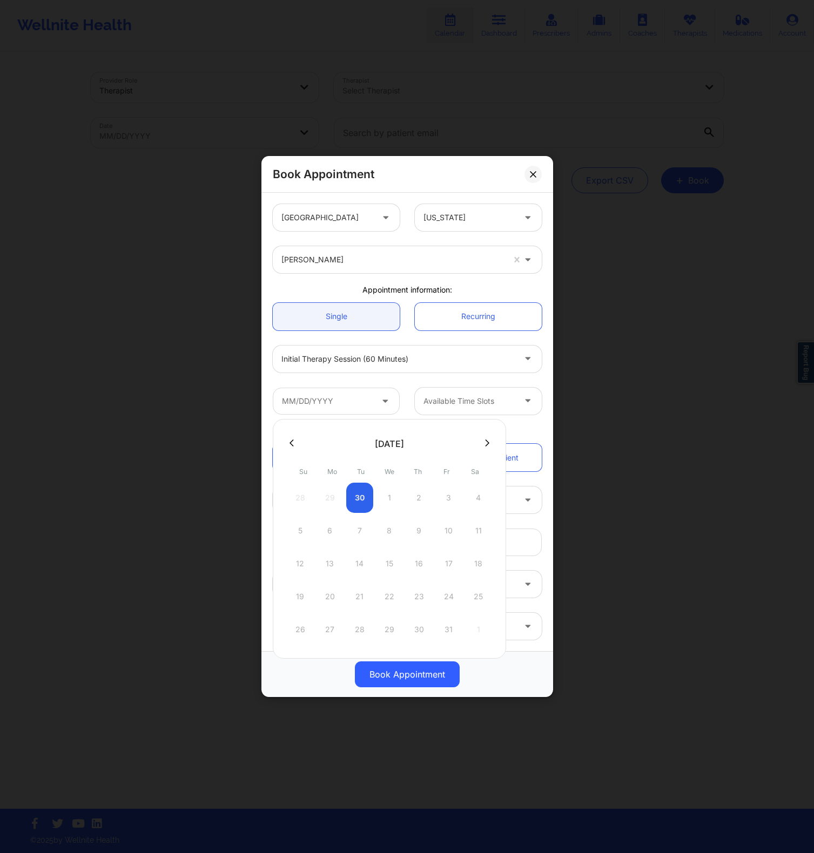
click at [376, 253] on div "Fallon Coster" at bounding box center [392, 259] width 222 height 27
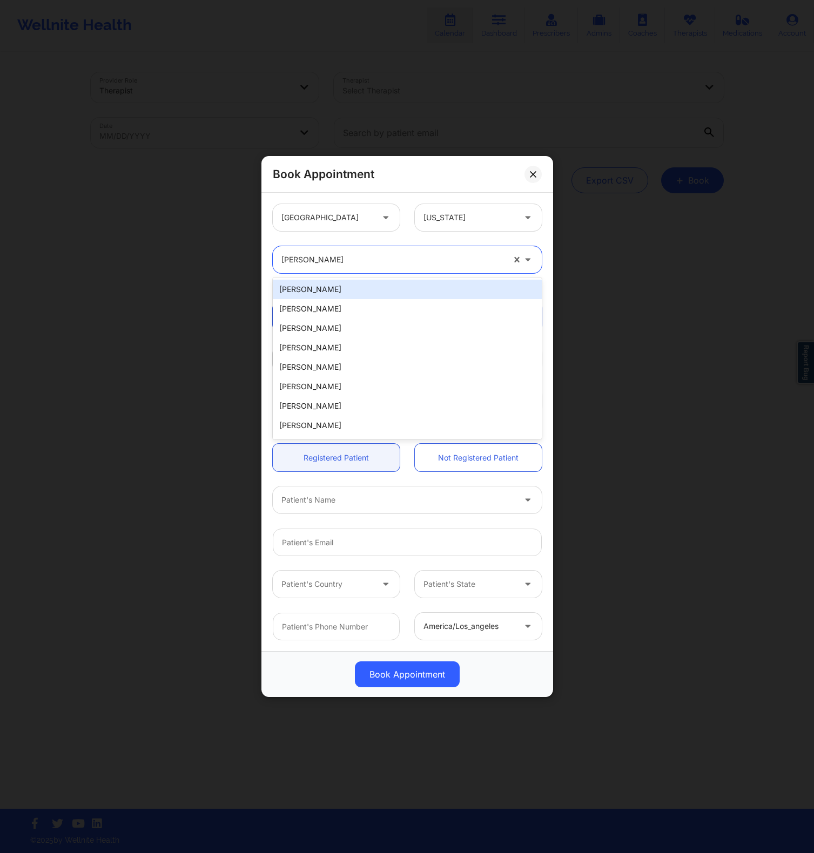
click at [383, 243] on div "CheaRon Darrett, 1 of 20. 20 results available. Use Up and Down to choose optio…" at bounding box center [407, 260] width 284 height 42
